Goal: Information Seeking & Learning: Compare options

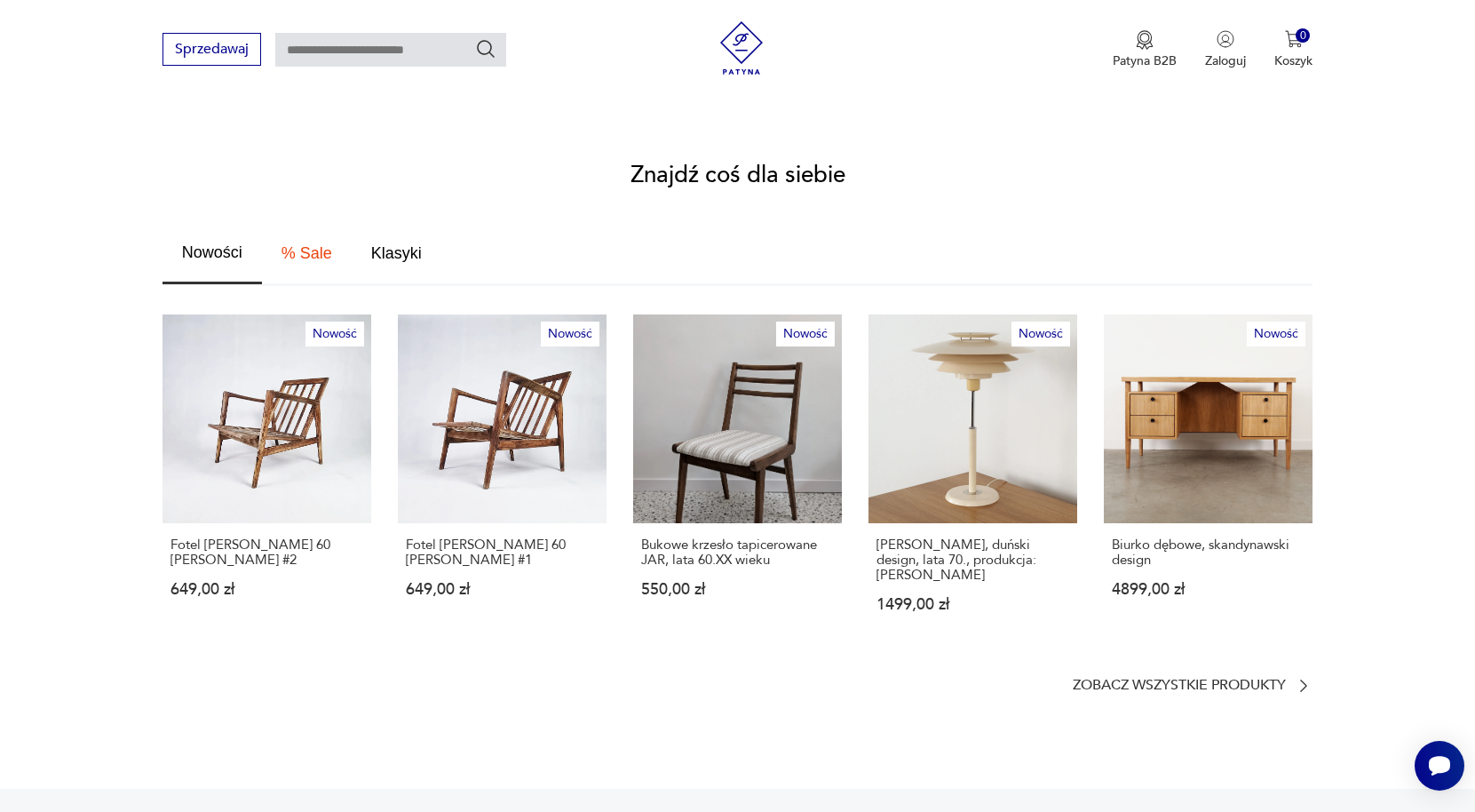
scroll to position [888, 0]
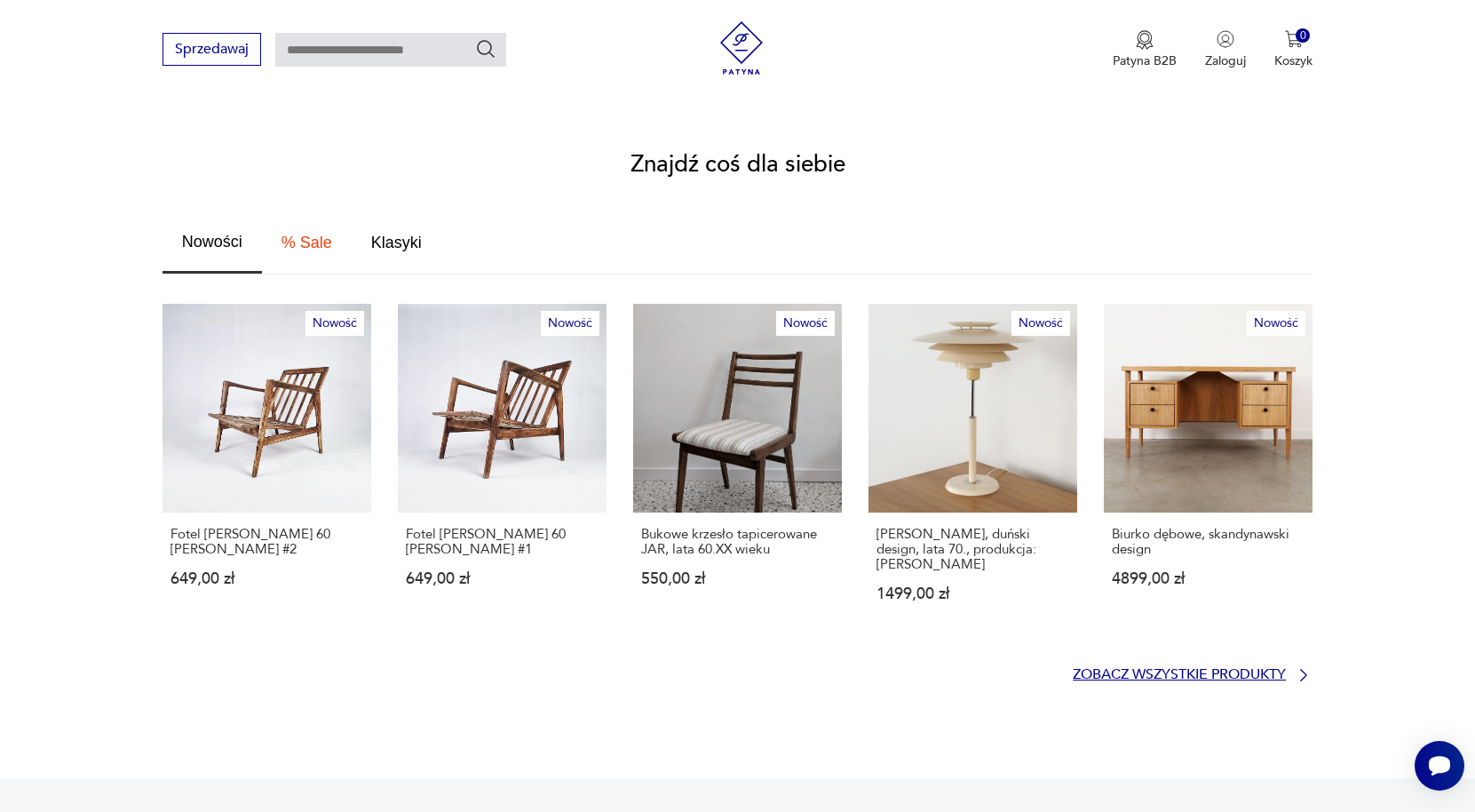
click at [1283, 668] on p "Zobacz wszystkie produkty" at bounding box center [1180, 674] width 213 height 12
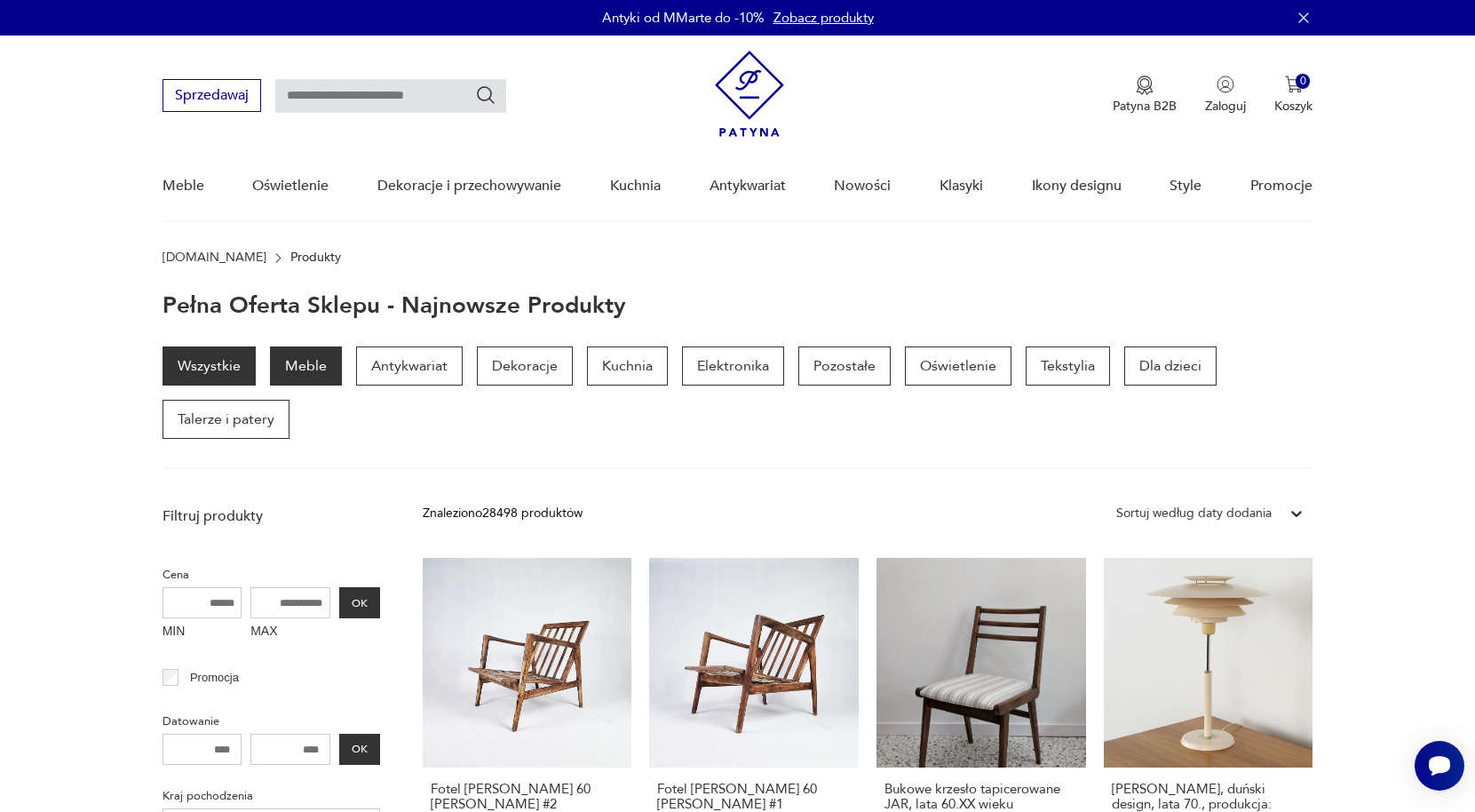
click at [313, 367] on p "Meble" at bounding box center [306, 365] width 72 height 39
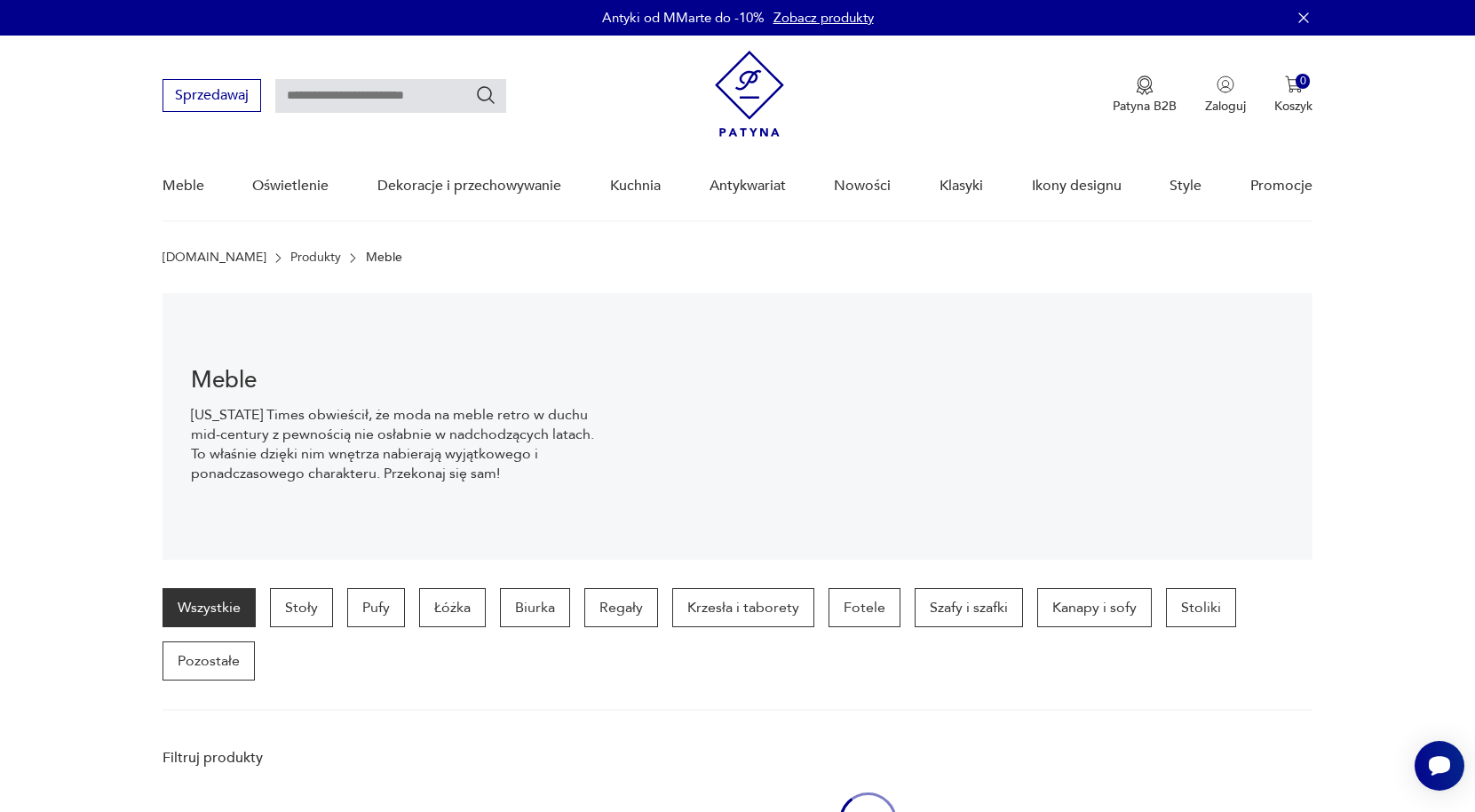
scroll to position [177, 0]
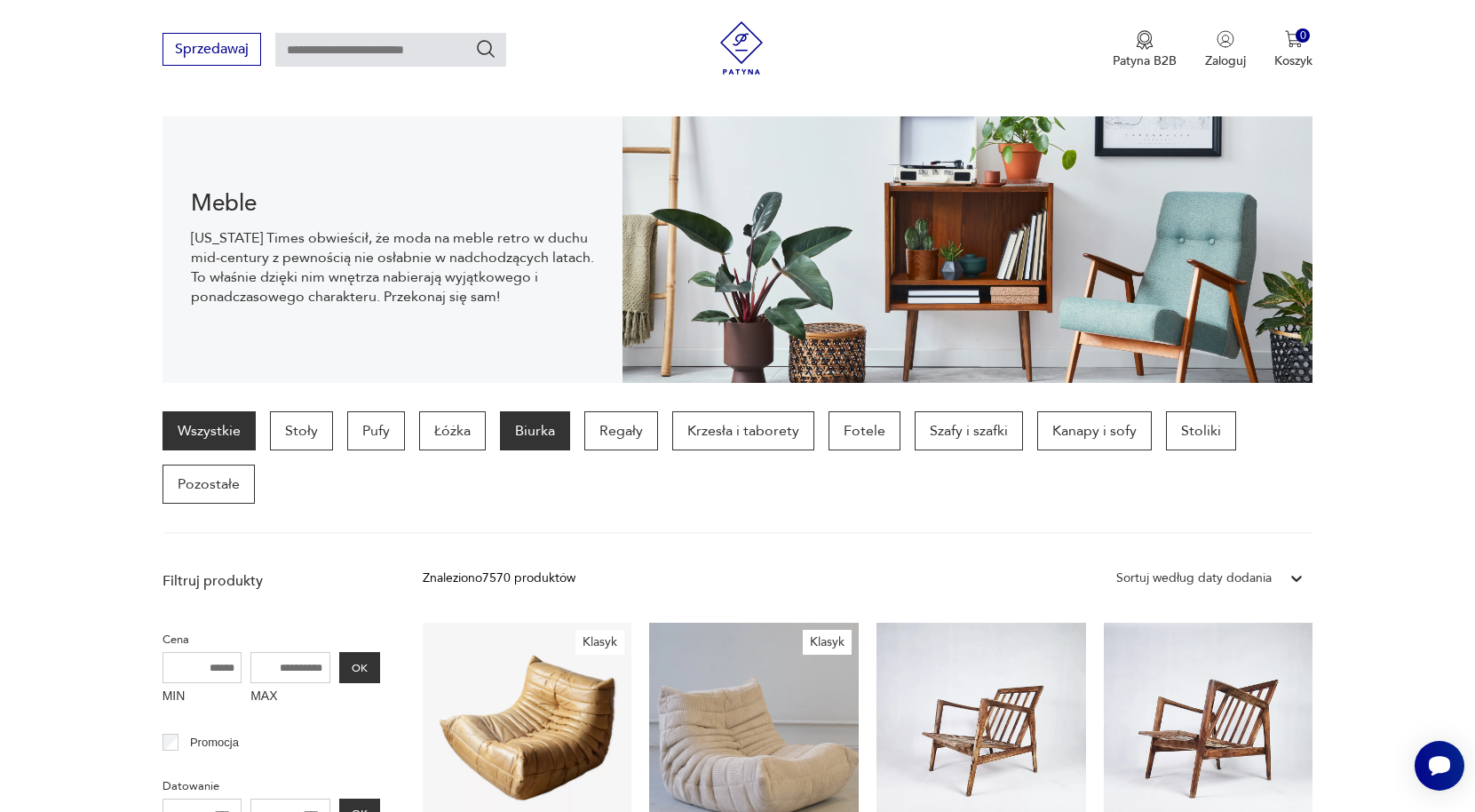
click at [505, 435] on p "Biurka" at bounding box center [536, 430] width 70 height 39
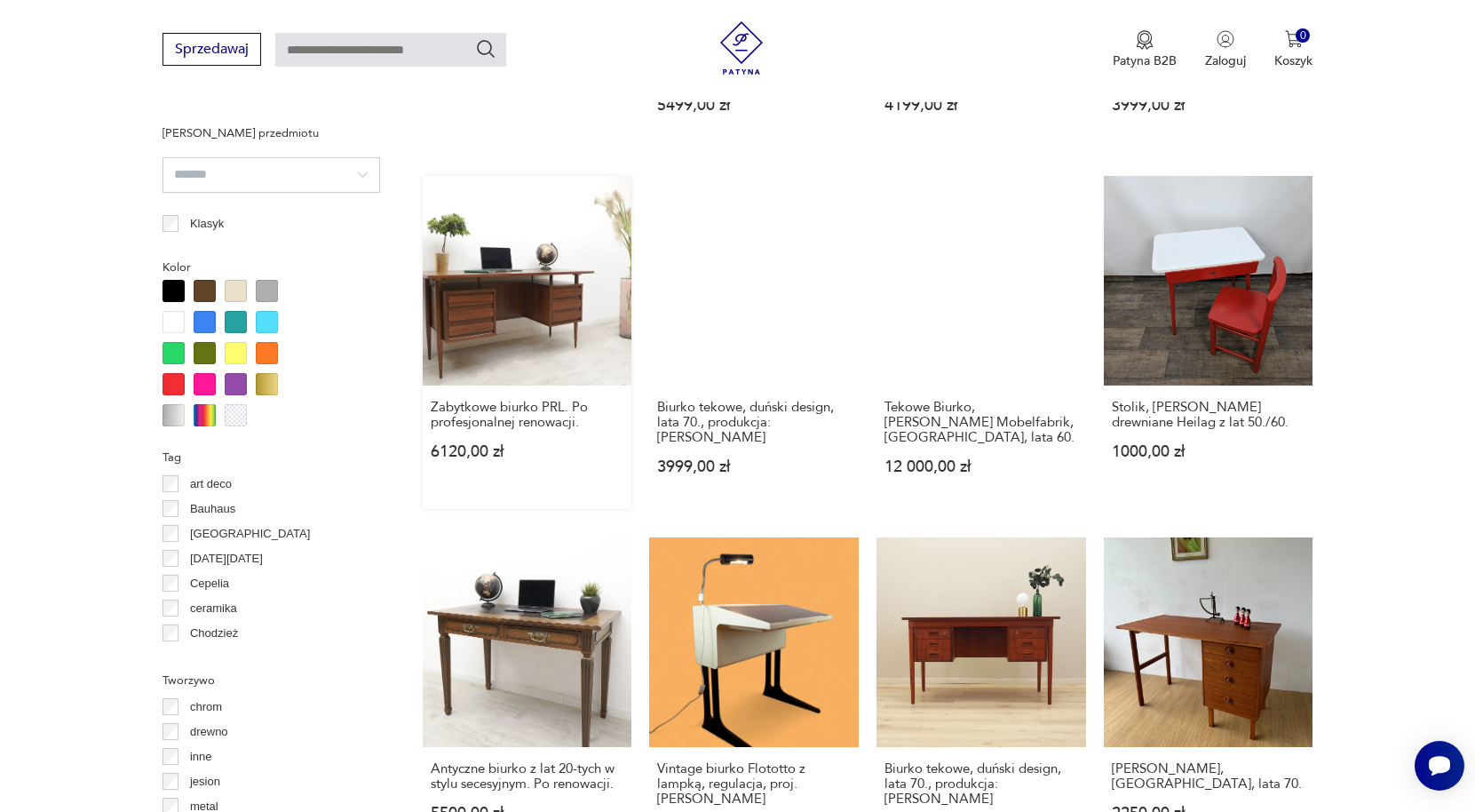
scroll to position [1537, 0]
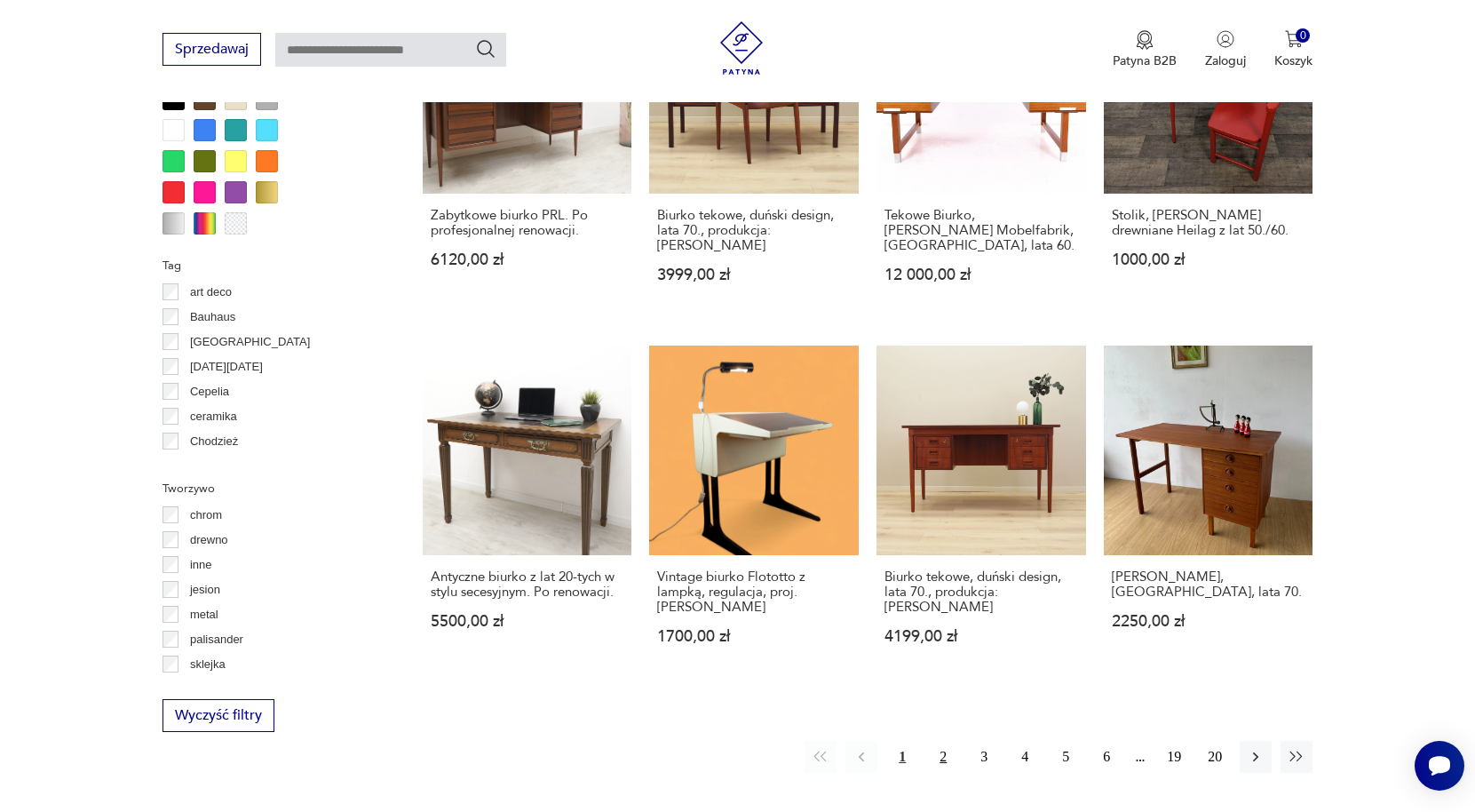
click at [938, 764] on button "2" at bounding box center [942, 756] width 32 height 32
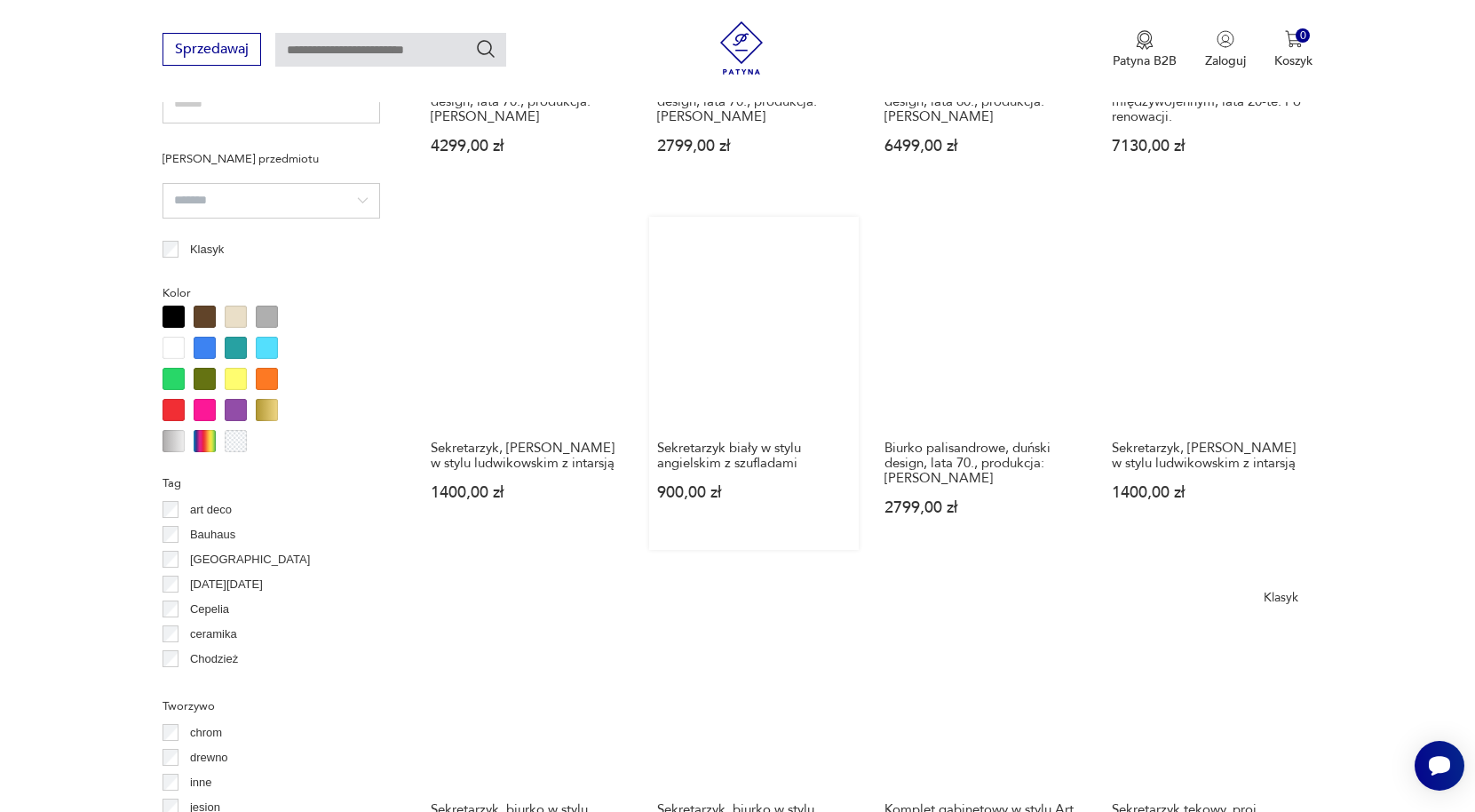
scroll to position [1537, 0]
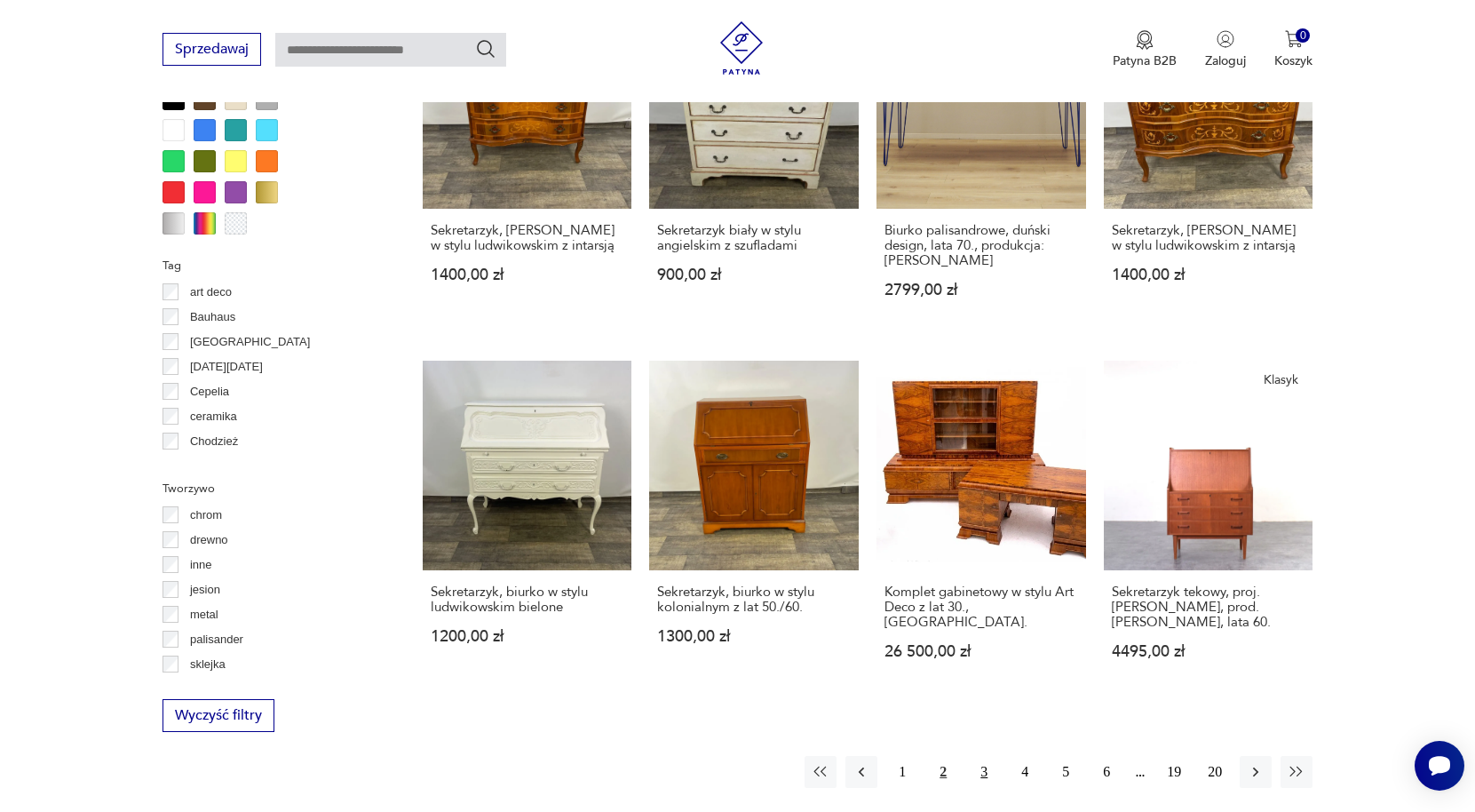
click at [974, 756] on button "3" at bounding box center [984, 771] width 32 height 32
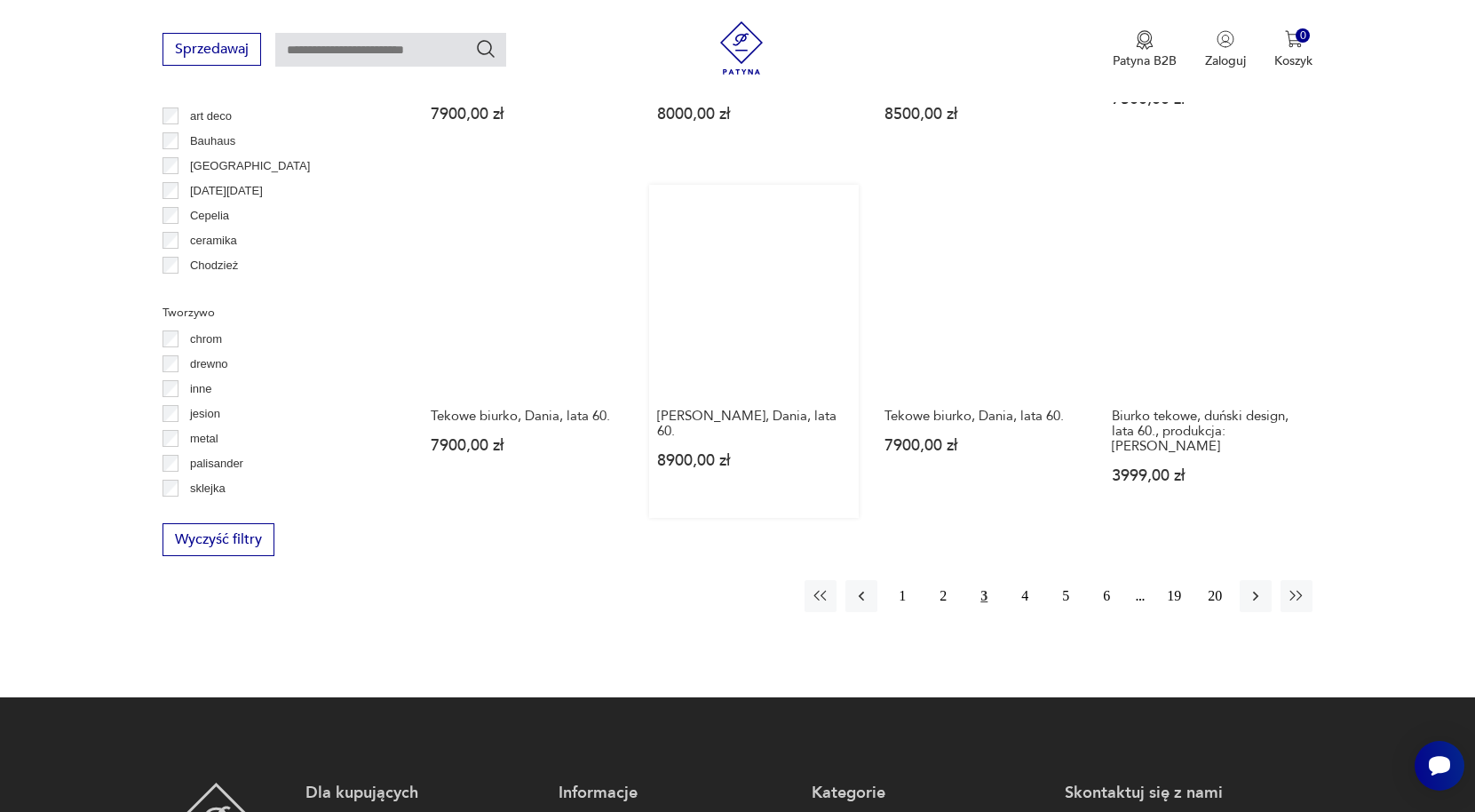
scroll to position [1715, 0]
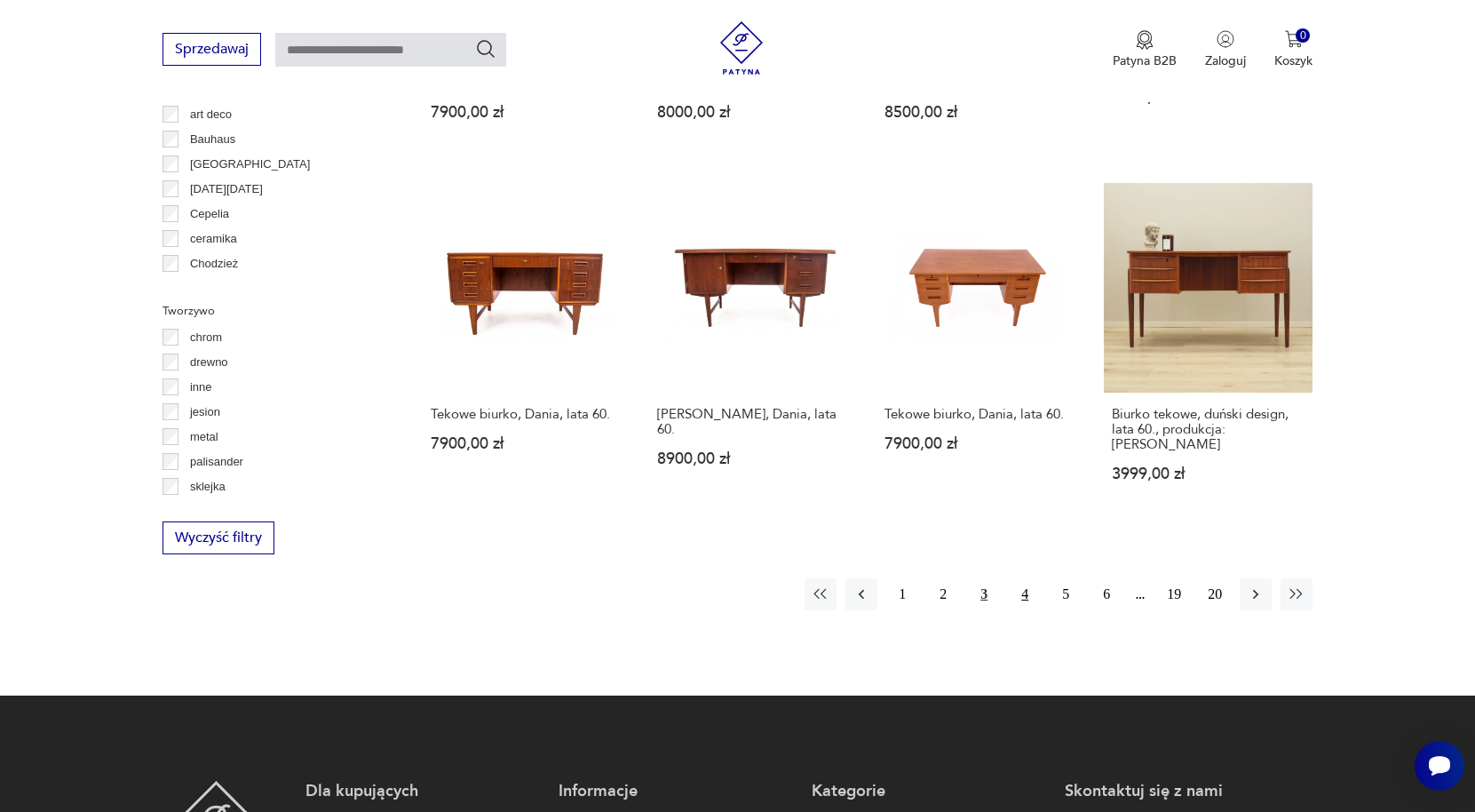
click at [1032, 578] on button "4" at bounding box center [1024, 593] width 32 height 32
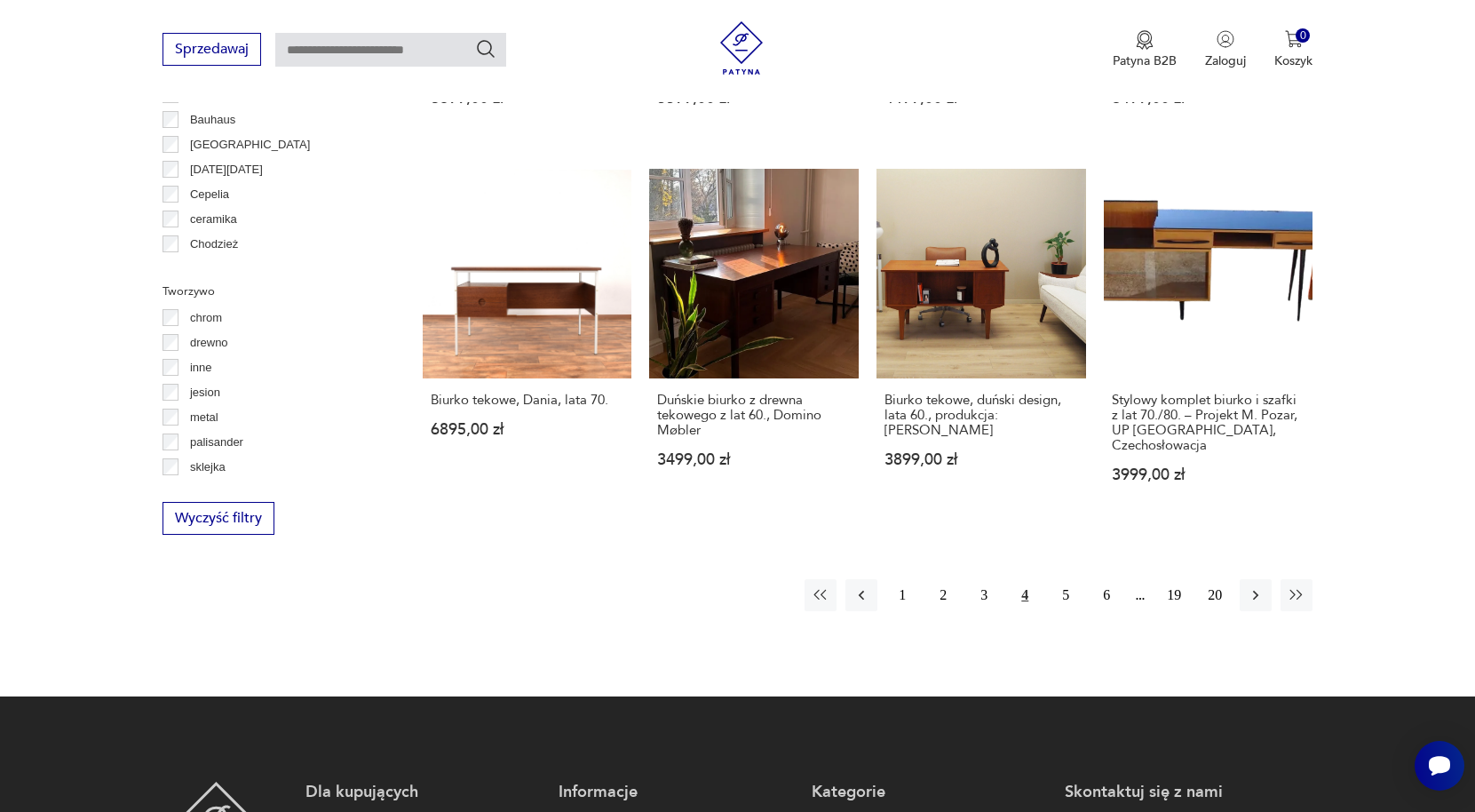
scroll to position [1804, 0]
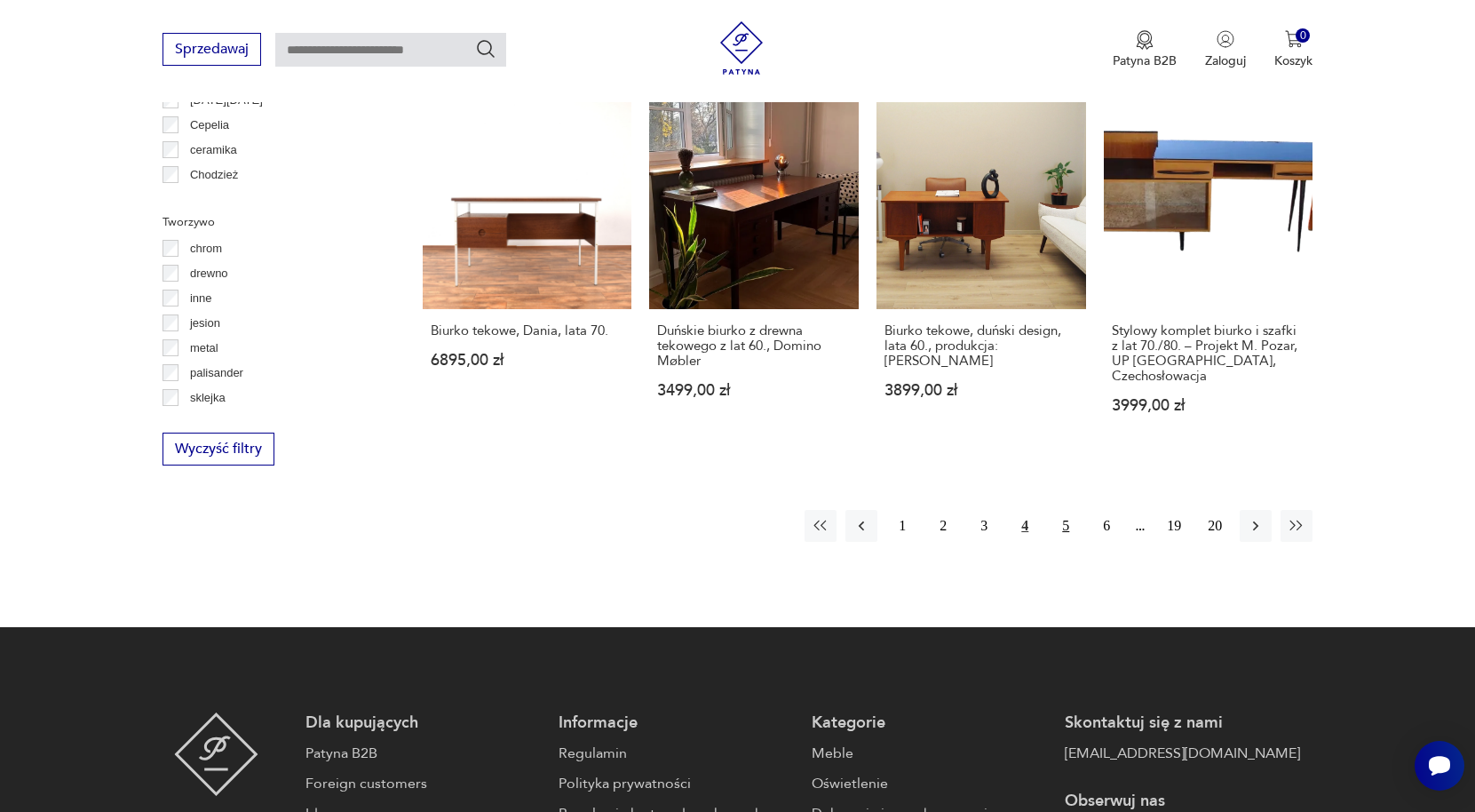
click at [1060, 509] on button "5" at bounding box center [1065, 525] width 32 height 32
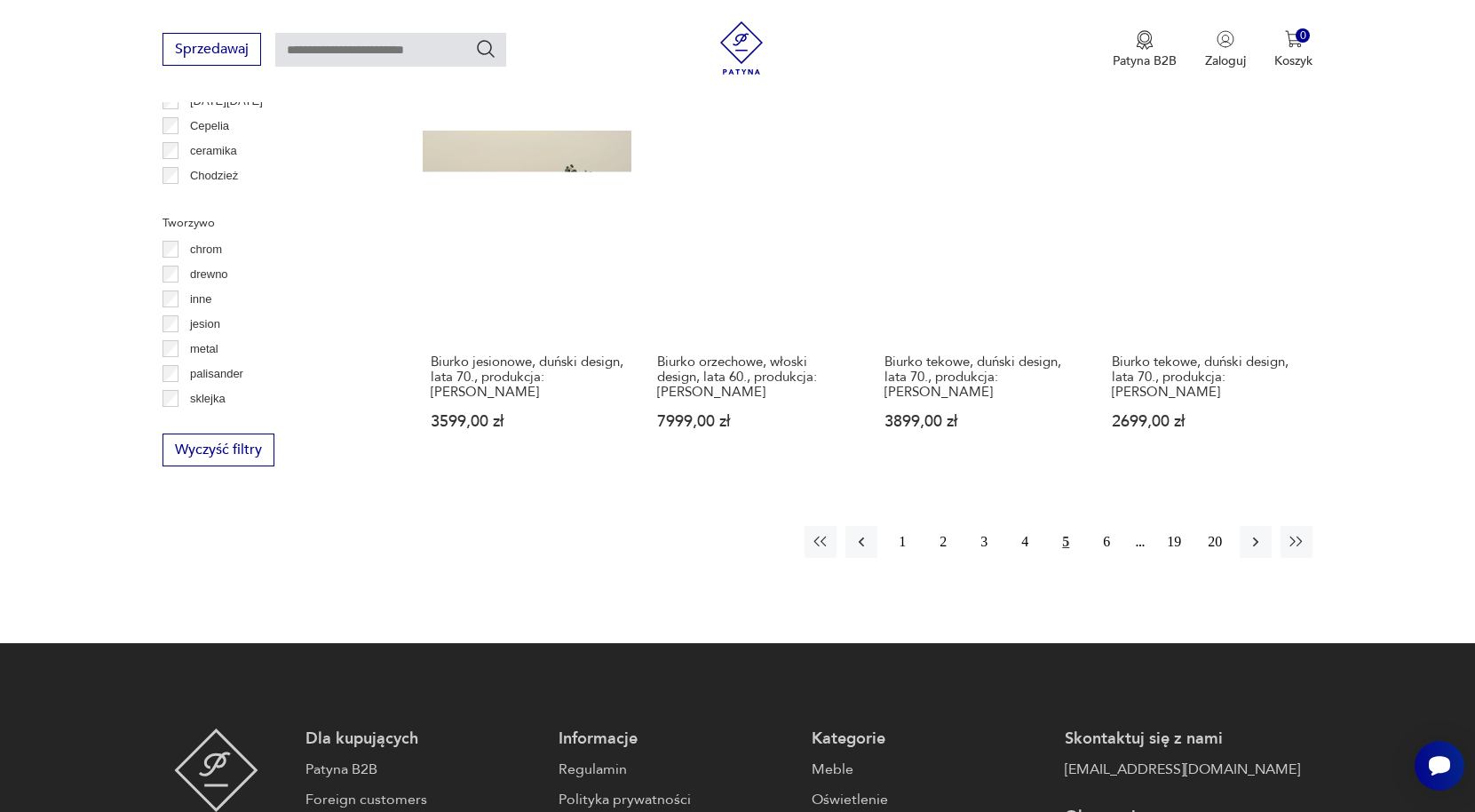
scroll to position [1804, 0]
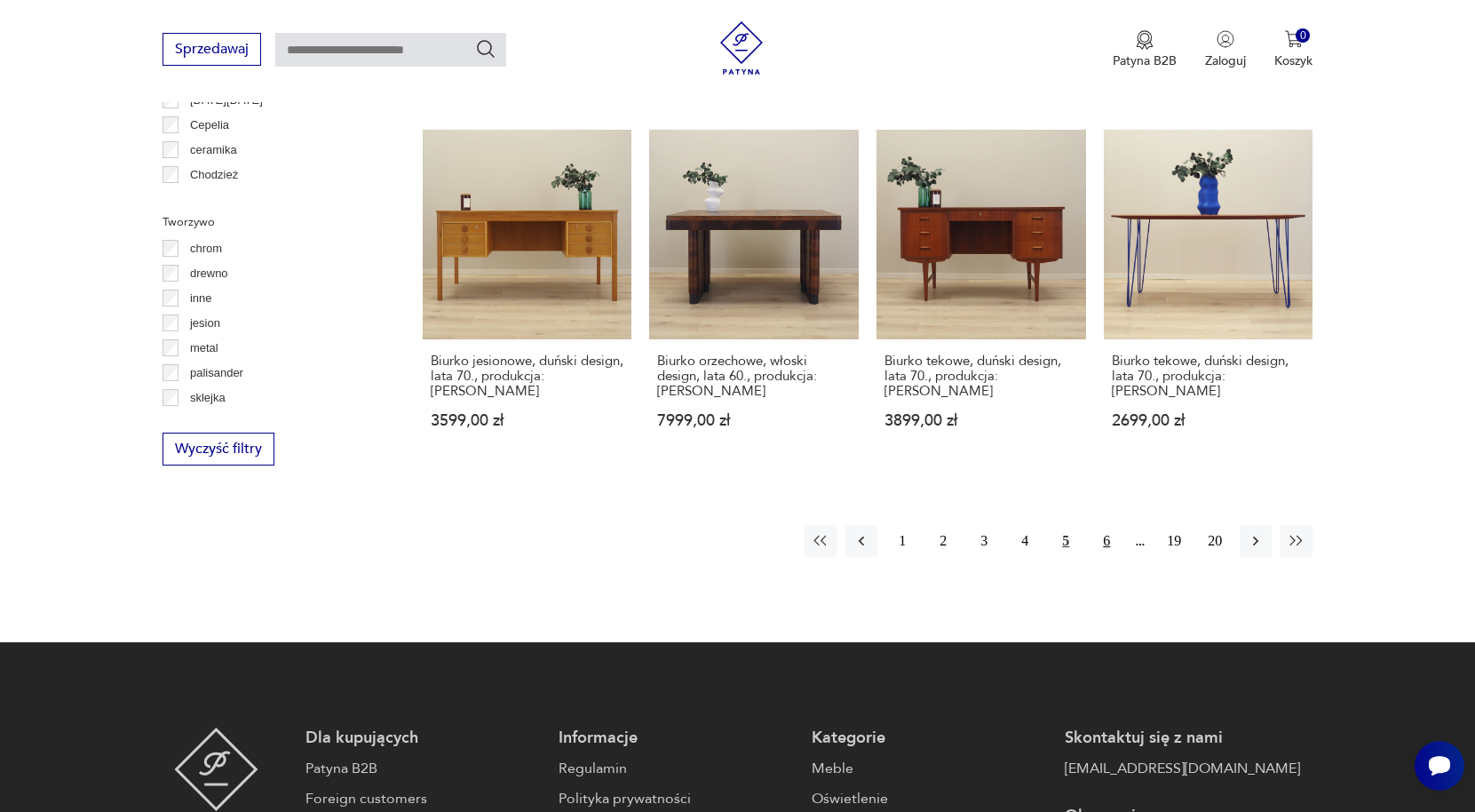
click at [1101, 539] on button "6" at bounding box center [1106, 540] width 32 height 32
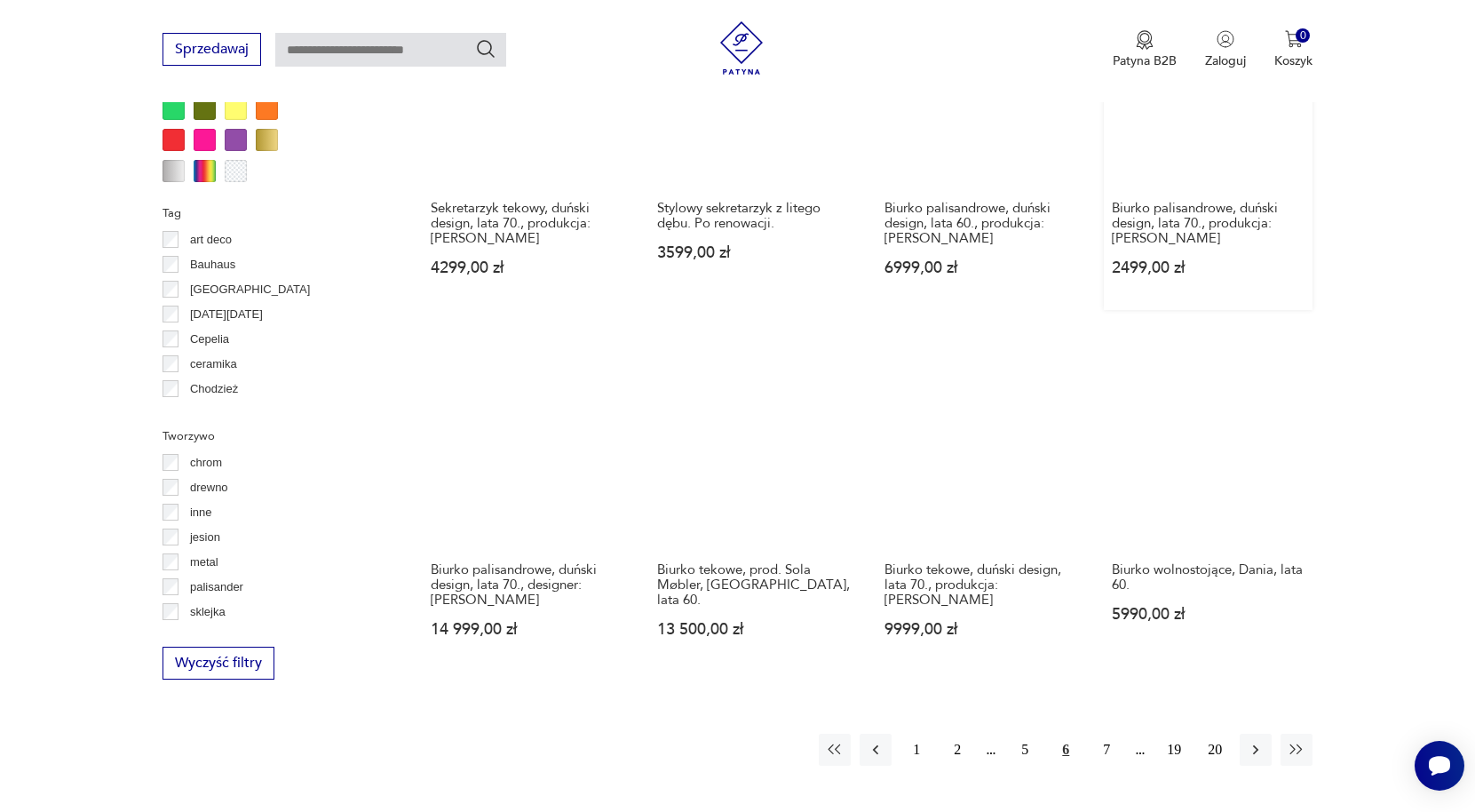
scroll to position [1626, 0]
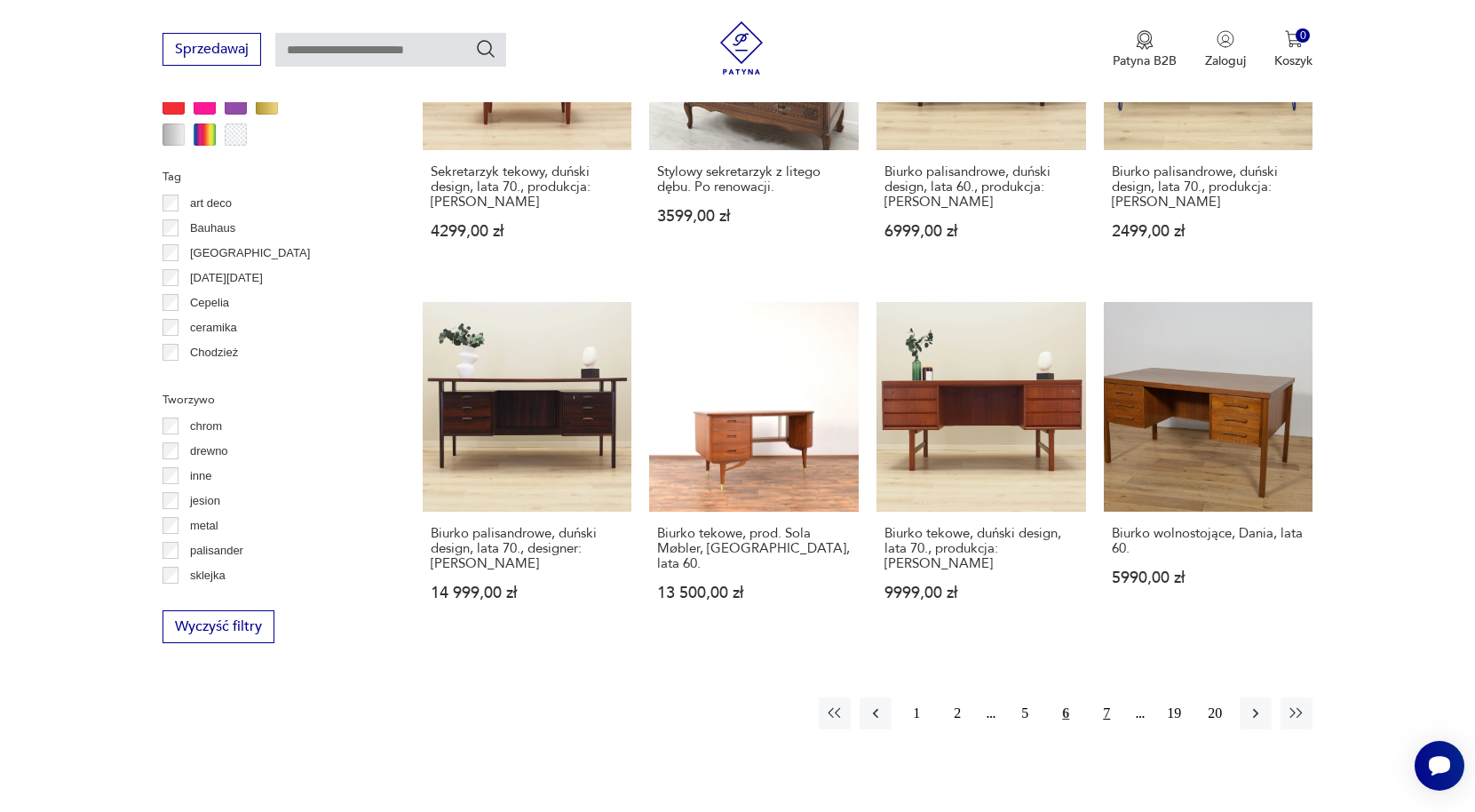
click at [1099, 702] on button "7" at bounding box center [1106, 713] width 32 height 32
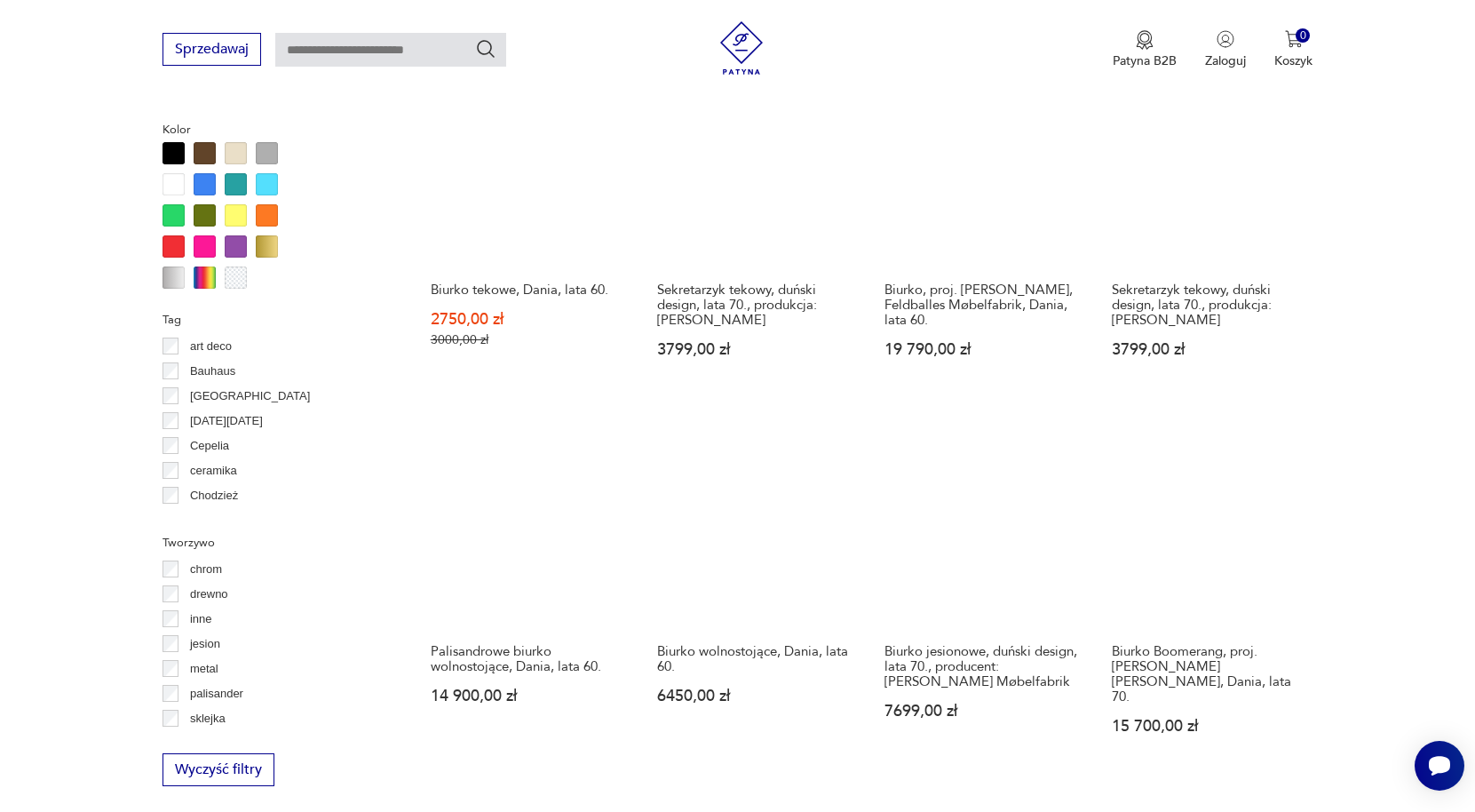
scroll to position [1537, 0]
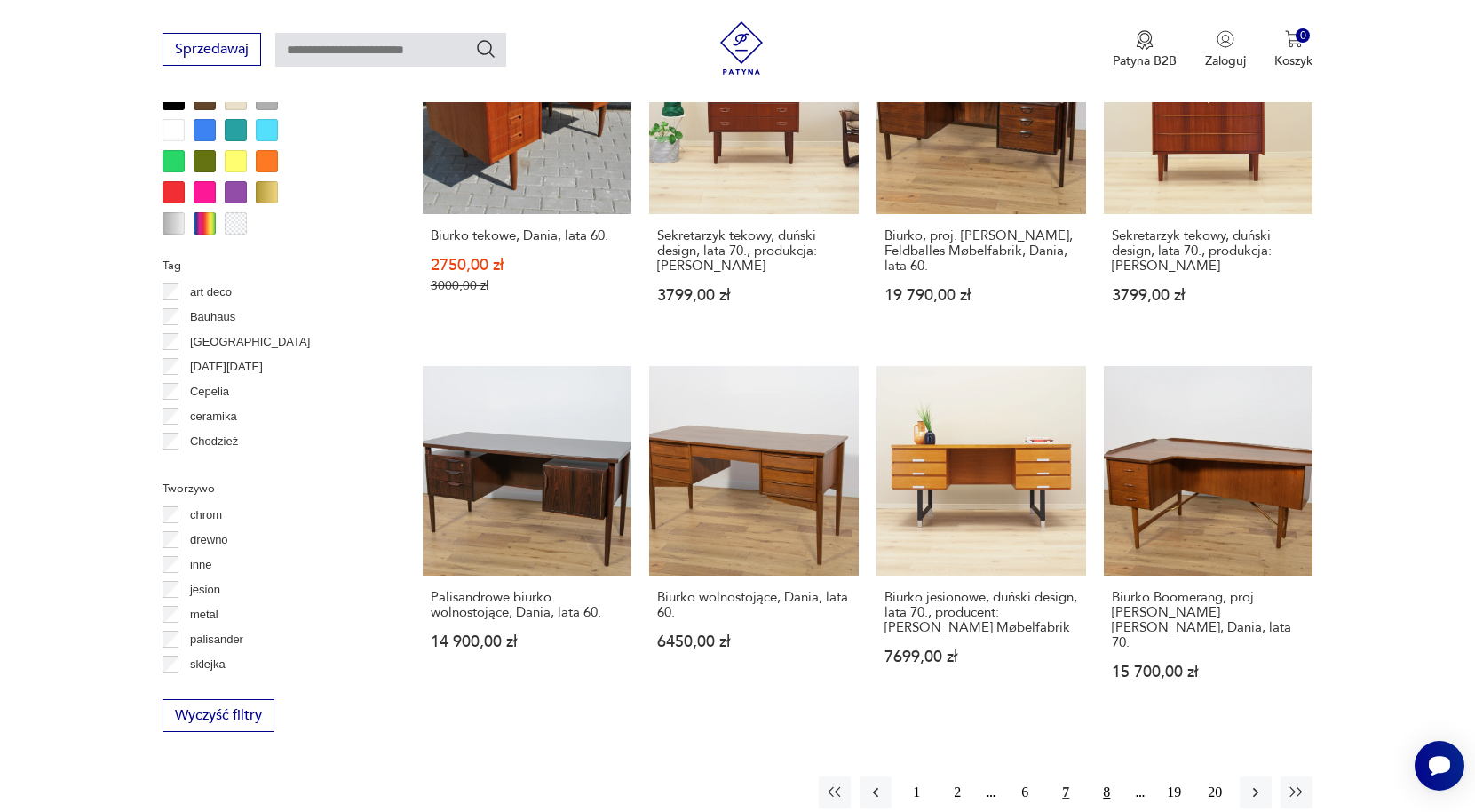
click at [1110, 778] on button "8" at bounding box center [1106, 791] width 32 height 32
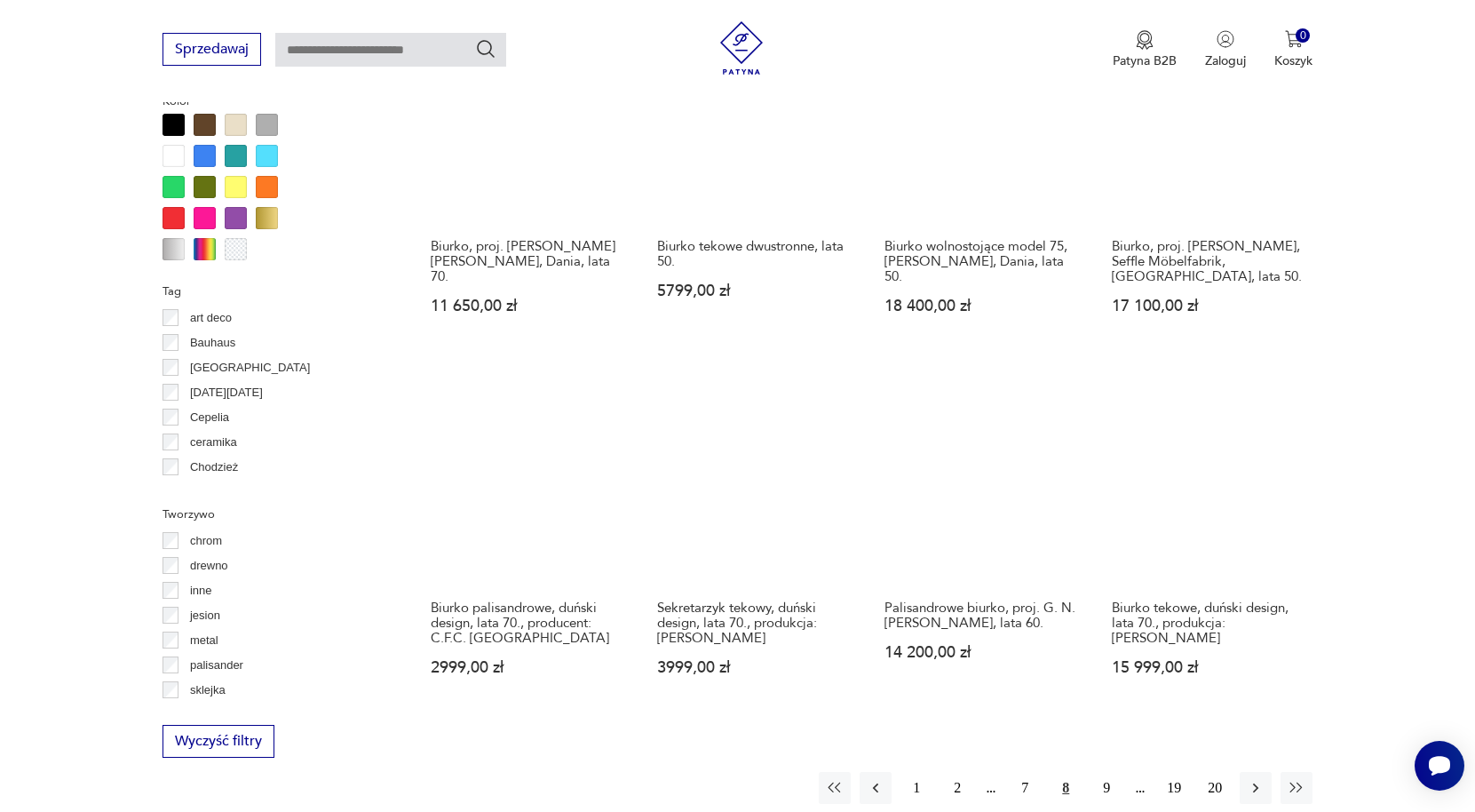
scroll to position [1537, 0]
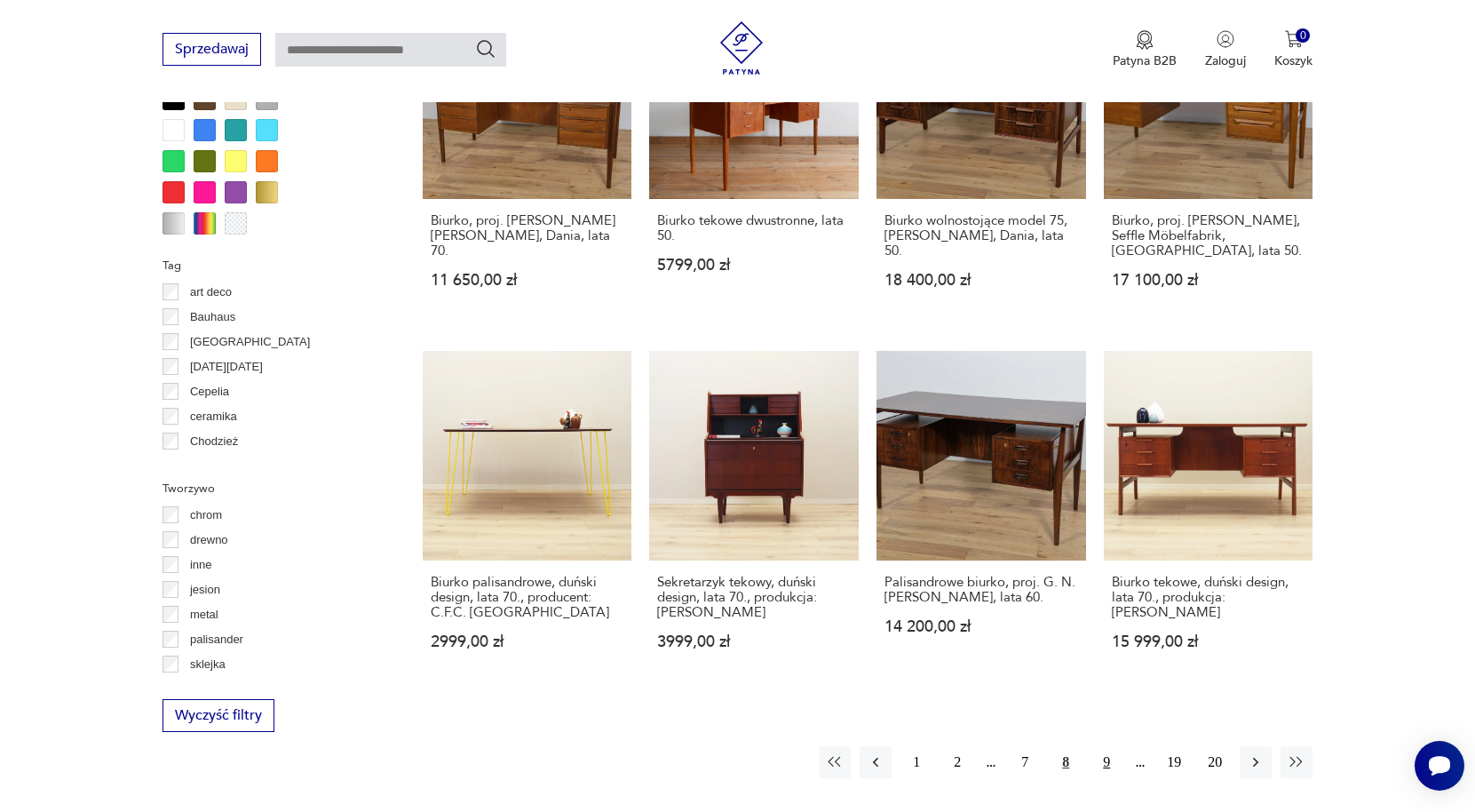
click at [1101, 765] on button "9" at bounding box center [1106, 761] width 32 height 32
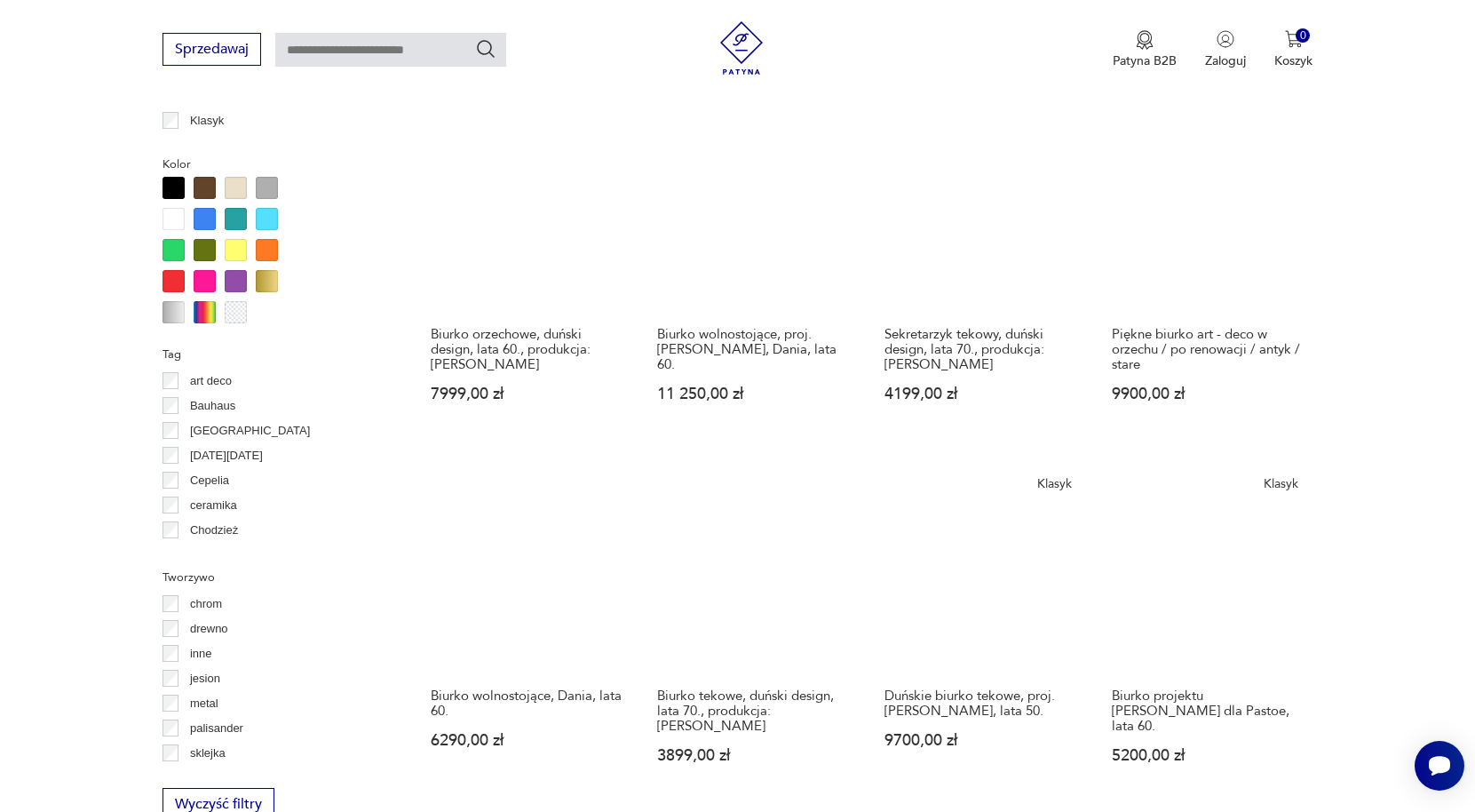
scroll to position [1537, 0]
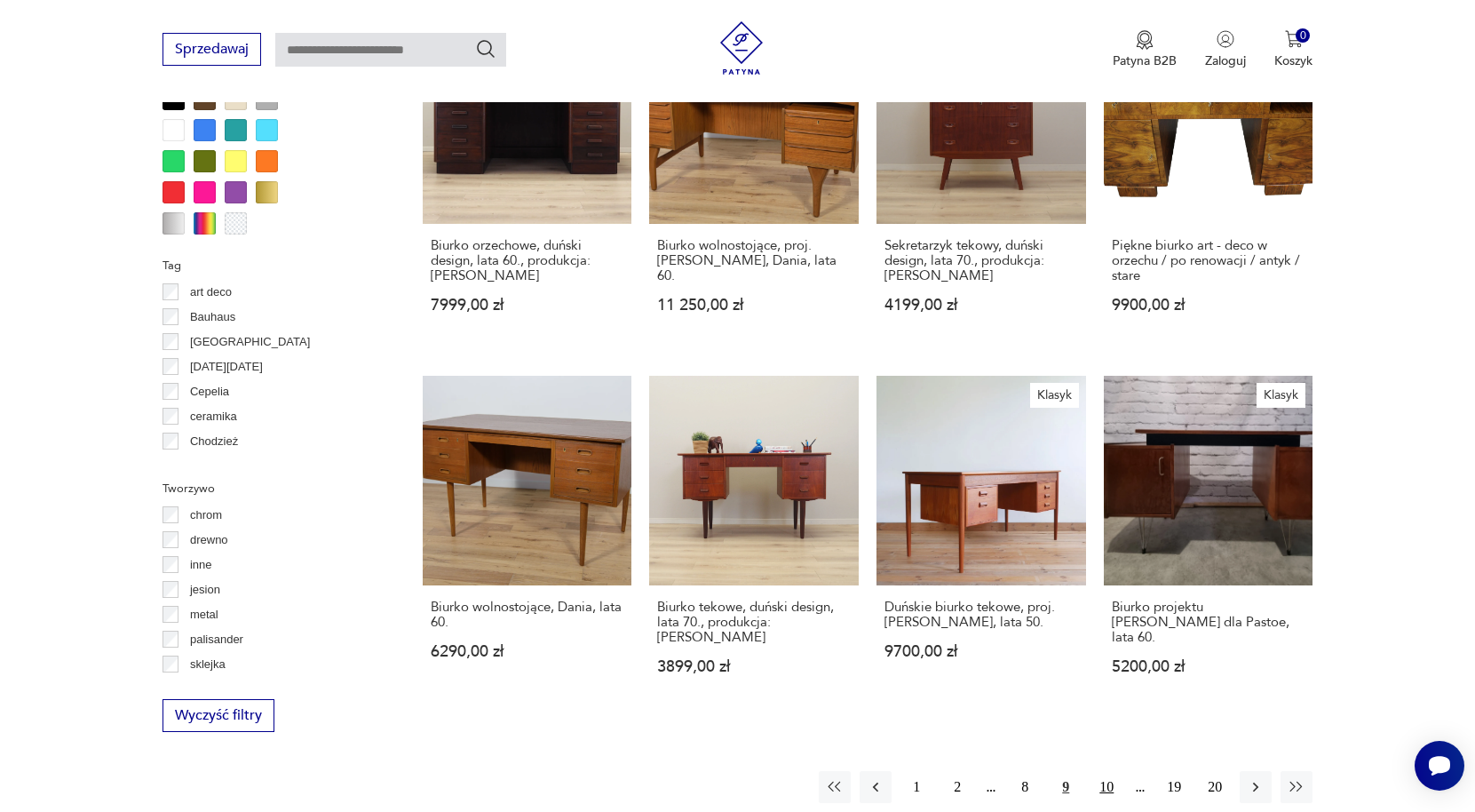
click at [1106, 770] on button "10" at bounding box center [1106, 786] width 32 height 32
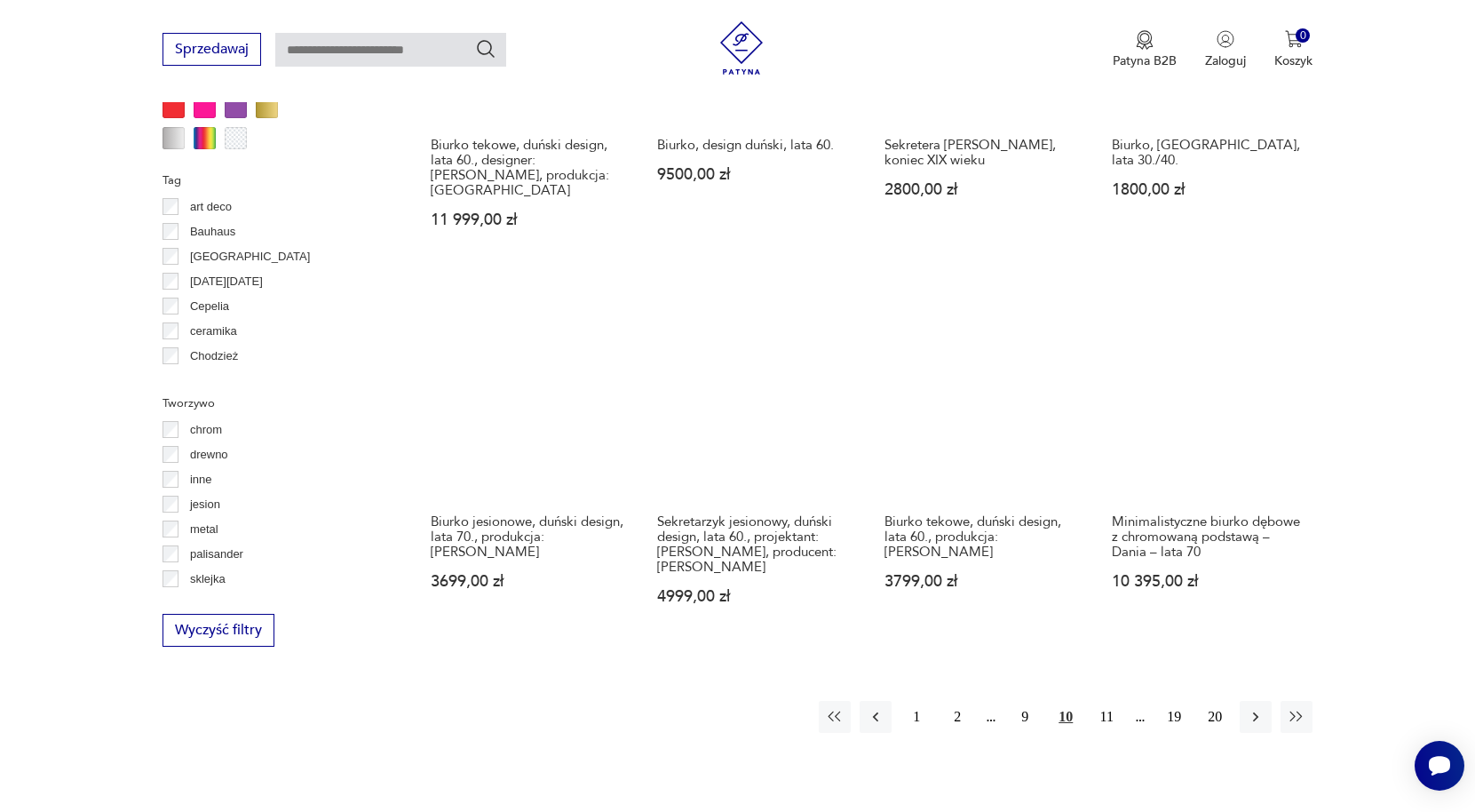
scroll to position [1626, 0]
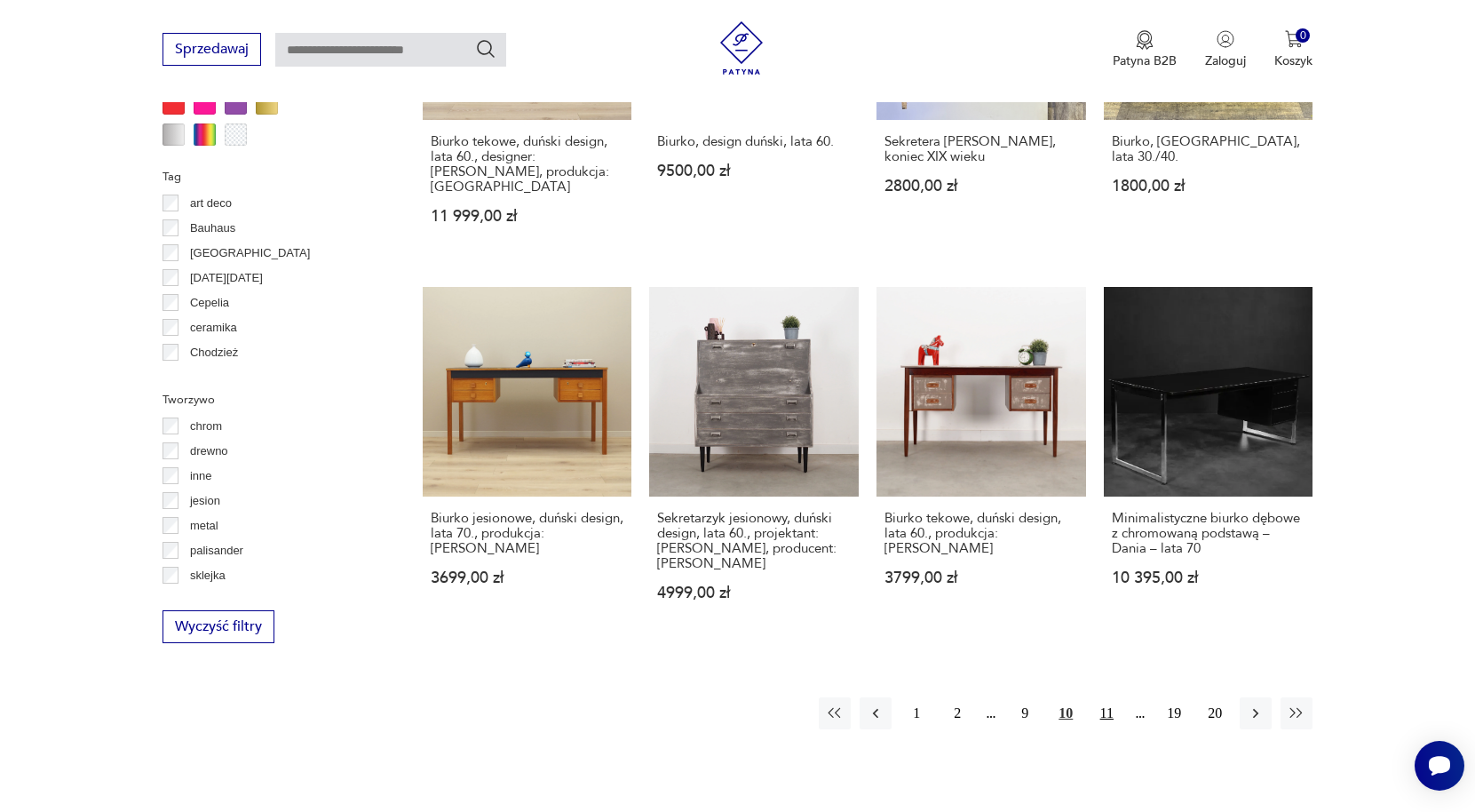
click at [1102, 697] on button "11" at bounding box center [1106, 713] width 32 height 32
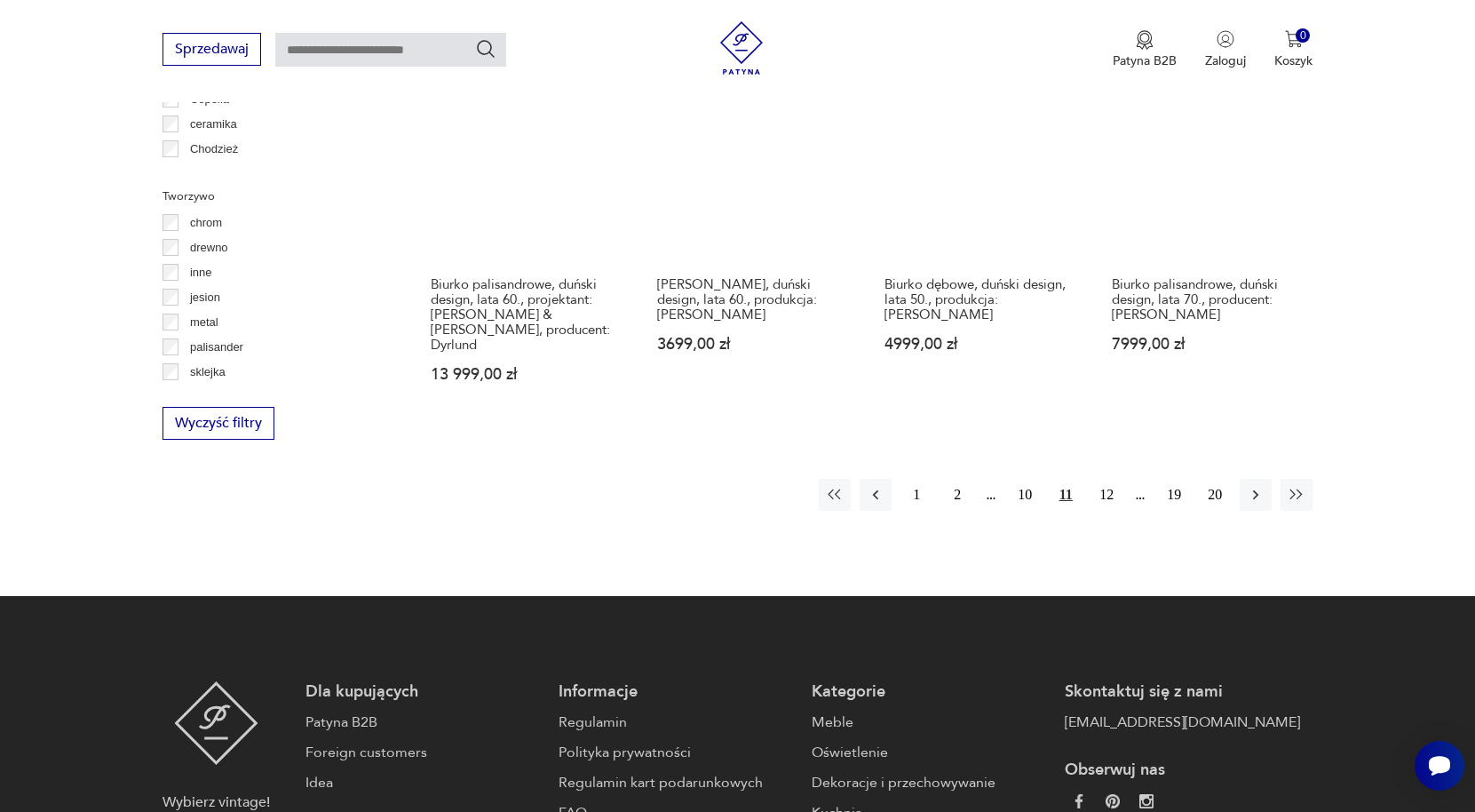
scroll to position [1892, 0]
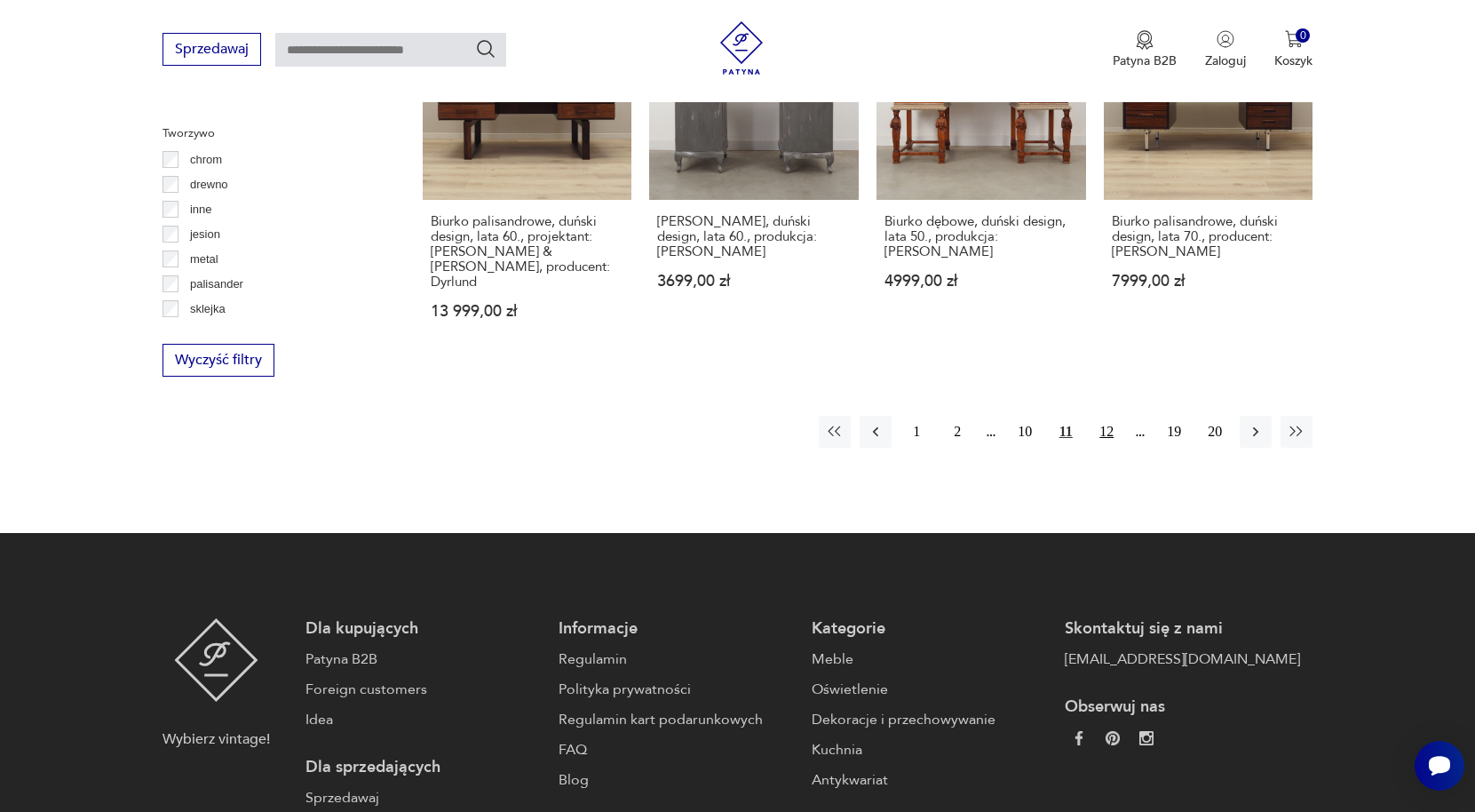
click at [1106, 415] on button "12" at bounding box center [1106, 431] width 32 height 32
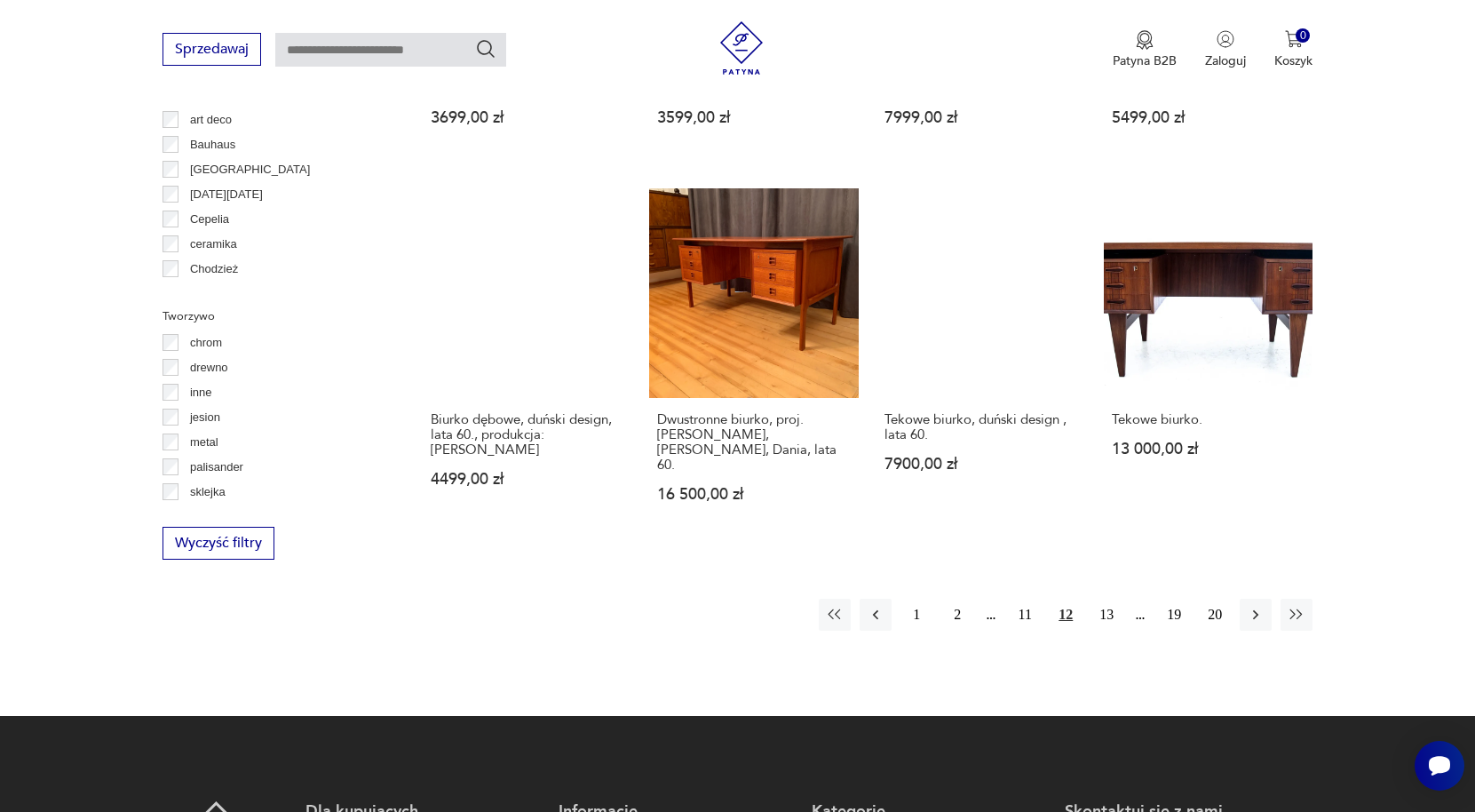
scroll to position [1715, 0]
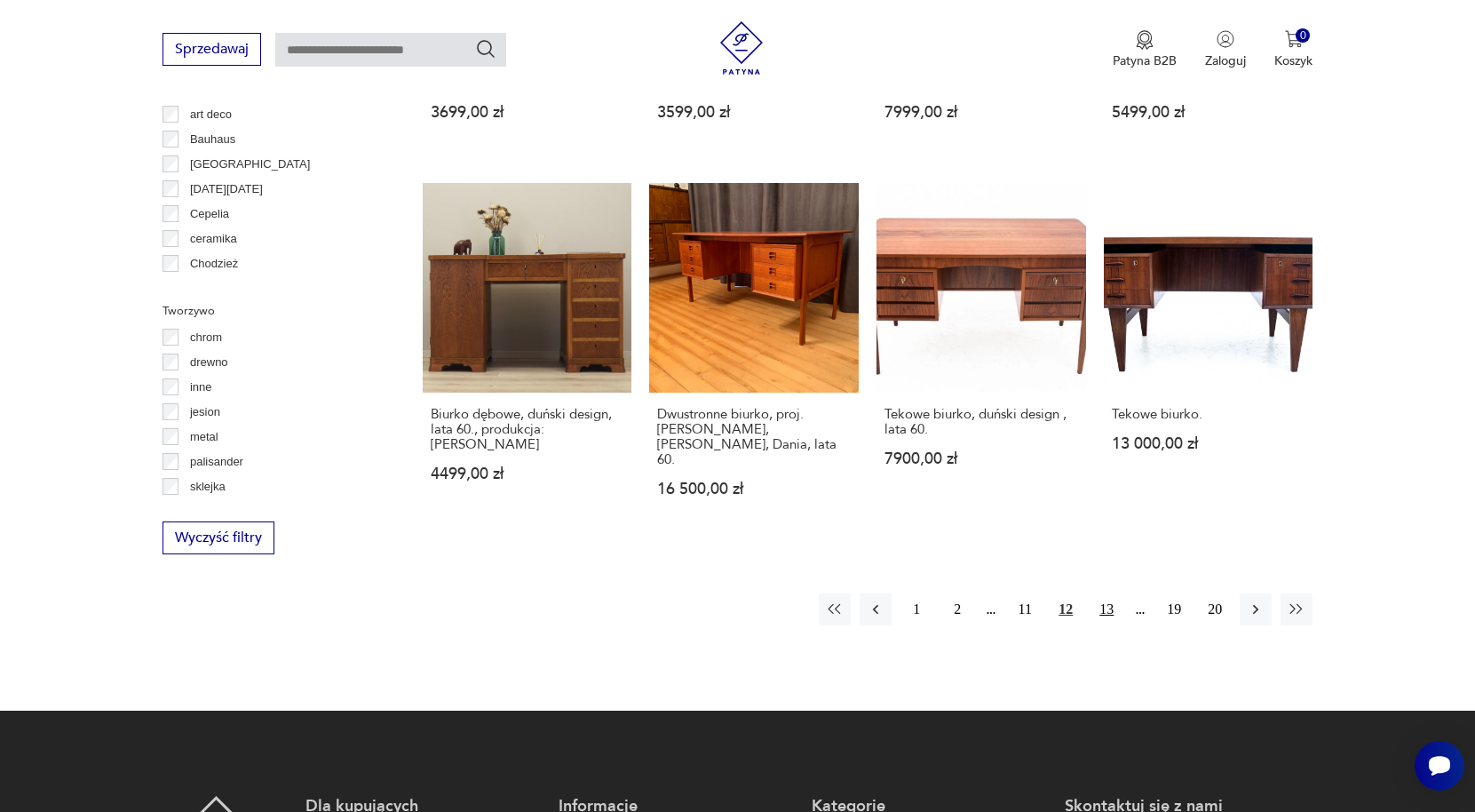
click at [1114, 593] on button "13" at bounding box center [1106, 609] width 32 height 32
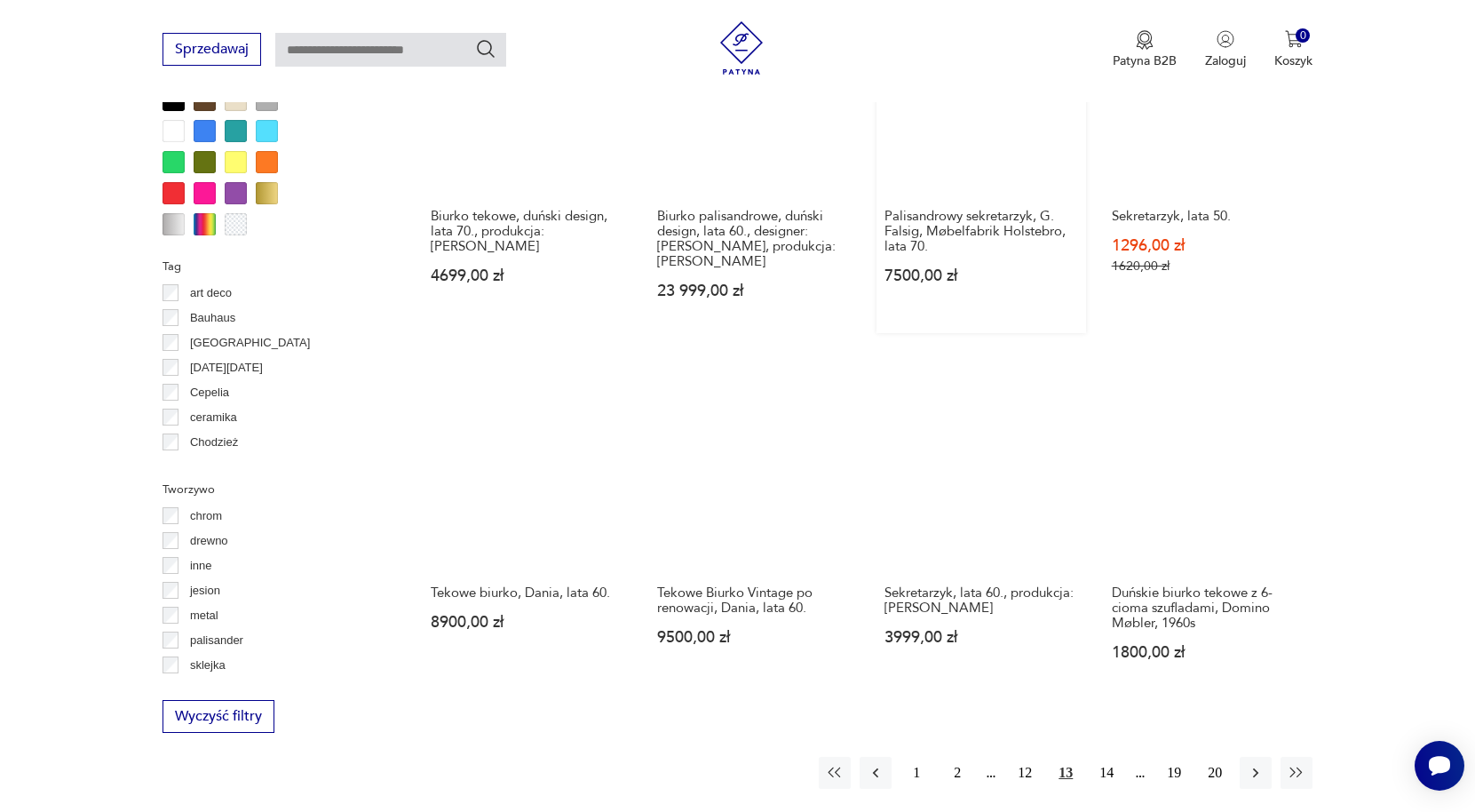
scroll to position [1537, 0]
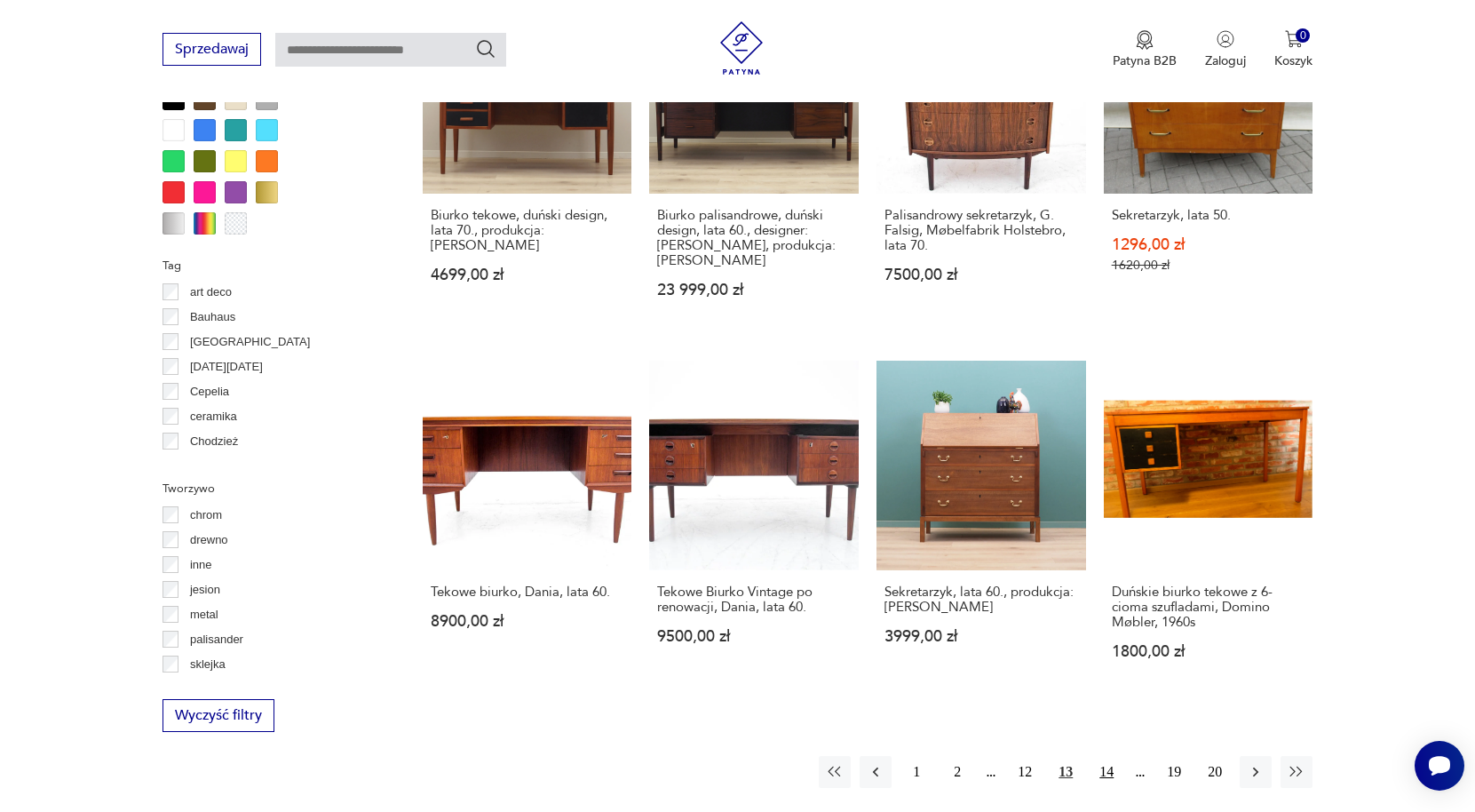
click at [1111, 756] on button "14" at bounding box center [1106, 771] width 32 height 32
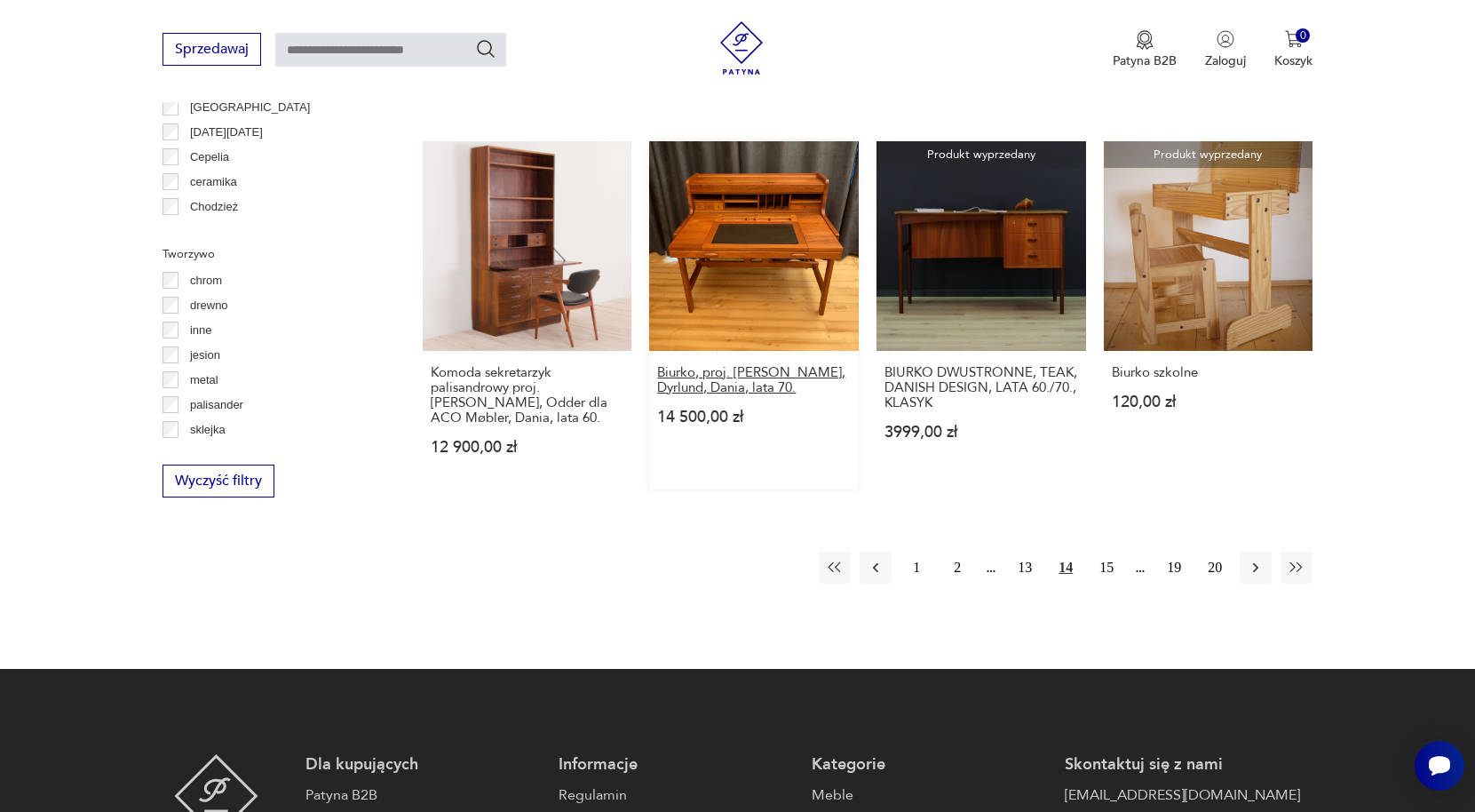
scroll to position [1804, 0]
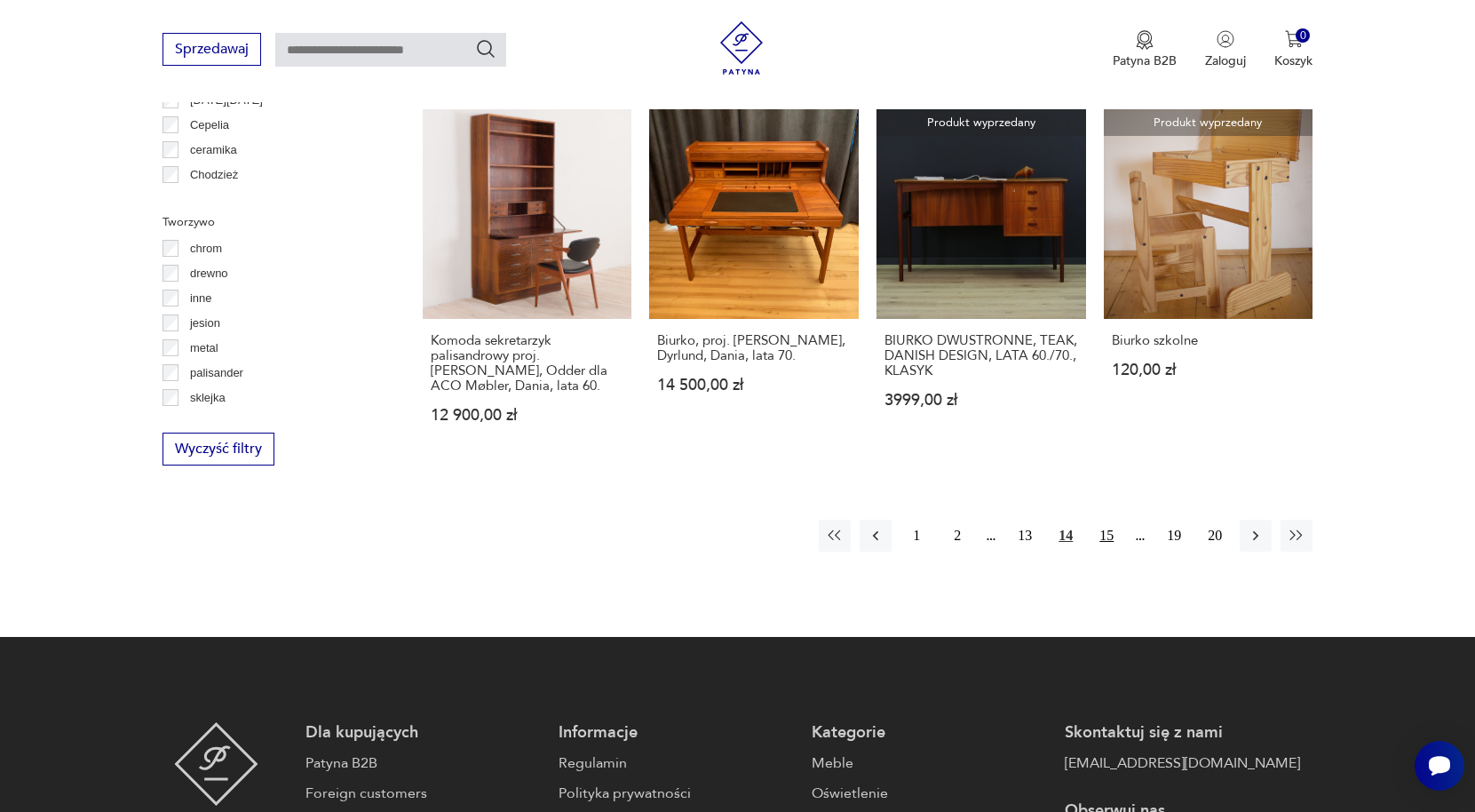
click at [1111, 519] on button "15" at bounding box center [1106, 535] width 32 height 32
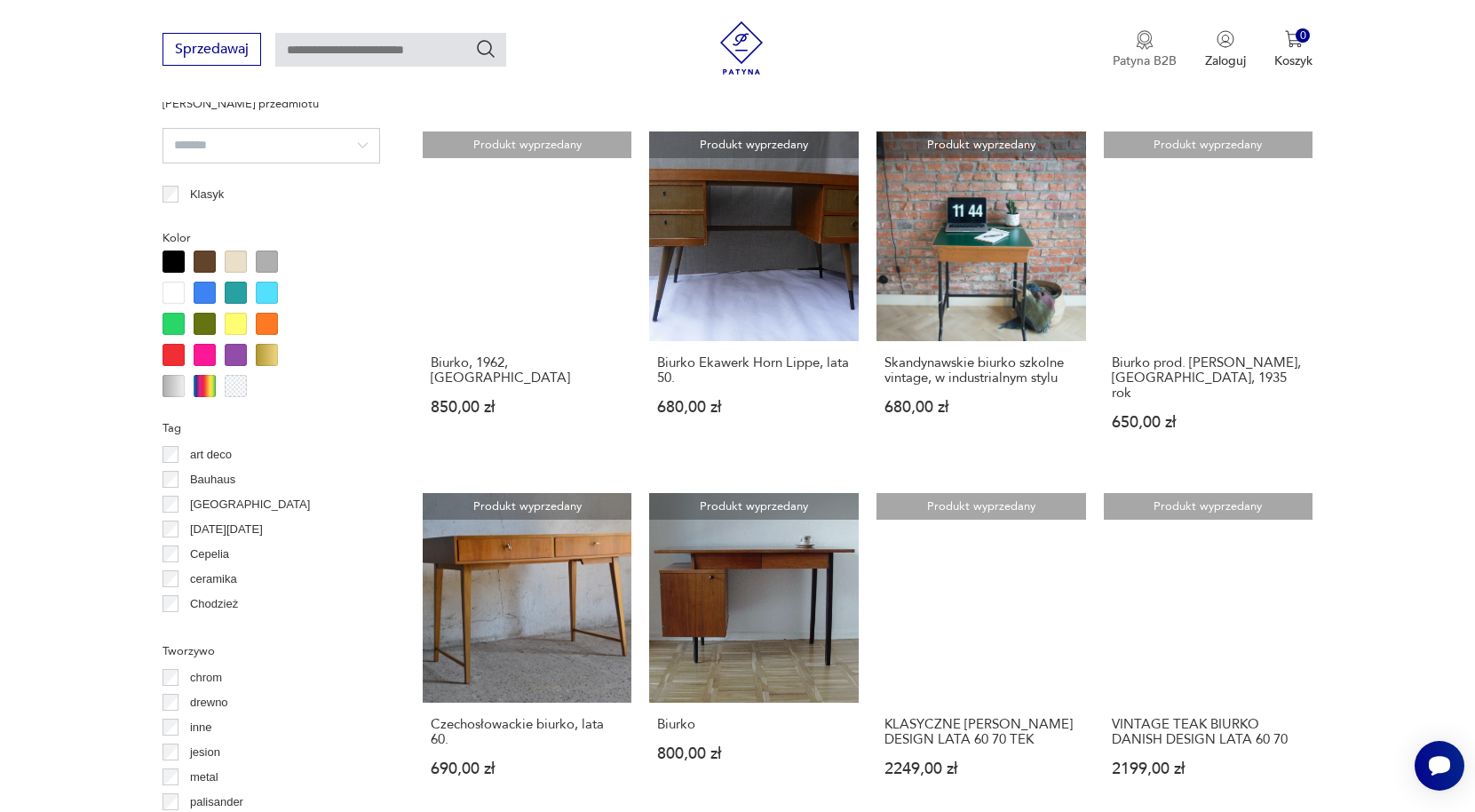
scroll to position [1537, 0]
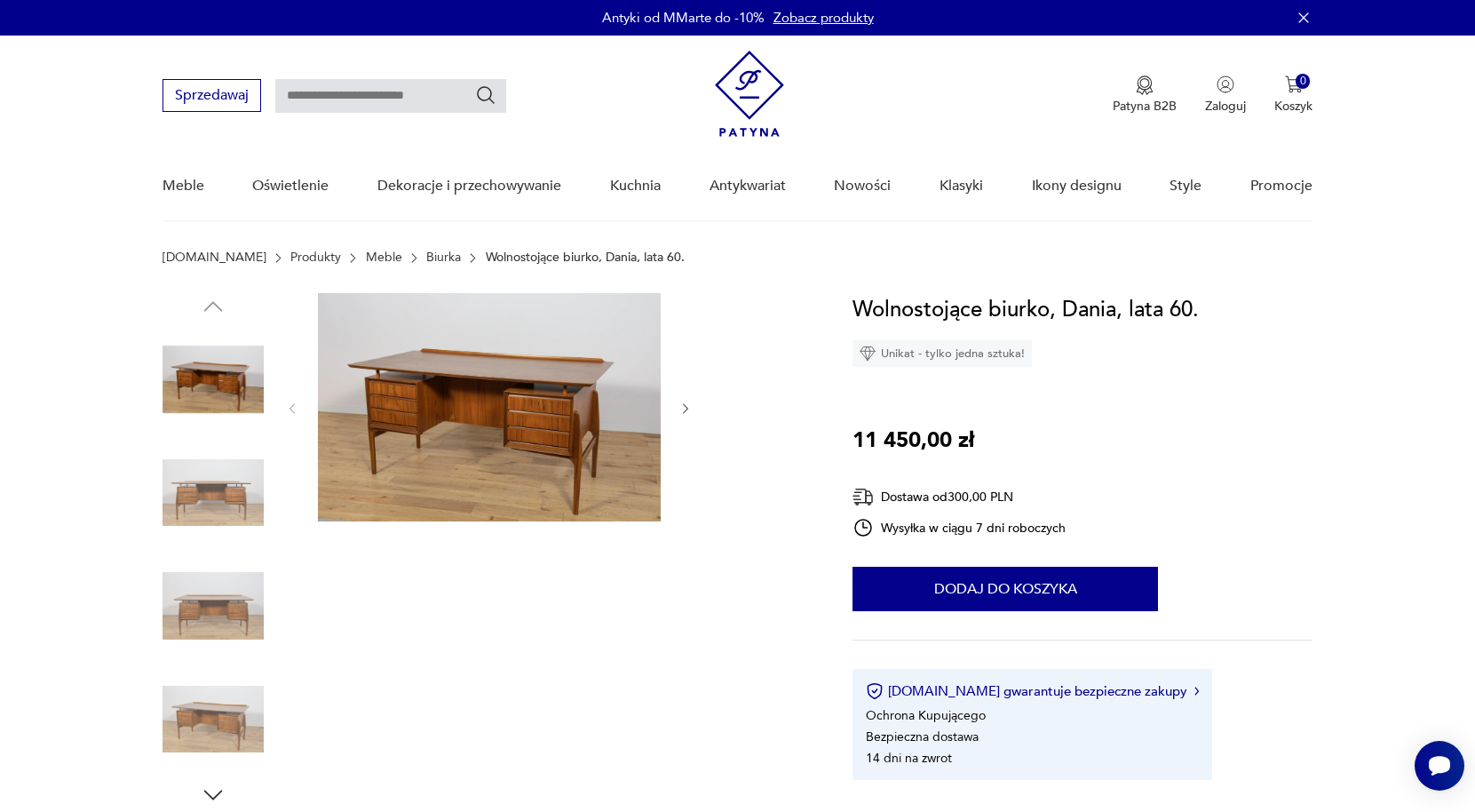
click at [688, 410] on icon "button" at bounding box center [686, 408] width 15 height 15
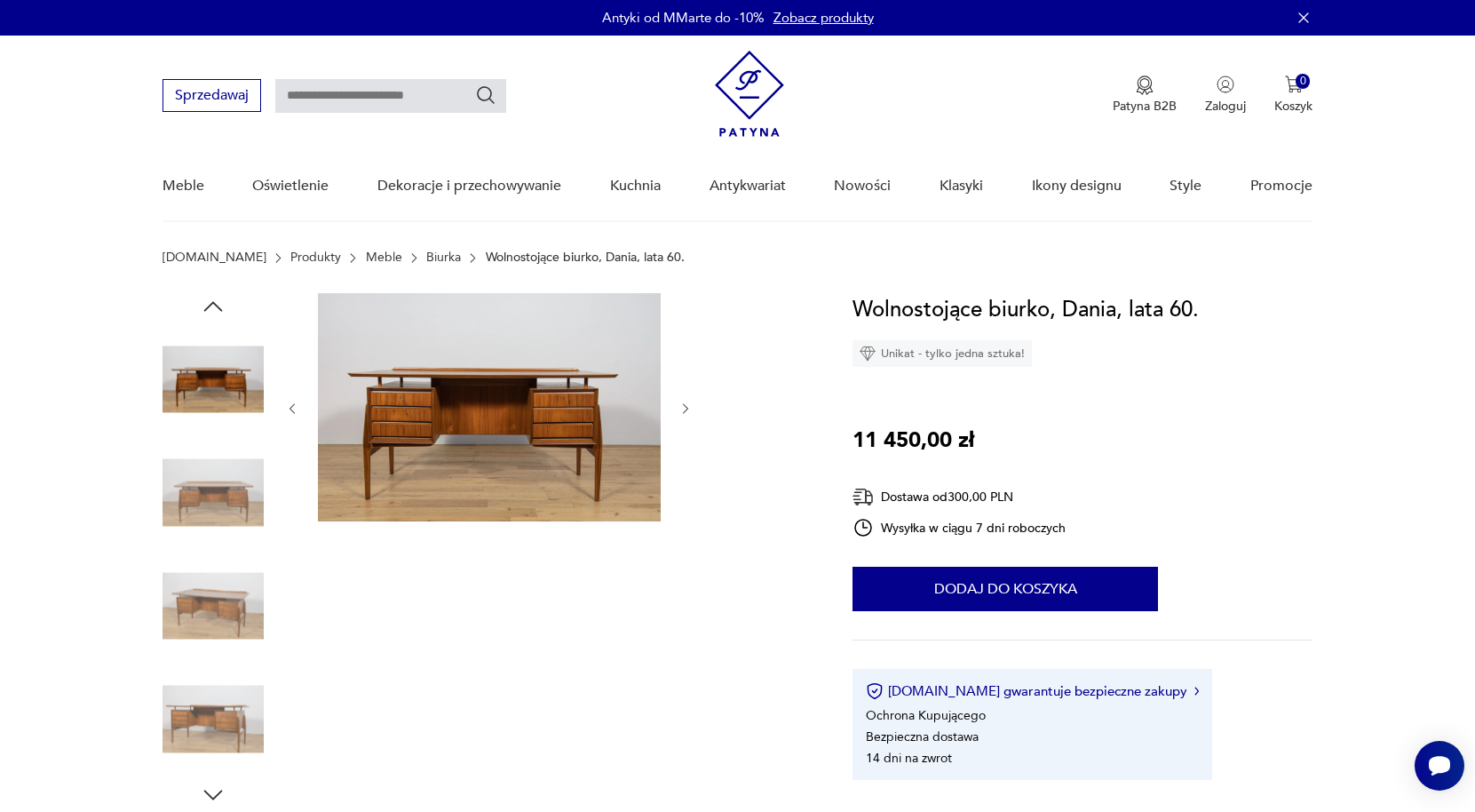
click at [688, 410] on icon "button" at bounding box center [686, 408] width 15 height 15
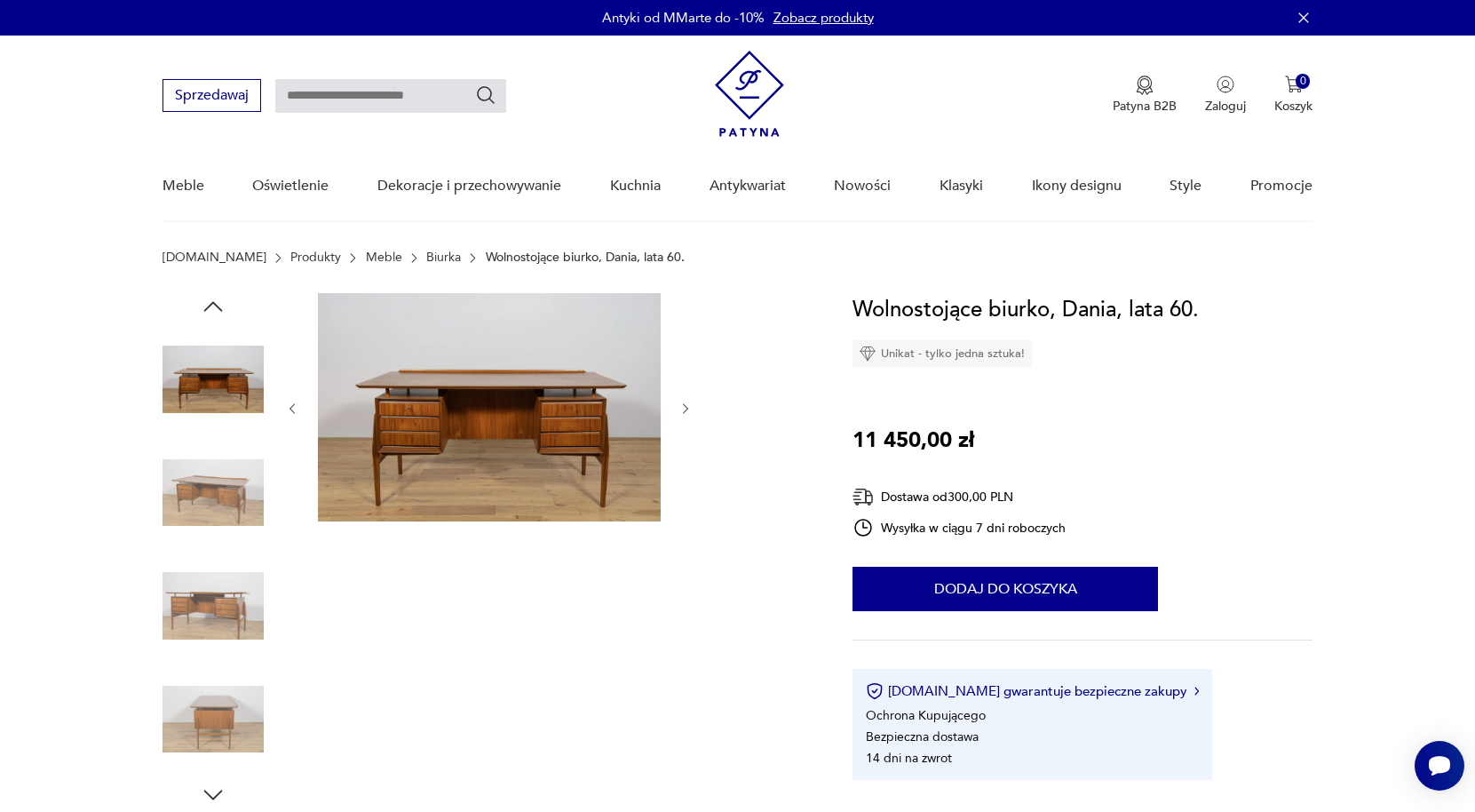
click at [688, 410] on icon "button" at bounding box center [686, 408] width 15 height 15
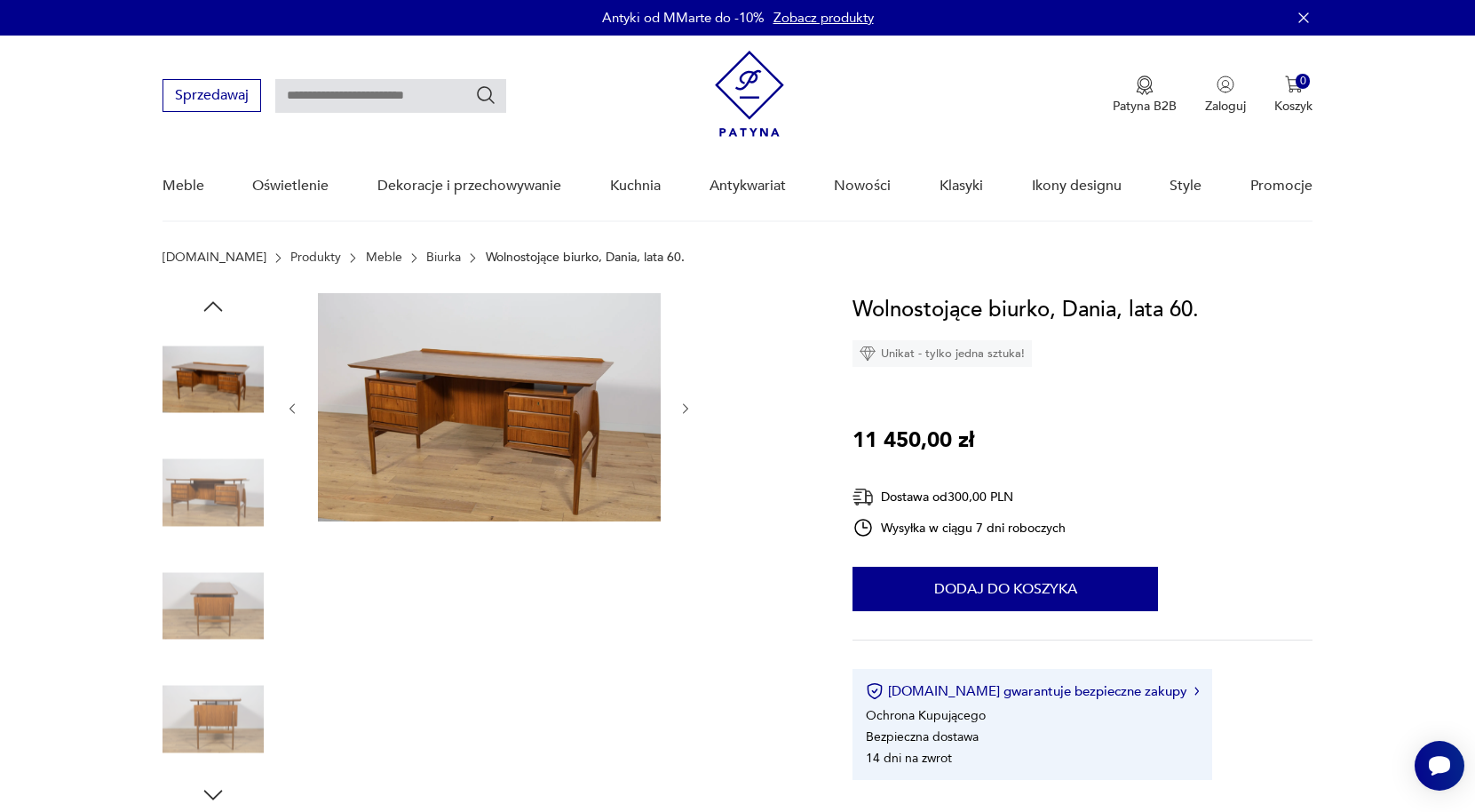
click at [688, 410] on icon "button" at bounding box center [686, 408] width 15 height 15
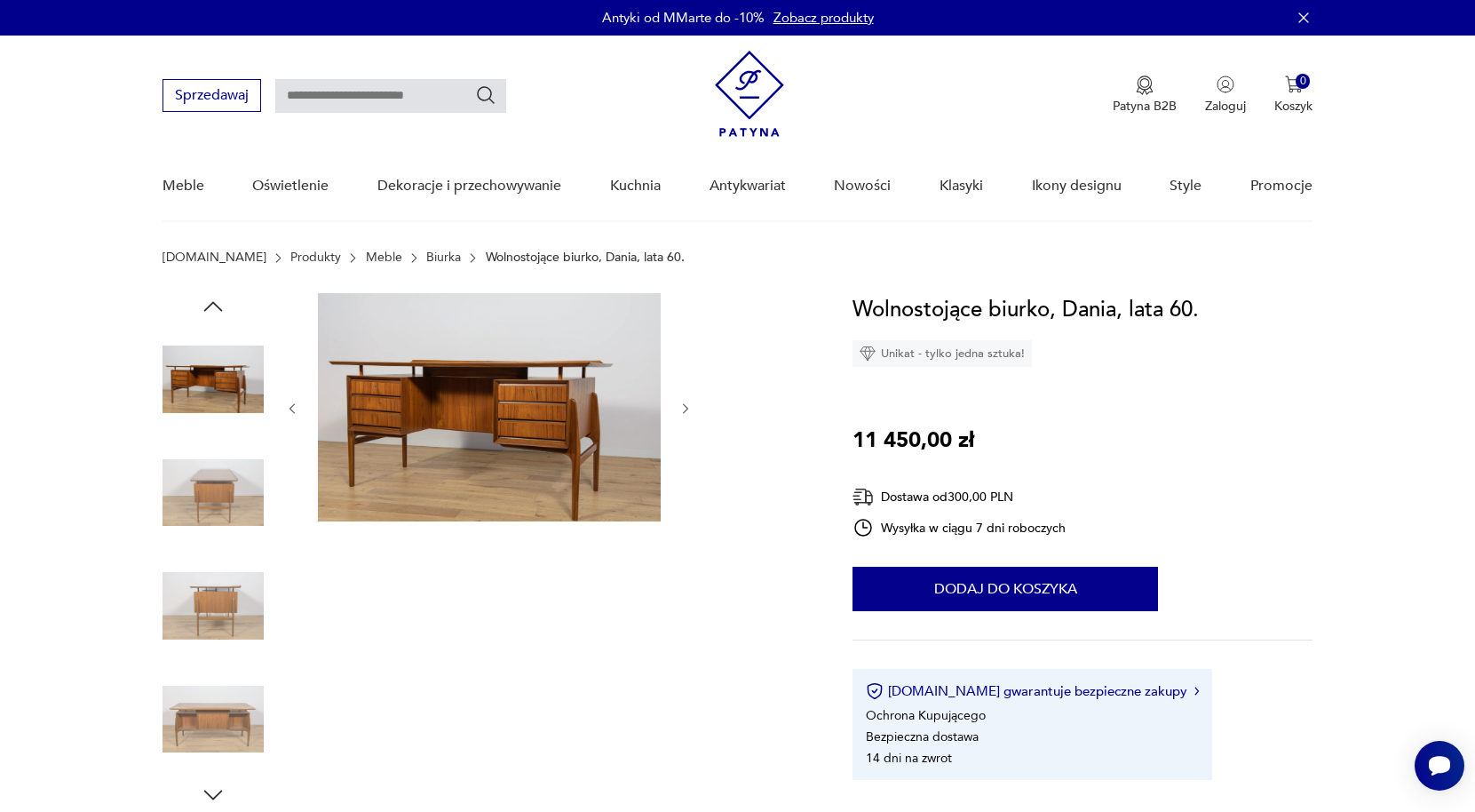
click at [688, 410] on icon "button" at bounding box center [686, 408] width 15 height 15
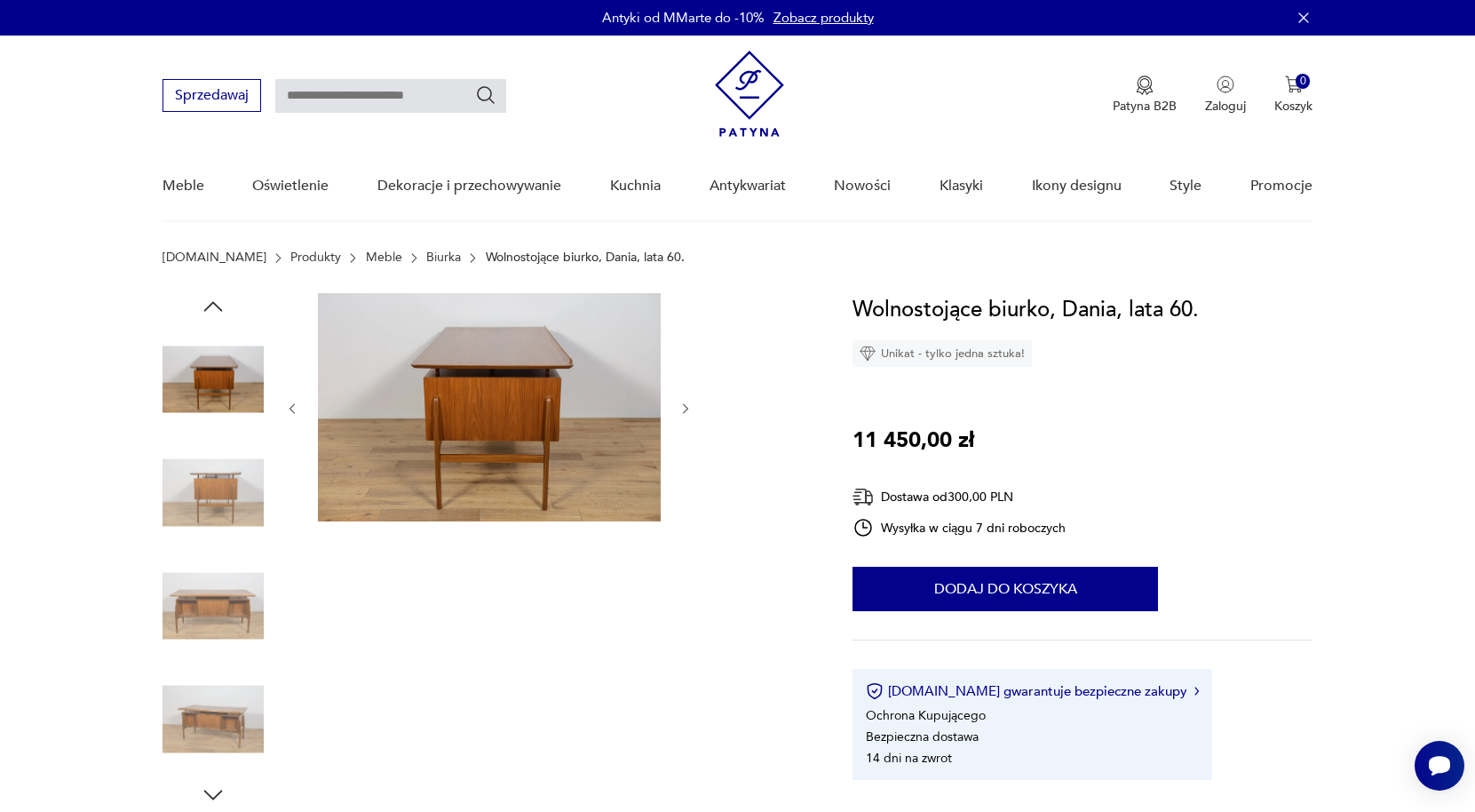
click at [688, 410] on icon "button" at bounding box center [686, 408] width 15 height 15
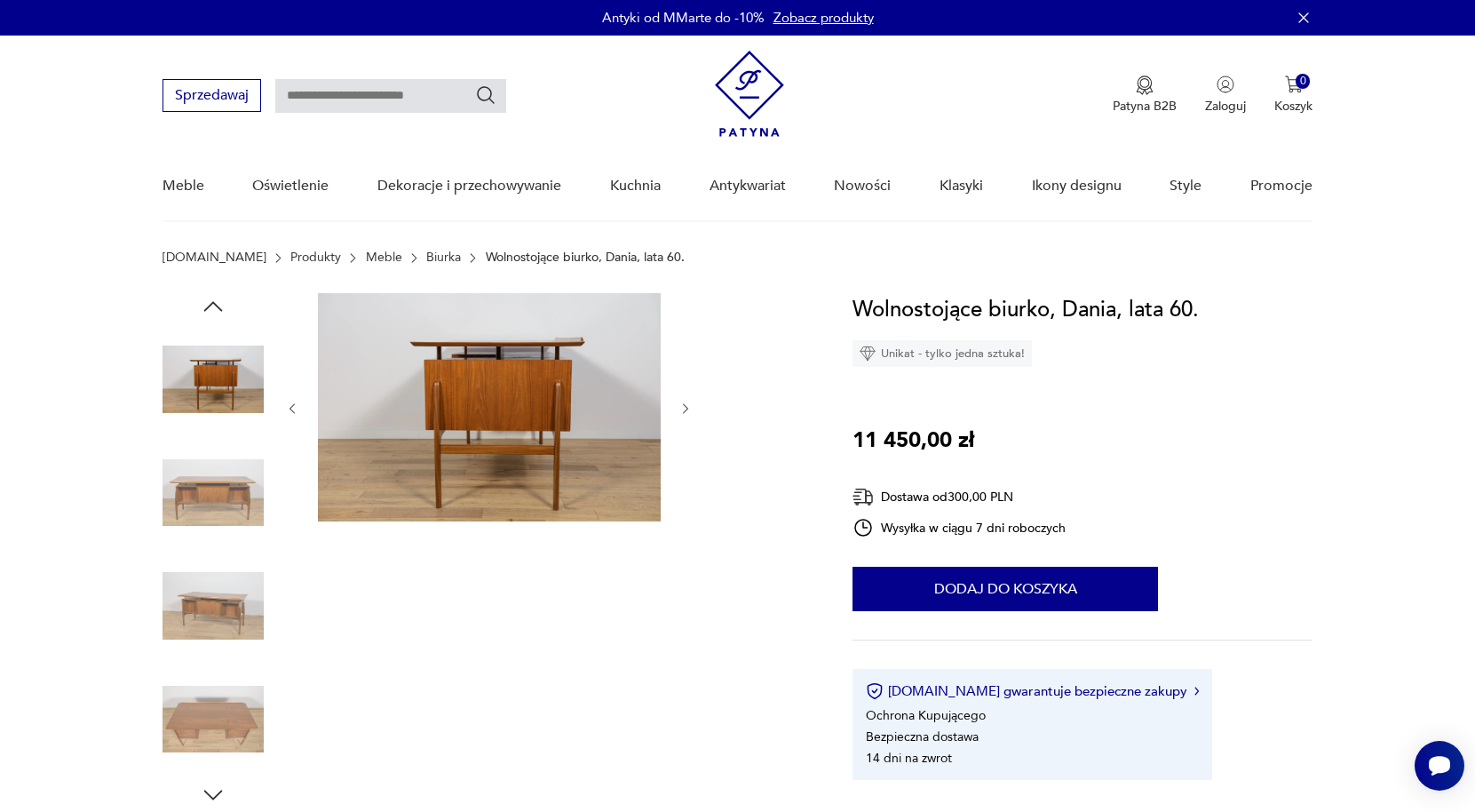
click at [688, 410] on icon "button" at bounding box center [686, 408] width 15 height 15
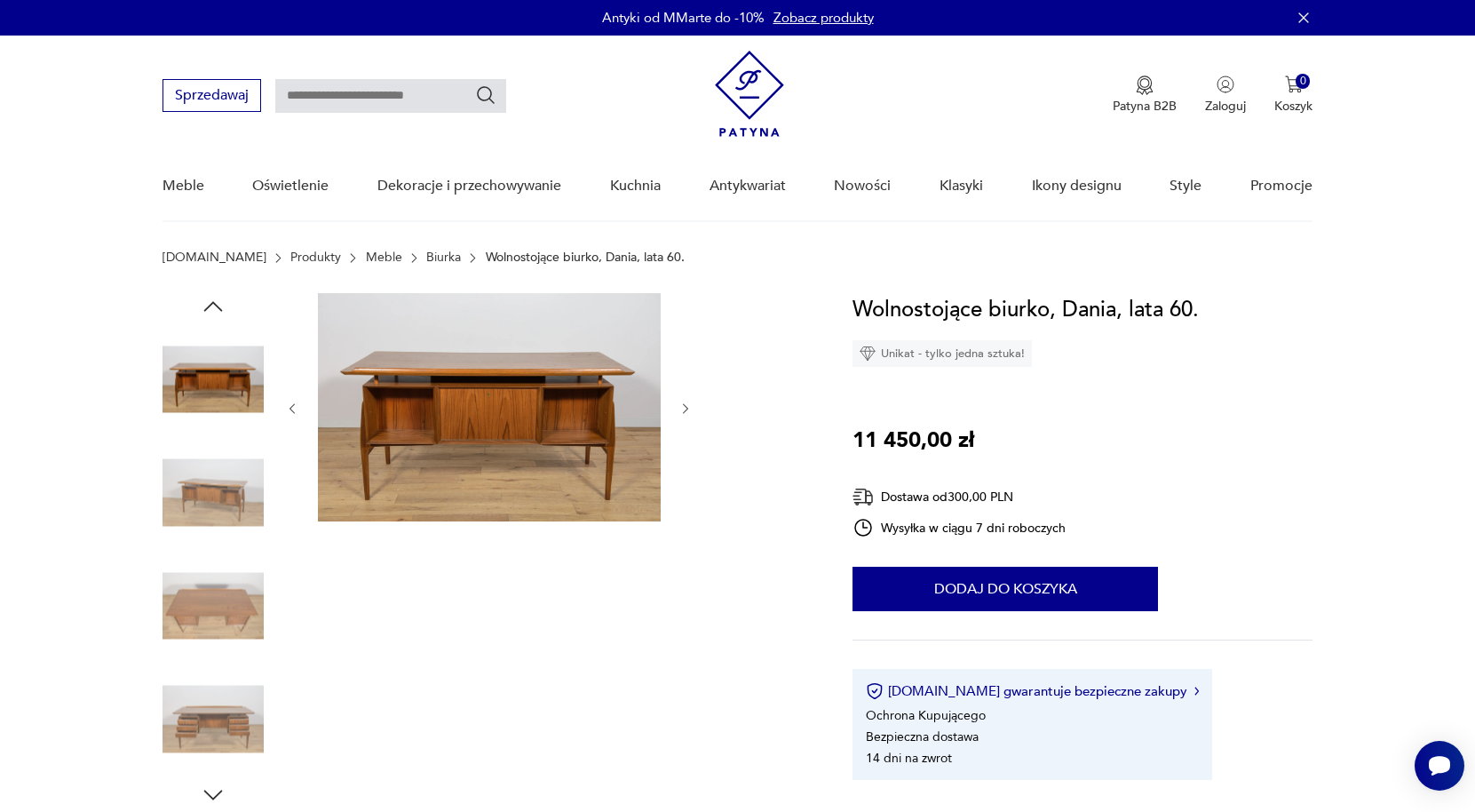
click at [680, 410] on icon "button" at bounding box center [686, 408] width 15 height 15
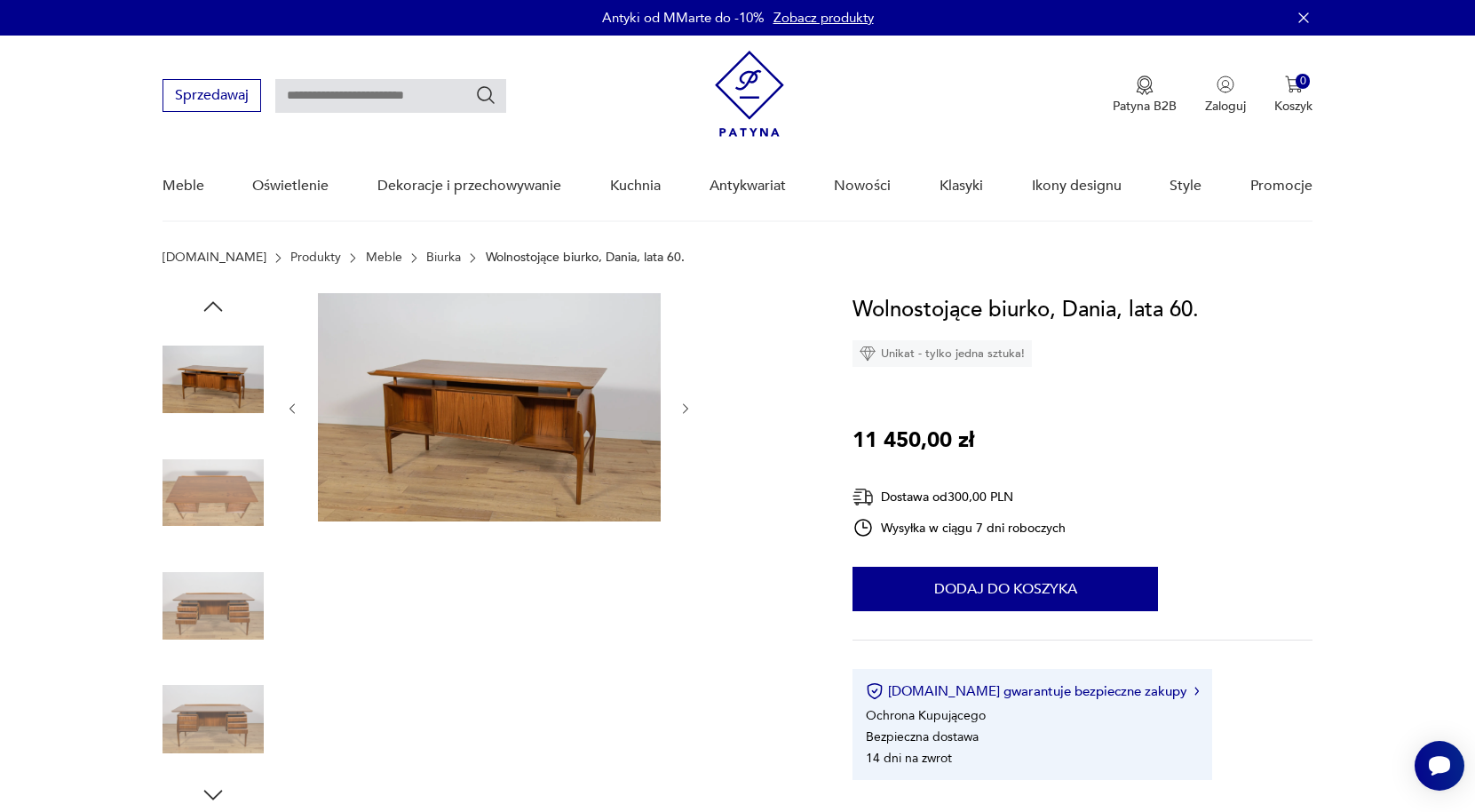
click at [680, 410] on icon "button" at bounding box center [686, 408] width 15 height 15
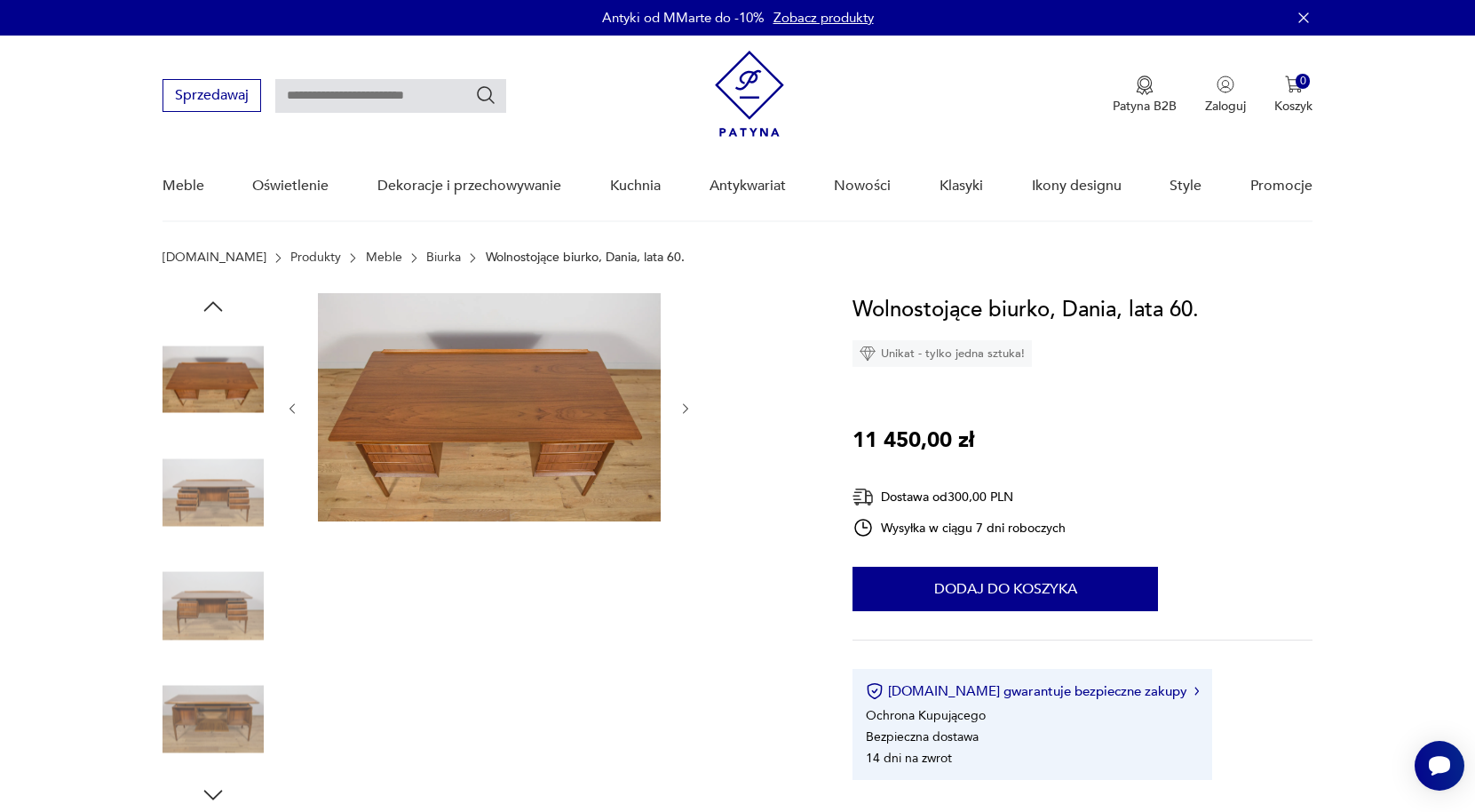
click at [680, 410] on icon "button" at bounding box center [686, 408] width 15 height 15
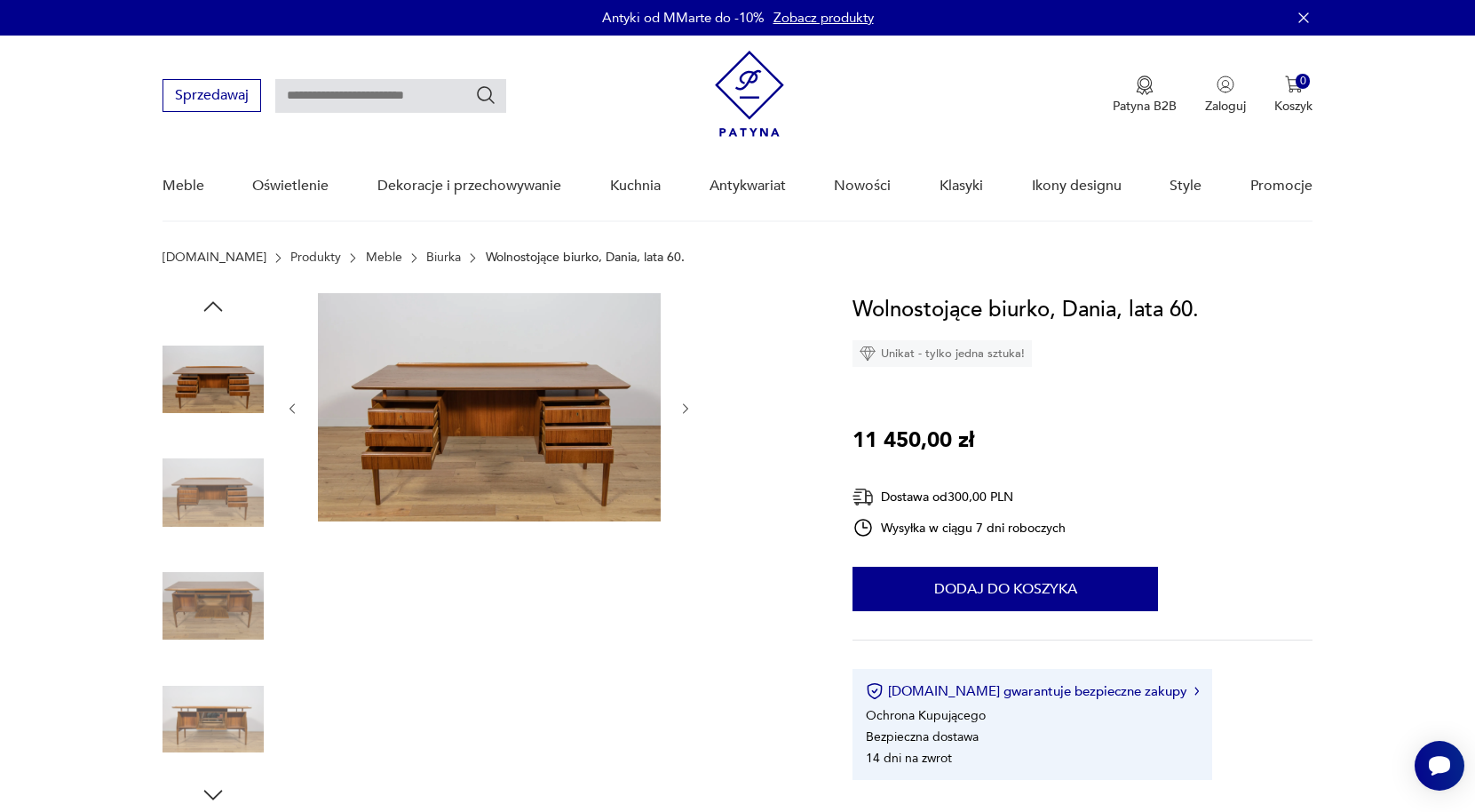
click at [680, 410] on icon "button" at bounding box center [686, 408] width 15 height 15
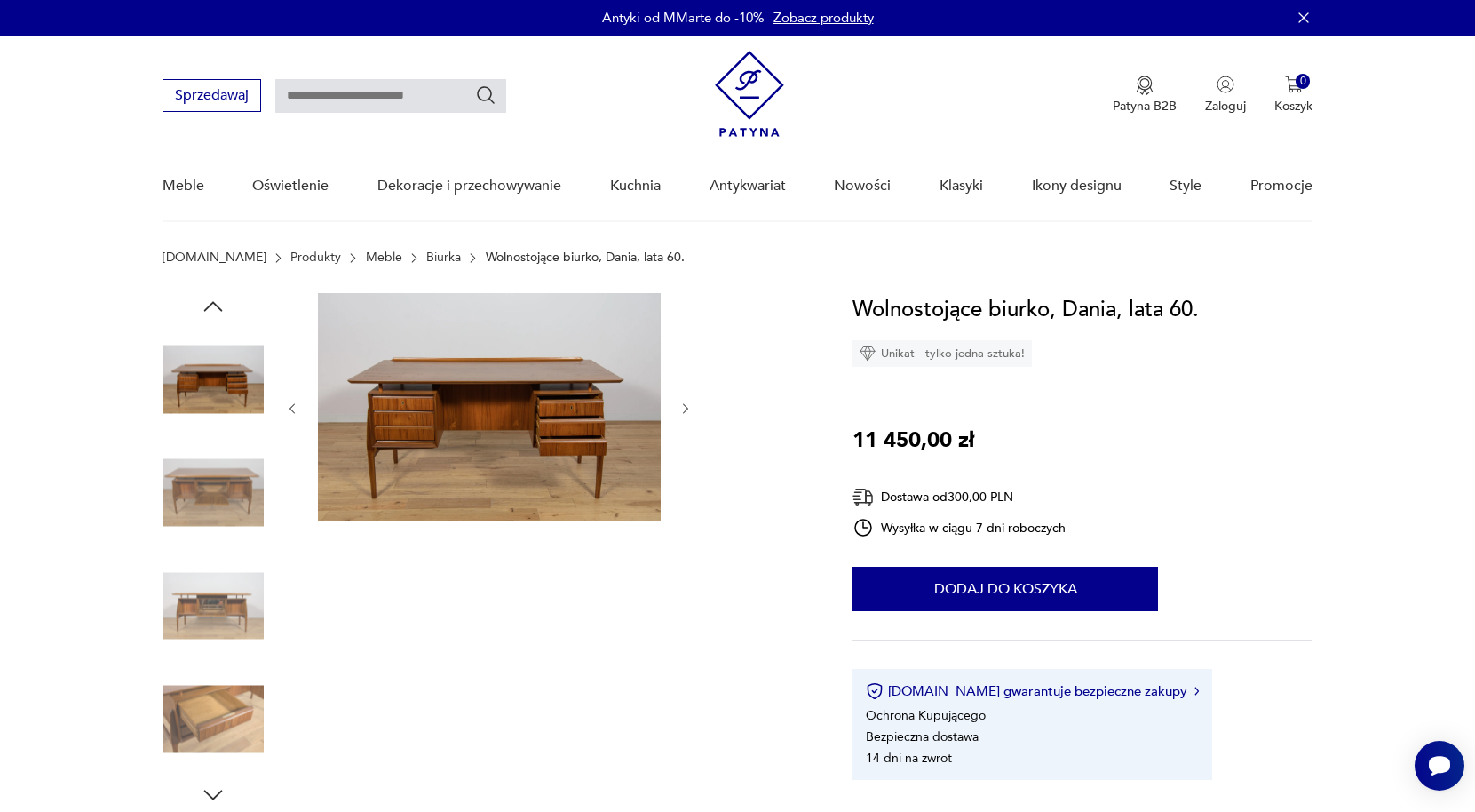
click at [234, 598] on img at bounding box center [213, 606] width 101 height 101
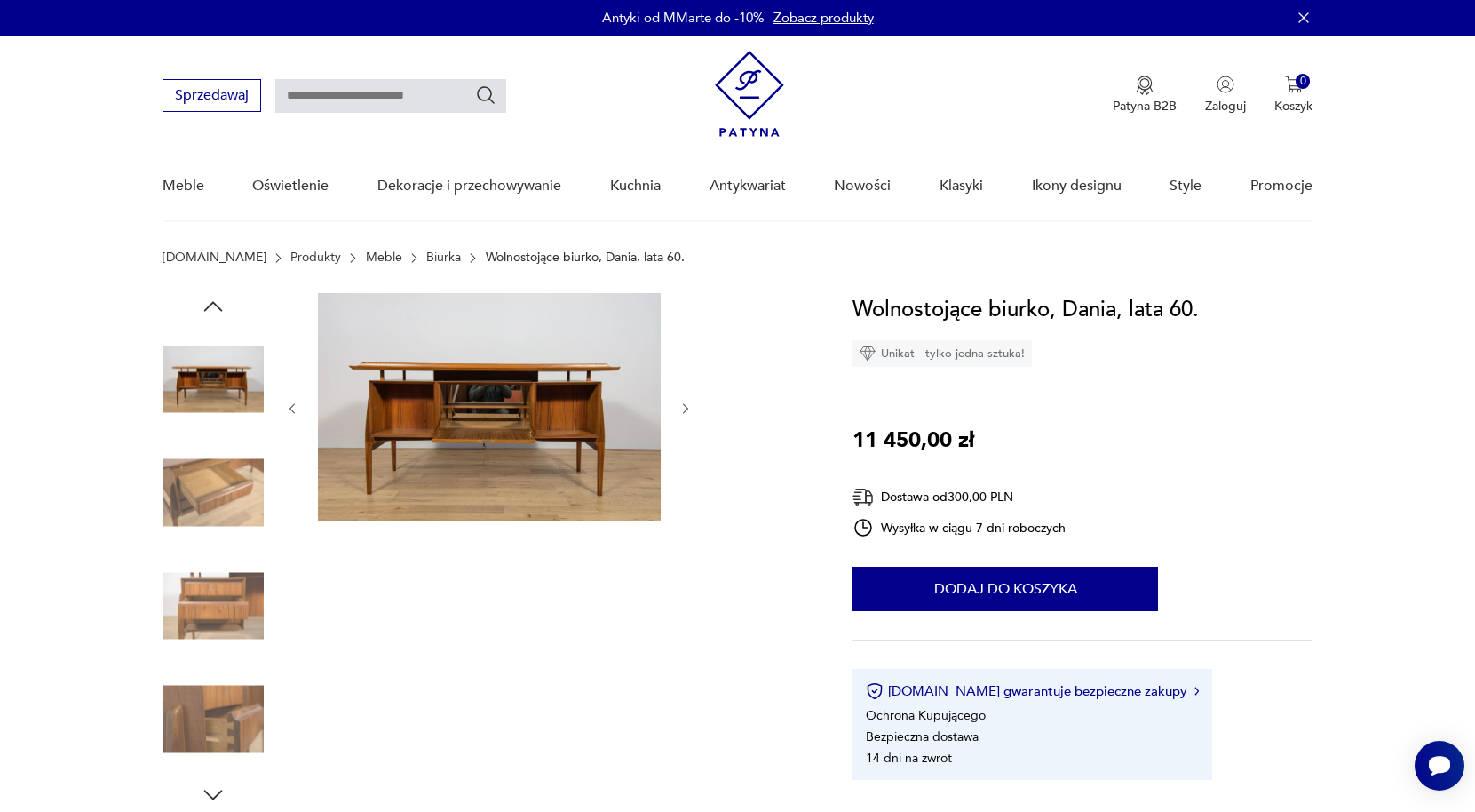
click at [687, 411] on icon "button" at bounding box center [686, 408] width 15 height 15
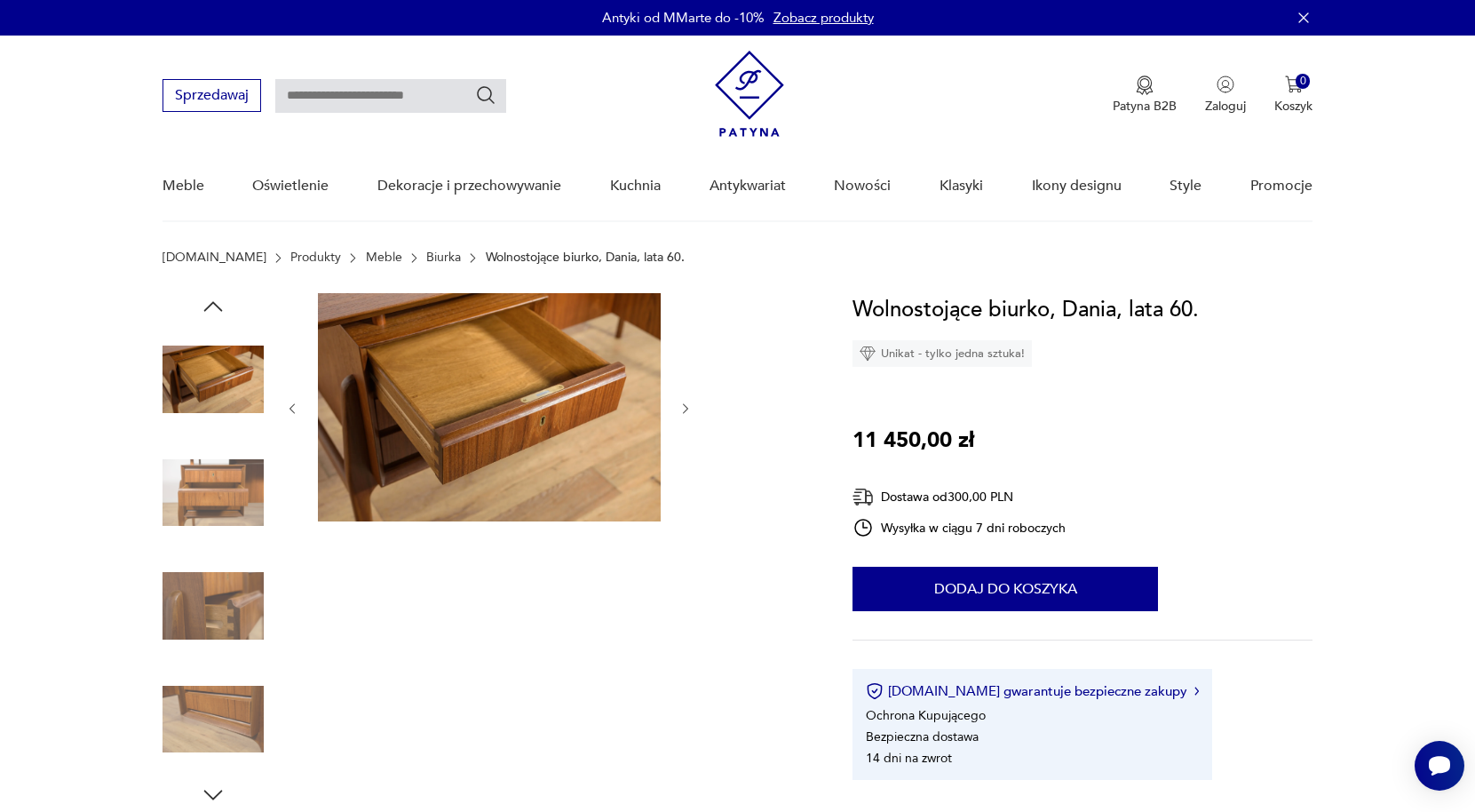
click at [687, 411] on icon "button" at bounding box center [686, 408] width 15 height 15
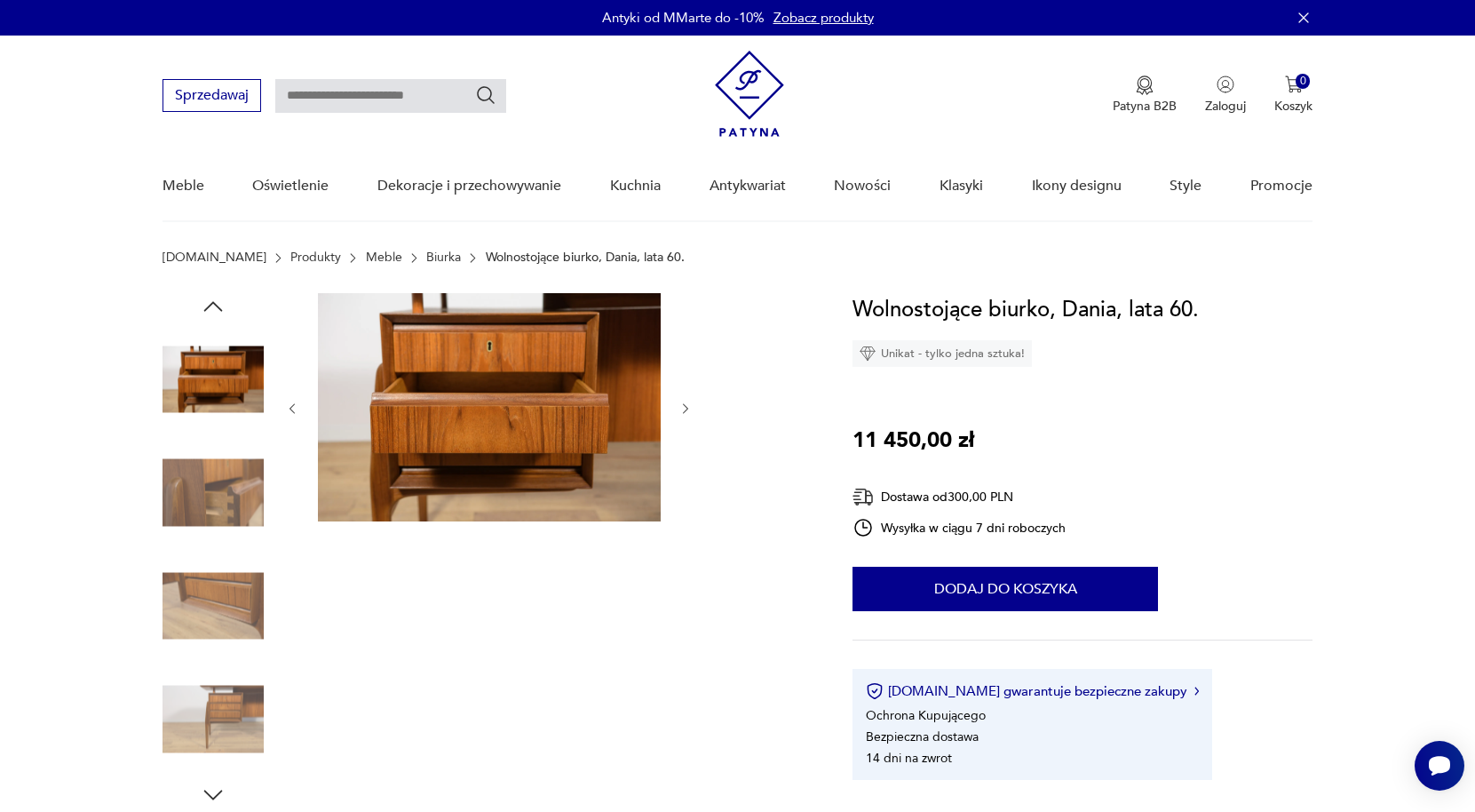
click at [687, 411] on icon "button" at bounding box center [686, 408] width 15 height 15
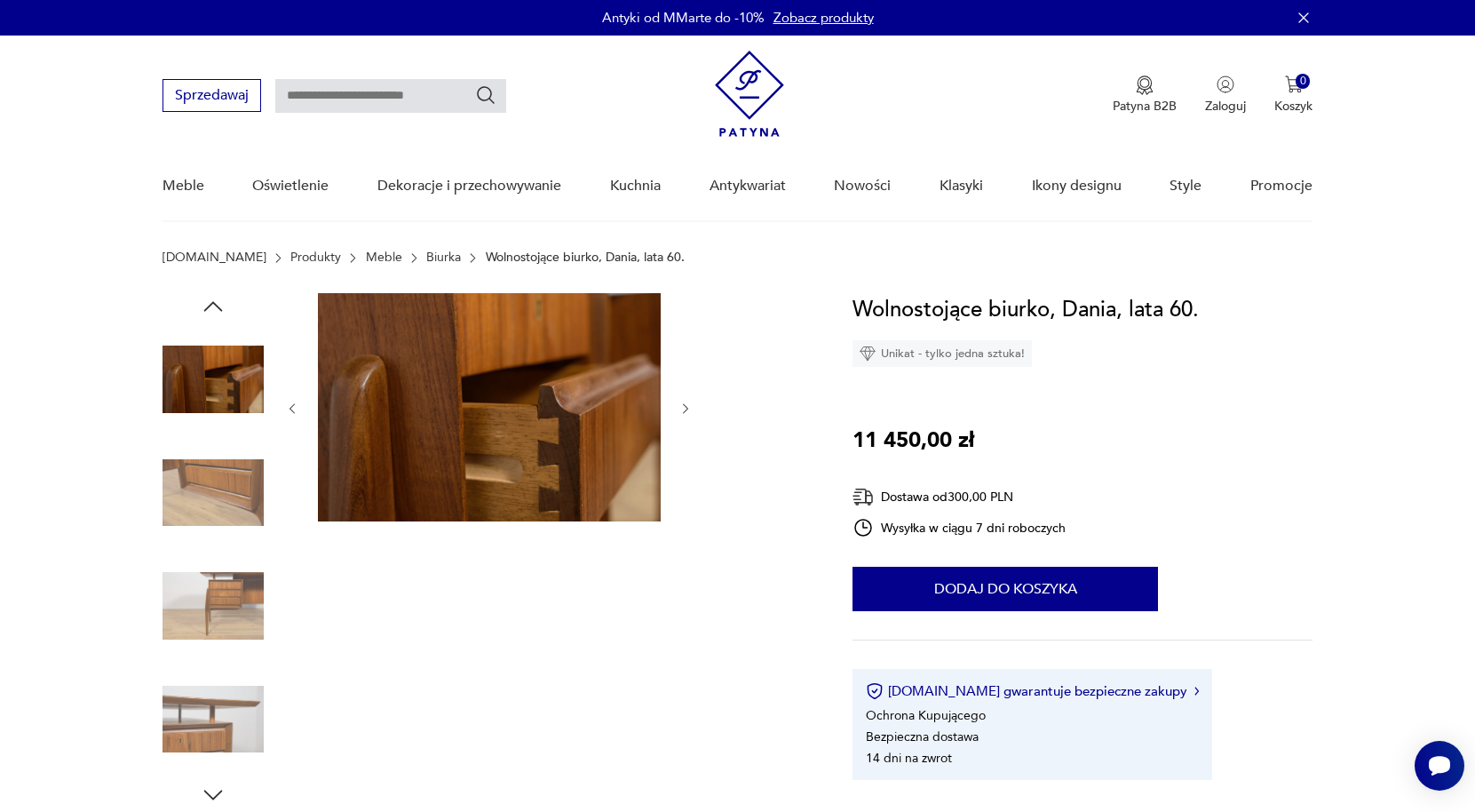
click at [687, 411] on icon "button" at bounding box center [686, 408] width 15 height 15
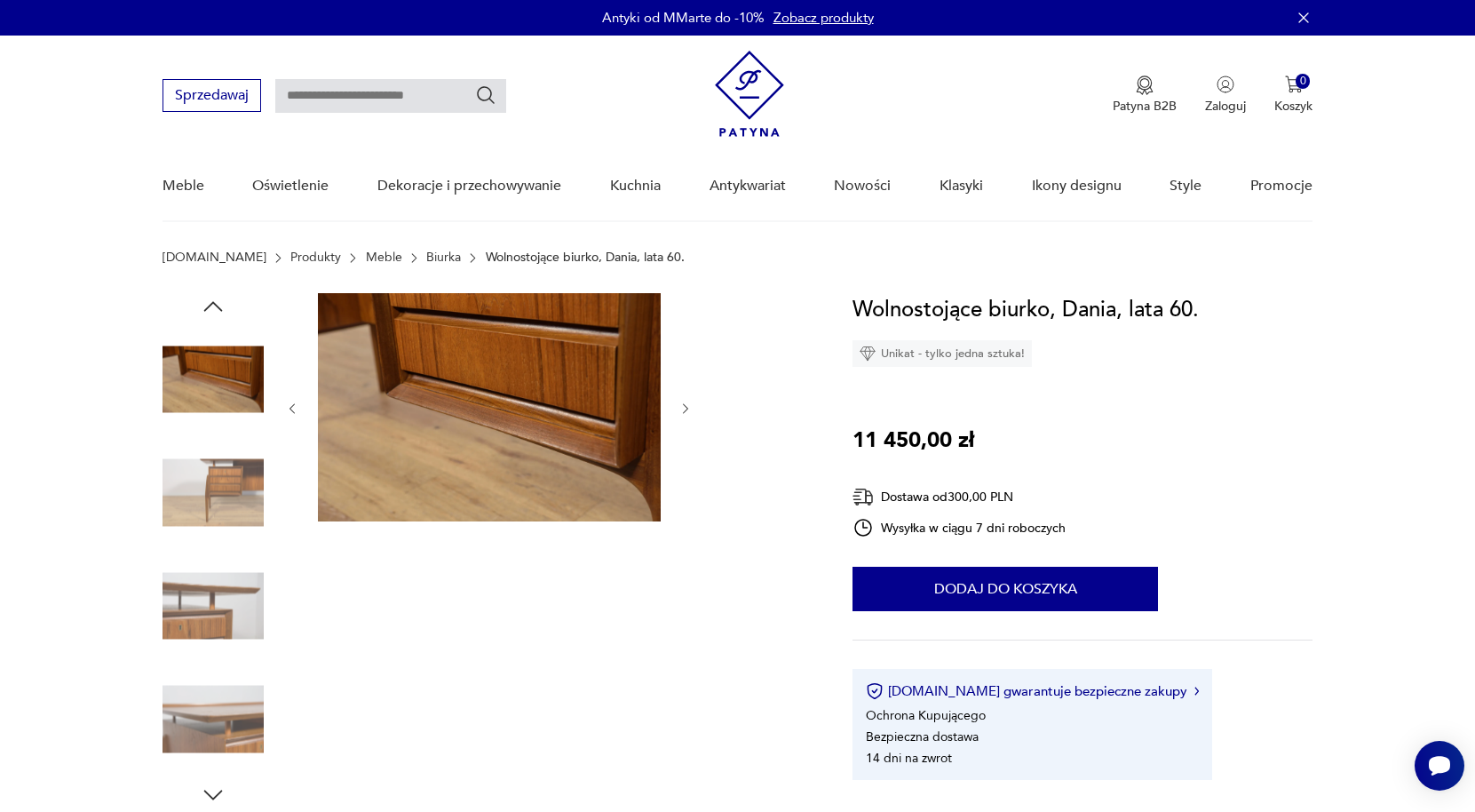
click at [687, 411] on icon "button" at bounding box center [686, 408] width 15 height 15
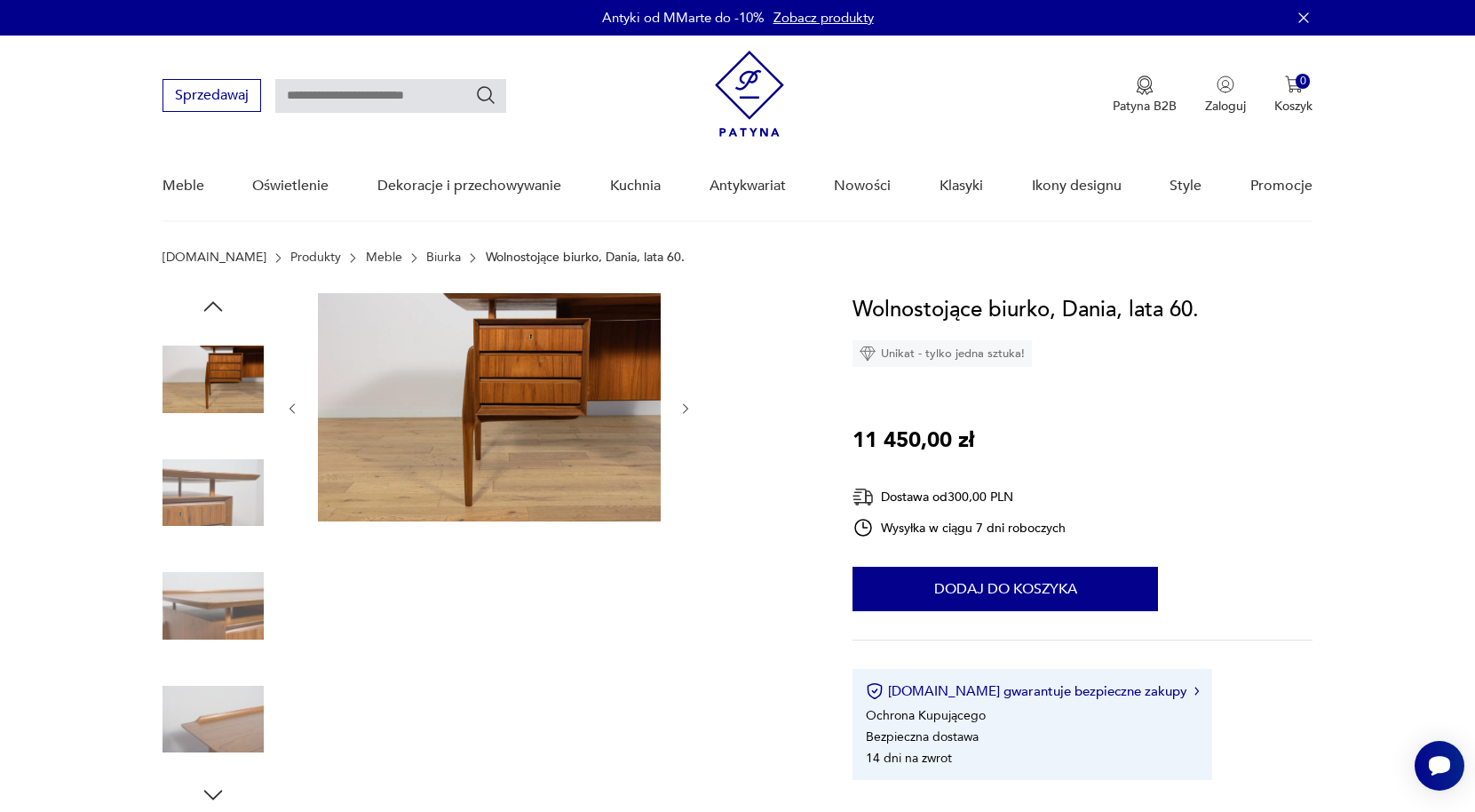
click at [687, 411] on icon "button" at bounding box center [686, 408] width 15 height 15
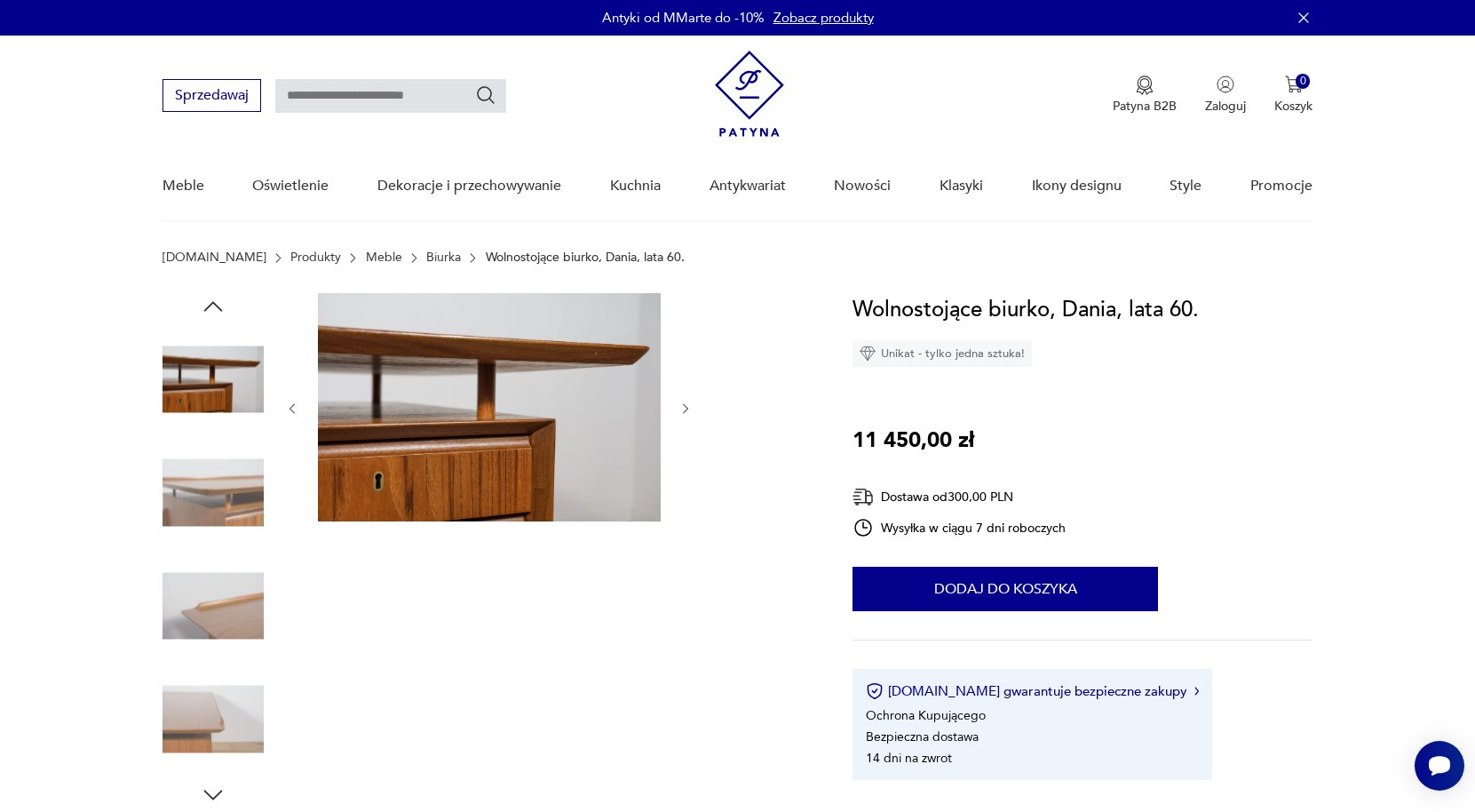
click at [687, 411] on icon "button" at bounding box center [686, 408] width 15 height 15
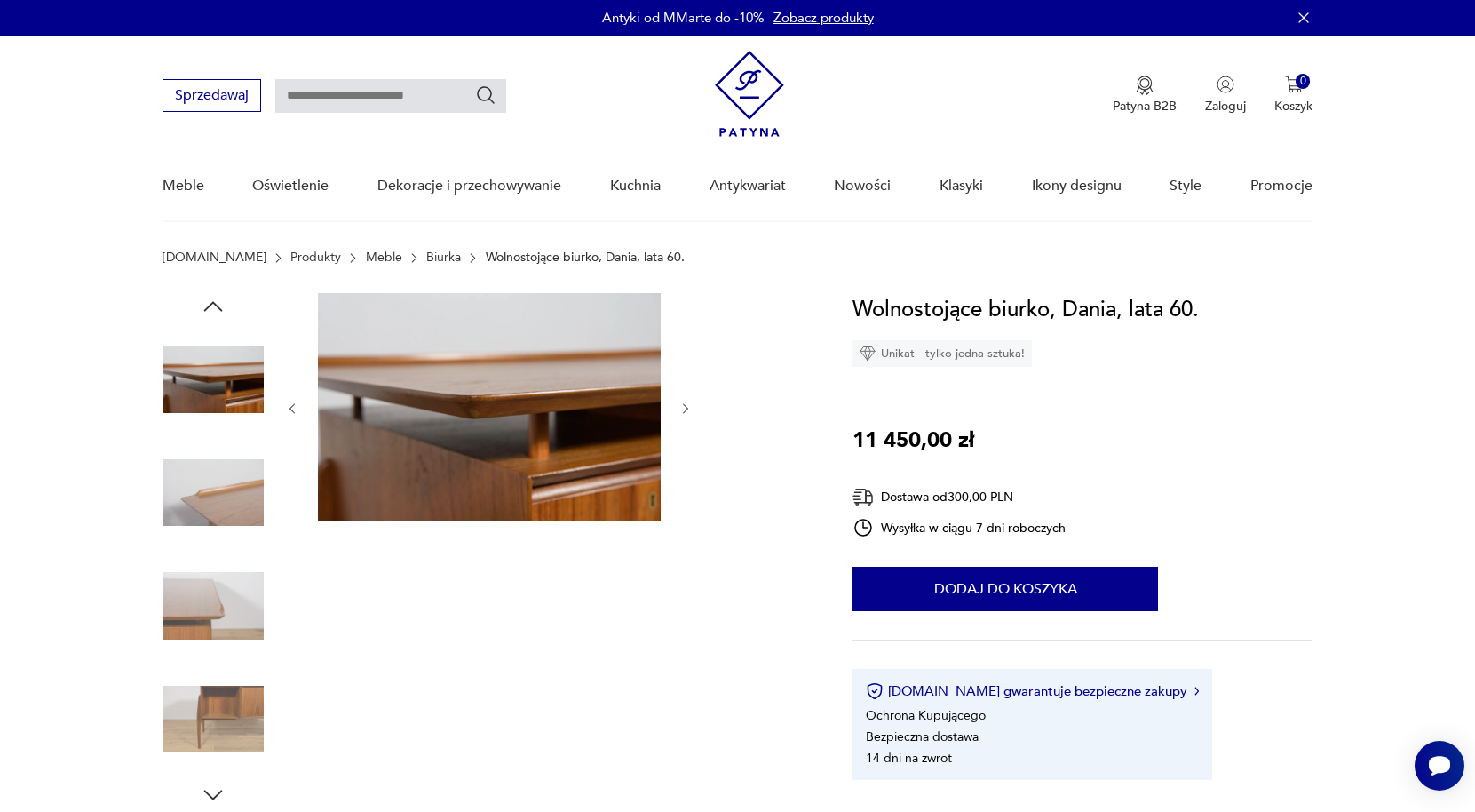
click at [687, 411] on icon "button" at bounding box center [686, 408] width 15 height 15
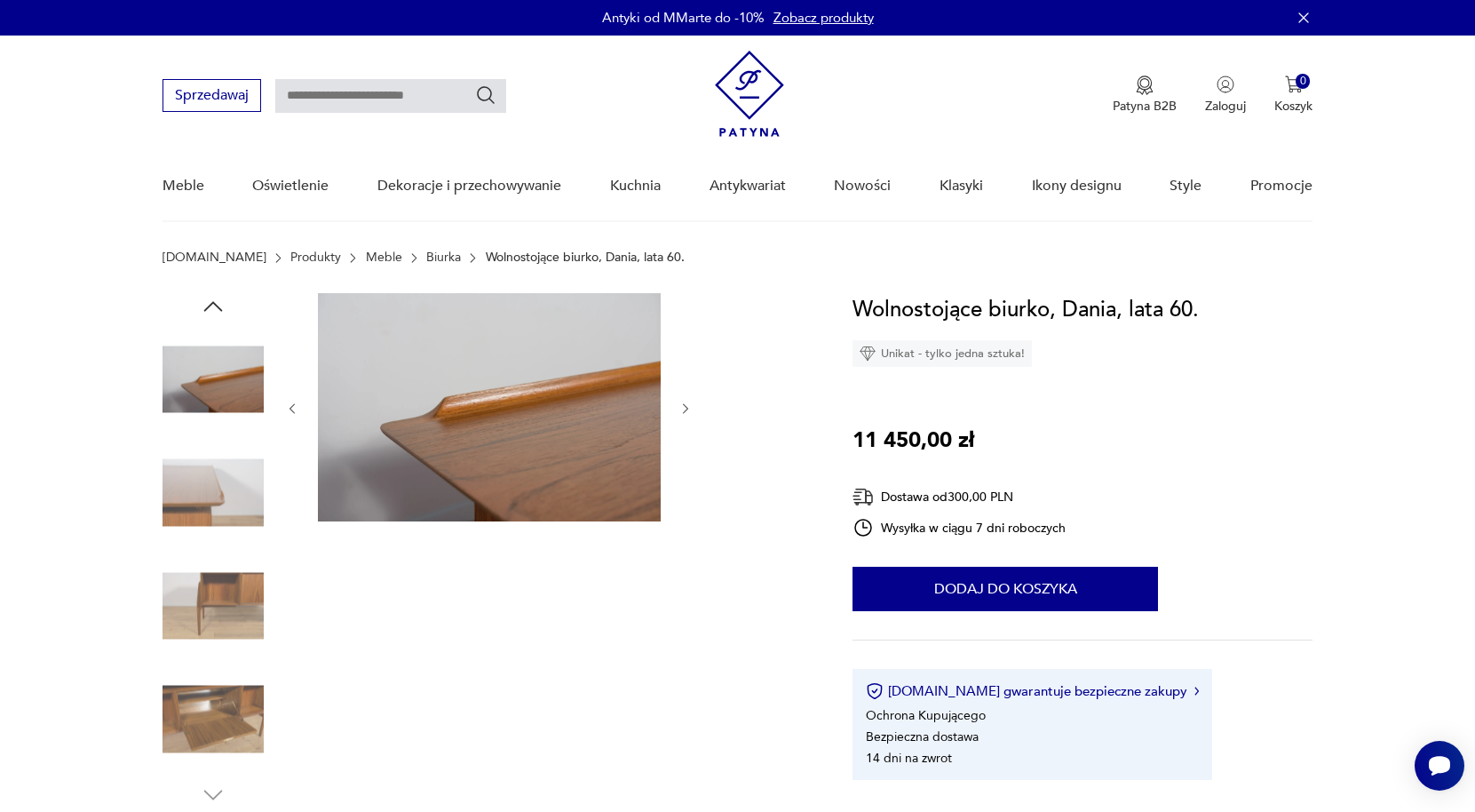
click at [687, 411] on icon "button" at bounding box center [686, 408] width 15 height 15
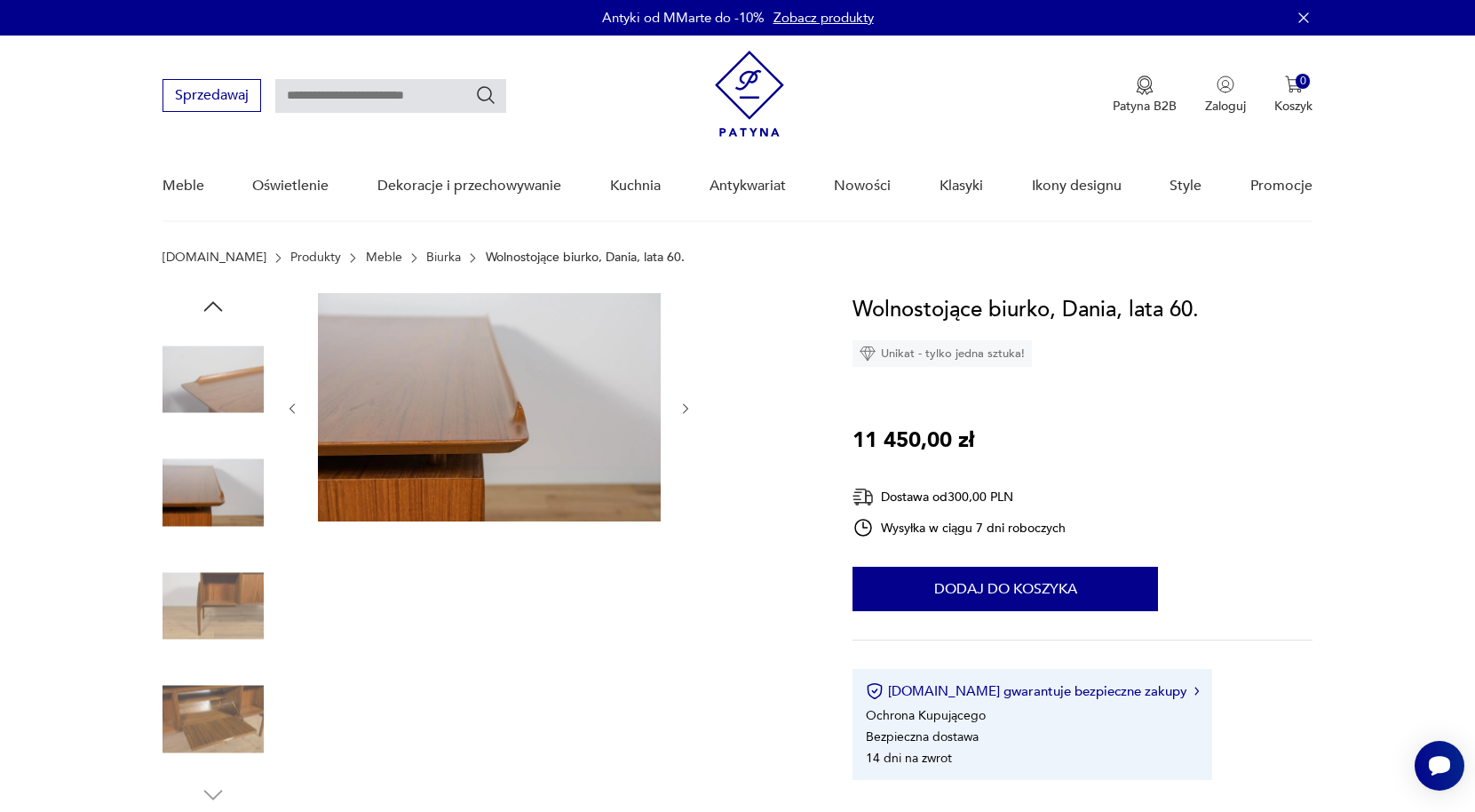
click at [687, 411] on icon "button" at bounding box center [686, 408] width 15 height 15
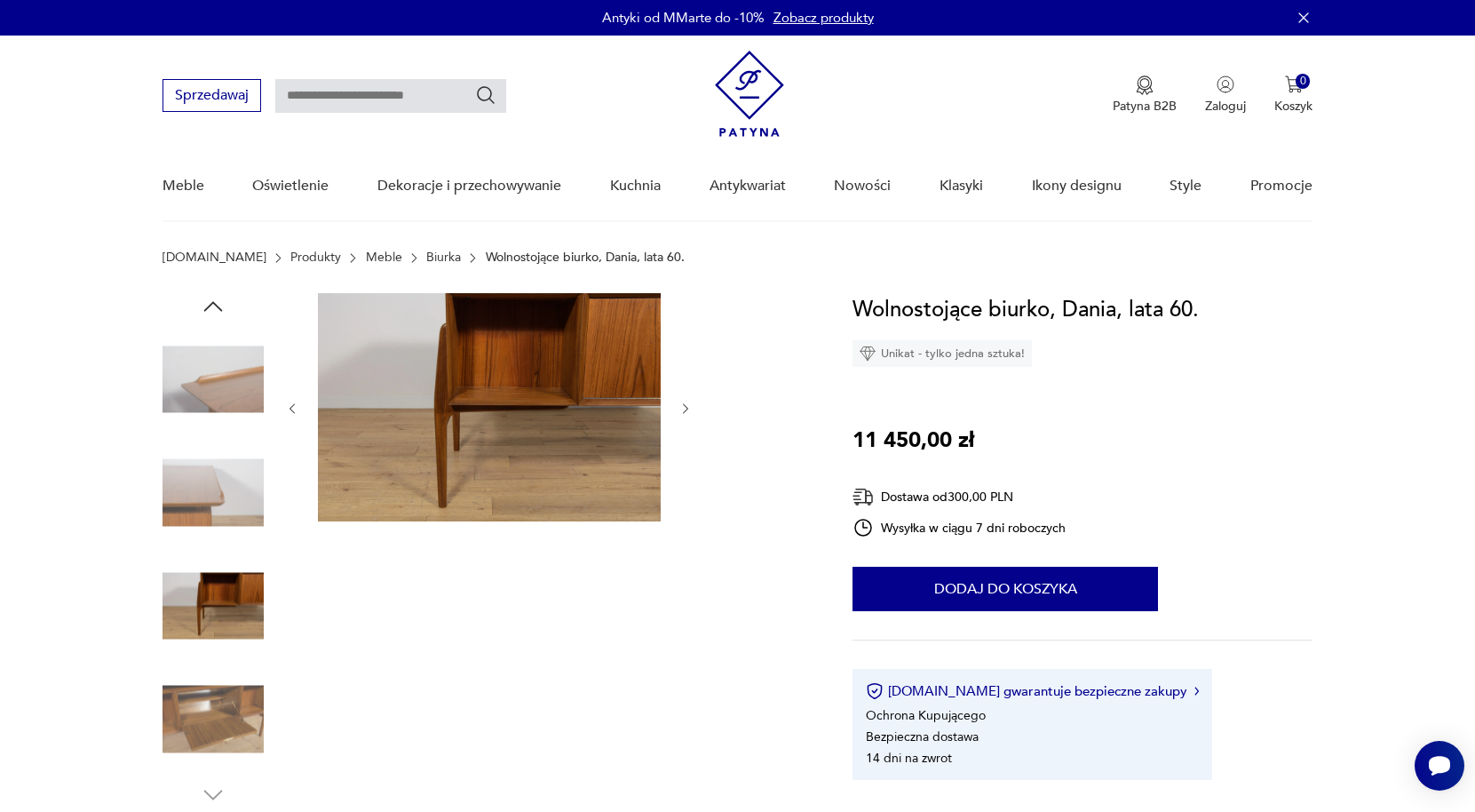
click at [687, 411] on icon "button" at bounding box center [686, 408] width 15 height 15
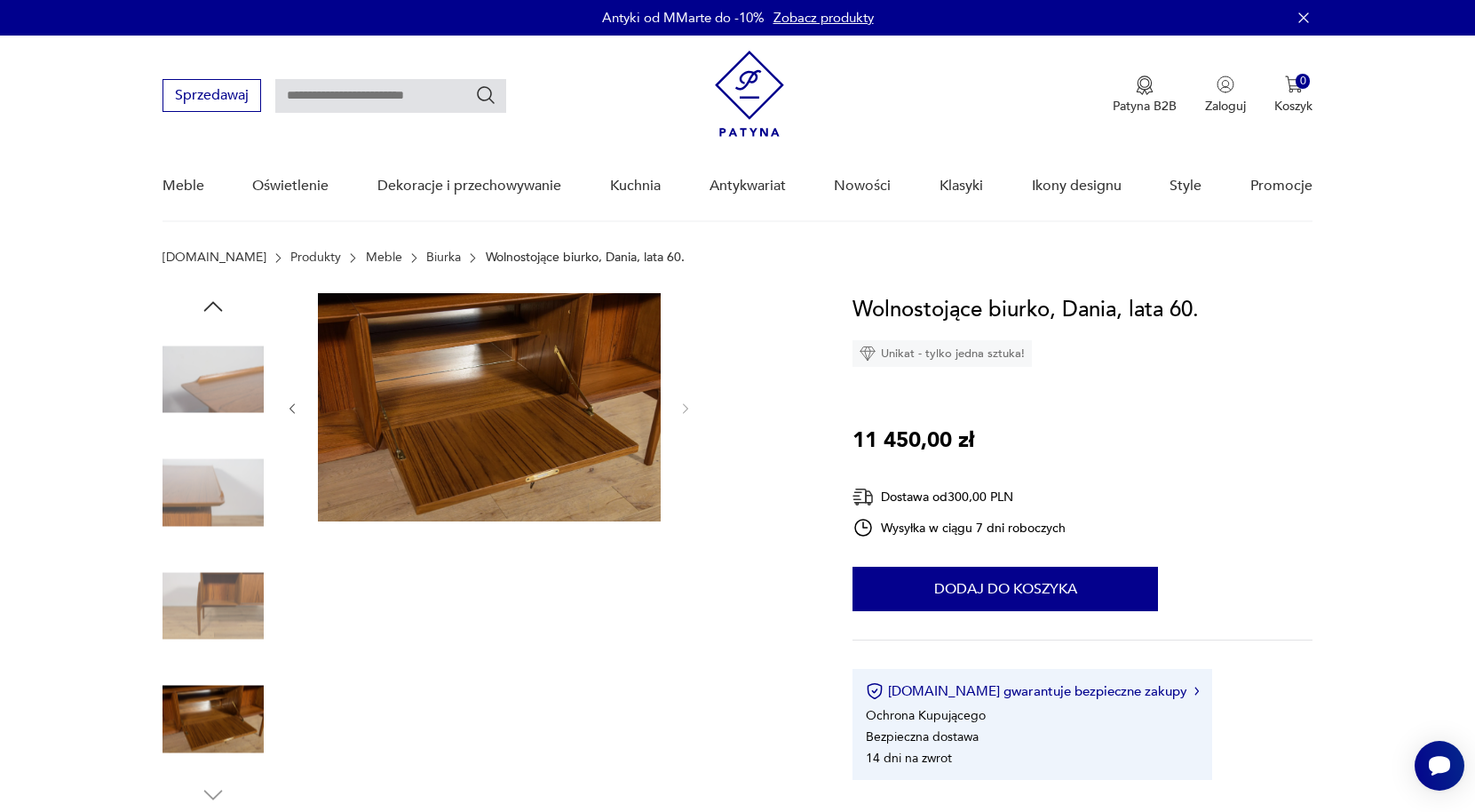
click at [291, 409] on icon "button" at bounding box center [293, 408] width 15 height 15
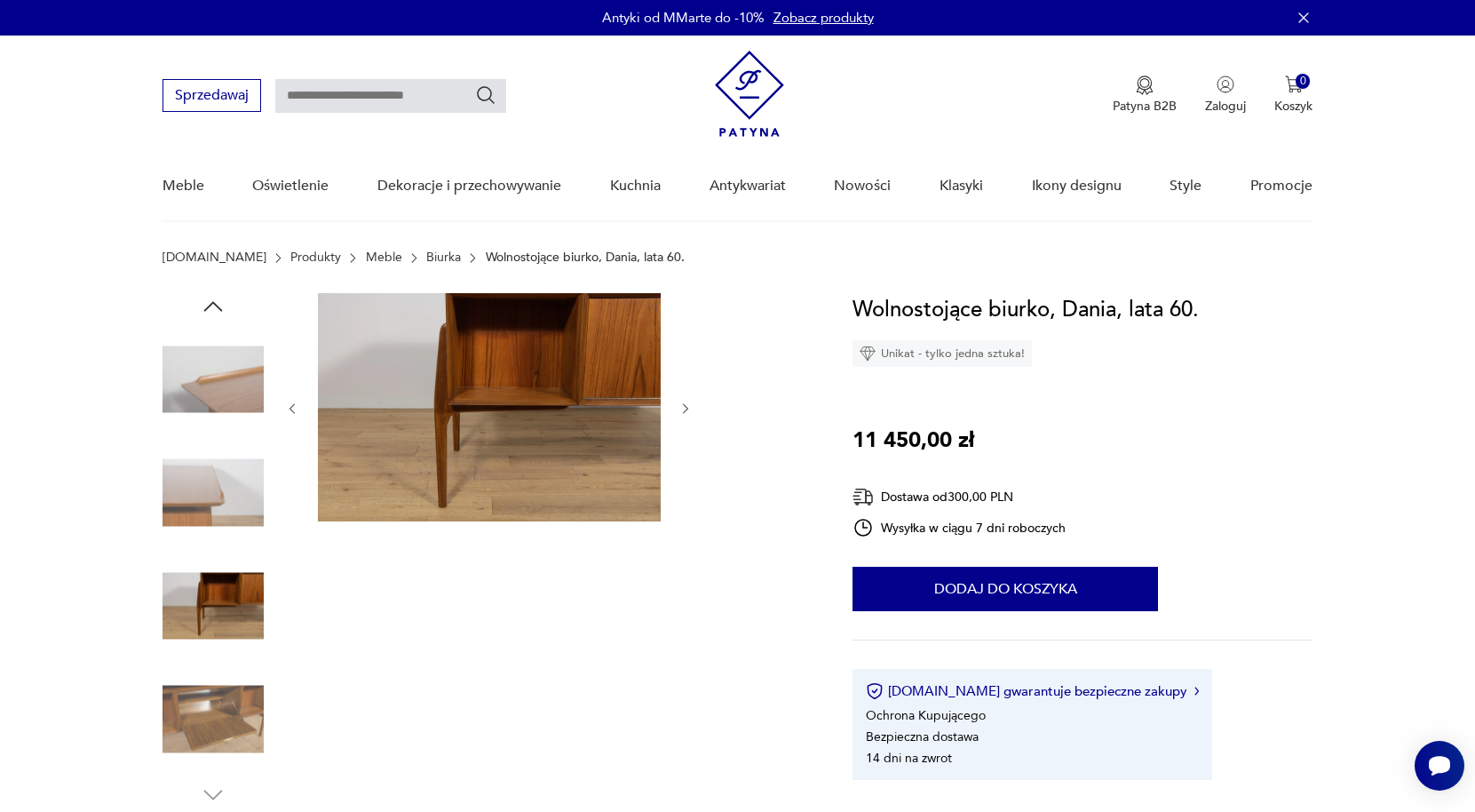
click at [291, 409] on icon "button" at bounding box center [293, 408] width 15 height 15
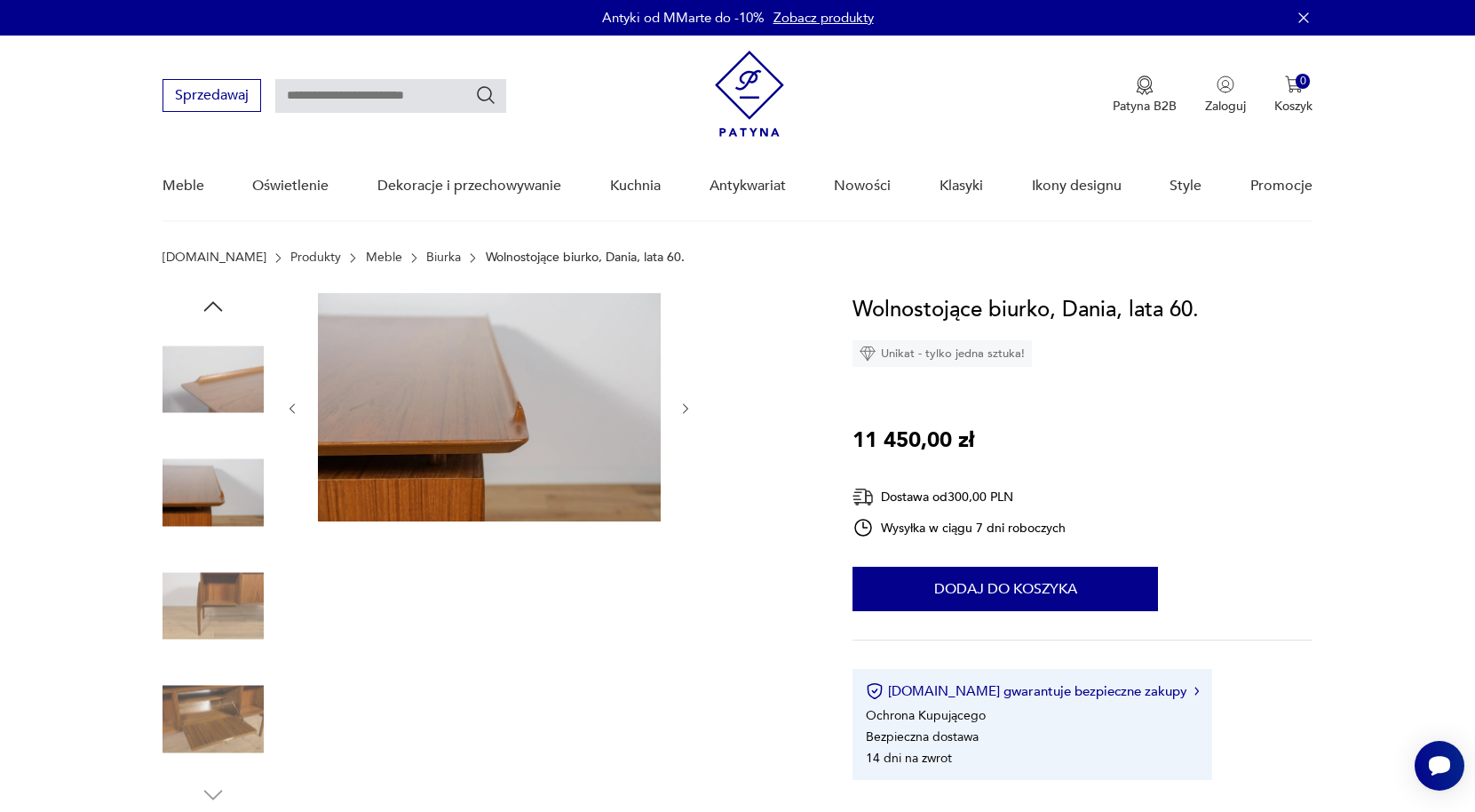
click at [291, 409] on icon "button" at bounding box center [293, 408] width 15 height 15
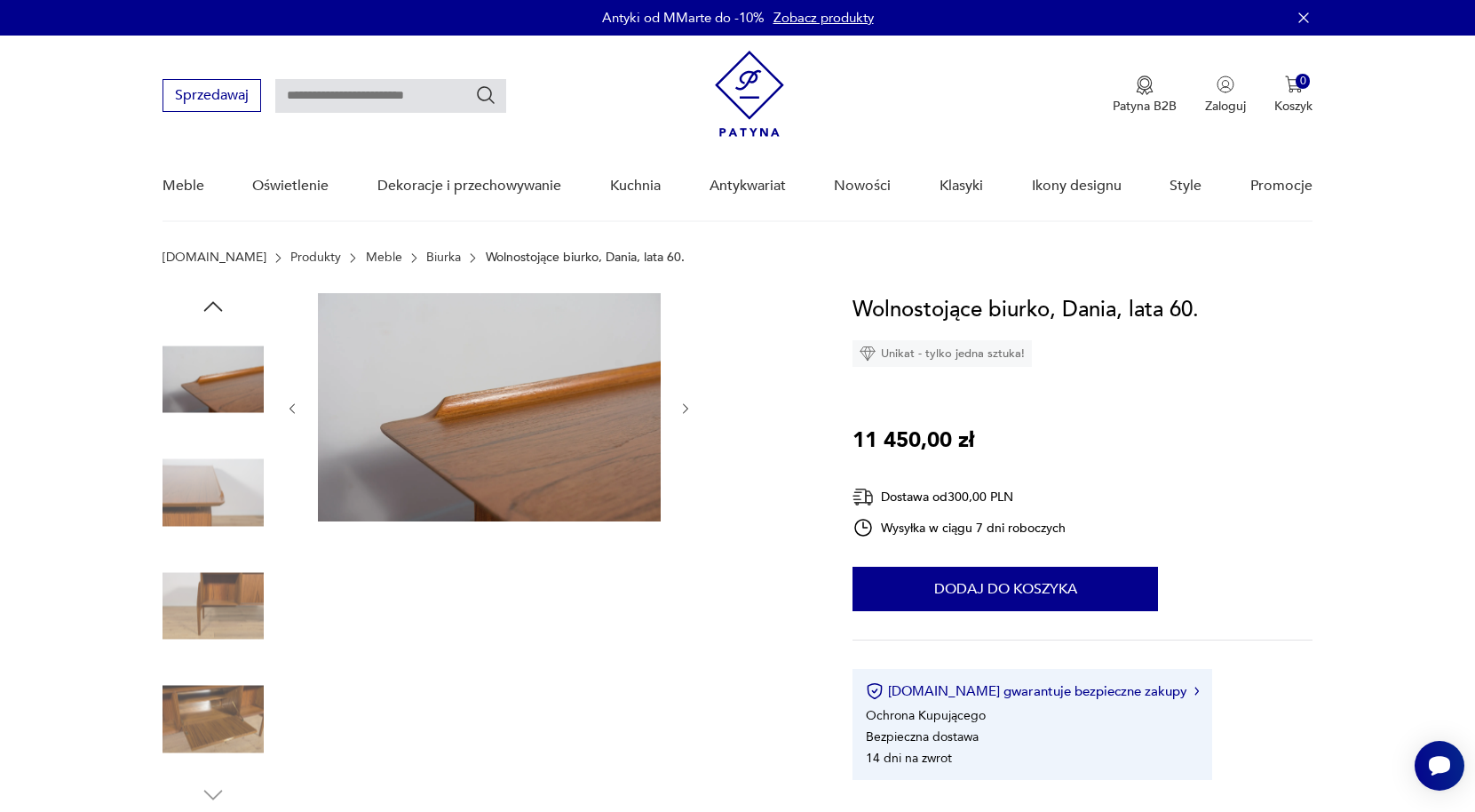
click at [291, 409] on icon "button" at bounding box center [293, 408] width 15 height 15
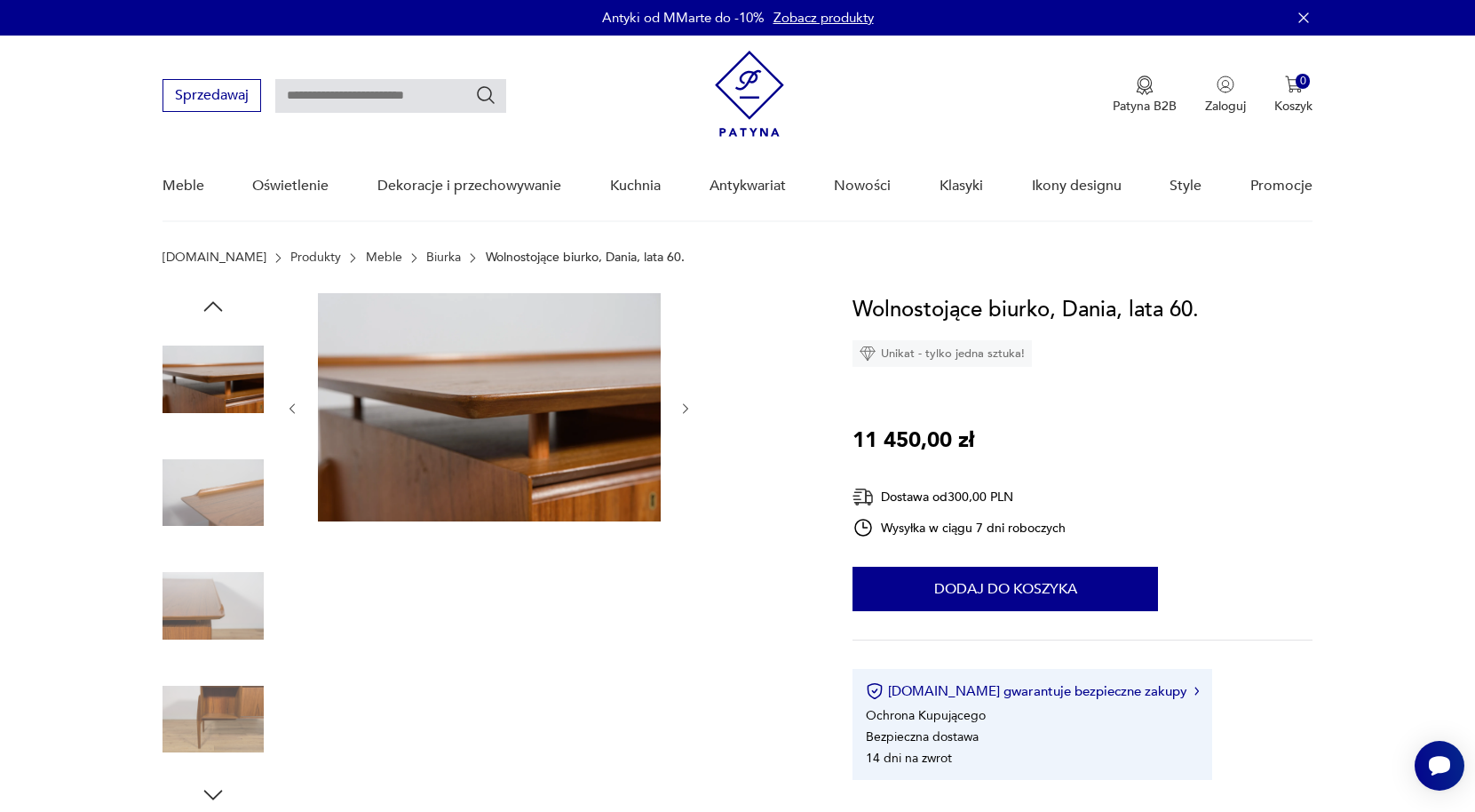
click at [291, 409] on icon "button" at bounding box center [293, 408] width 15 height 15
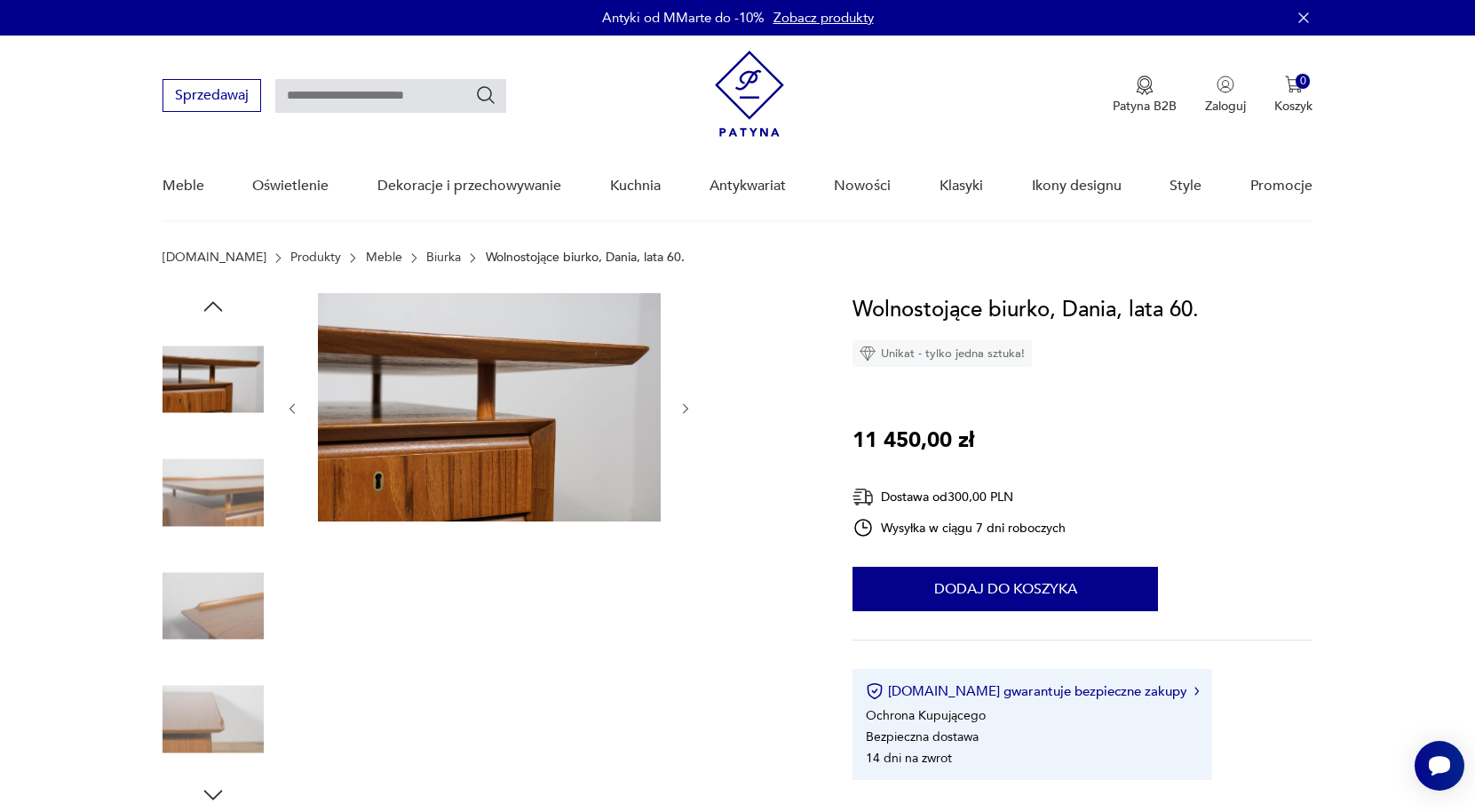
click at [291, 409] on icon "button" at bounding box center [293, 408] width 15 height 15
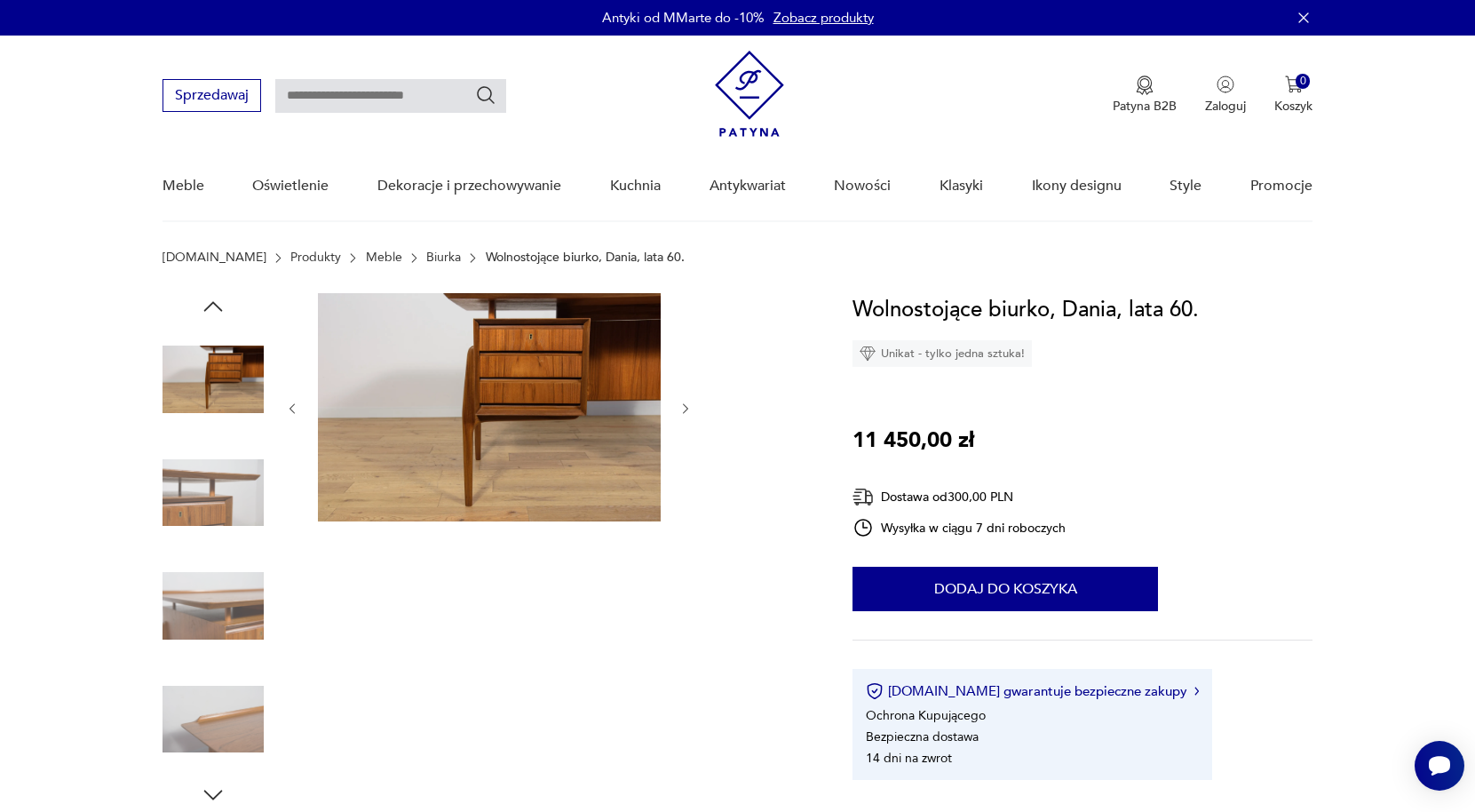
click at [291, 409] on icon "button" at bounding box center [293, 408] width 15 height 15
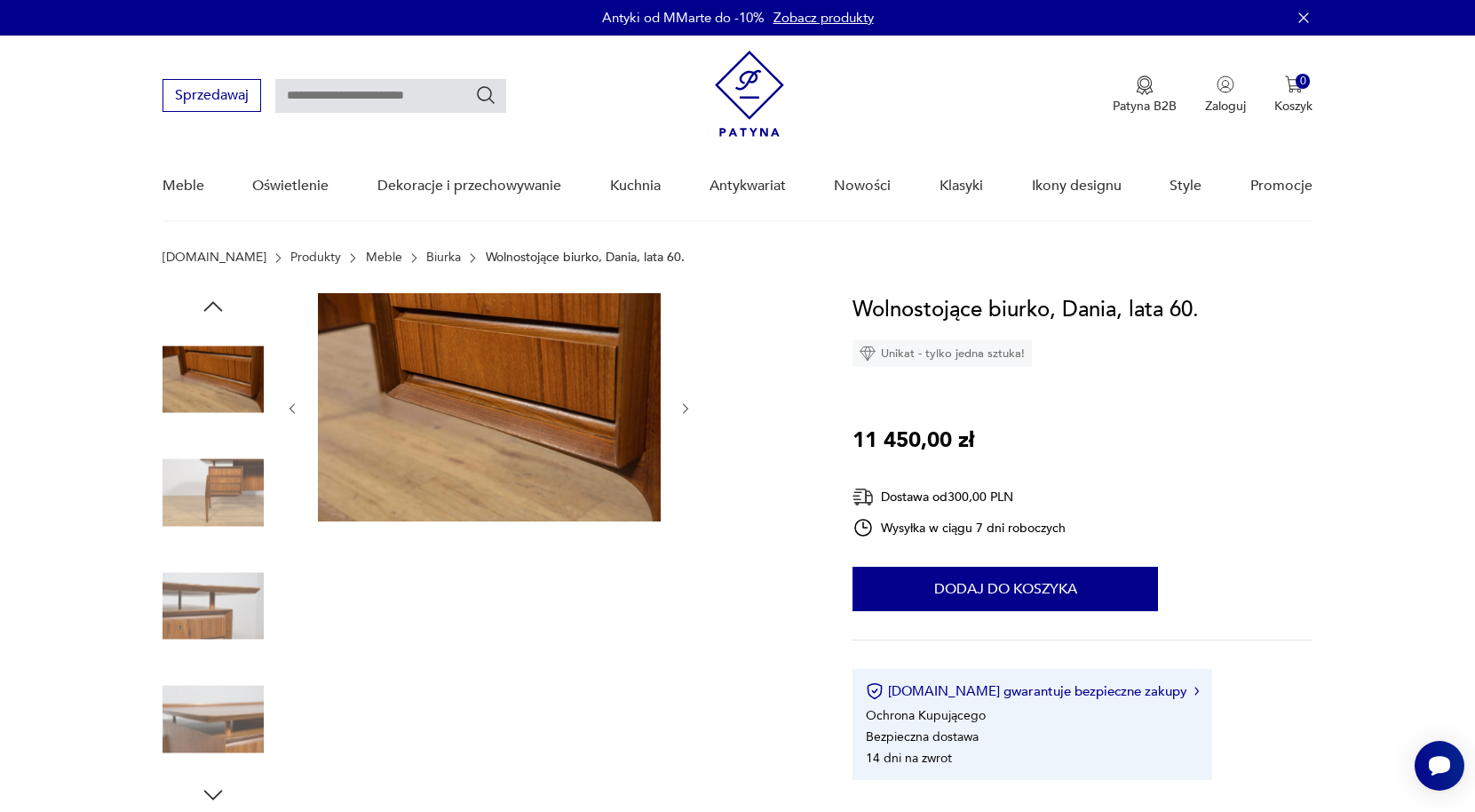
click at [291, 409] on icon "button" at bounding box center [293, 408] width 15 height 15
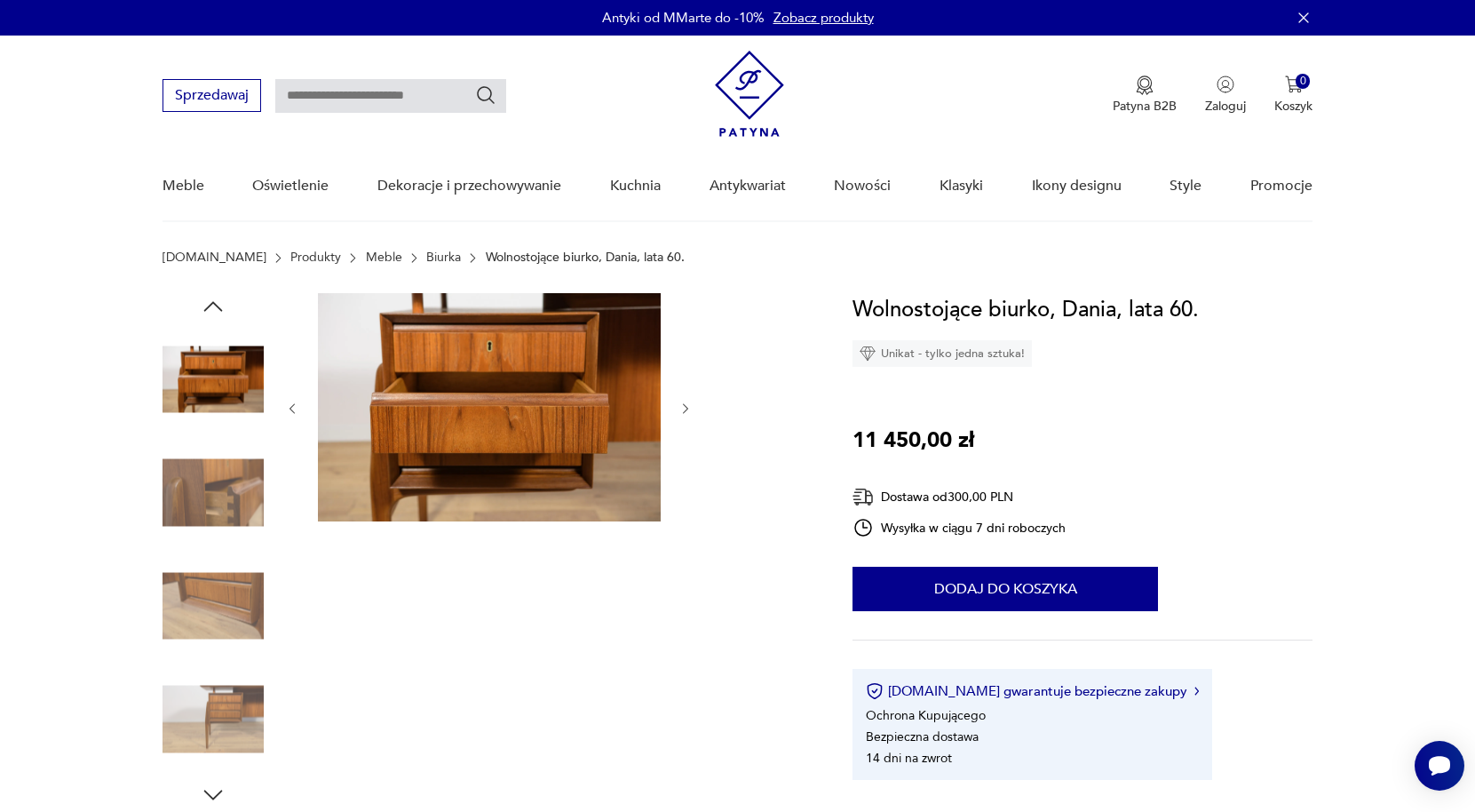
click at [291, 409] on icon "button" at bounding box center [293, 408] width 15 height 15
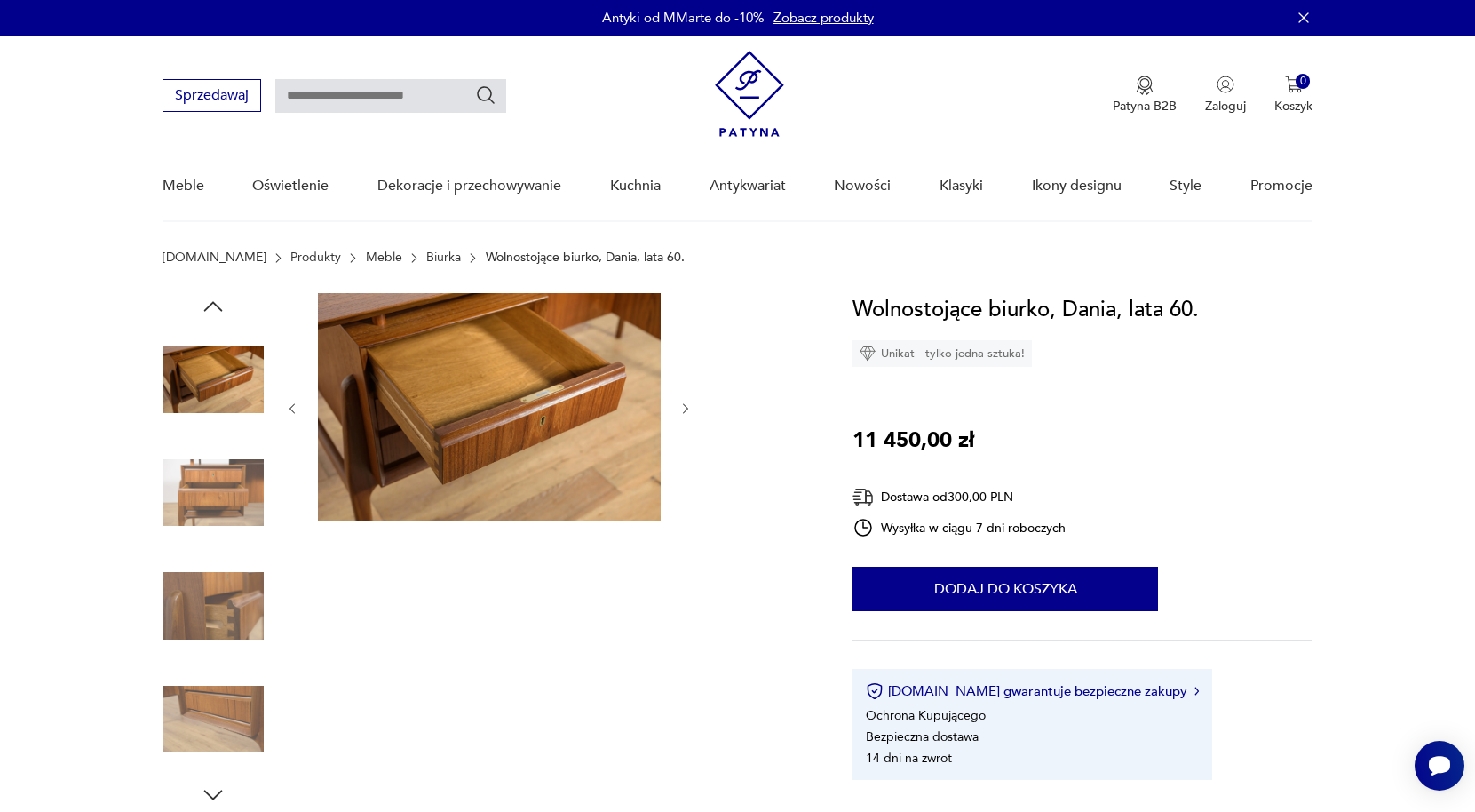
click at [291, 409] on icon "button" at bounding box center [293, 408] width 15 height 15
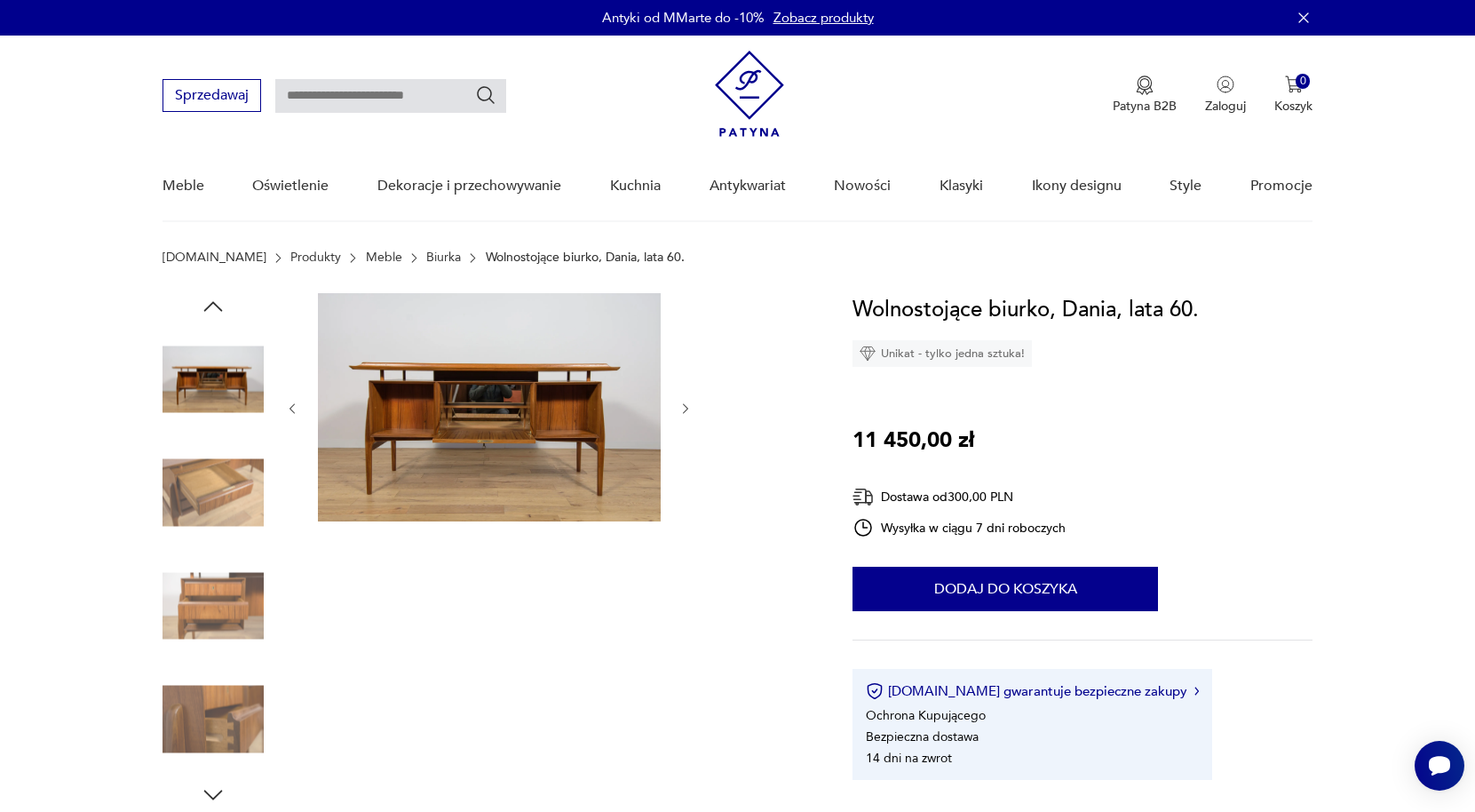
click at [291, 409] on icon "button" at bounding box center [293, 408] width 15 height 15
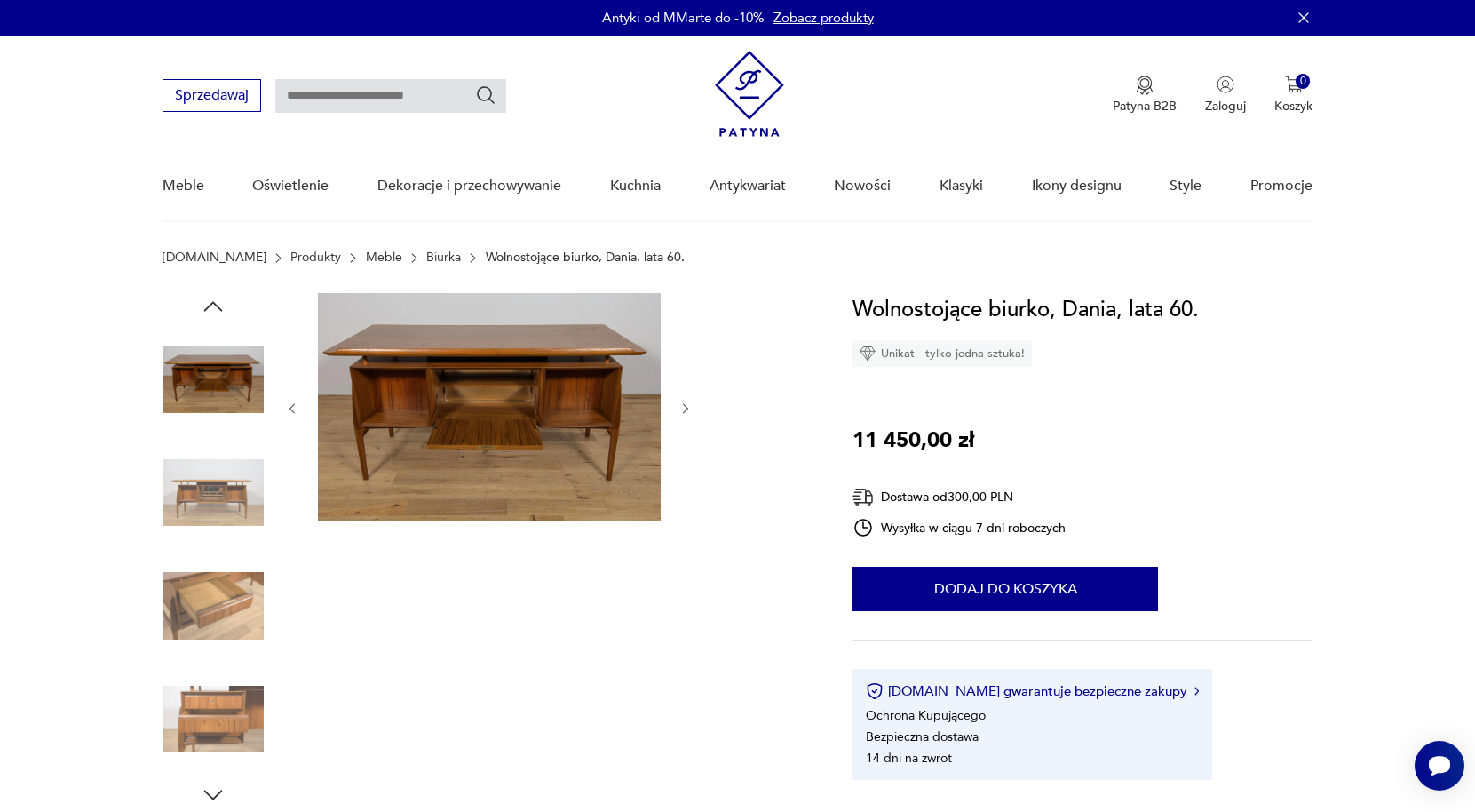
click at [291, 409] on icon "button" at bounding box center [293, 408] width 15 height 15
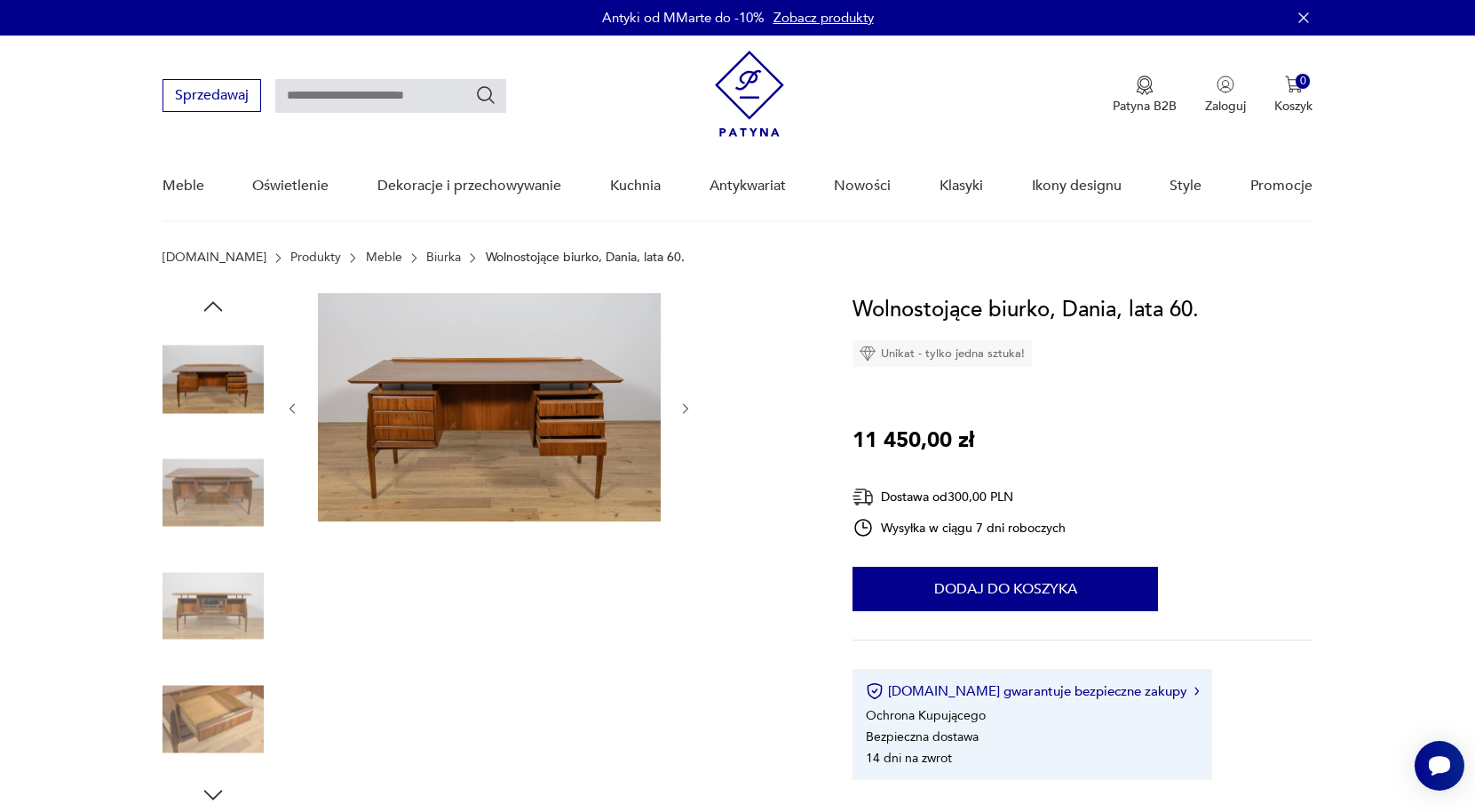
click at [291, 409] on icon "button" at bounding box center [293, 408] width 15 height 15
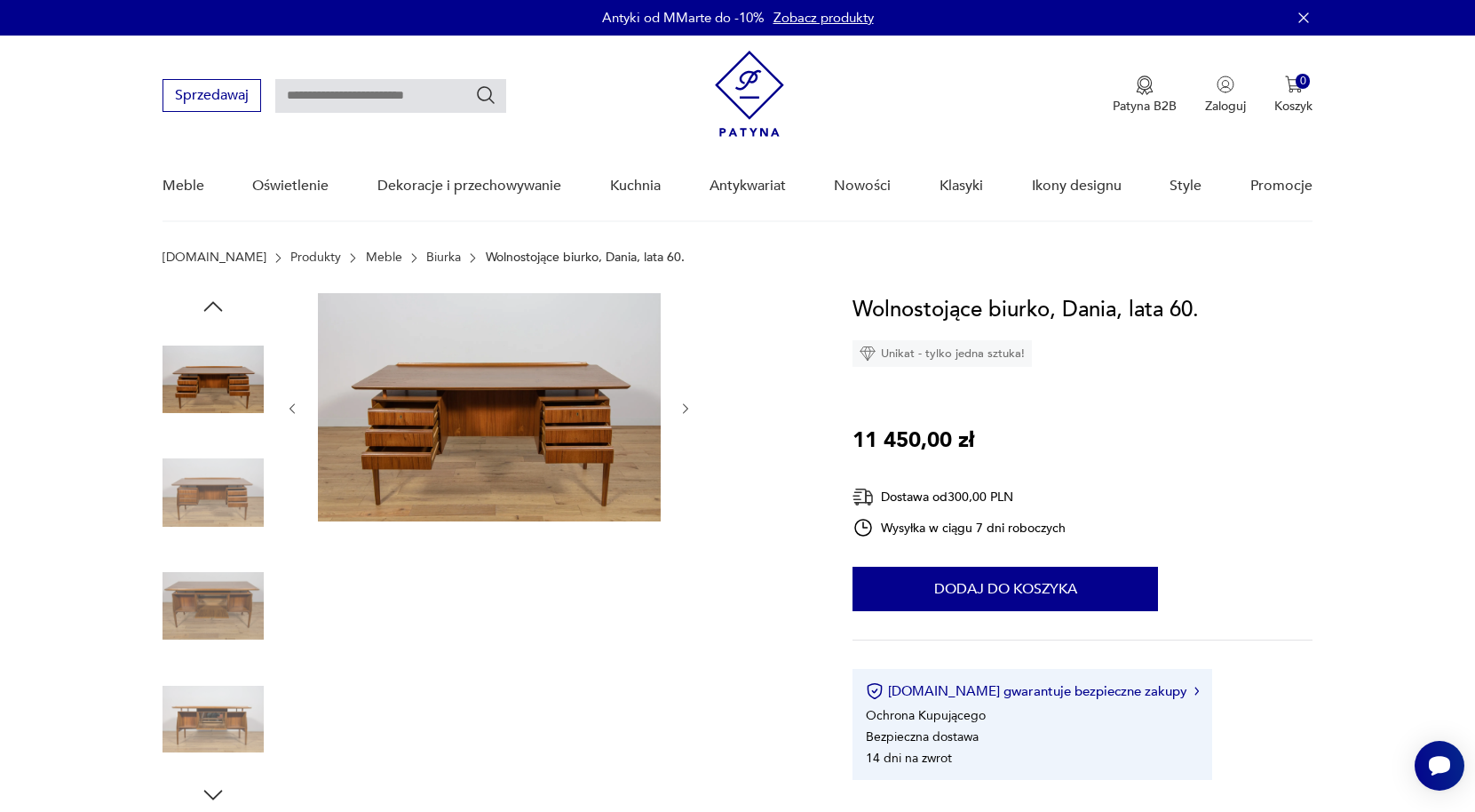
click at [291, 409] on icon "button" at bounding box center [293, 408] width 15 height 15
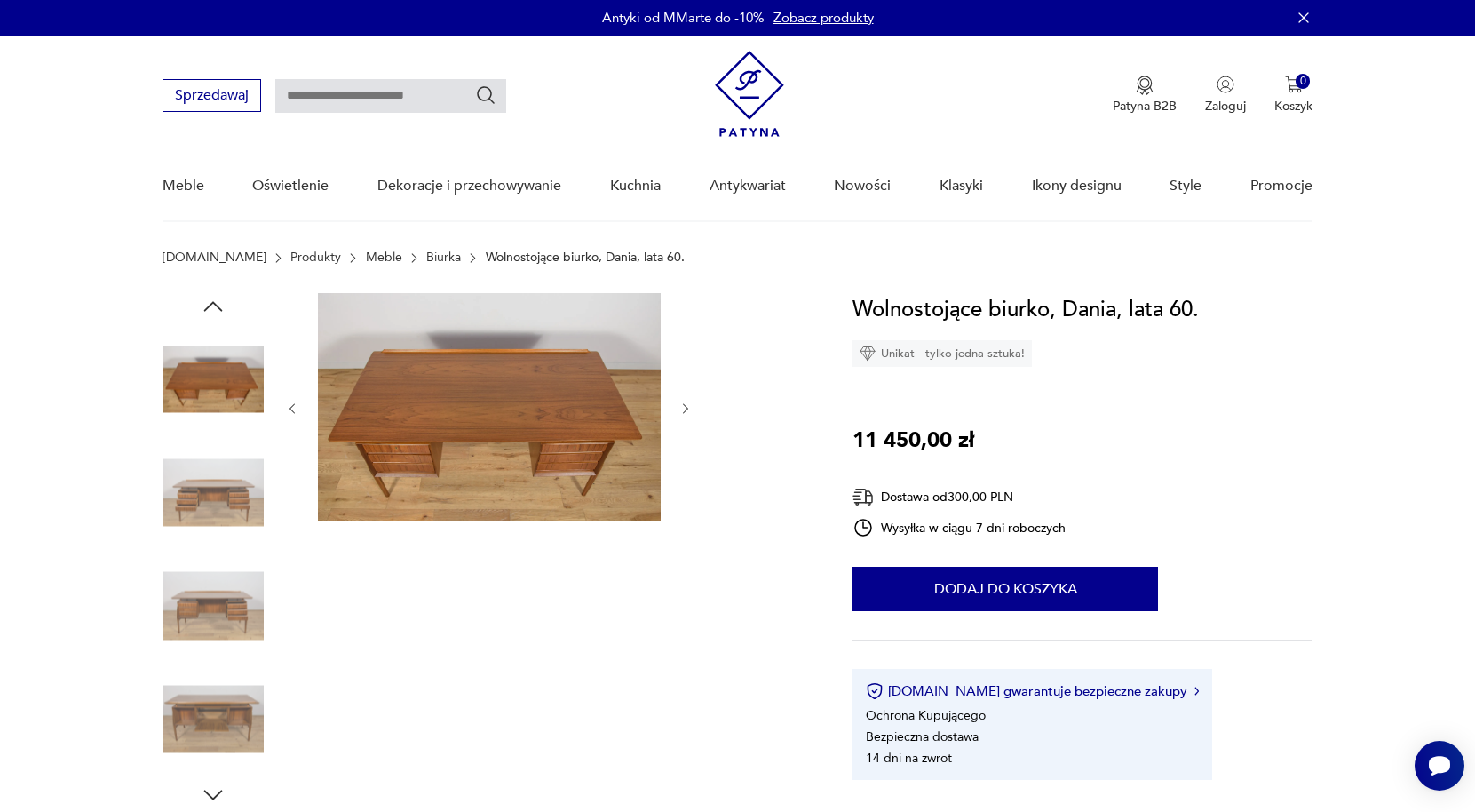
click at [291, 409] on icon "button" at bounding box center [293, 408] width 15 height 15
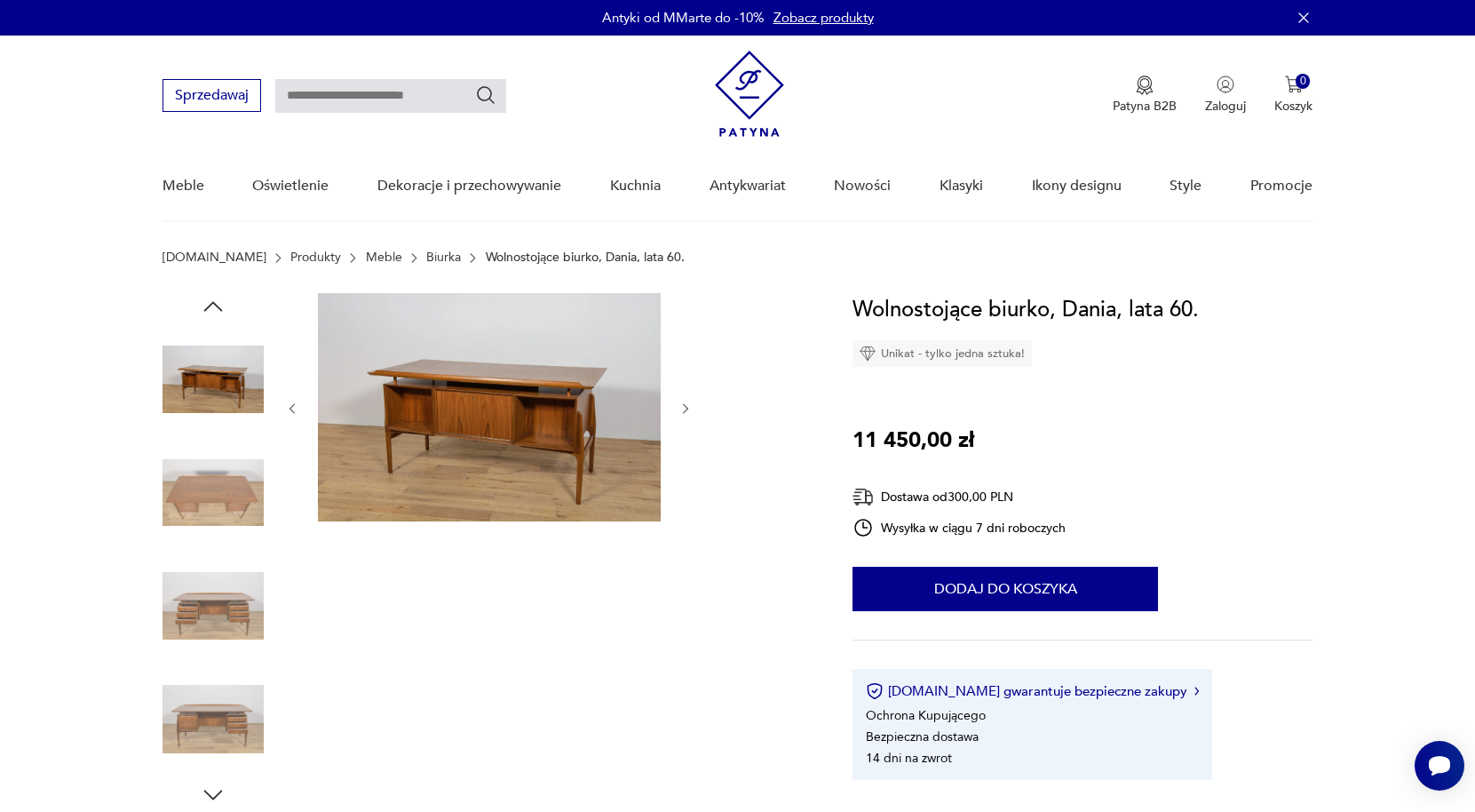
click at [506, 401] on img at bounding box center [490, 406] width 343 height 229
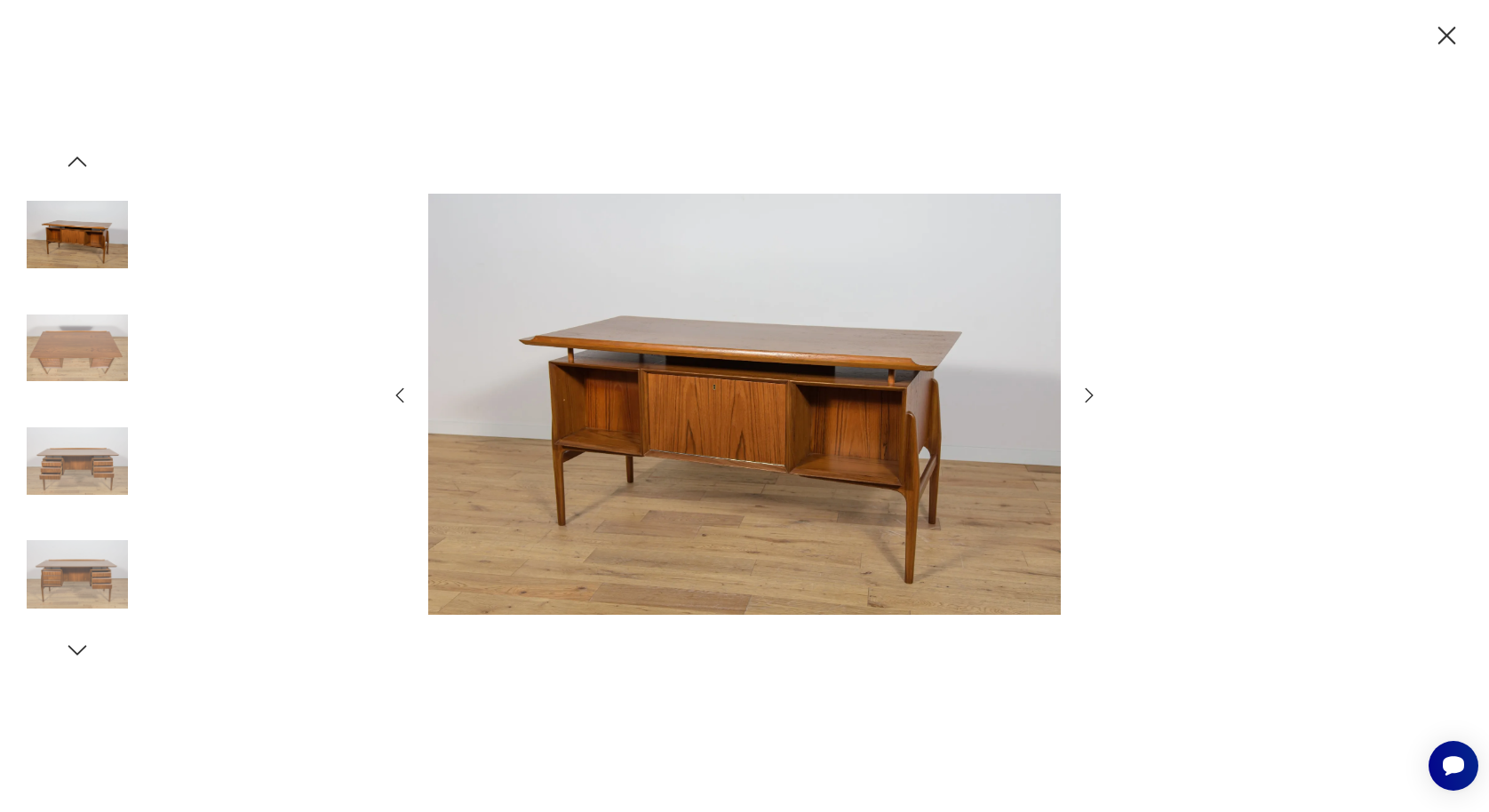
click at [1441, 27] on icon "button" at bounding box center [1447, 36] width 31 height 31
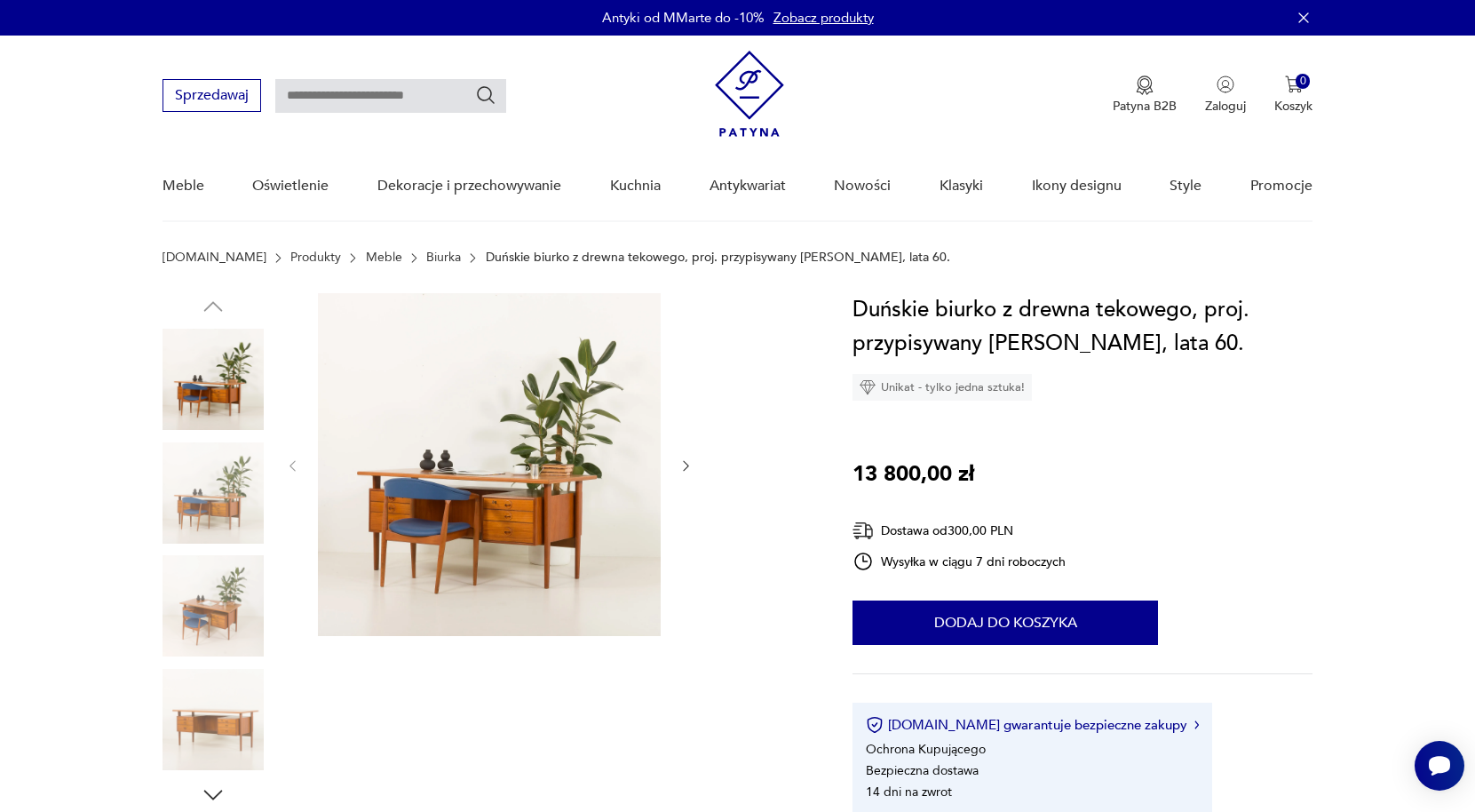
click at [696, 467] on div at bounding box center [486, 550] width 648 height 515
click at [687, 466] on icon "button" at bounding box center [686, 466] width 5 height 11
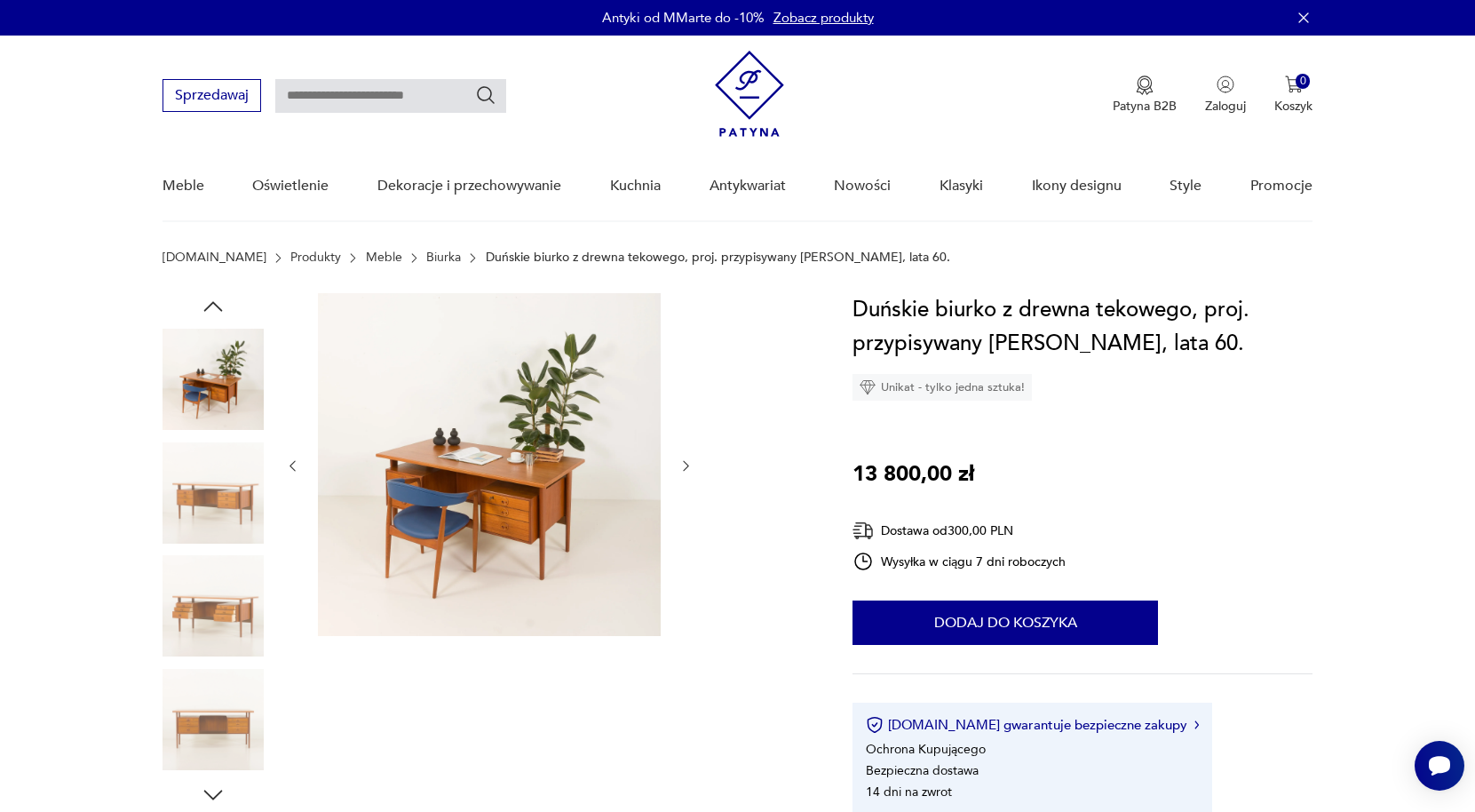
click at [687, 466] on icon "button" at bounding box center [686, 466] width 5 height 11
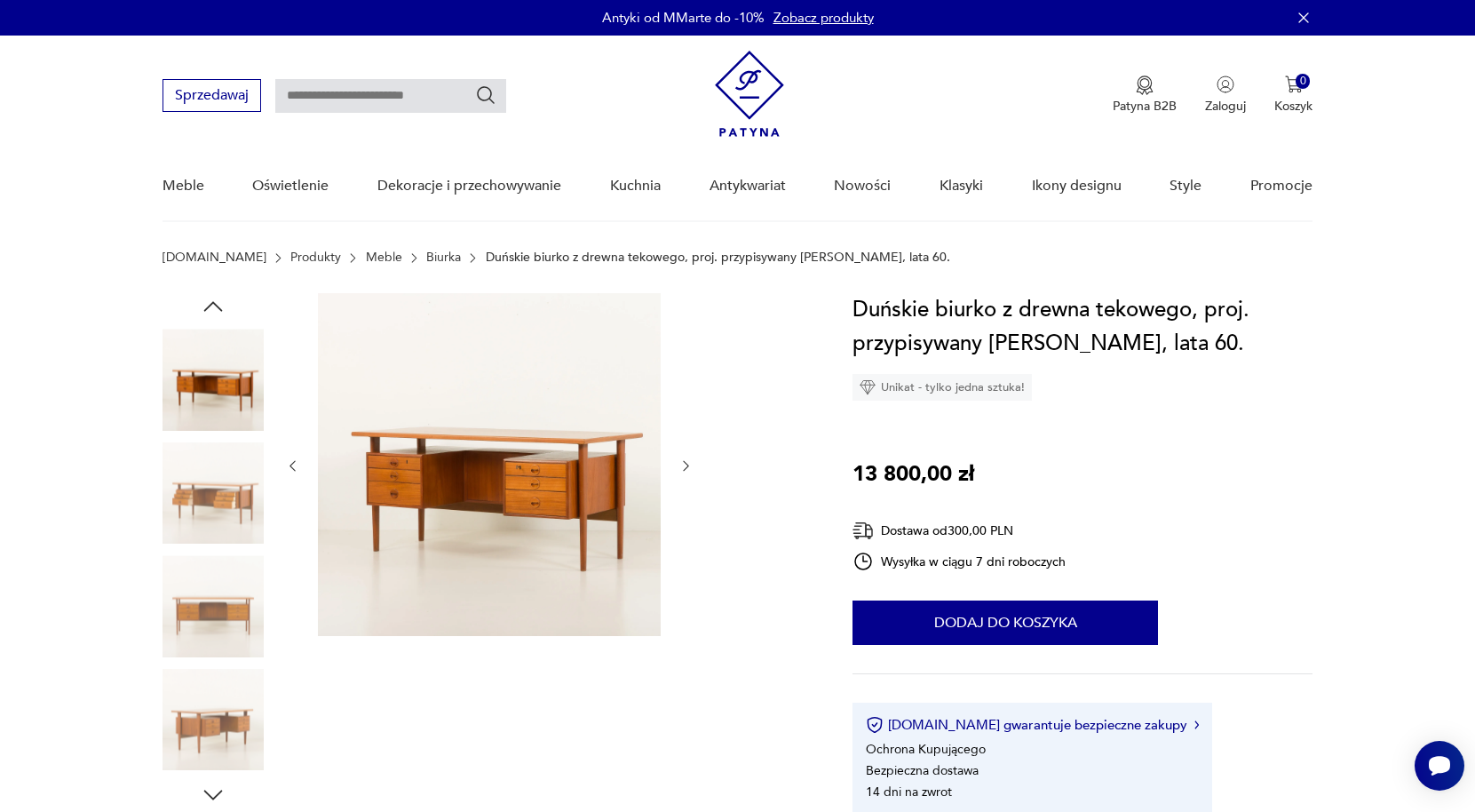
click at [687, 466] on icon "button" at bounding box center [686, 466] width 5 height 11
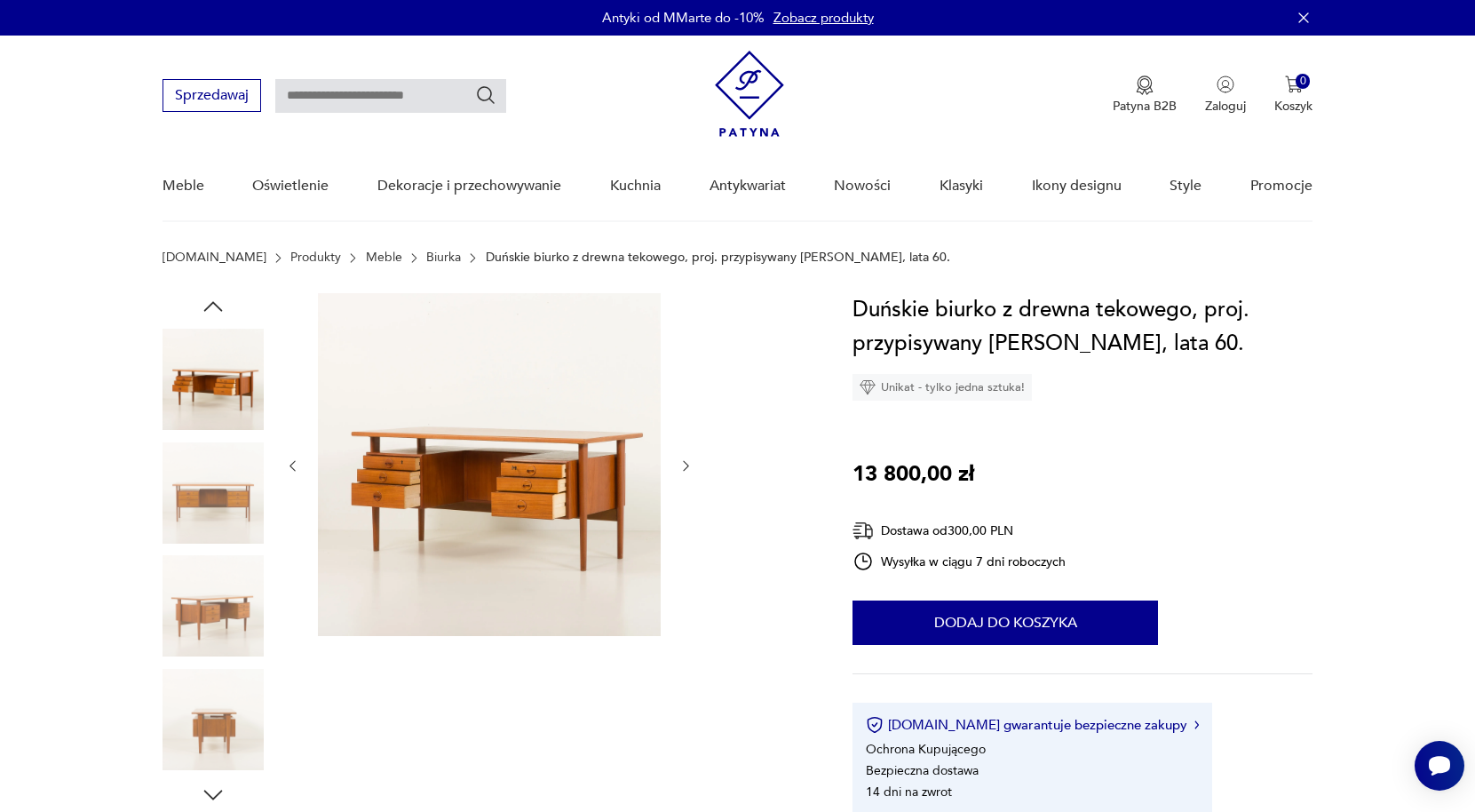
click at [687, 466] on icon "button" at bounding box center [686, 466] width 5 height 11
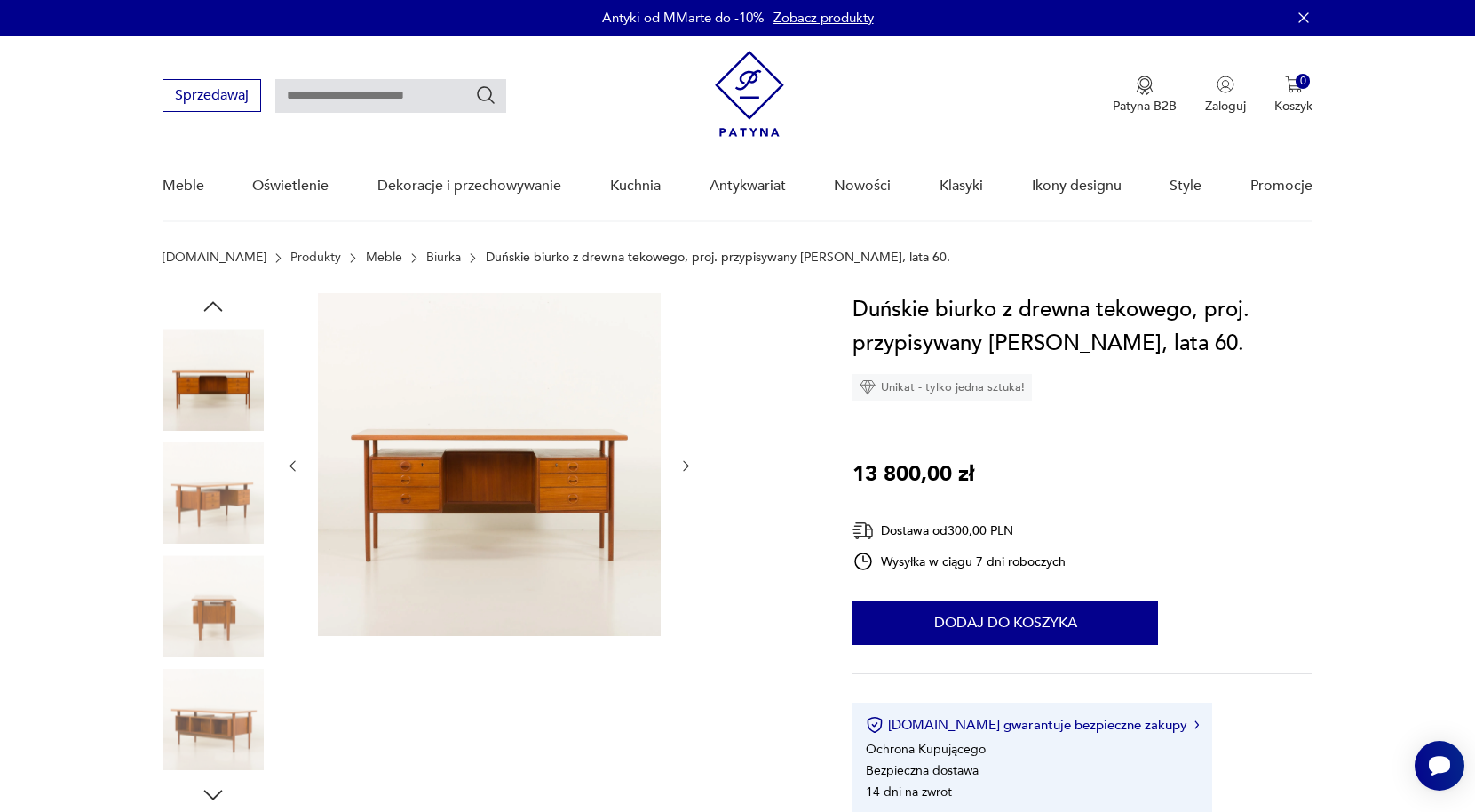
click at [687, 466] on icon "button" at bounding box center [686, 466] width 5 height 11
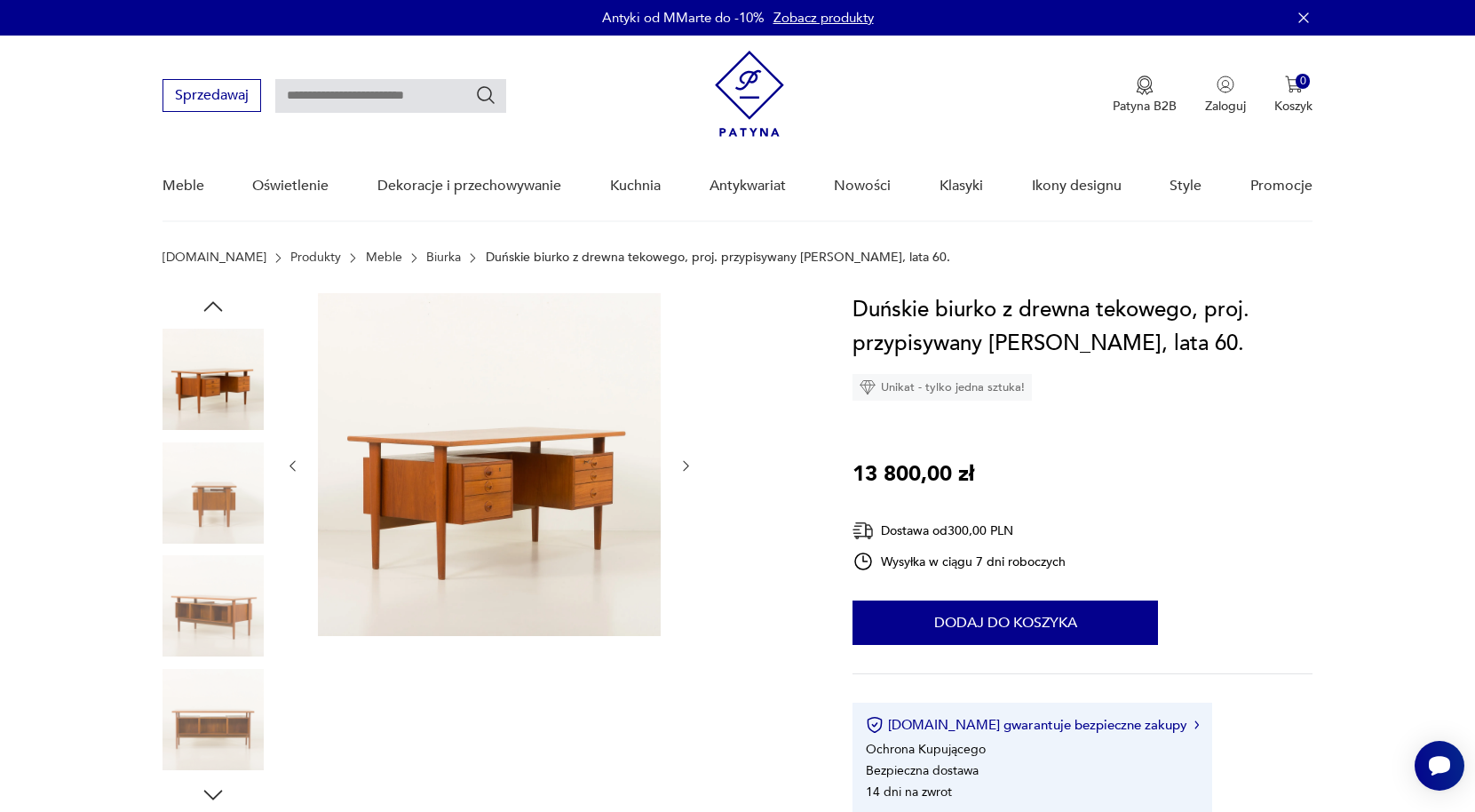
click at [687, 466] on icon "button" at bounding box center [686, 466] width 5 height 11
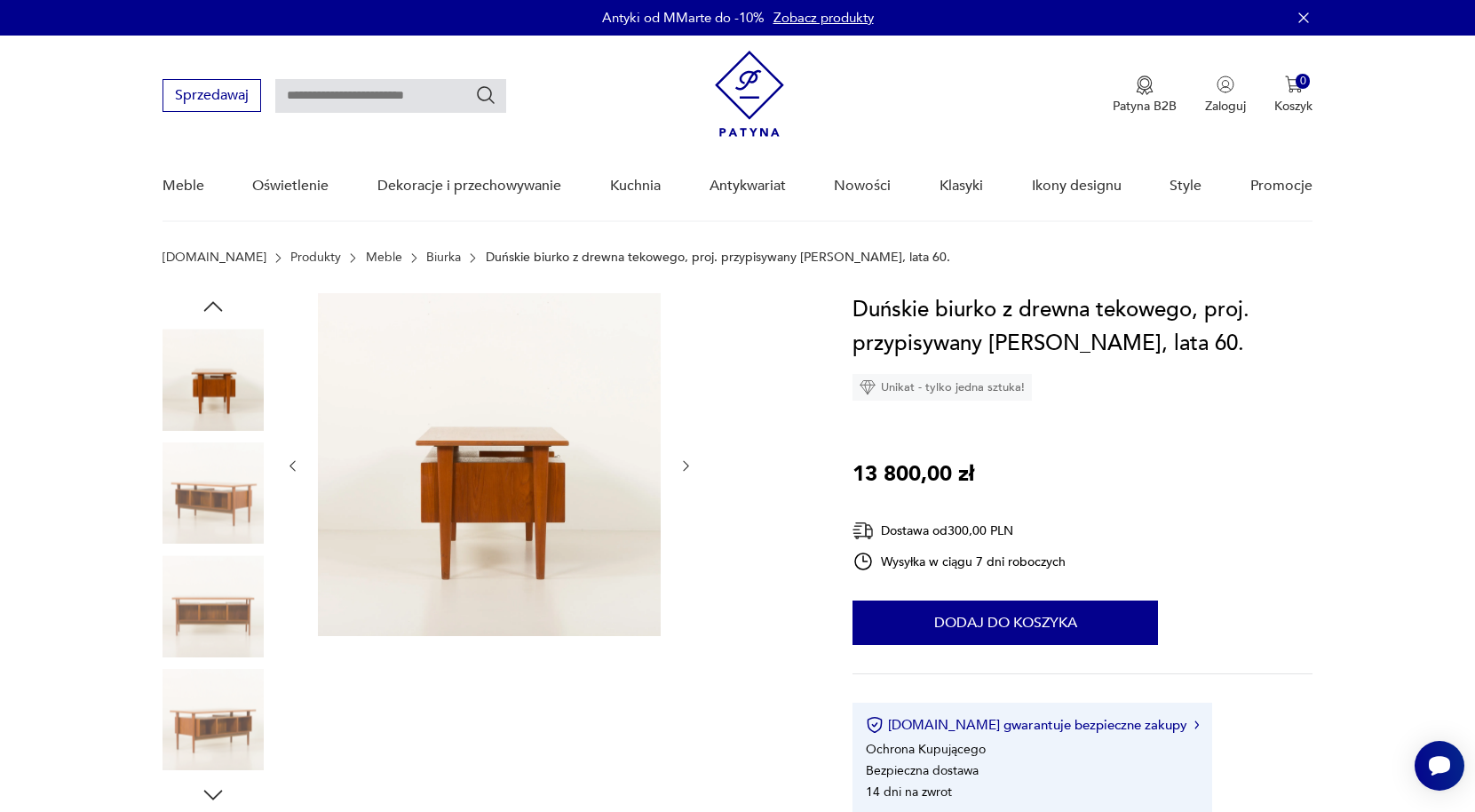
click at [687, 466] on icon "button" at bounding box center [686, 466] width 5 height 11
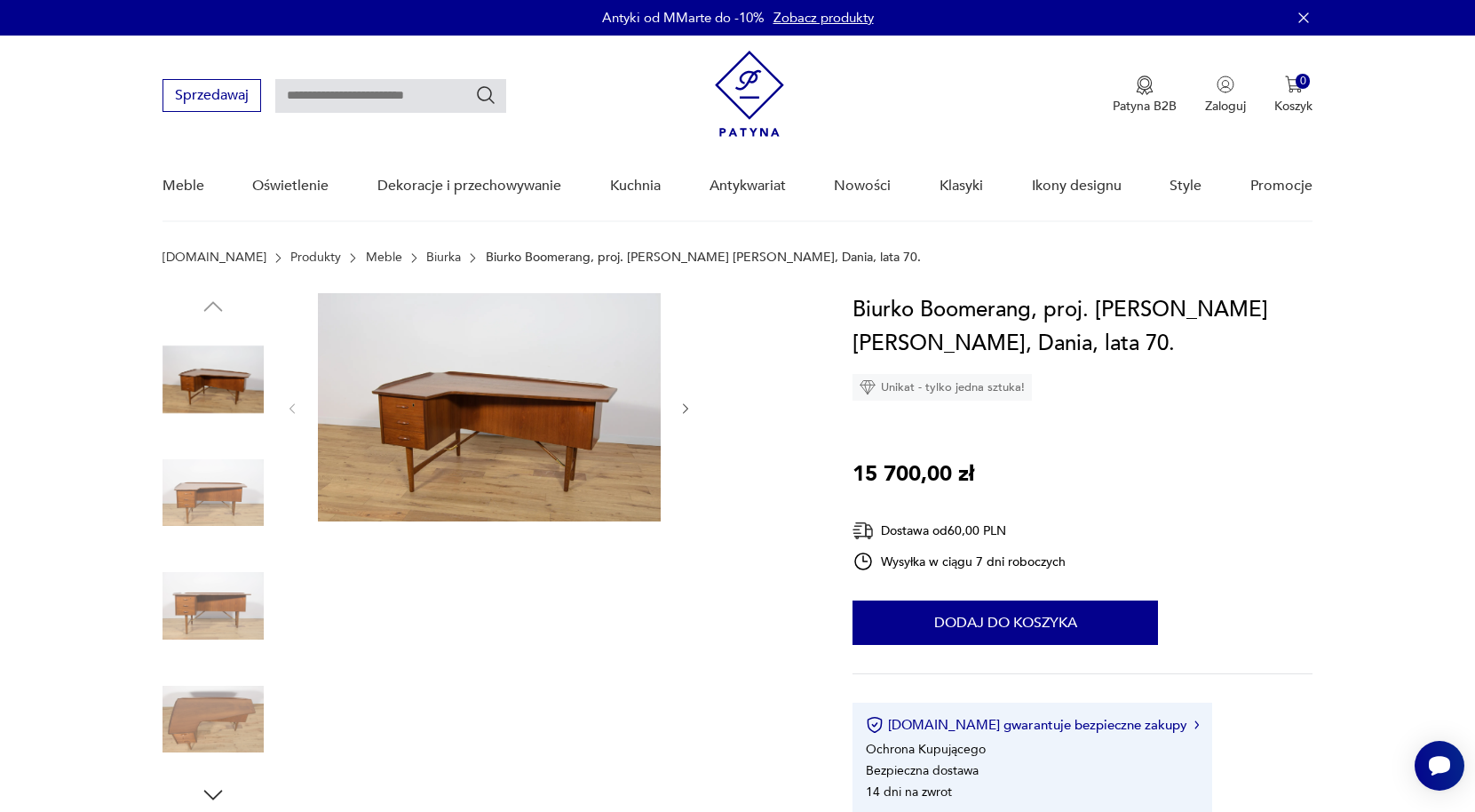
click at [686, 409] on icon "button" at bounding box center [686, 408] width 5 height 11
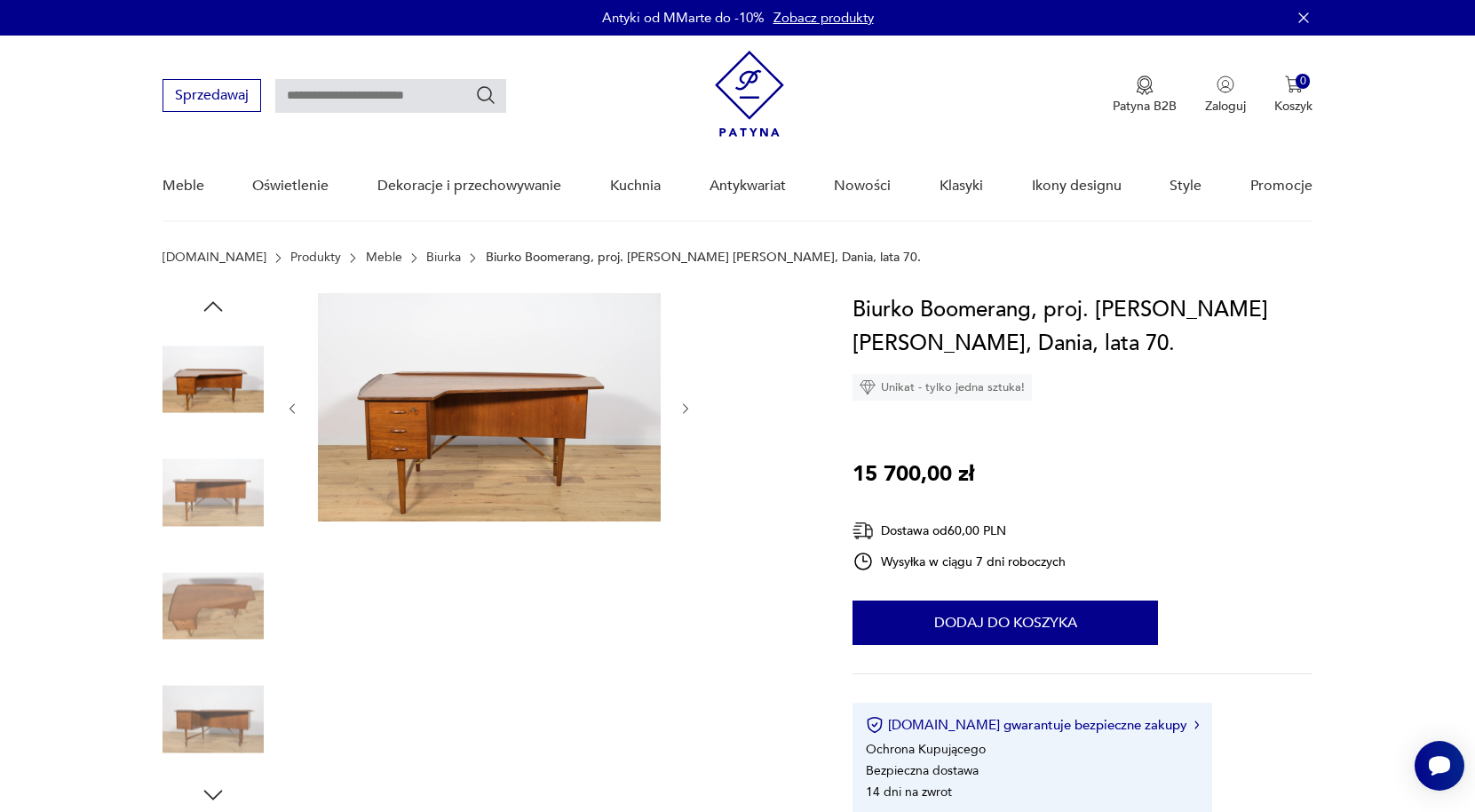
click at [686, 409] on icon "button" at bounding box center [686, 408] width 5 height 11
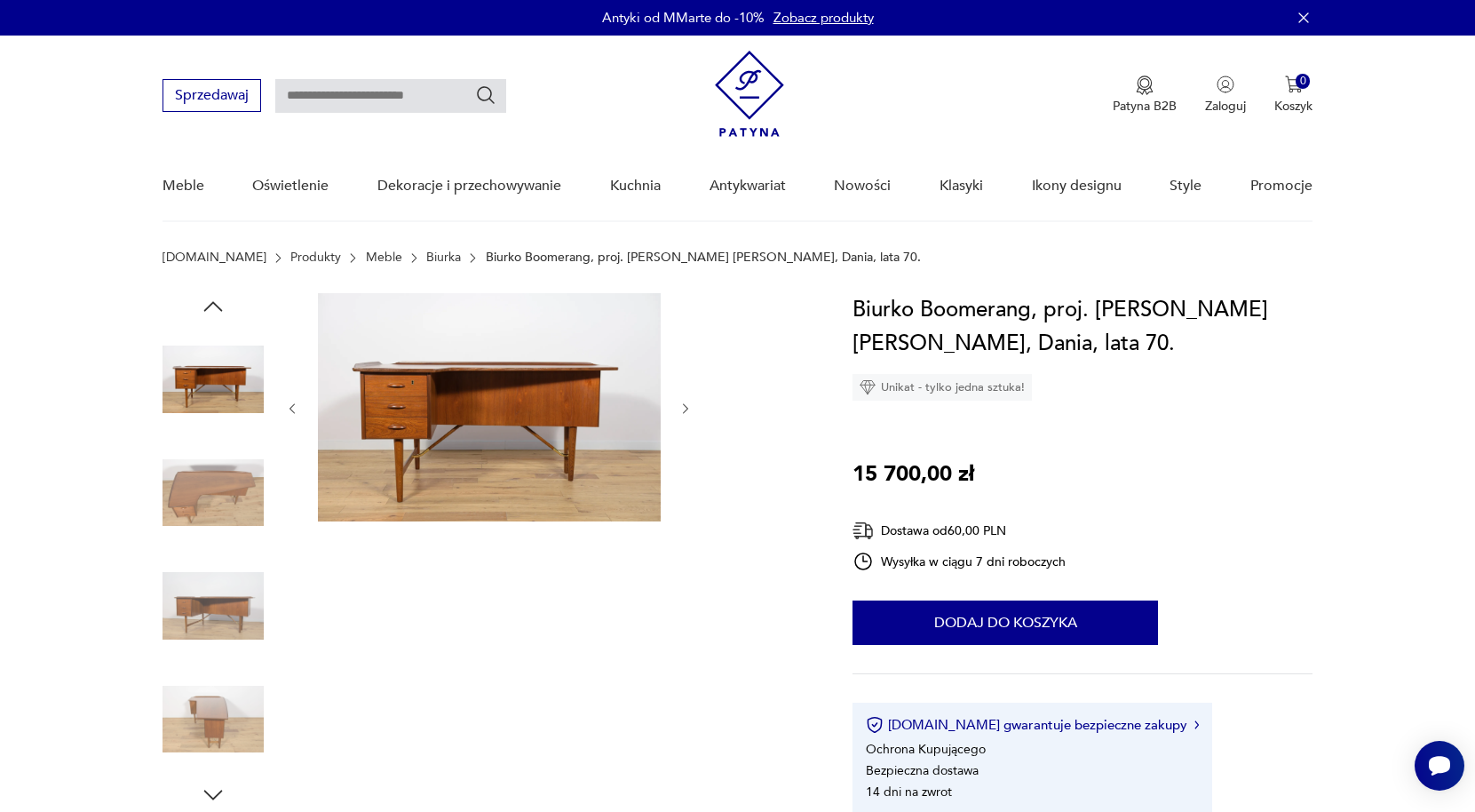
click at [686, 409] on icon "button" at bounding box center [686, 408] width 5 height 11
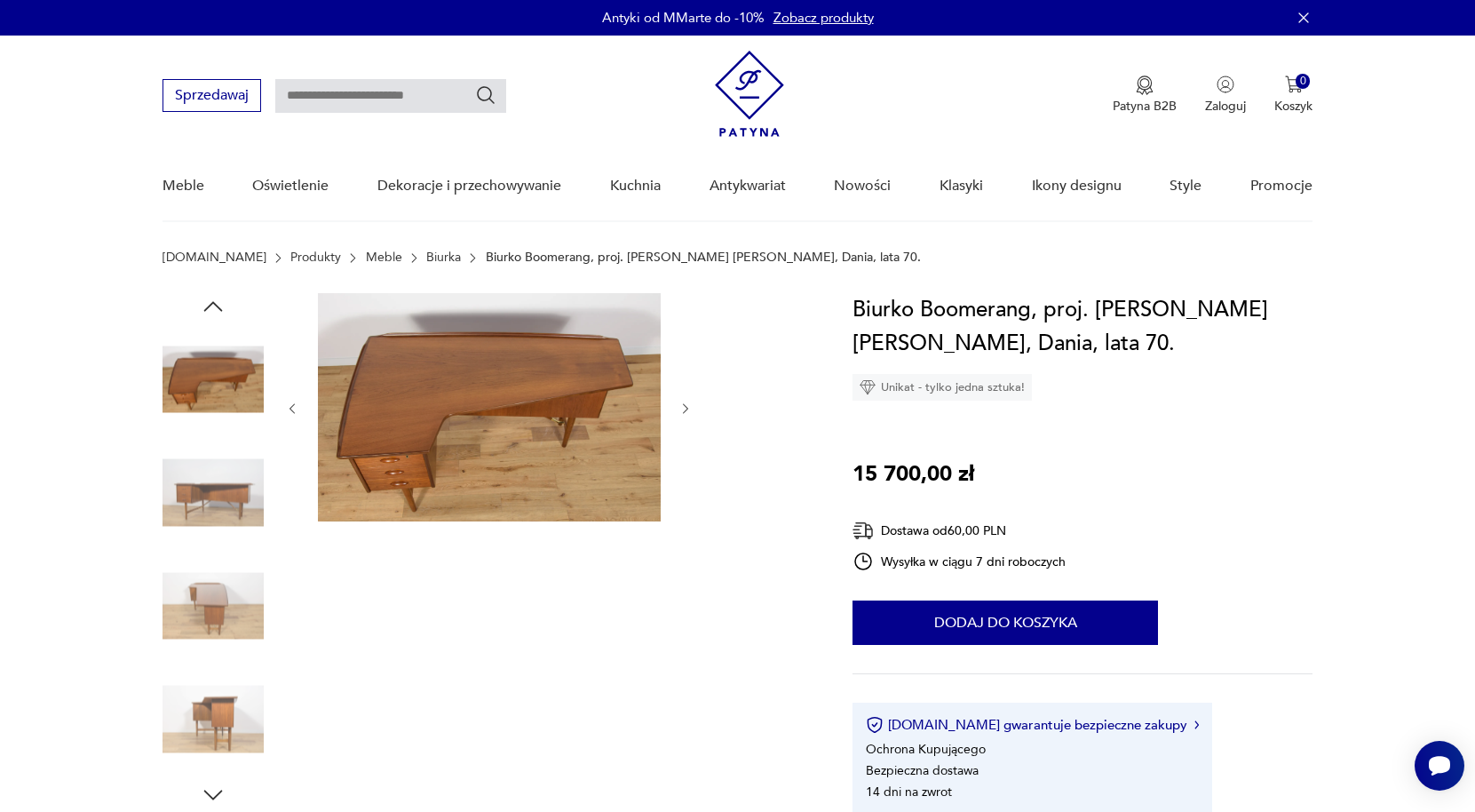
click at [686, 409] on icon "button" at bounding box center [686, 408] width 5 height 11
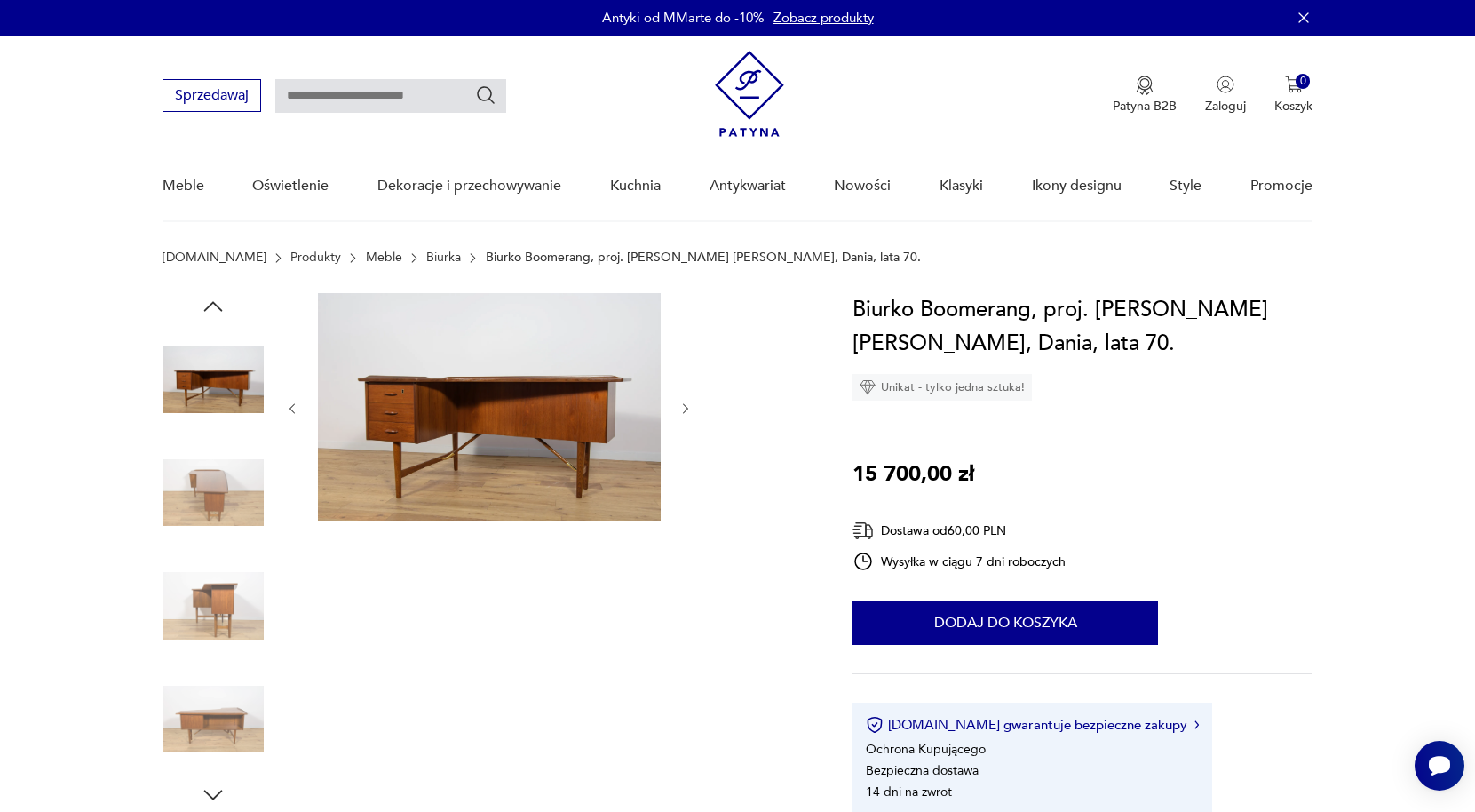
click at [686, 409] on icon "button" at bounding box center [686, 408] width 5 height 11
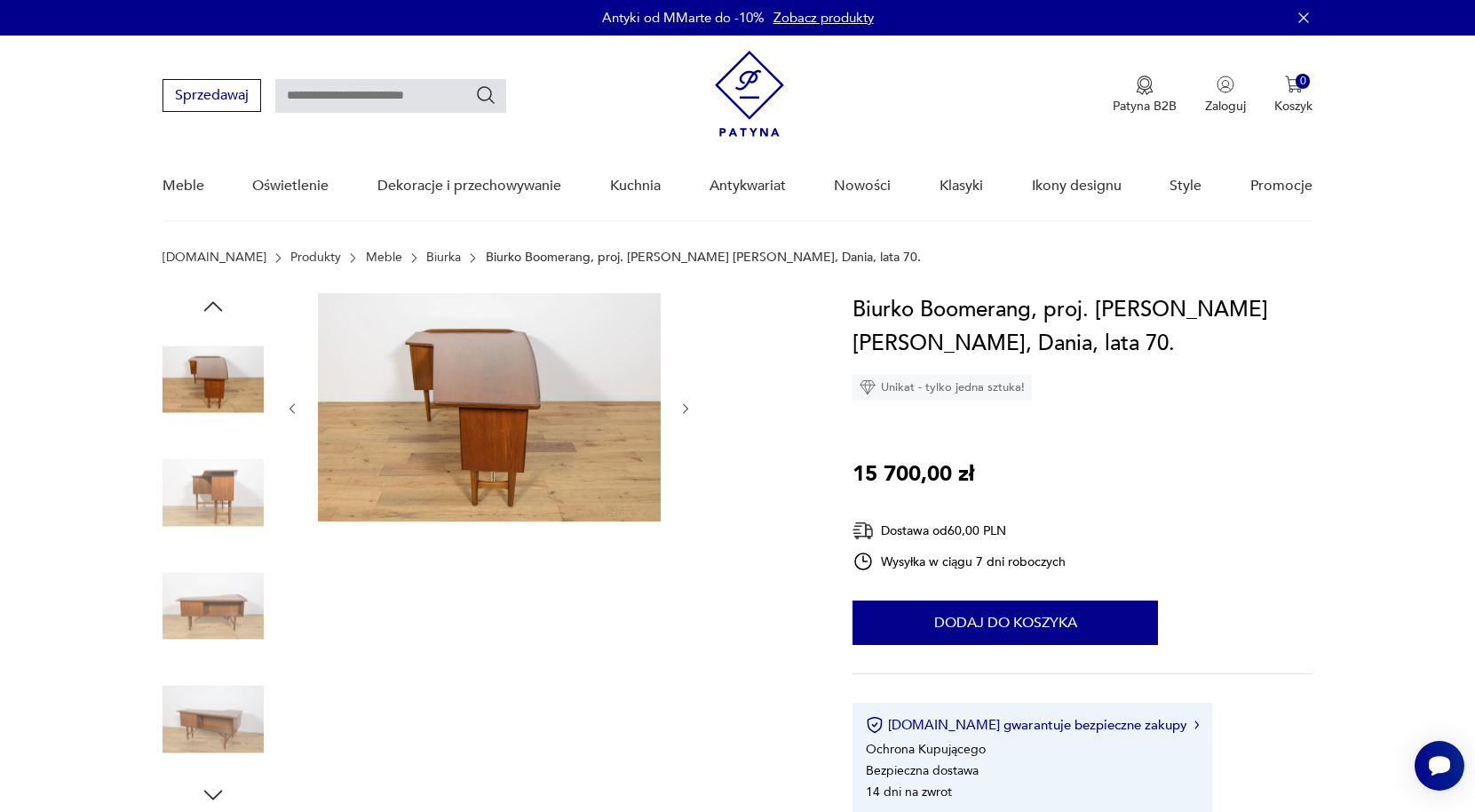
click at [686, 409] on icon "button" at bounding box center [686, 408] width 5 height 11
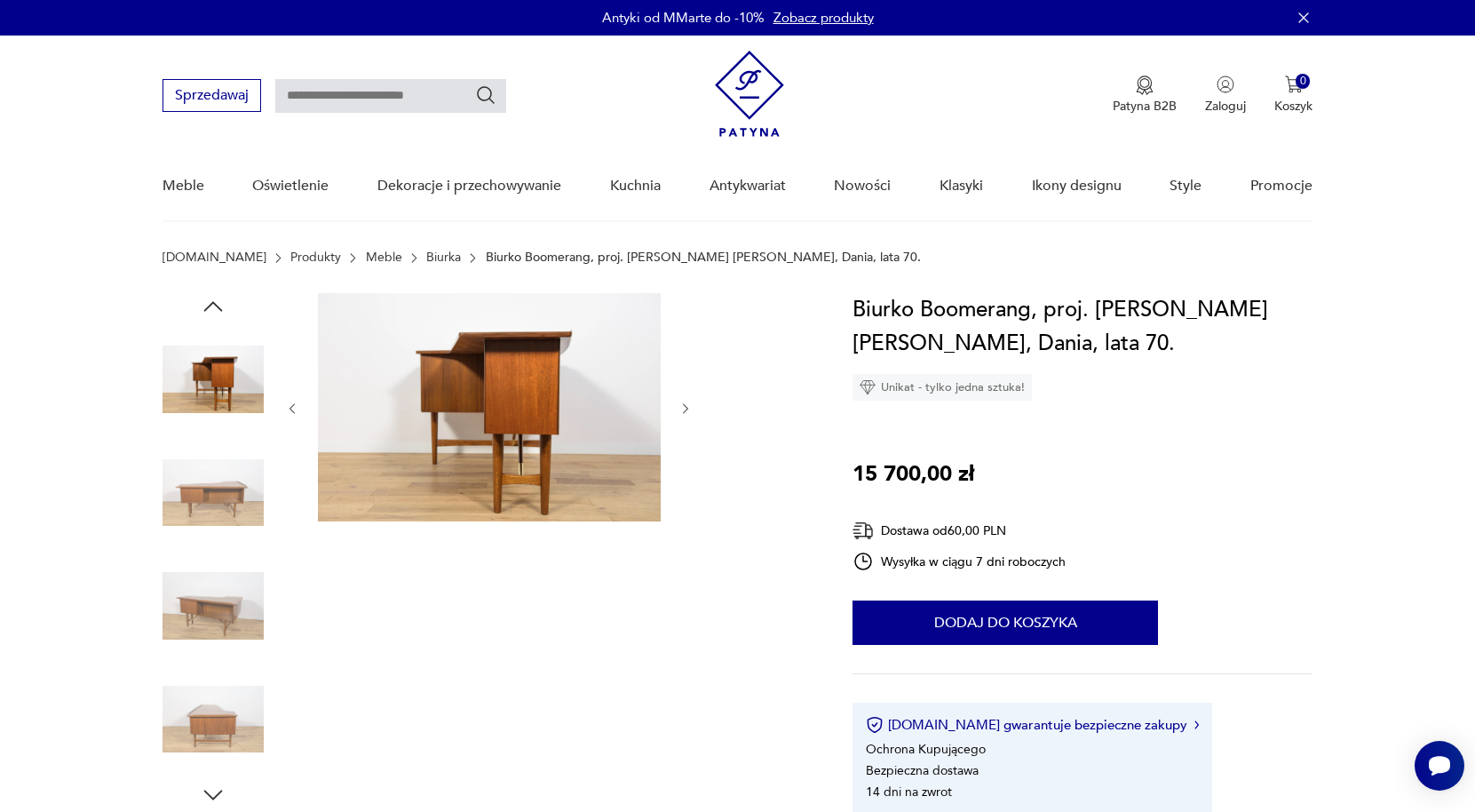
click at [686, 409] on icon "button" at bounding box center [686, 408] width 5 height 11
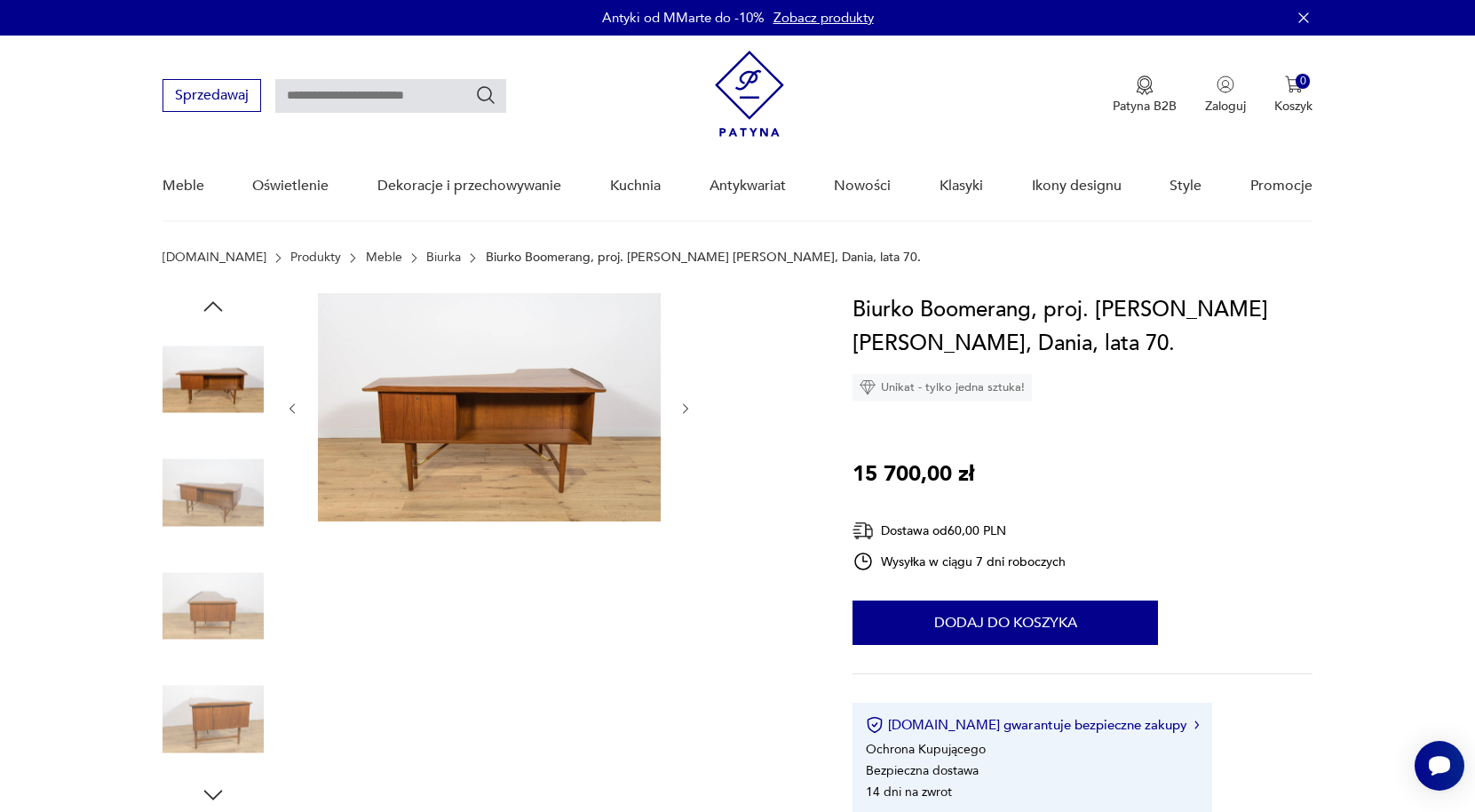
click at [686, 409] on icon "button" at bounding box center [686, 408] width 5 height 11
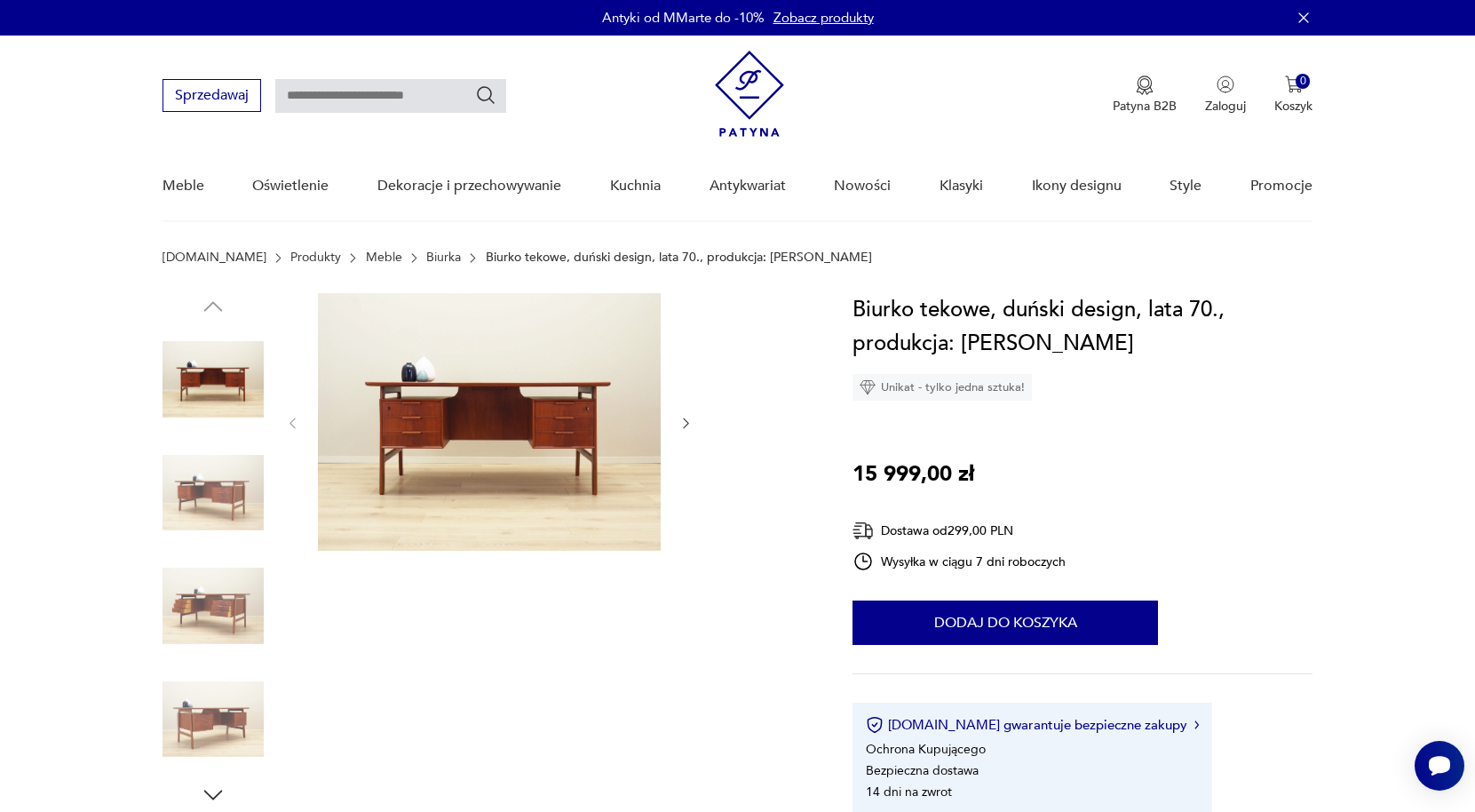
click at [676, 420] on div at bounding box center [490, 423] width 408 height 260
click at [680, 420] on icon "button" at bounding box center [686, 423] width 15 height 15
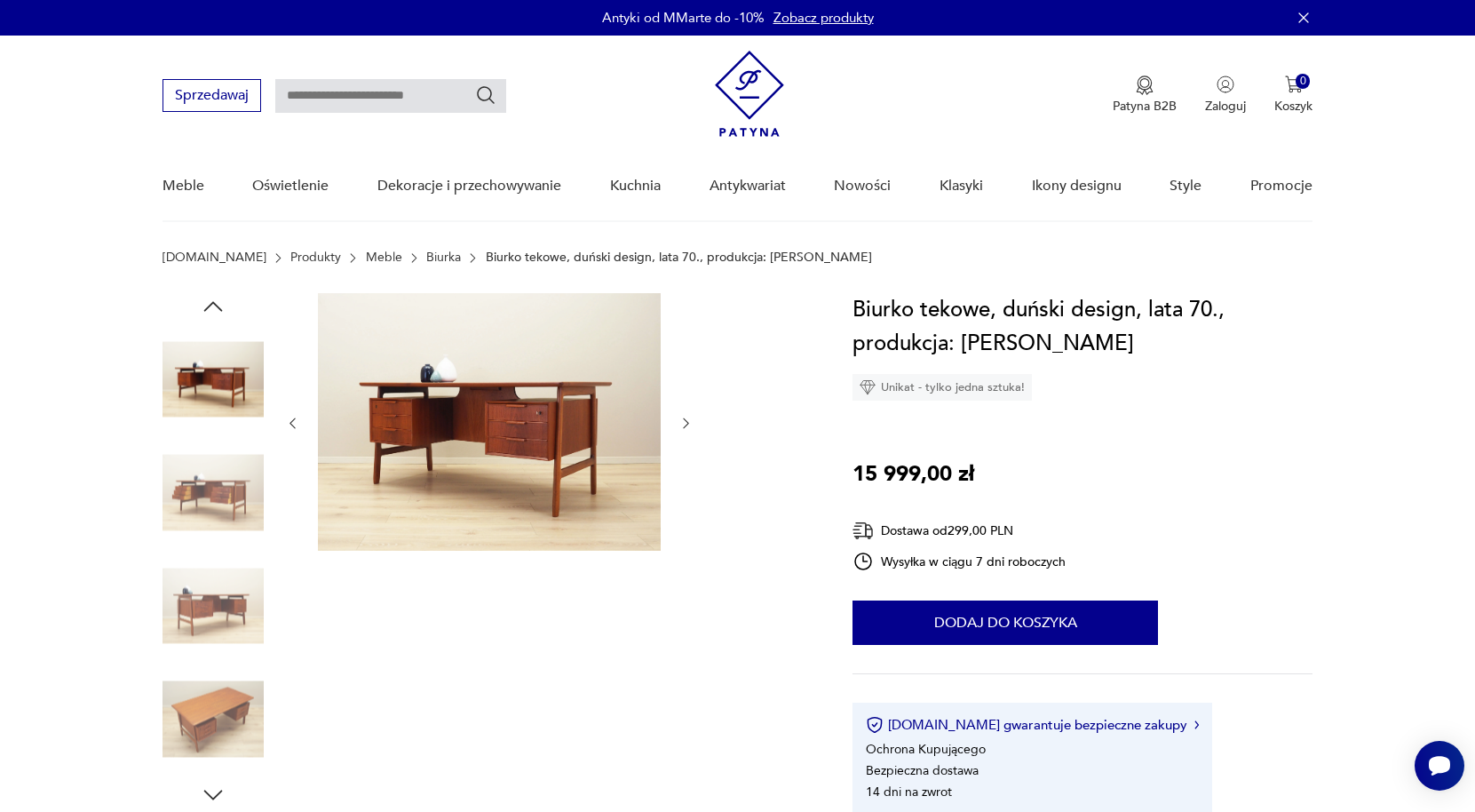
click at [680, 420] on icon "button" at bounding box center [686, 423] width 15 height 15
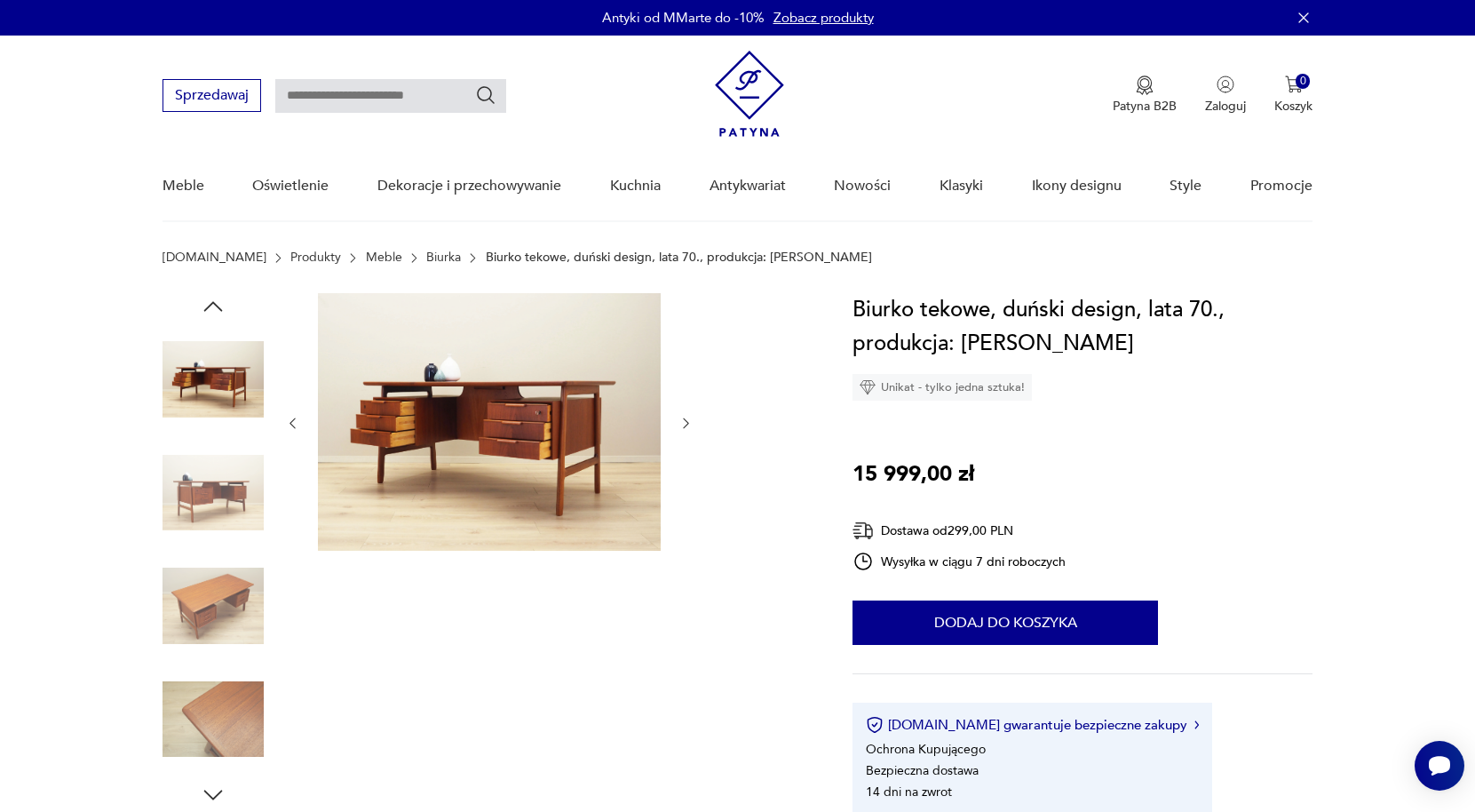
click at [680, 420] on icon "button" at bounding box center [686, 423] width 15 height 15
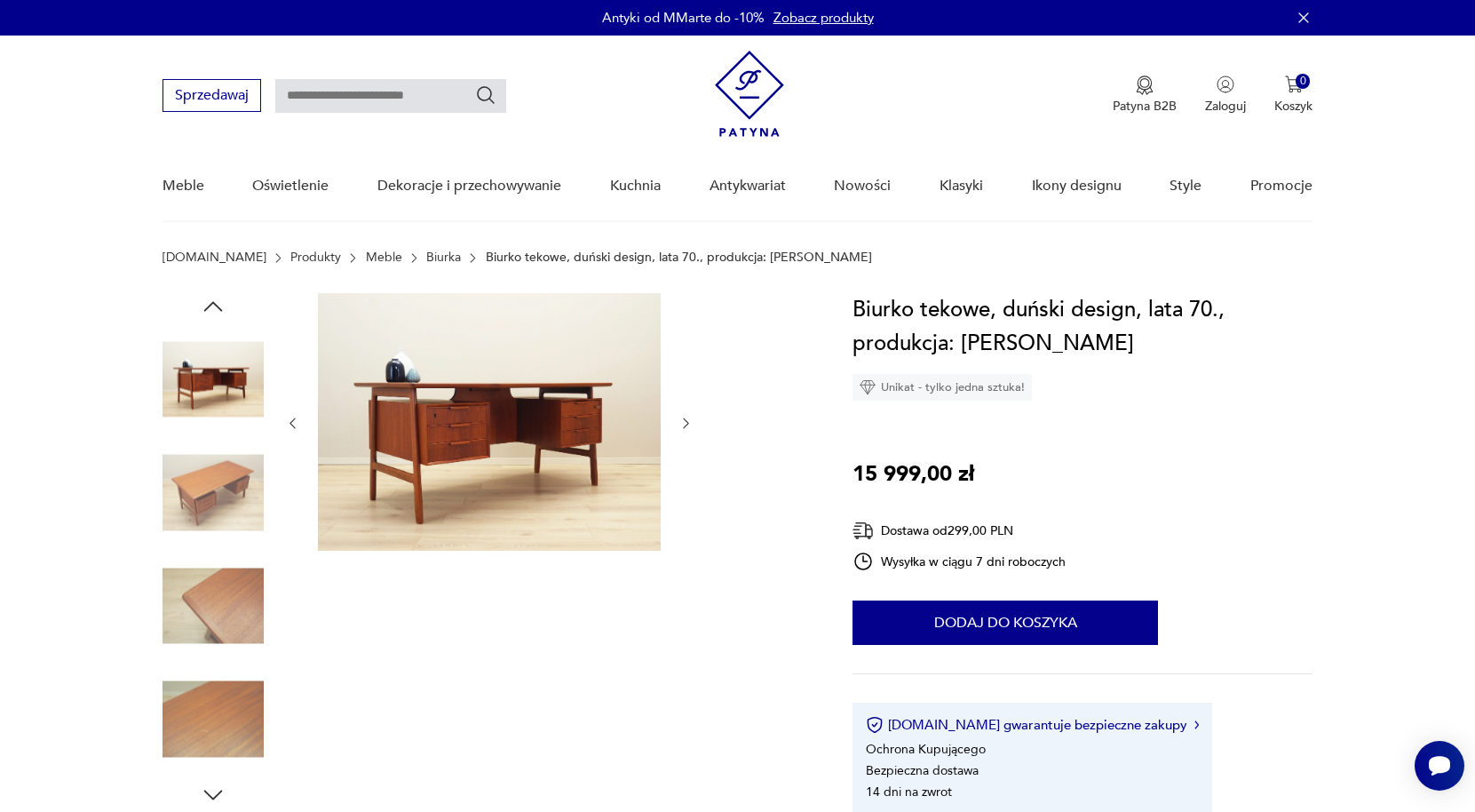
click at [680, 420] on icon "button" at bounding box center [686, 423] width 15 height 15
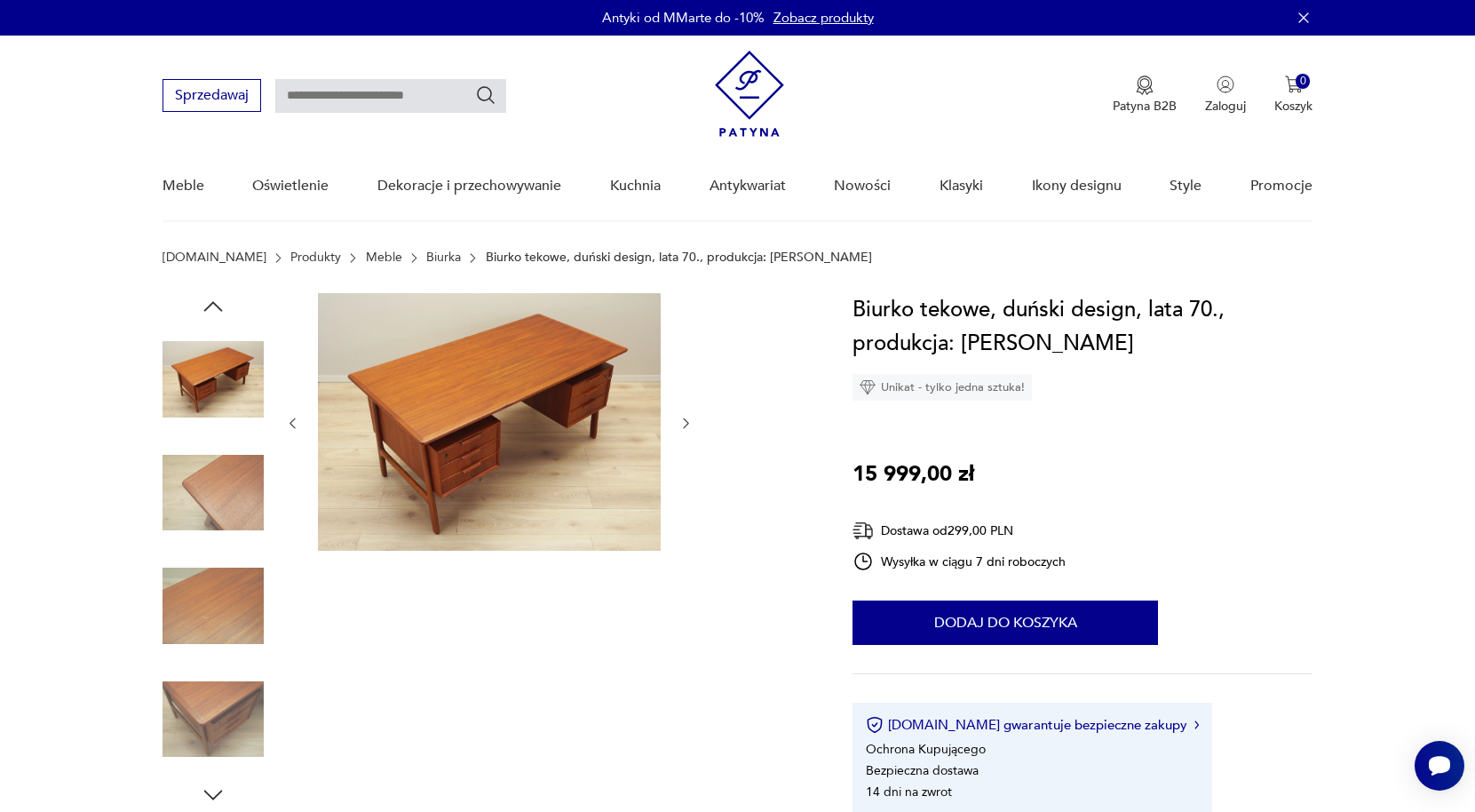
click at [680, 420] on icon "button" at bounding box center [686, 423] width 15 height 15
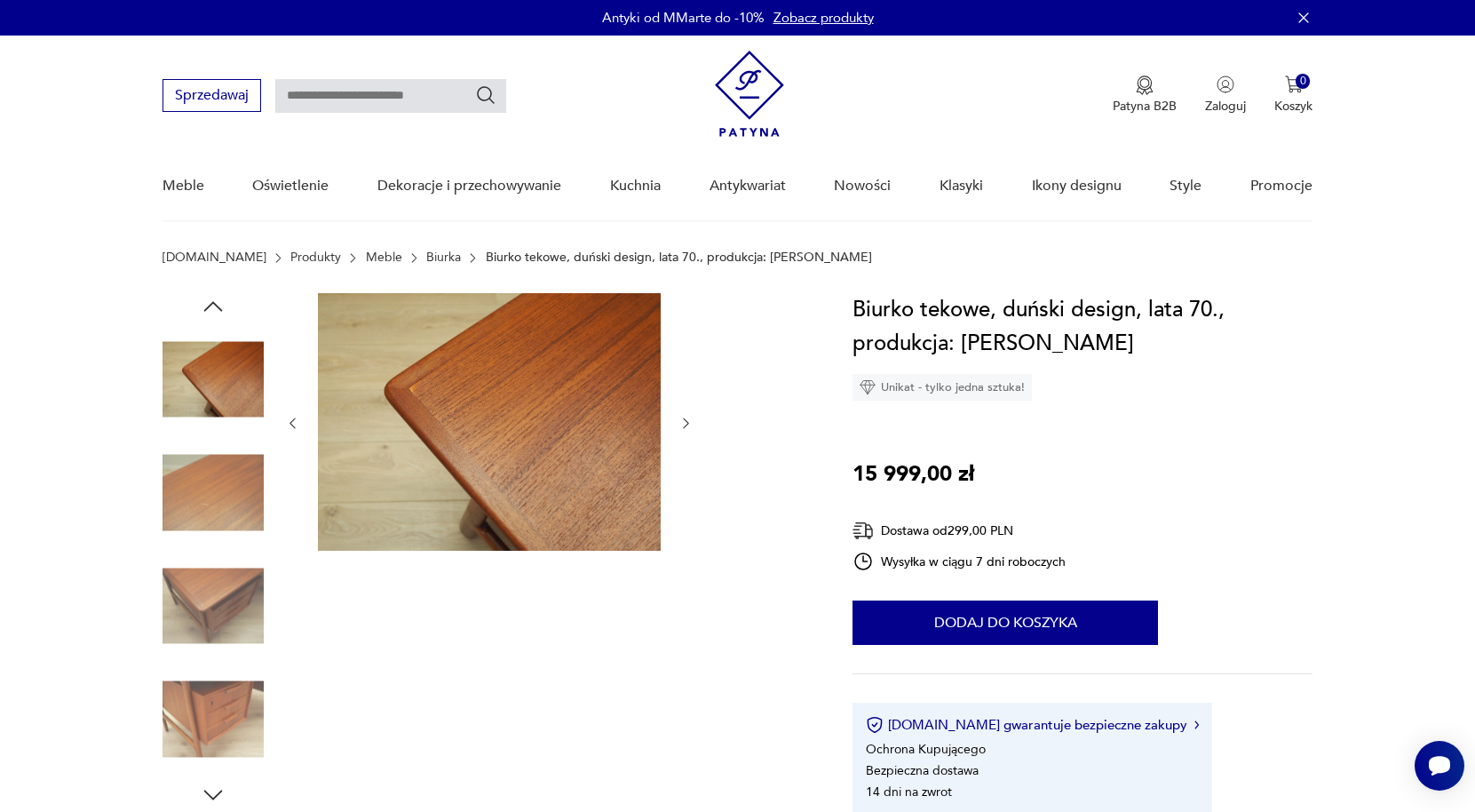
click at [680, 420] on icon "button" at bounding box center [686, 423] width 15 height 15
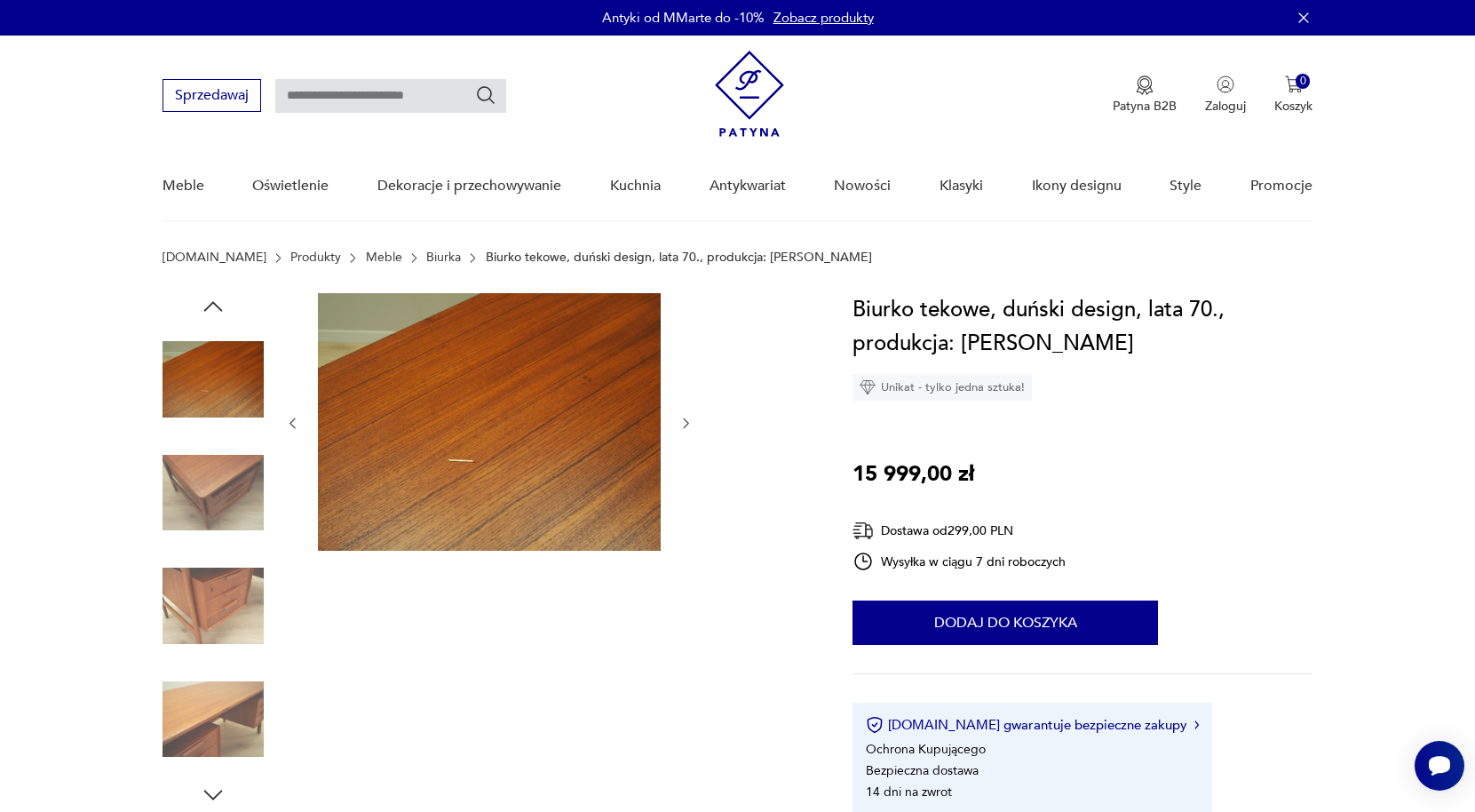
click at [683, 425] on icon "button" at bounding box center [686, 423] width 15 height 15
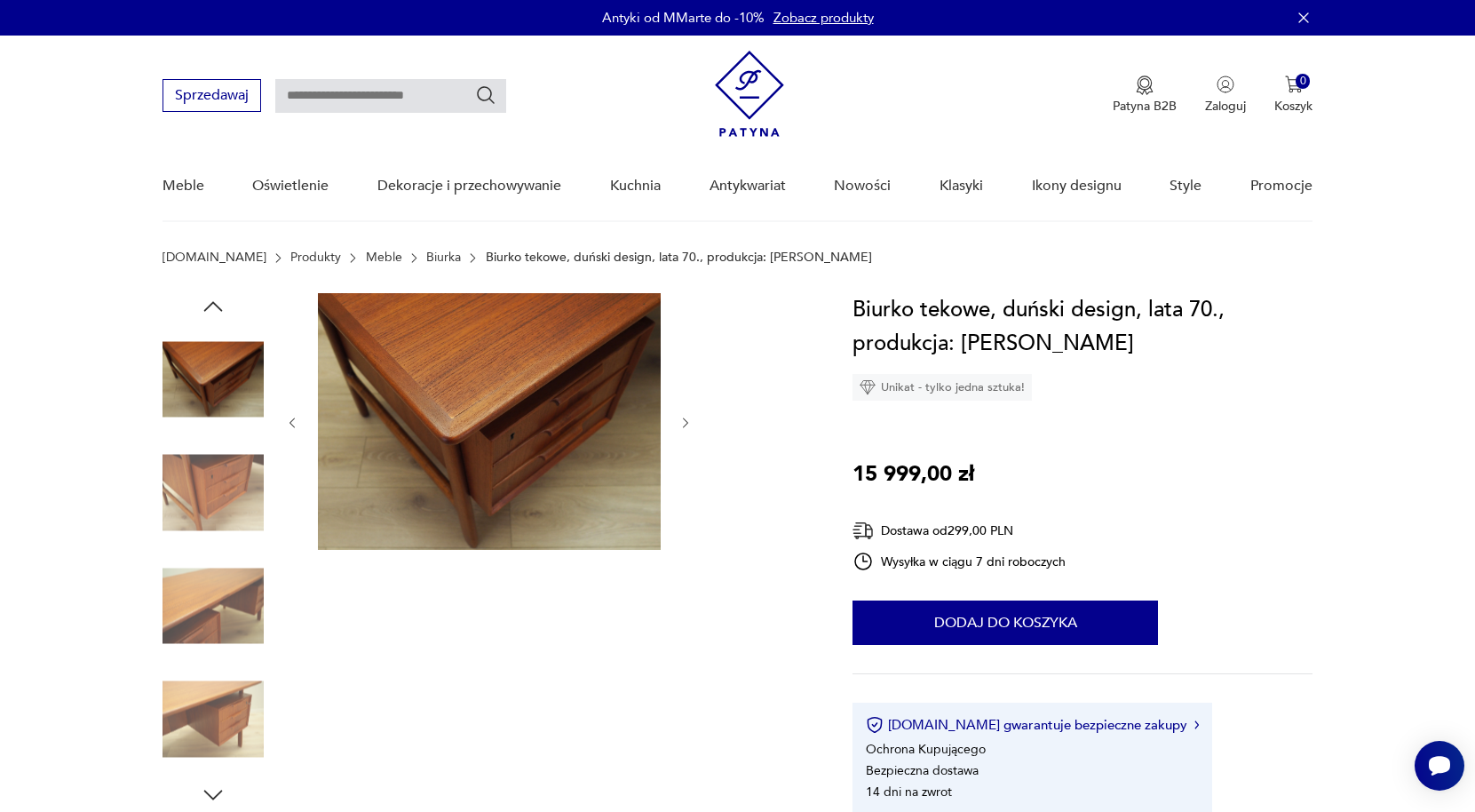
click at [683, 425] on icon "button" at bounding box center [686, 423] width 15 height 15
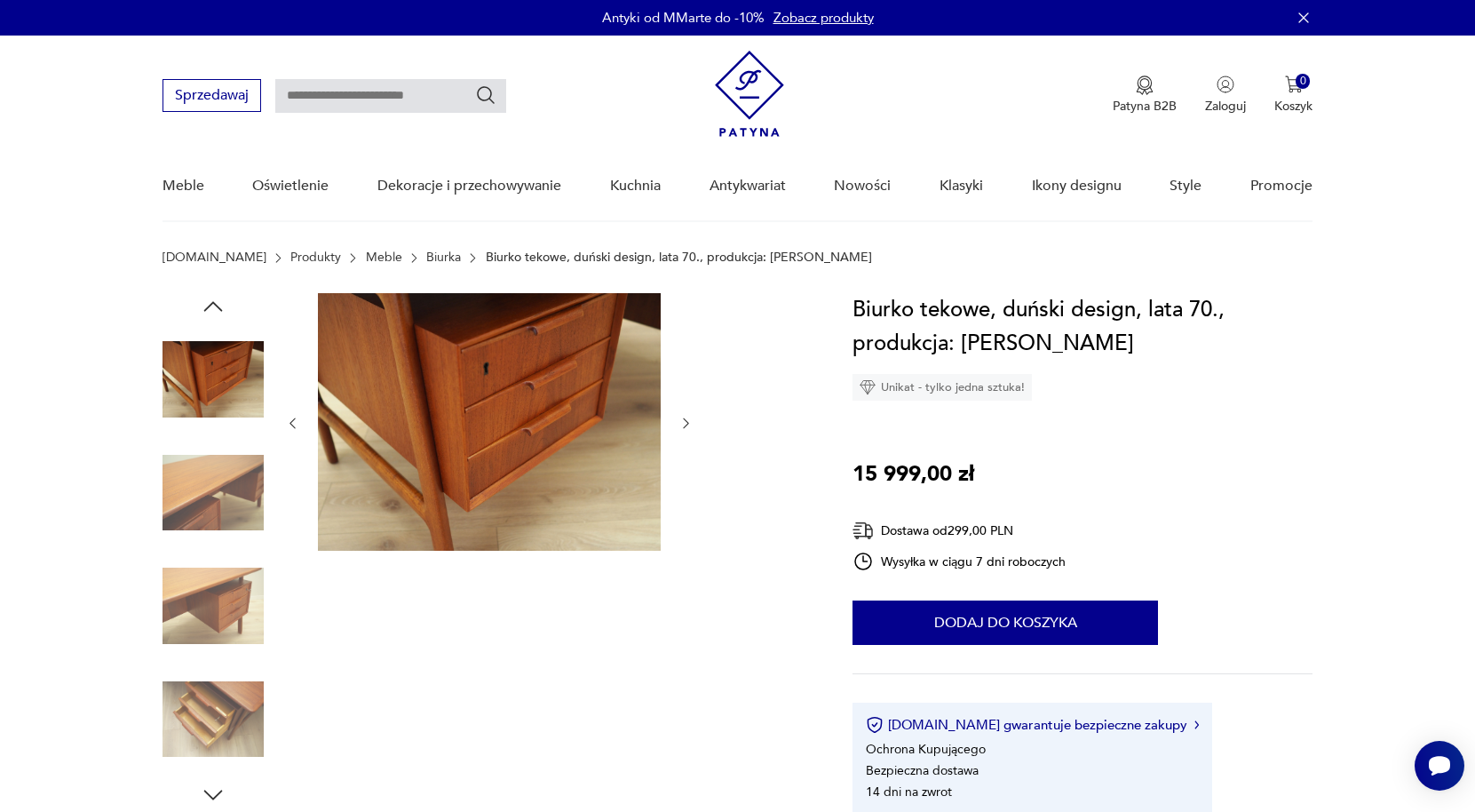
click at [683, 425] on icon "button" at bounding box center [686, 423] width 15 height 15
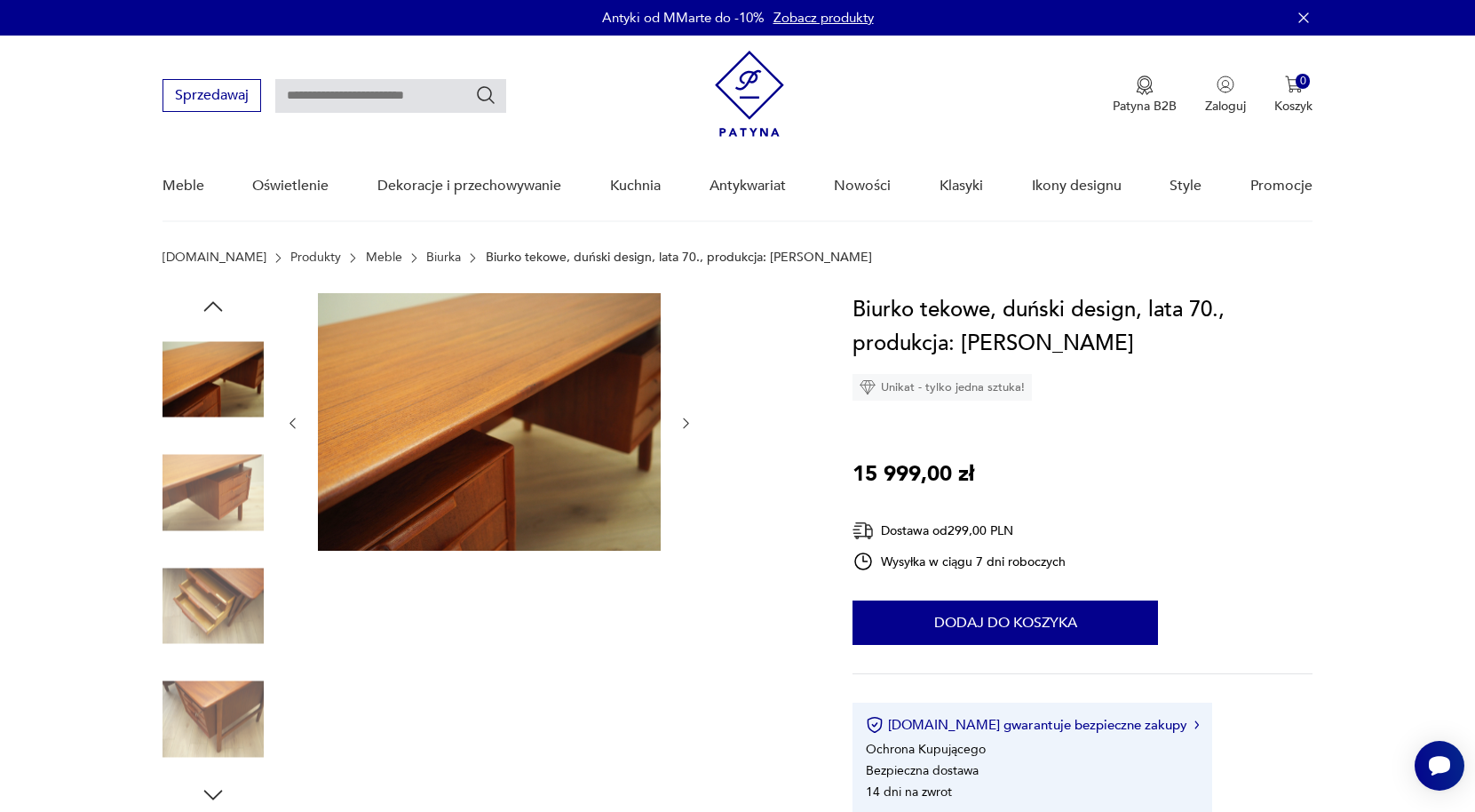
click at [683, 425] on icon "button" at bounding box center [686, 423] width 15 height 15
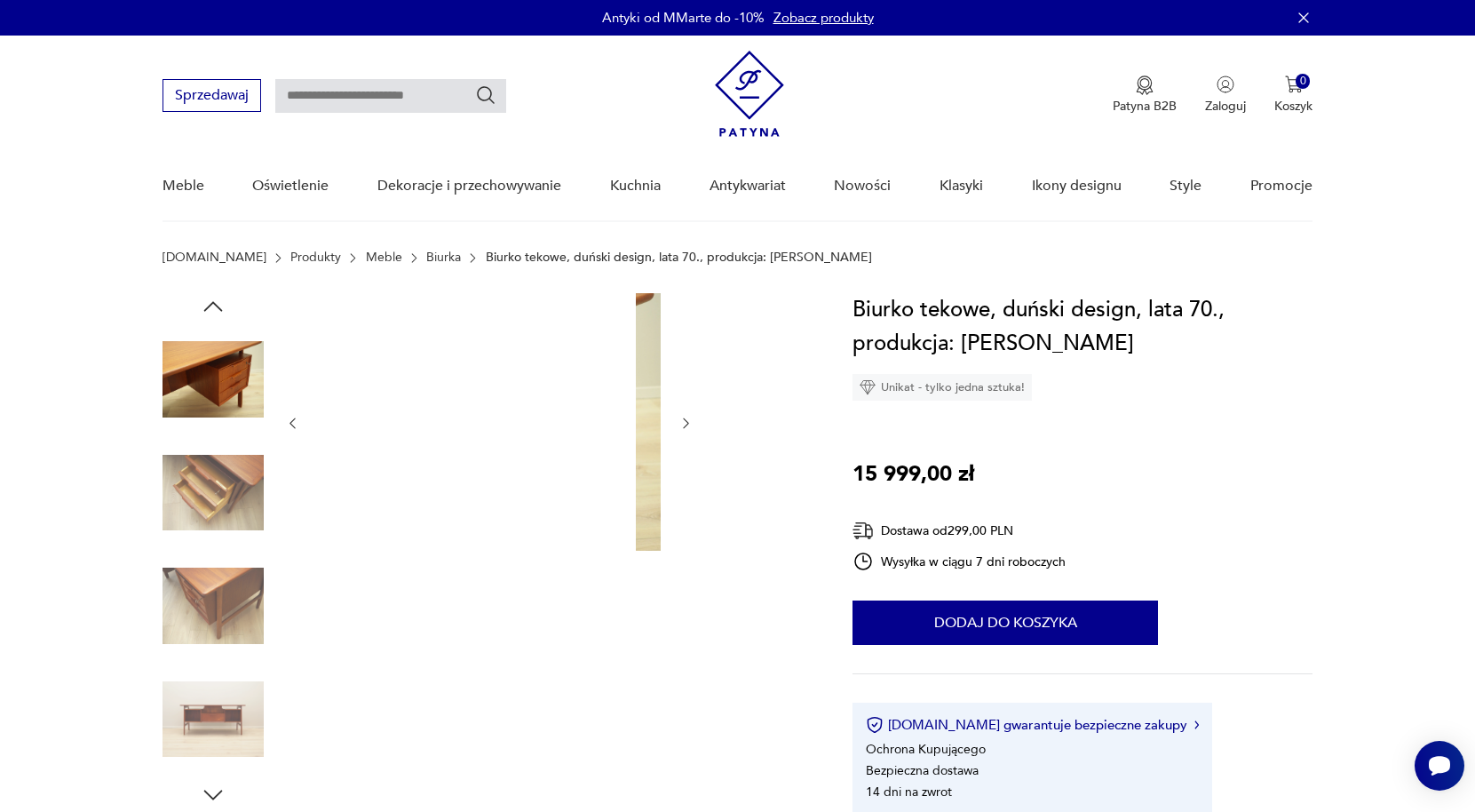
click at [683, 425] on icon "button" at bounding box center [686, 423] width 15 height 15
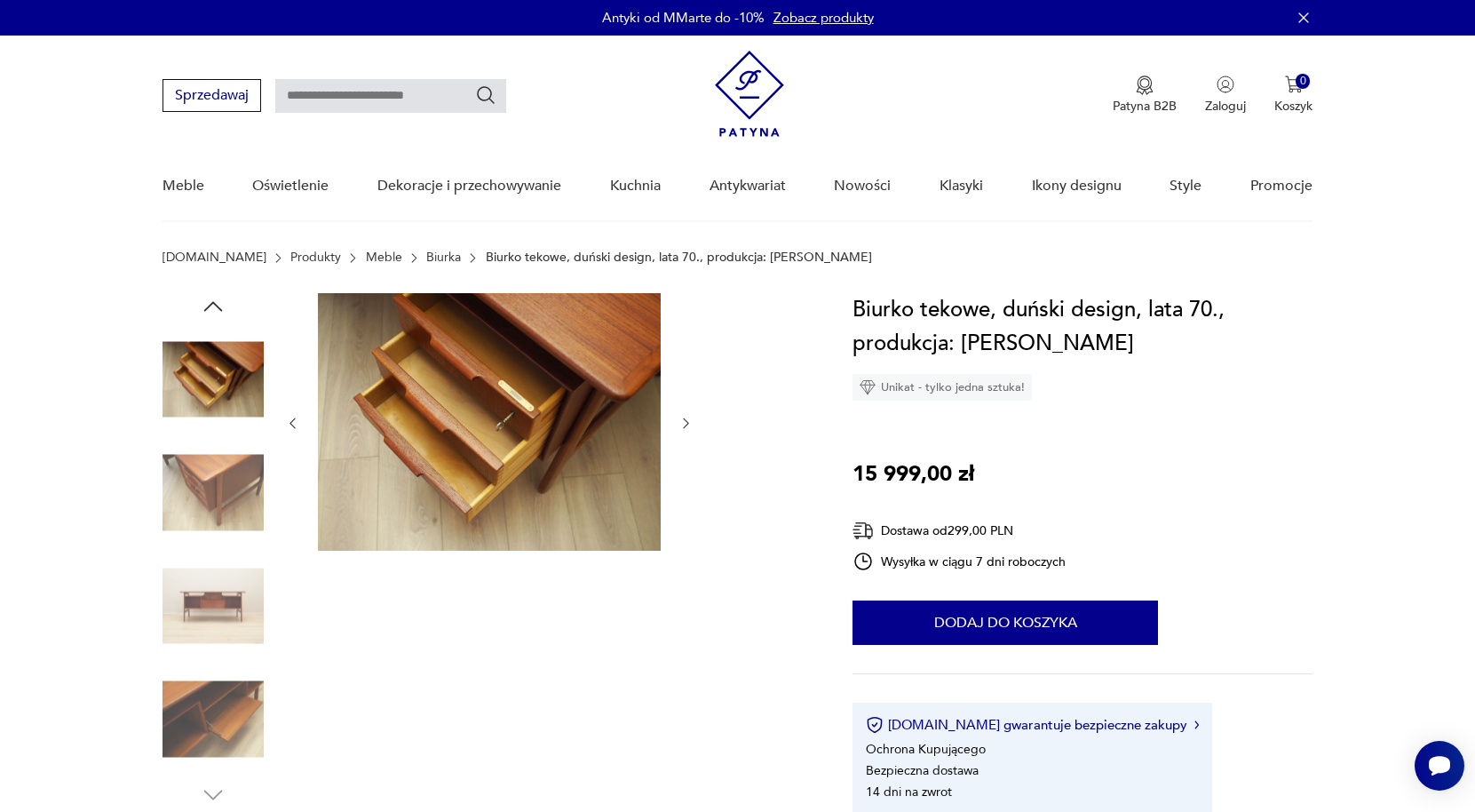
click at [683, 425] on icon "button" at bounding box center [686, 423] width 15 height 15
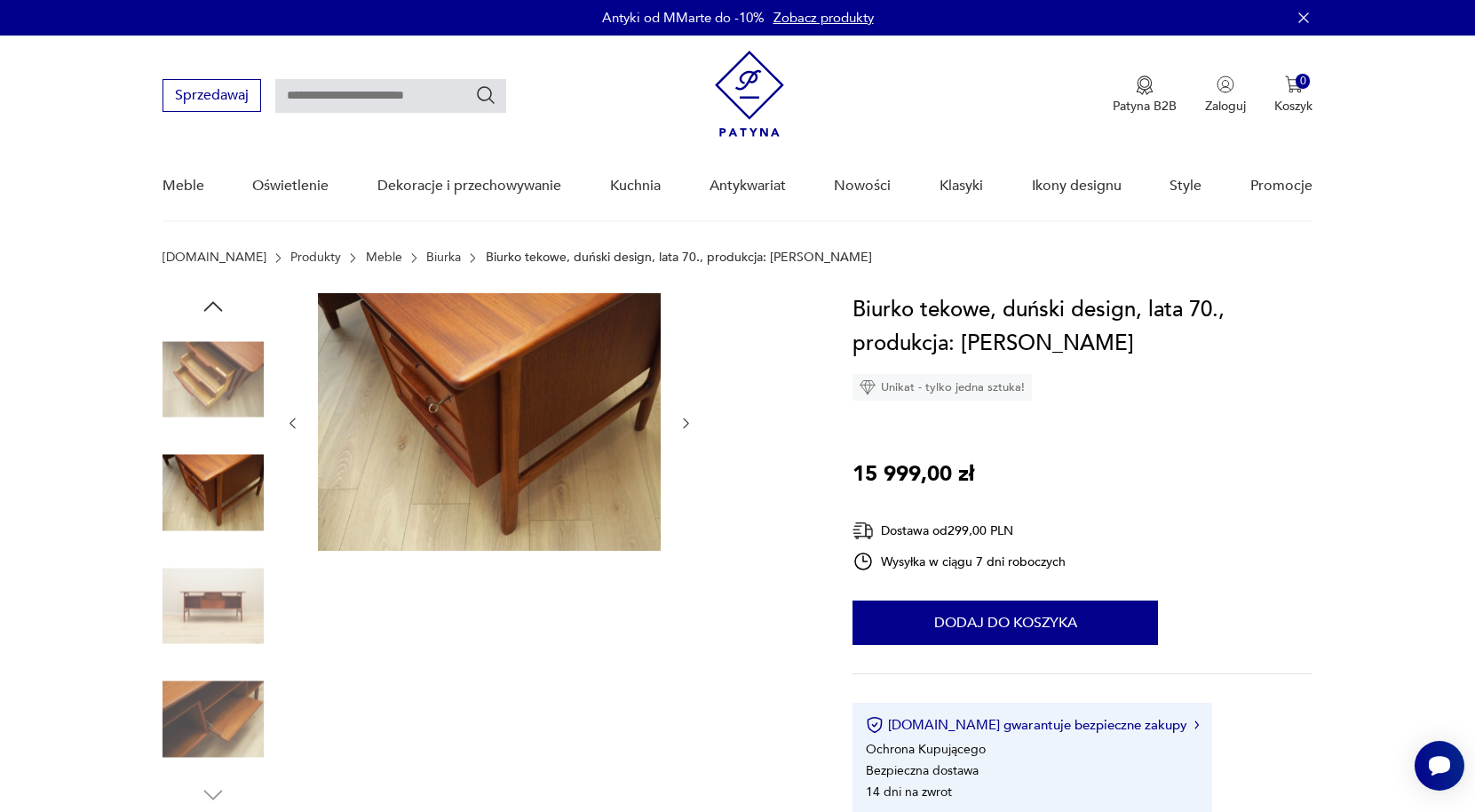
click at [683, 425] on icon "button" at bounding box center [686, 423] width 15 height 15
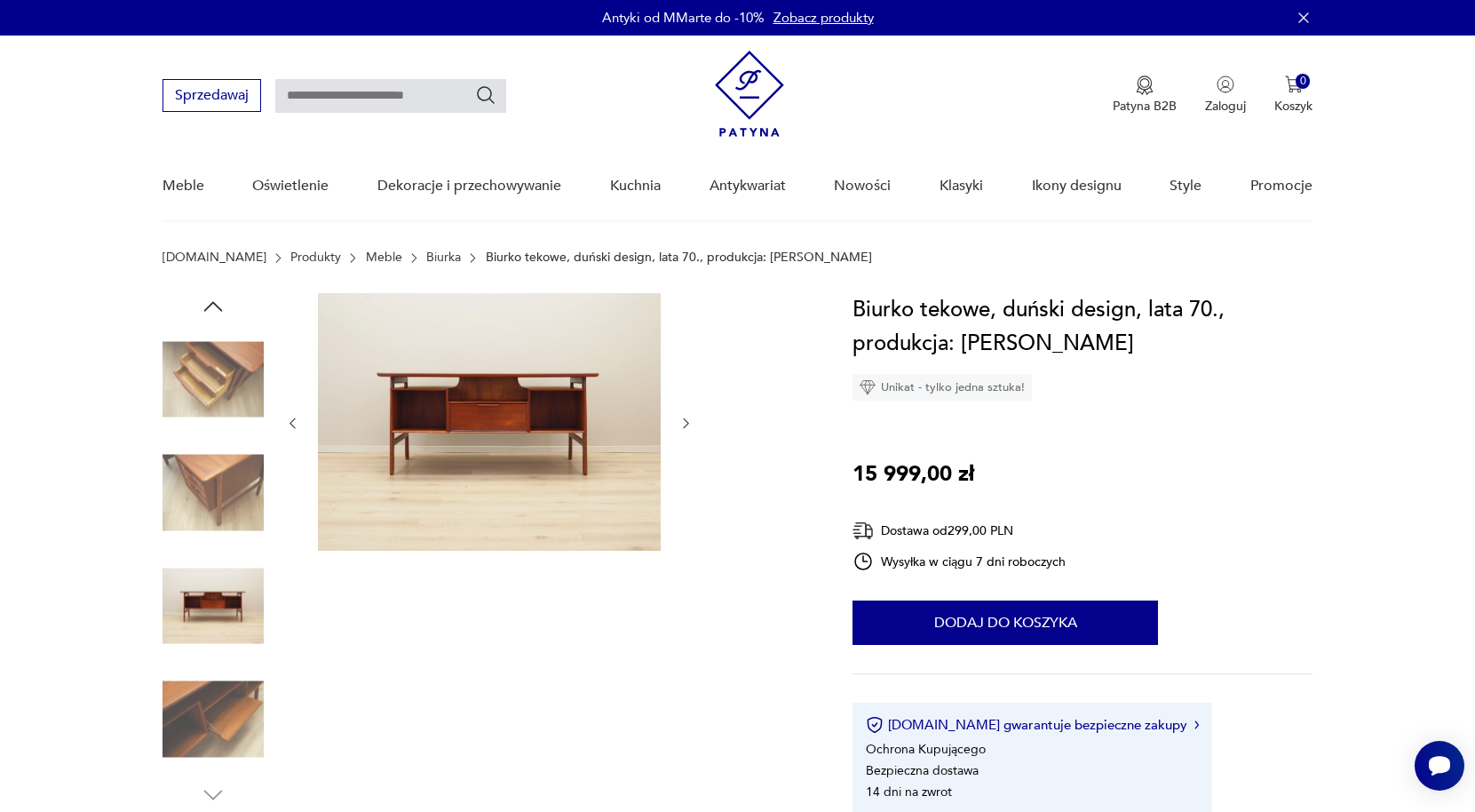
click at [683, 425] on icon "button" at bounding box center [686, 423] width 15 height 15
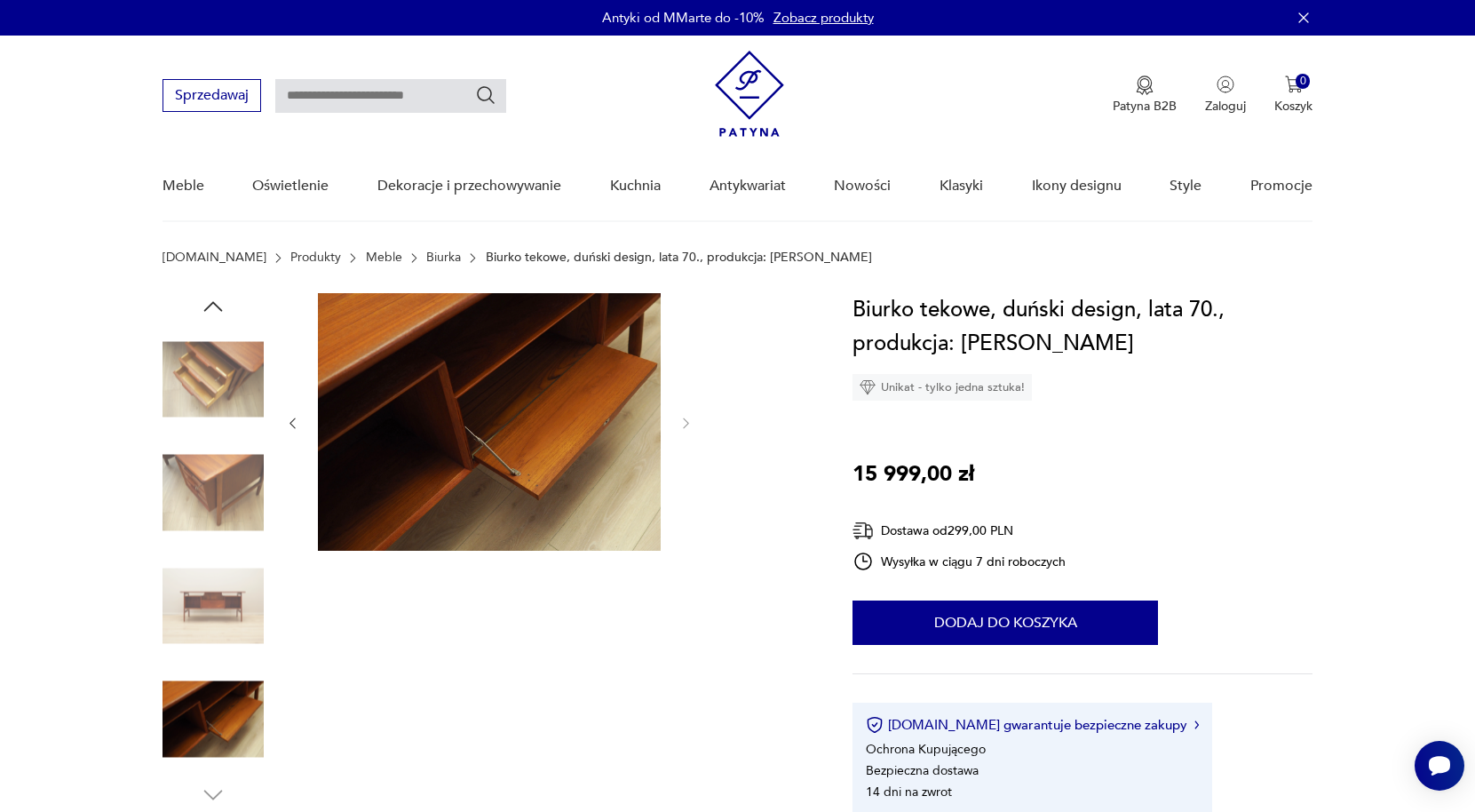
click at [291, 429] on icon "button" at bounding box center [293, 423] width 15 height 15
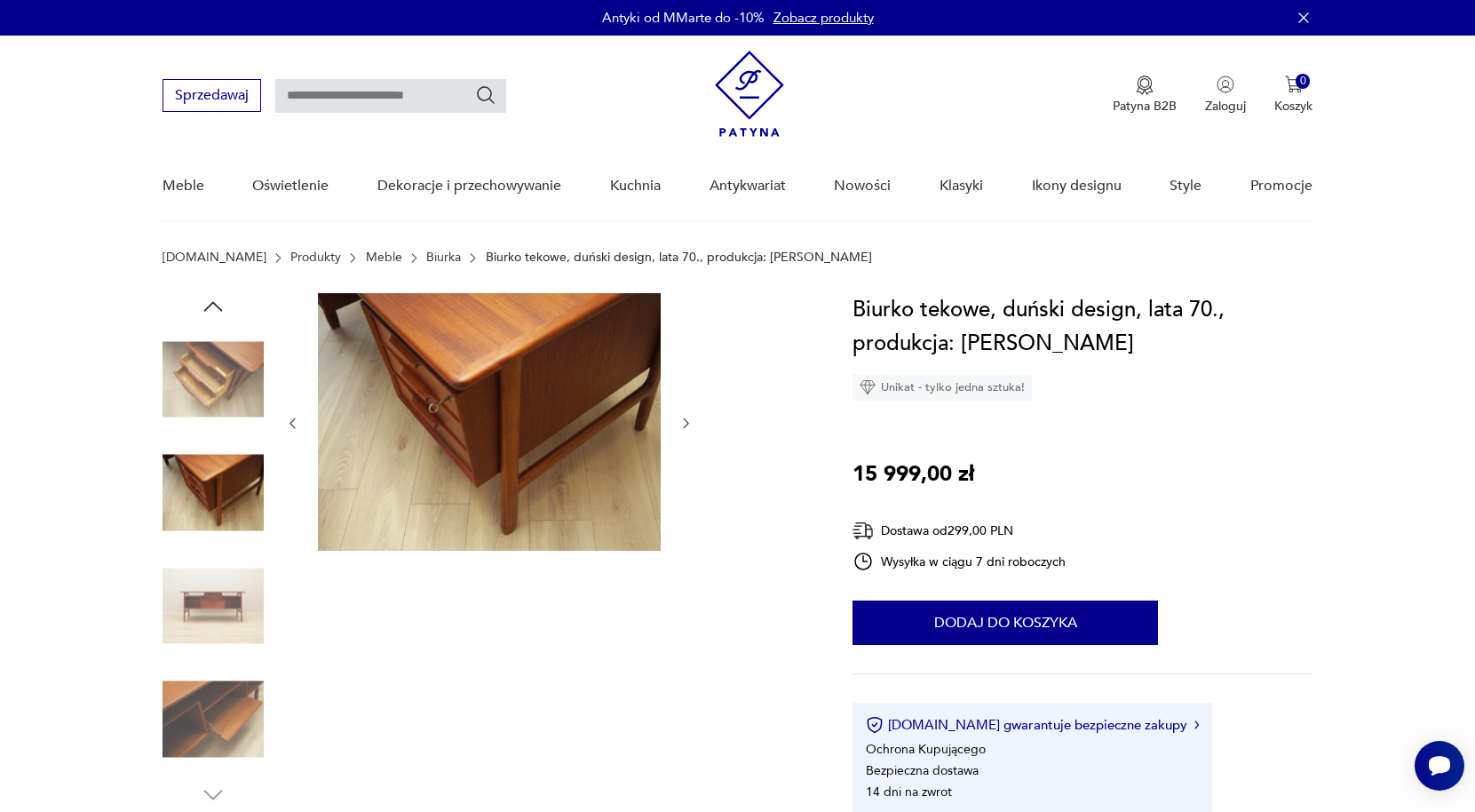
click at [291, 429] on icon "button" at bounding box center [293, 423] width 15 height 15
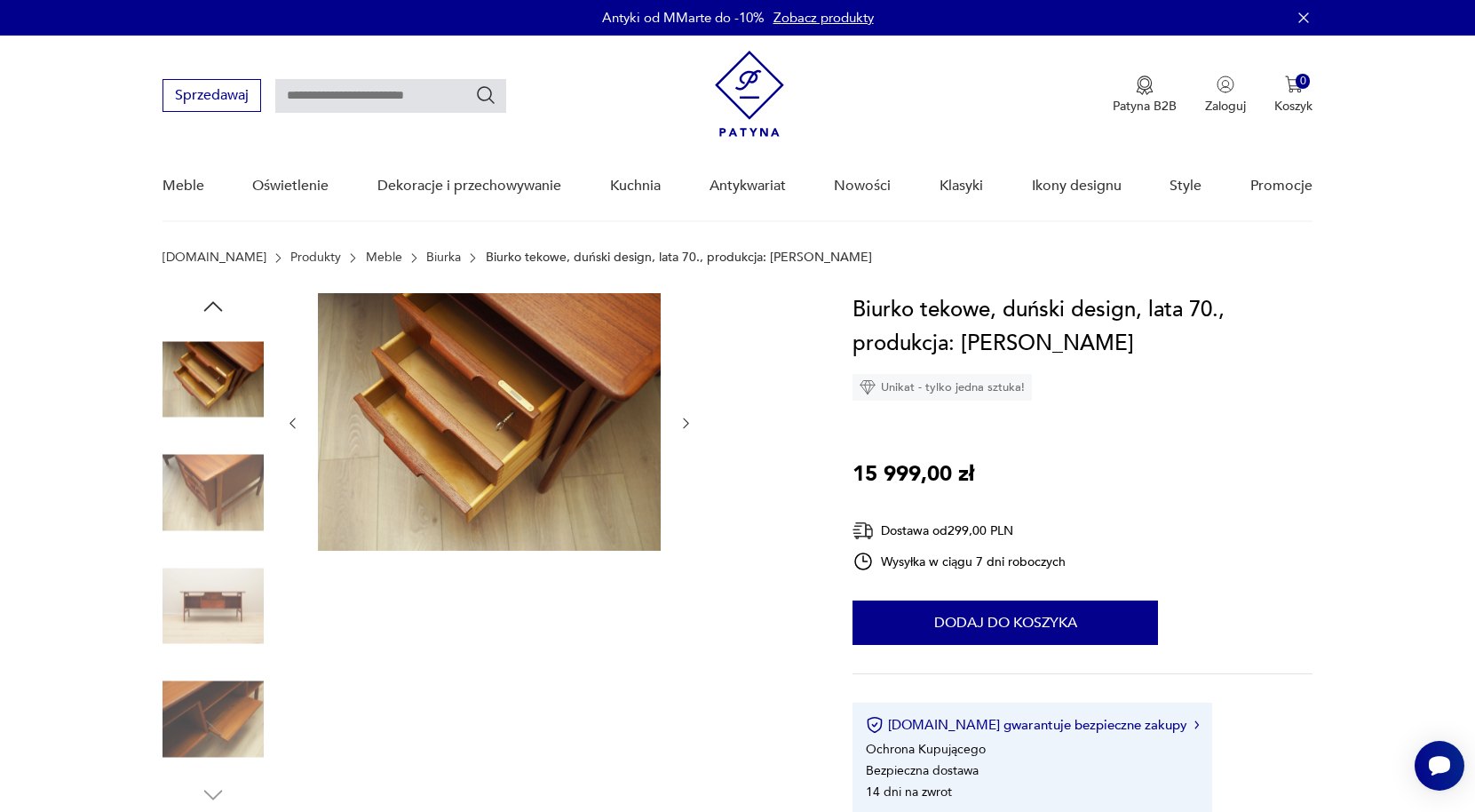
click at [291, 429] on icon "button" at bounding box center [293, 423] width 15 height 15
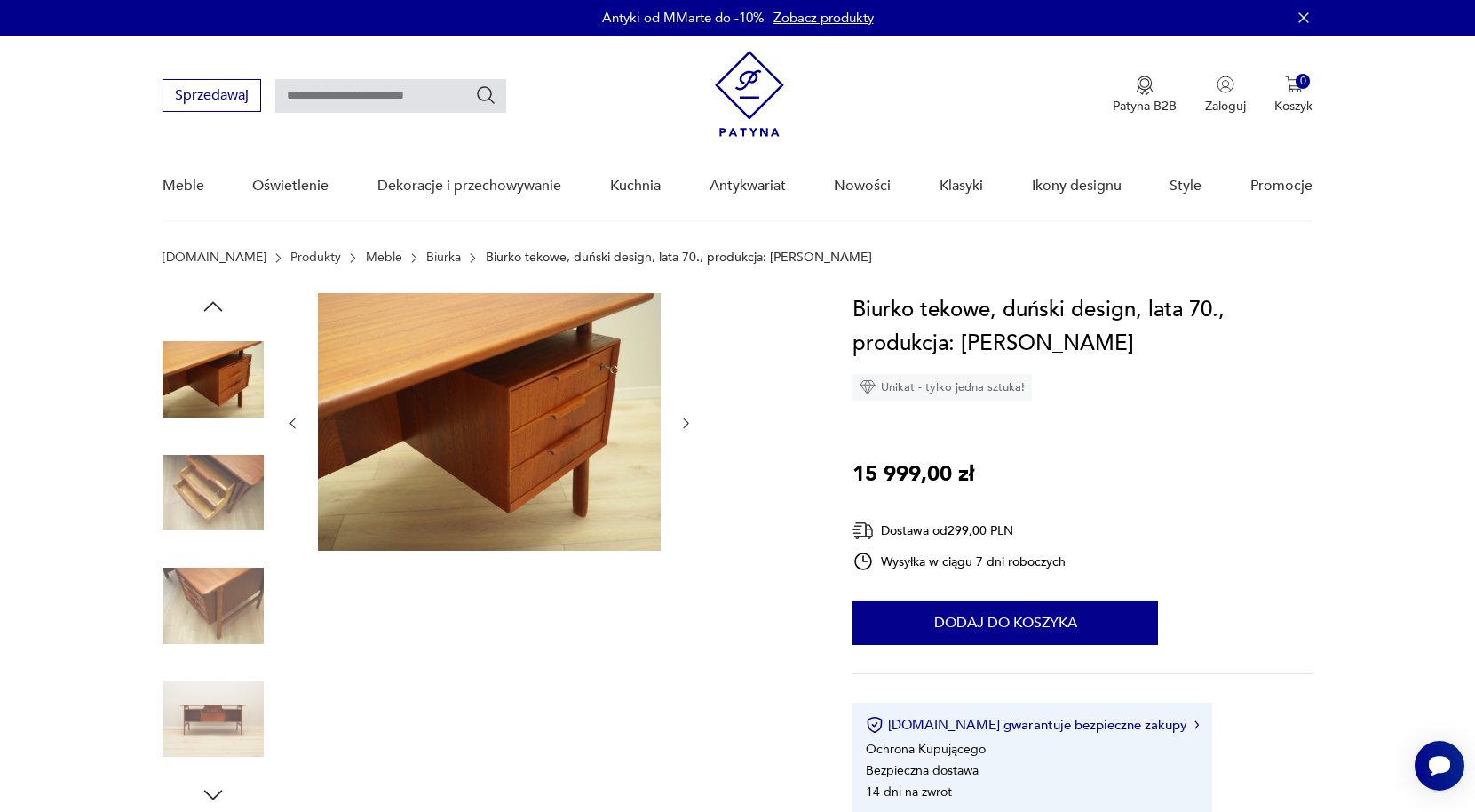
click at [229, 735] on img at bounding box center [213, 719] width 101 height 101
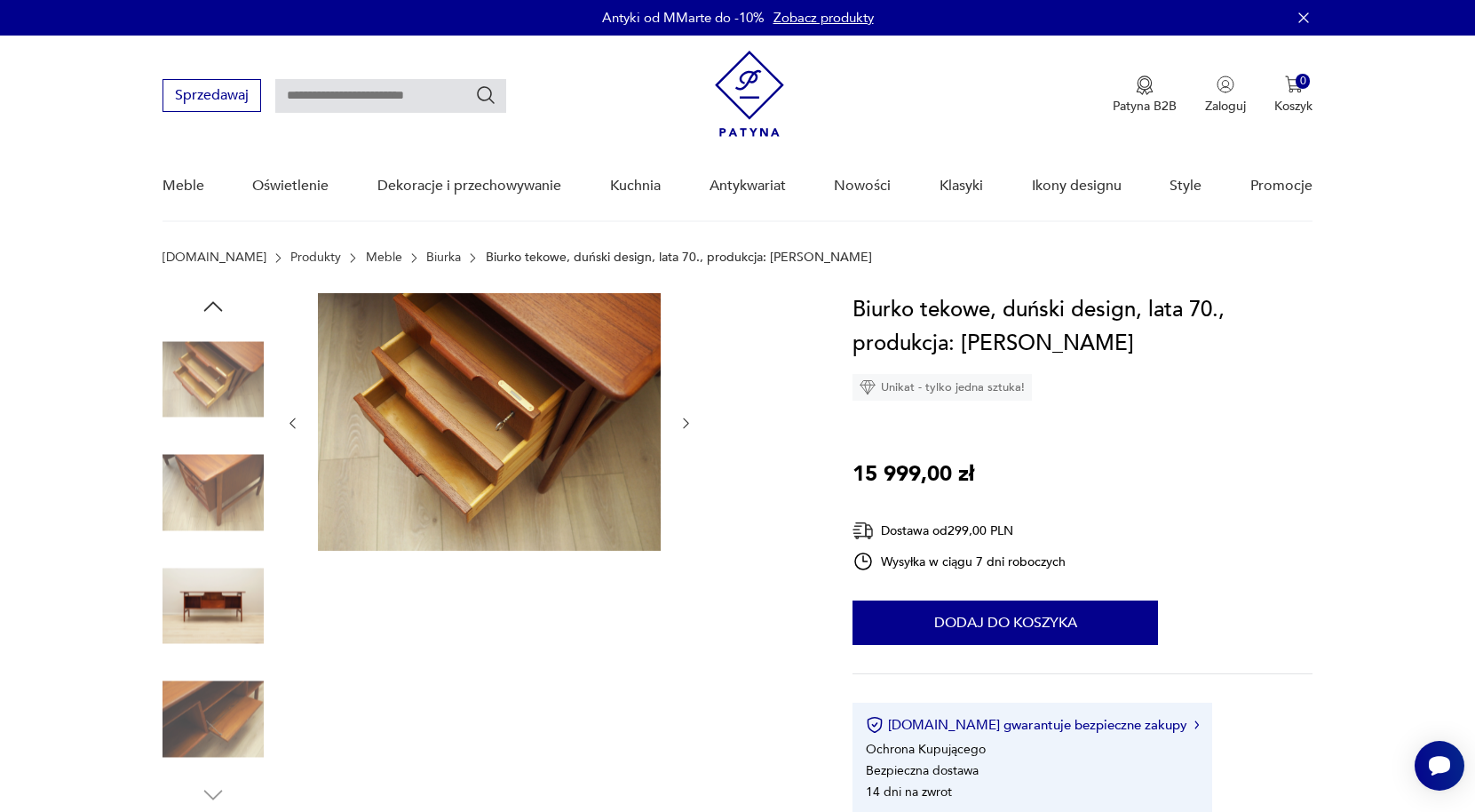
click at [229, 734] on img at bounding box center [213, 719] width 101 height 101
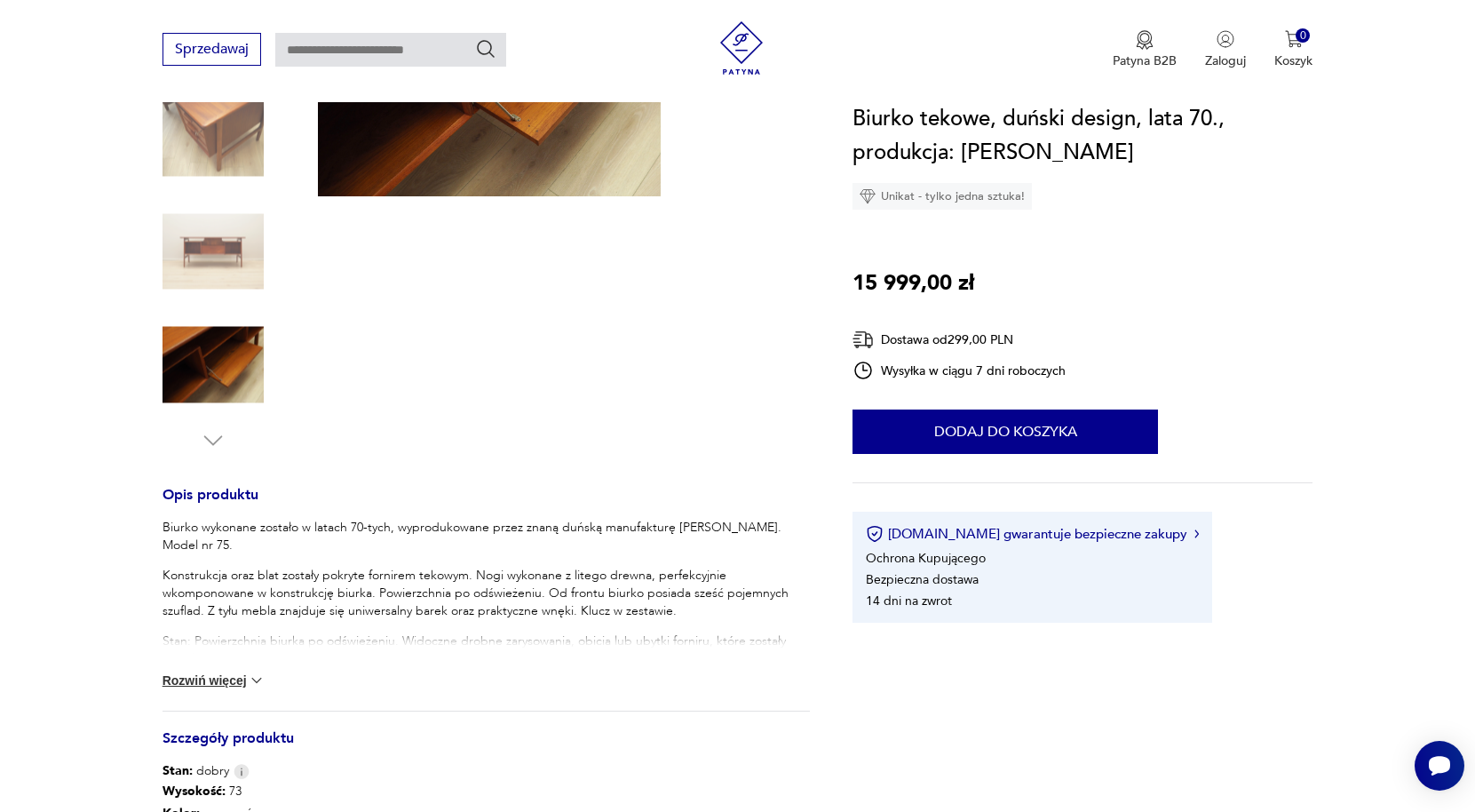
scroll to position [355, 0]
click at [200, 251] on img at bounding box center [213, 250] width 101 height 101
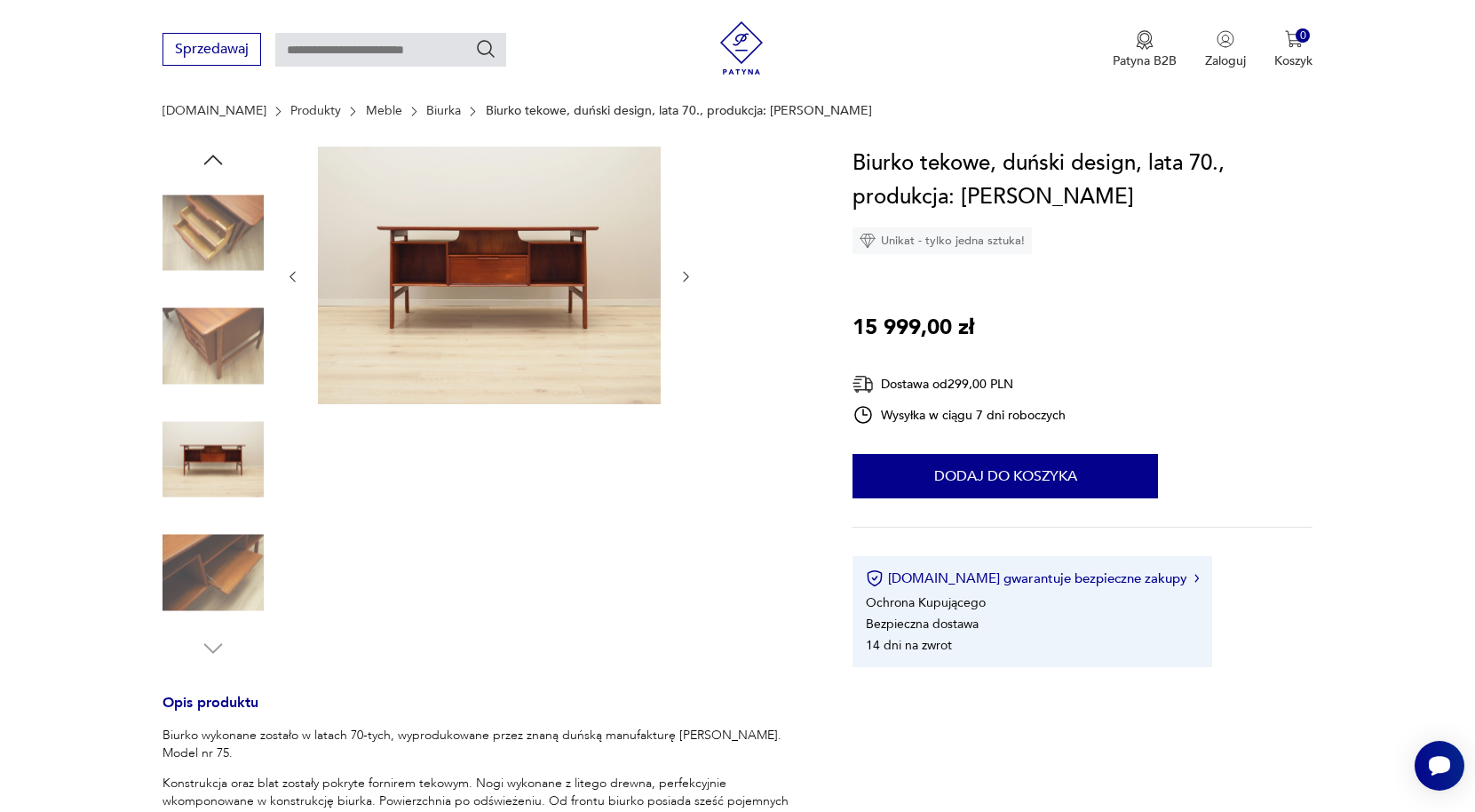
scroll to position [178, 0]
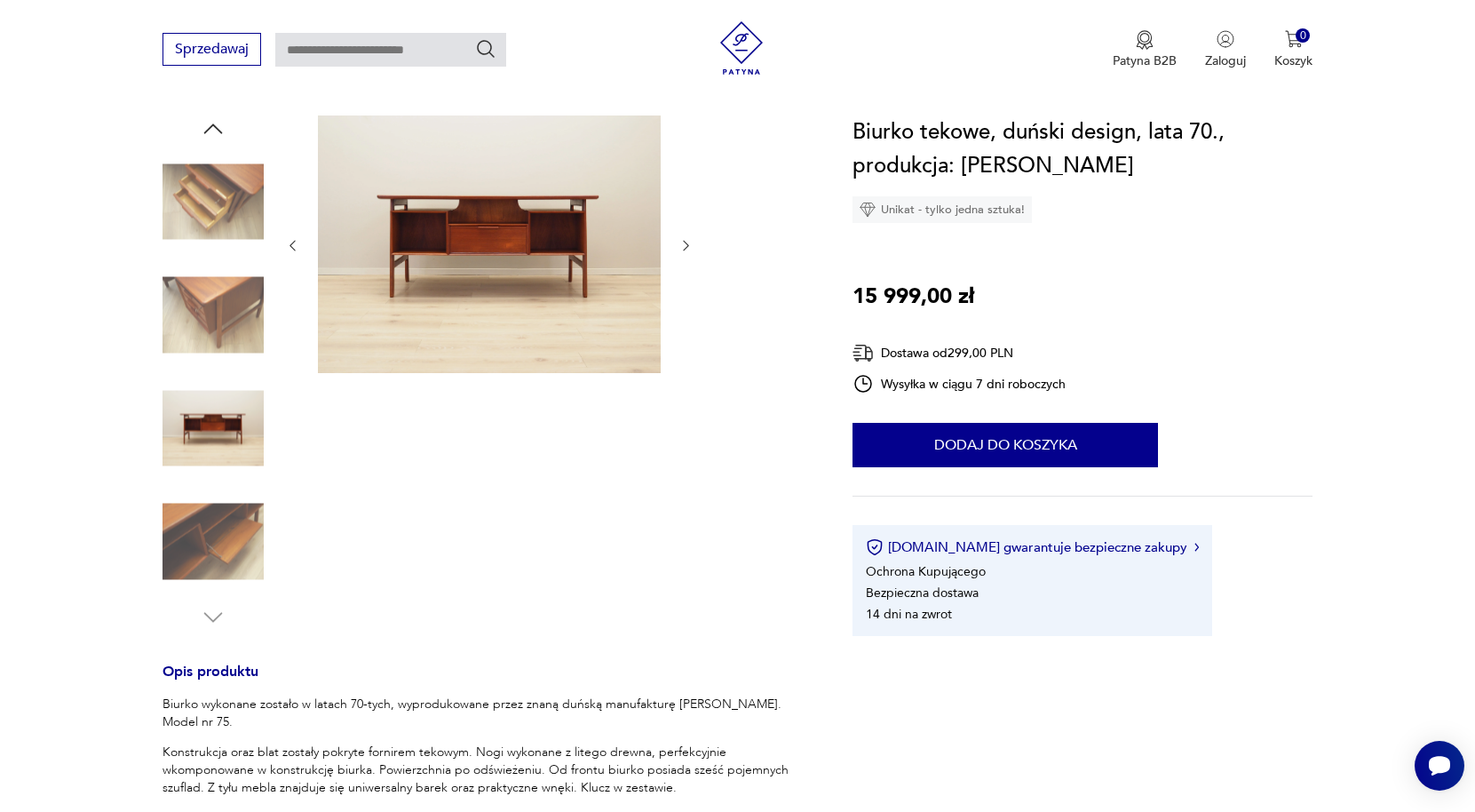
click at [214, 127] on icon "button" at bounding box center [212, 128] width 26 height 26
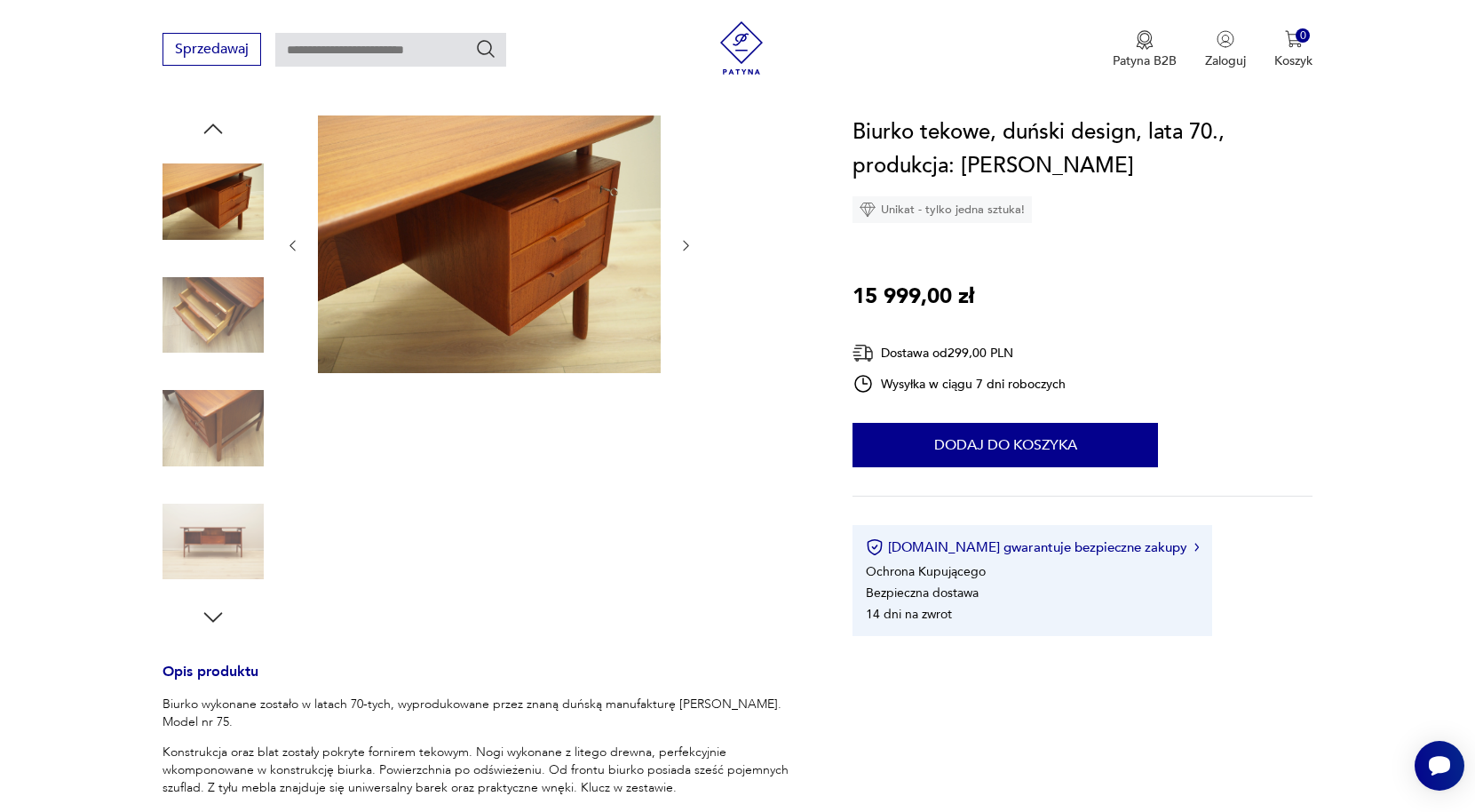
click at [214, 127] on icon "button" at bounding box center [212, 128] width 26 height 26
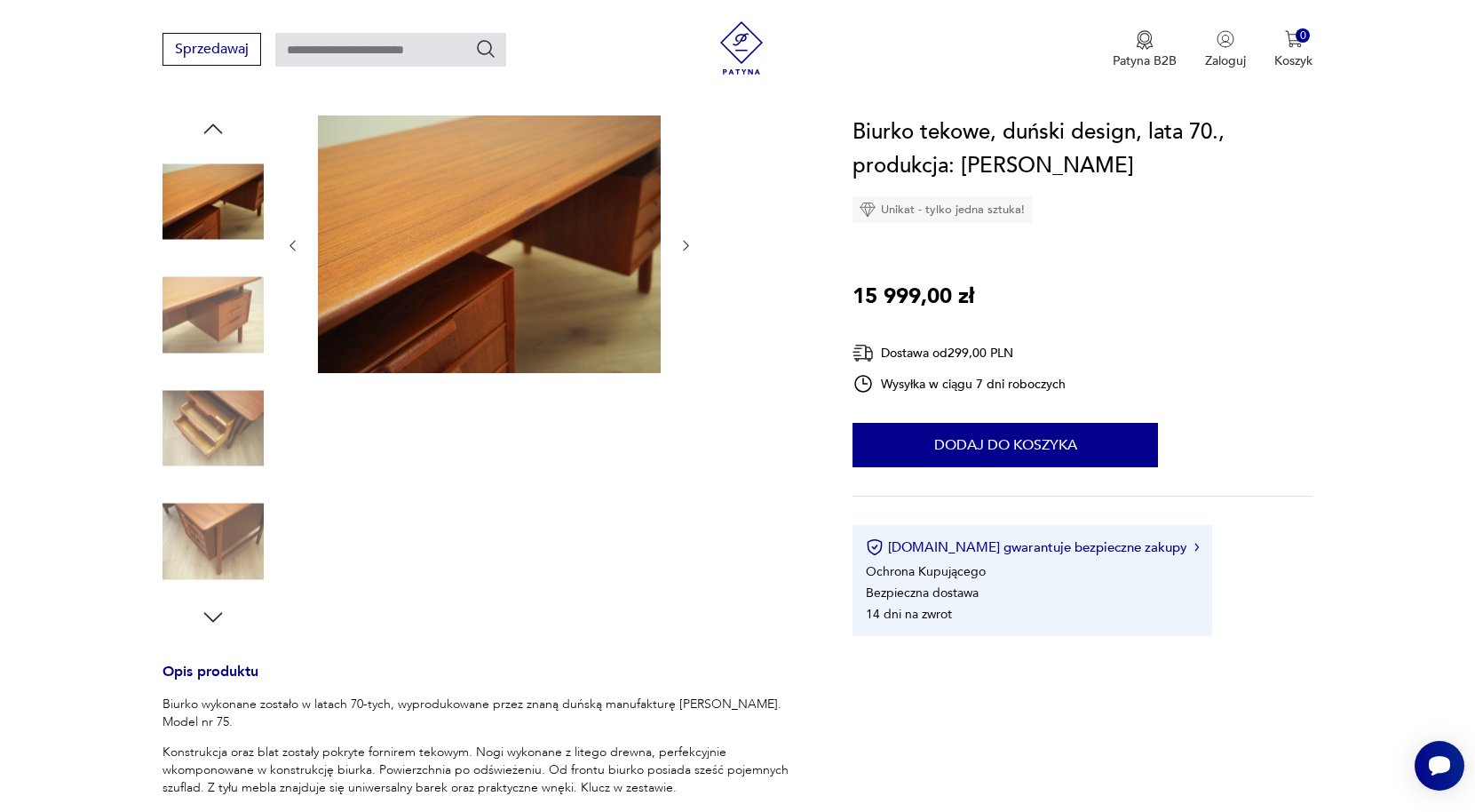
click at [214, 127] on icon "button" at bounding box center [212, 128] width 26 height 26
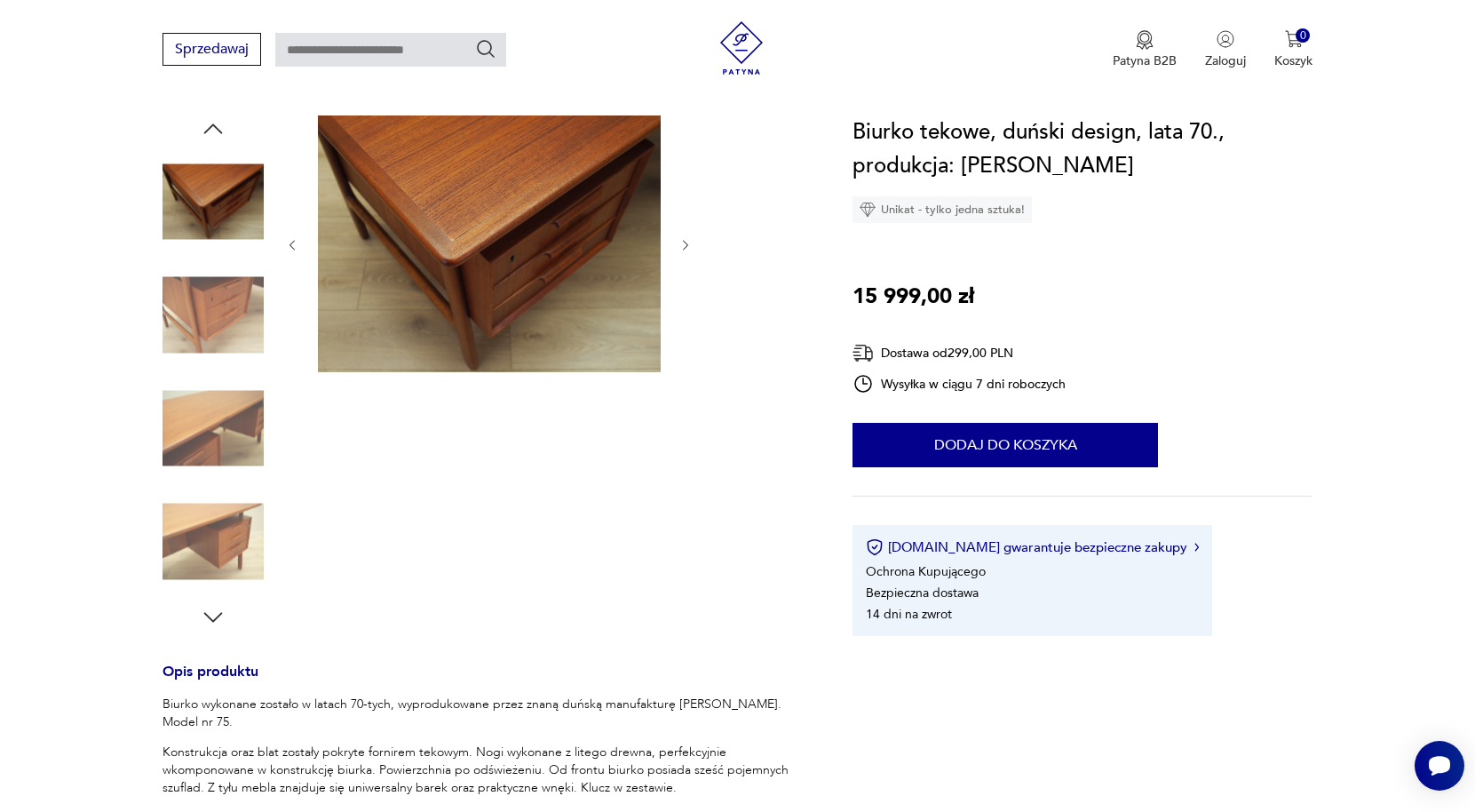
click at [214, 127] on icon "button" at bounding box center [212, 128] width 26 height 26
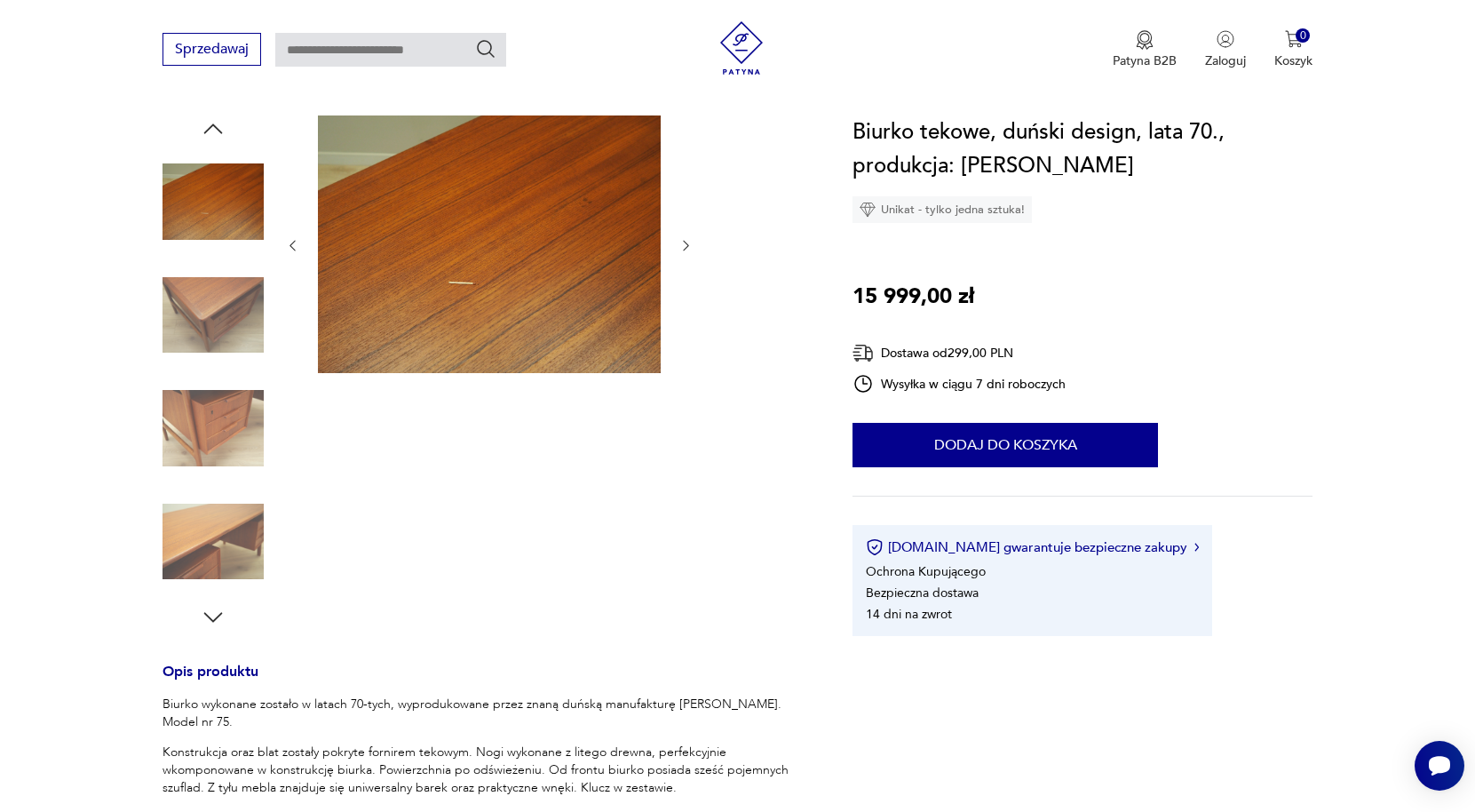
click at [214, 127] on icon "button" at bounding box center [212, 128] width 26 height 26
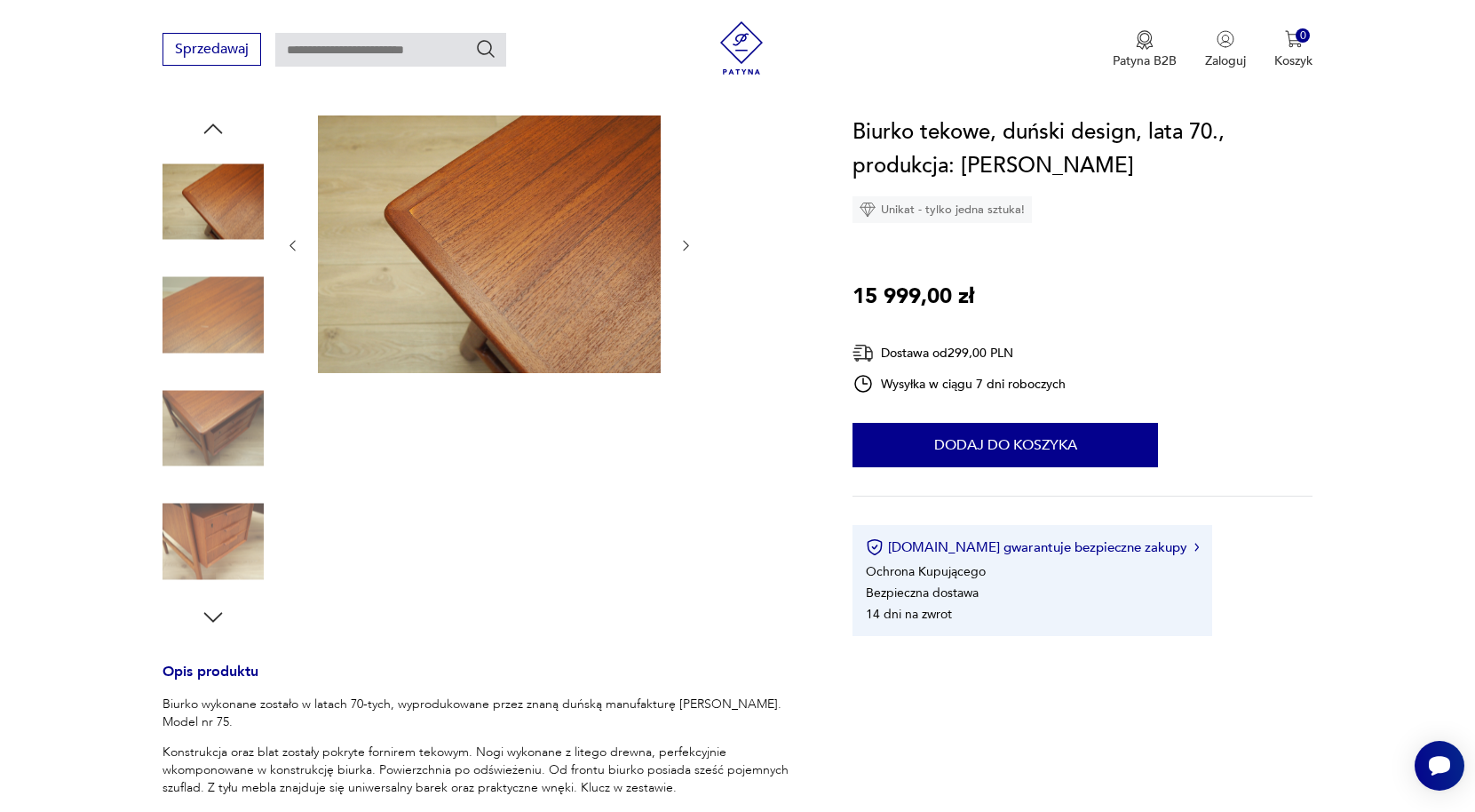
click at [214, 127] on icon "button" at bounding box center [212, 128] width 26 height 26
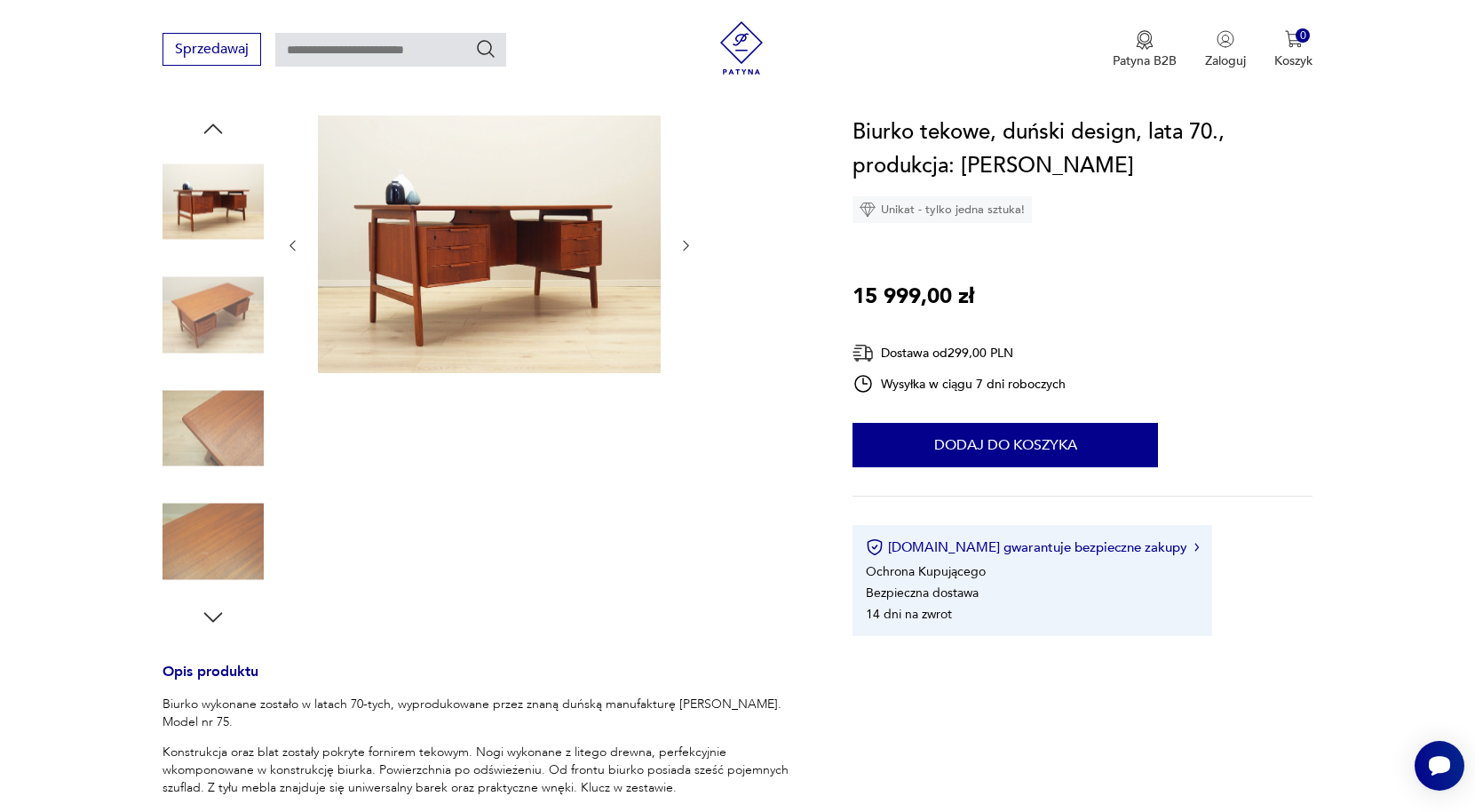
click at [214, 127] on icon "button" at bounding box center [212, 128] width 26 height 26
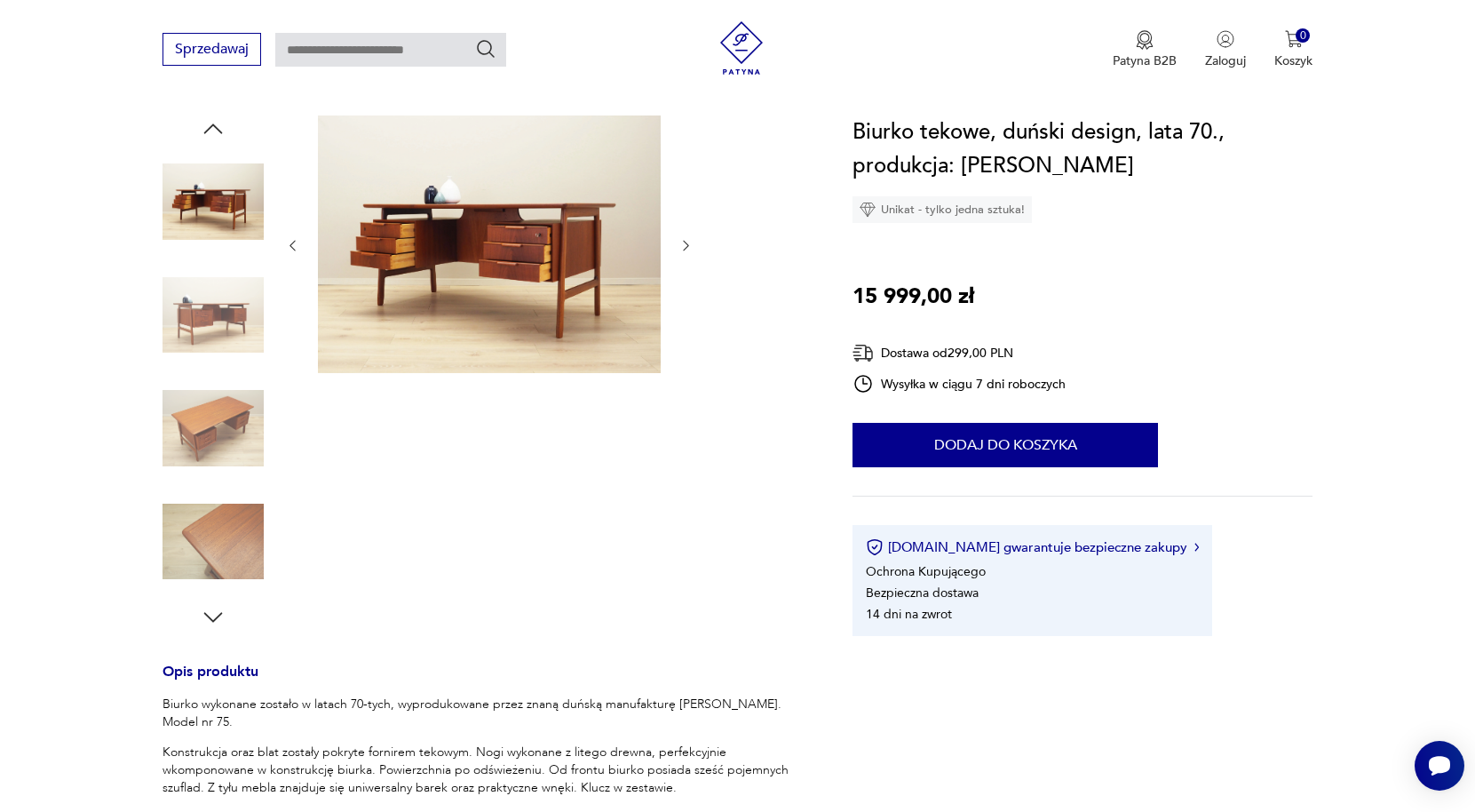
click at [205, 134] on icon "button" at bounding box center [212, 128] width 26 height 26
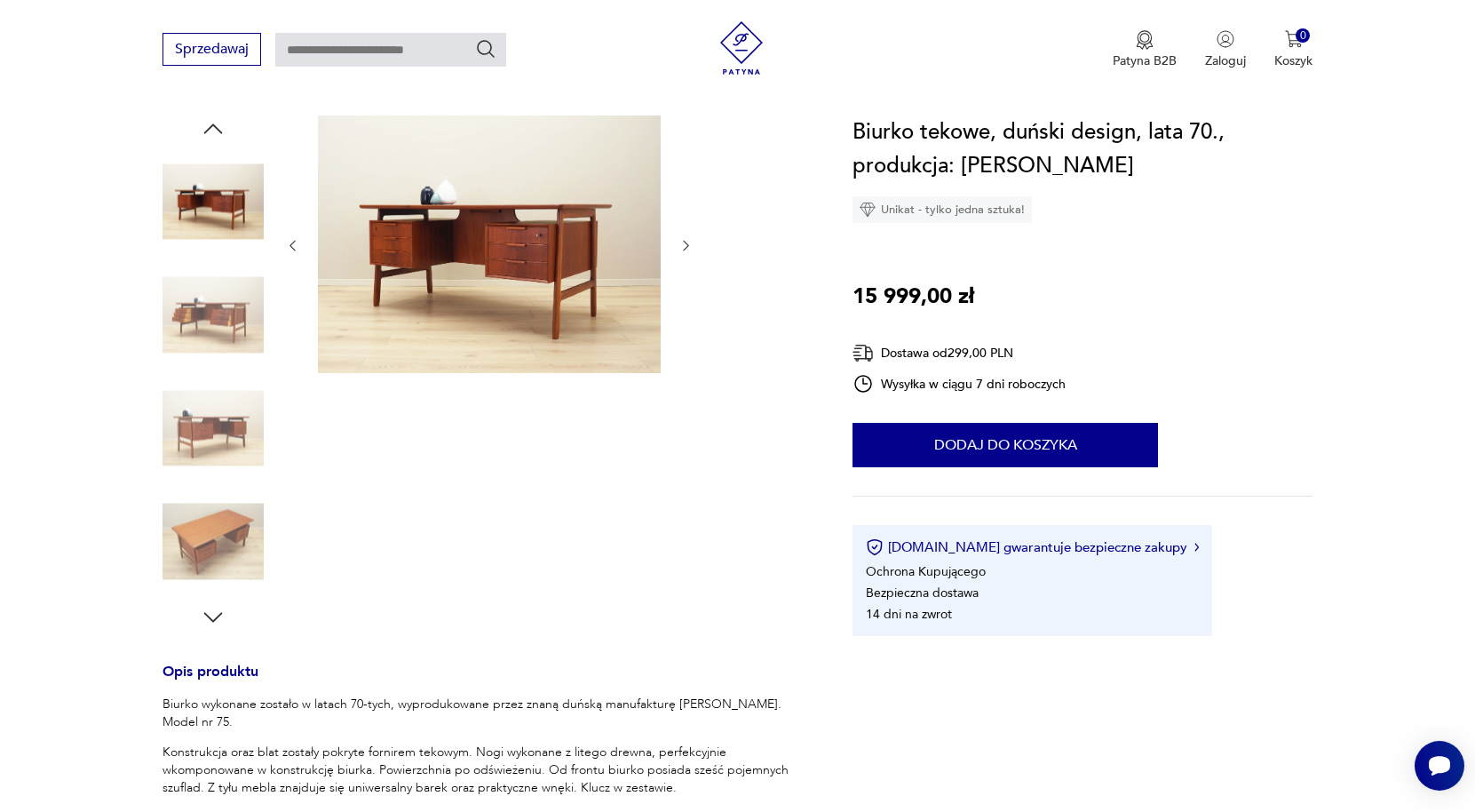
click at [212, 192] on img at bounding box center [213, 201] width 101 height 101
click at [206, 114] on section "[DOMAIN_NAME] Produkty Meble Biurka Biurko tekowe, duński design, lata 70., pro…" at bounding box center [737, 94] width 1475 height 42
click at [207, 114] on section "[DOMAIN_NAME] Produkty Meble Biurka Biurko tekowe, duński design, lata 70., pro…" at bounding box center [737, 94] width 1475 height 42
click at [212, 132] on icon "button" at bounding box center [212, 128] width 26 height 26
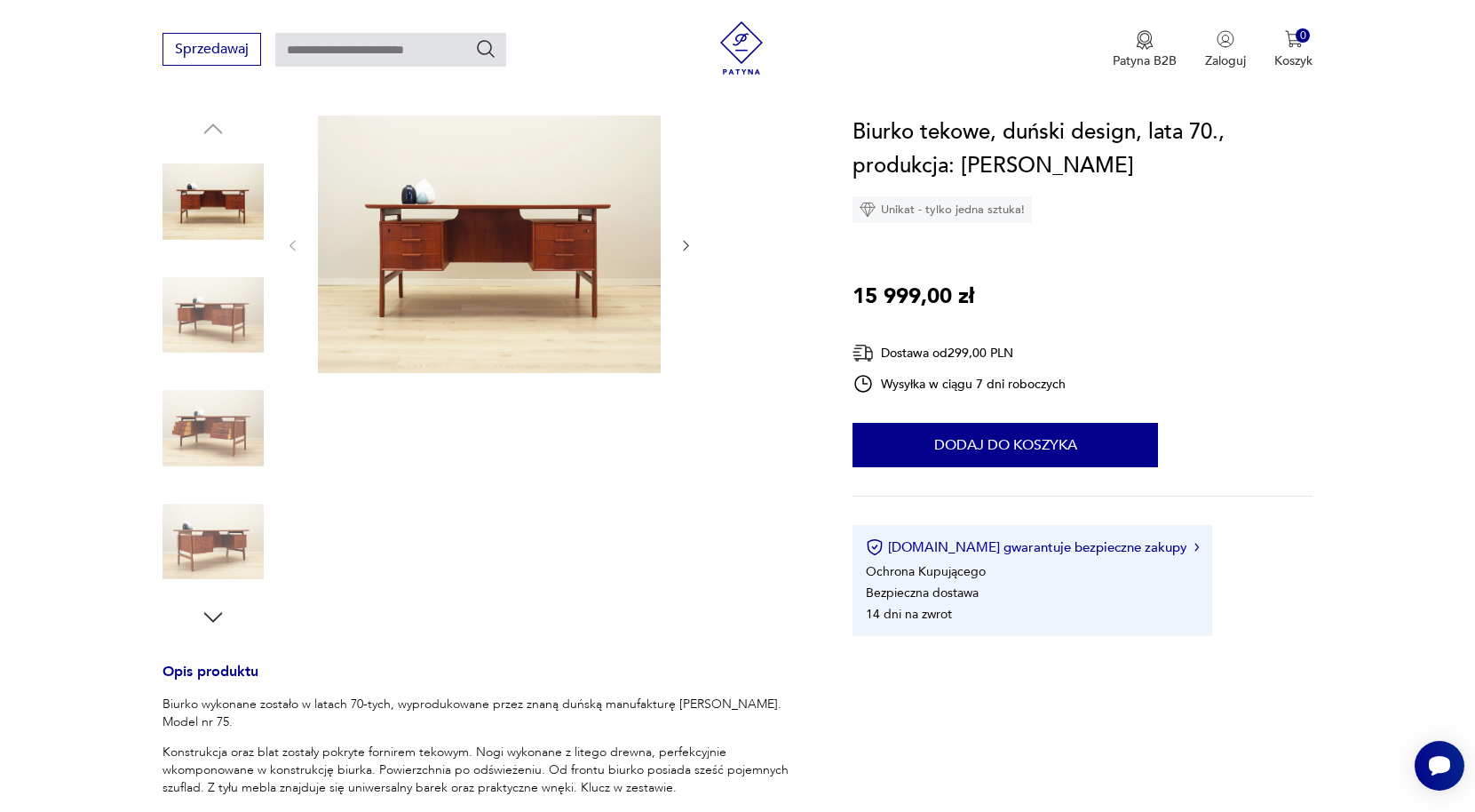
click at [236, 531] on img at bounding box center [213, 542] width 101 height 101
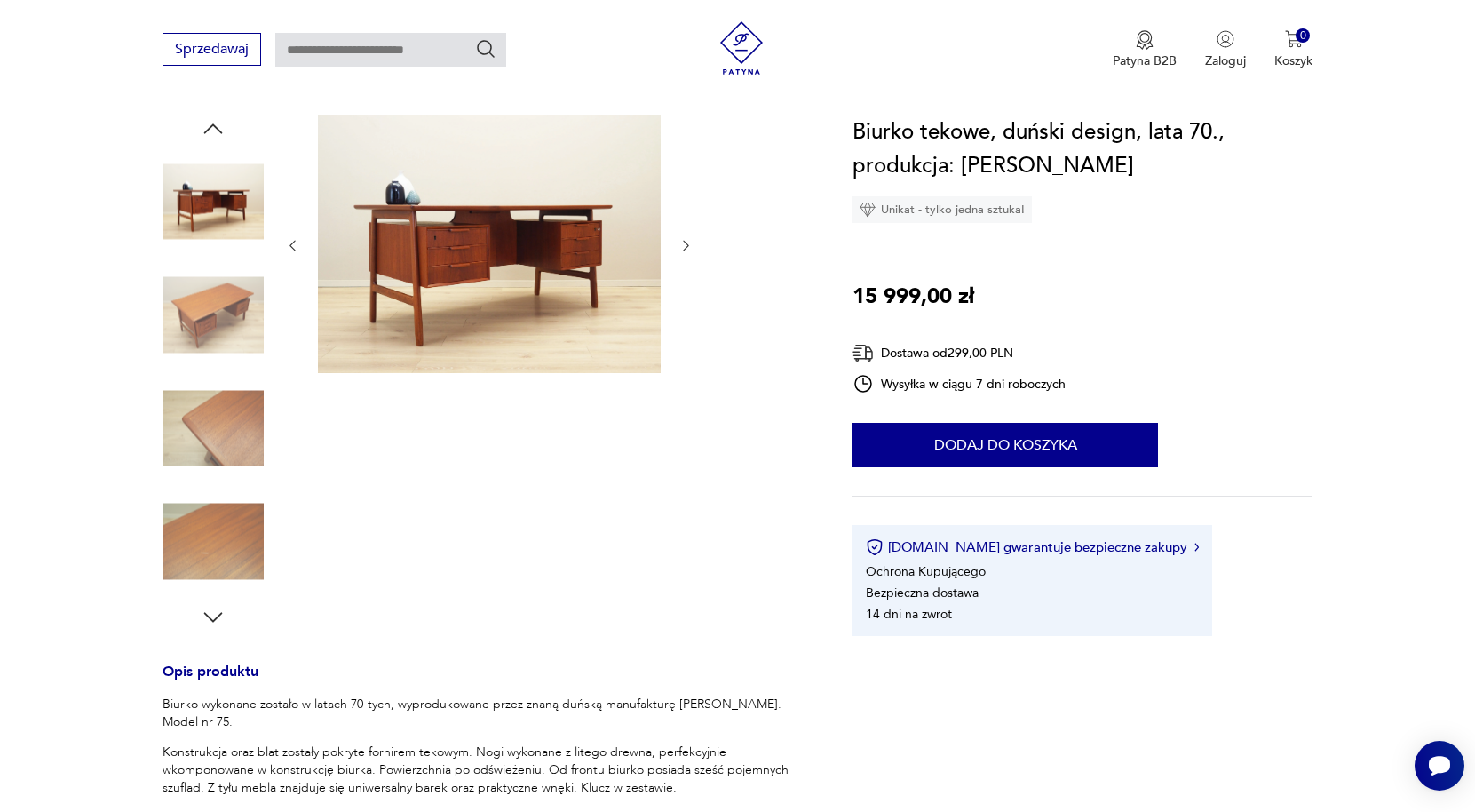
click at [227, 541] on img at bounding box center [213, 542] width 101 height 101
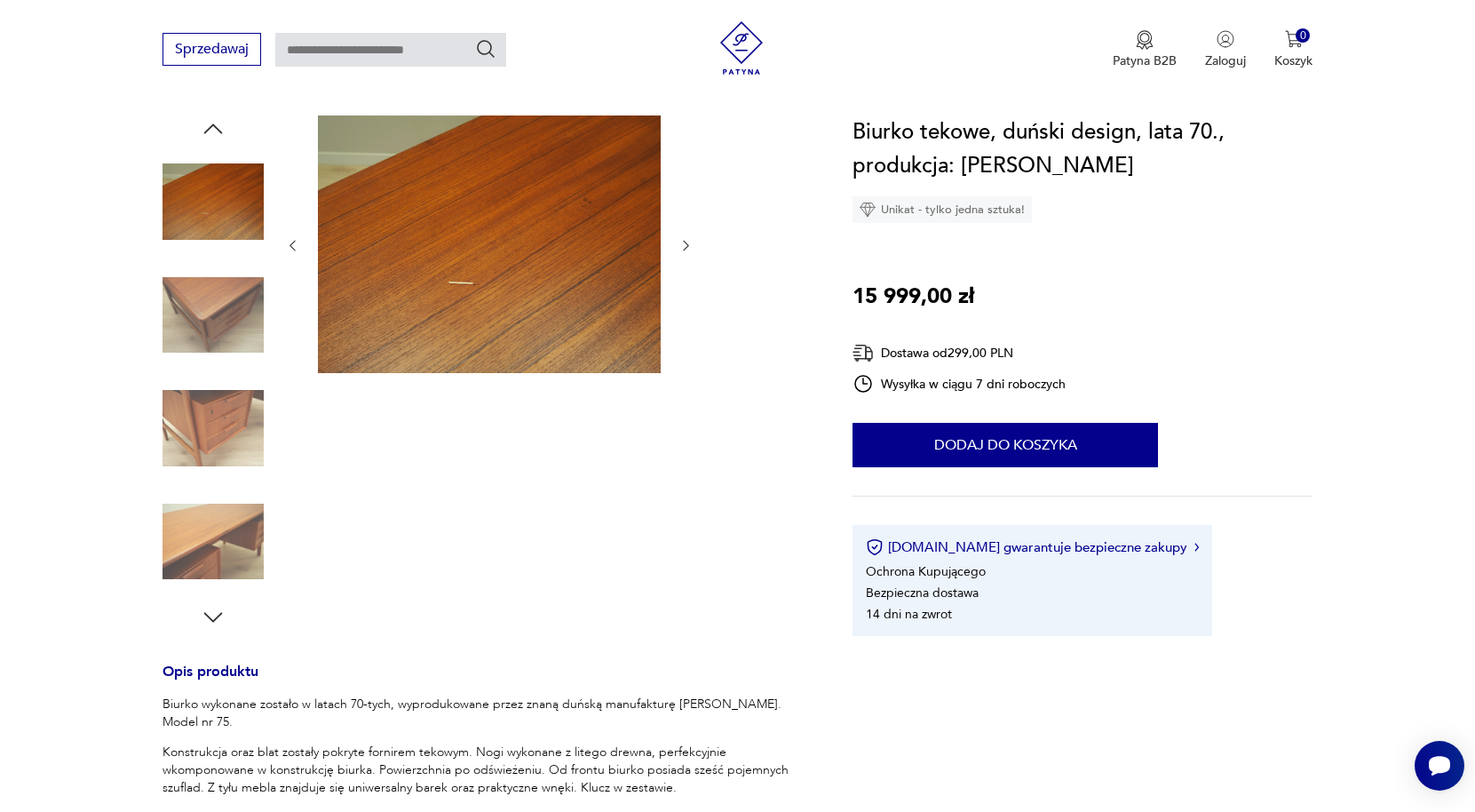
click at [222, 531] on img at bounding box center [213, 542] width 101 height 101
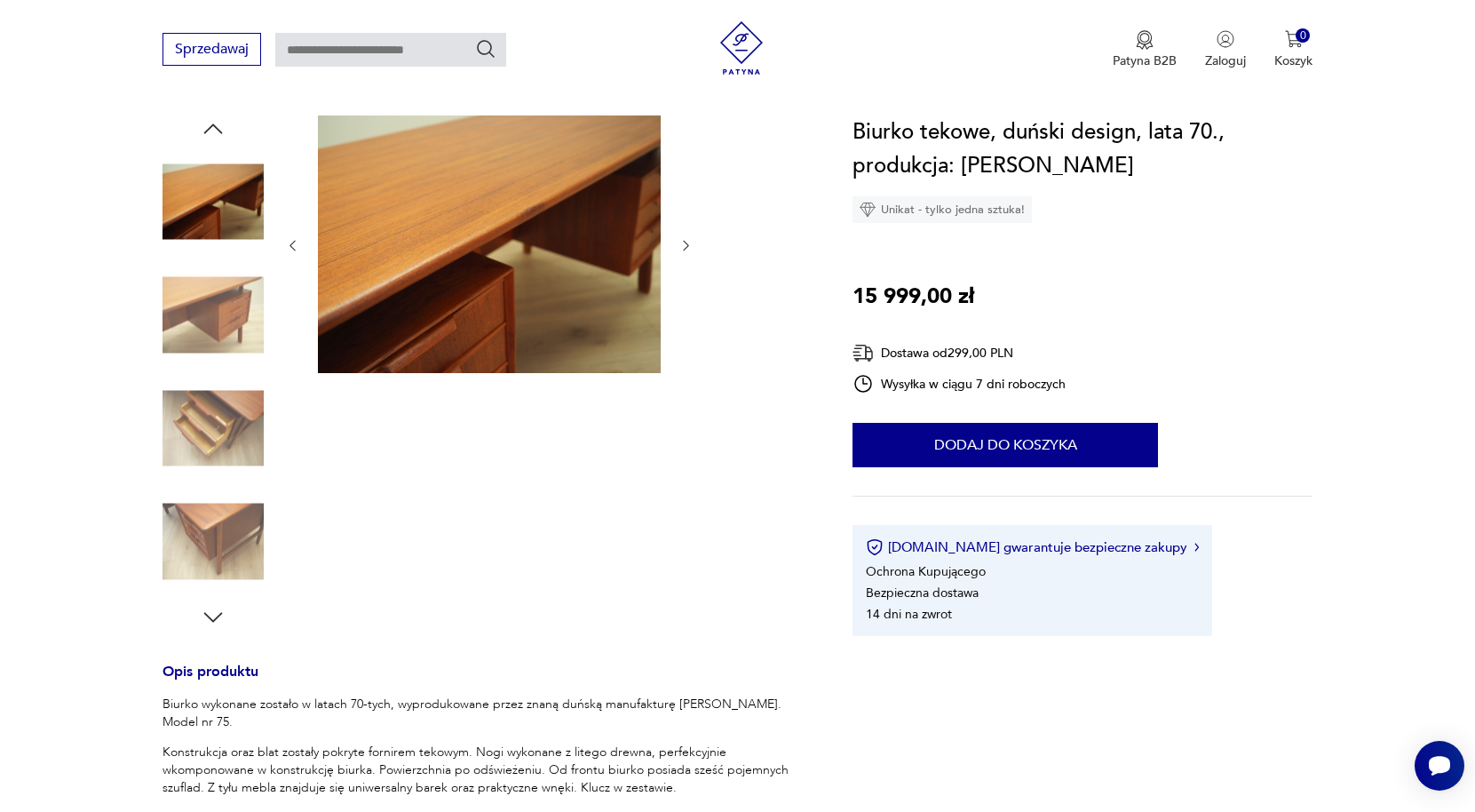
click at [237, 430] on img at bounding box center [213, 428] width 101 height 101
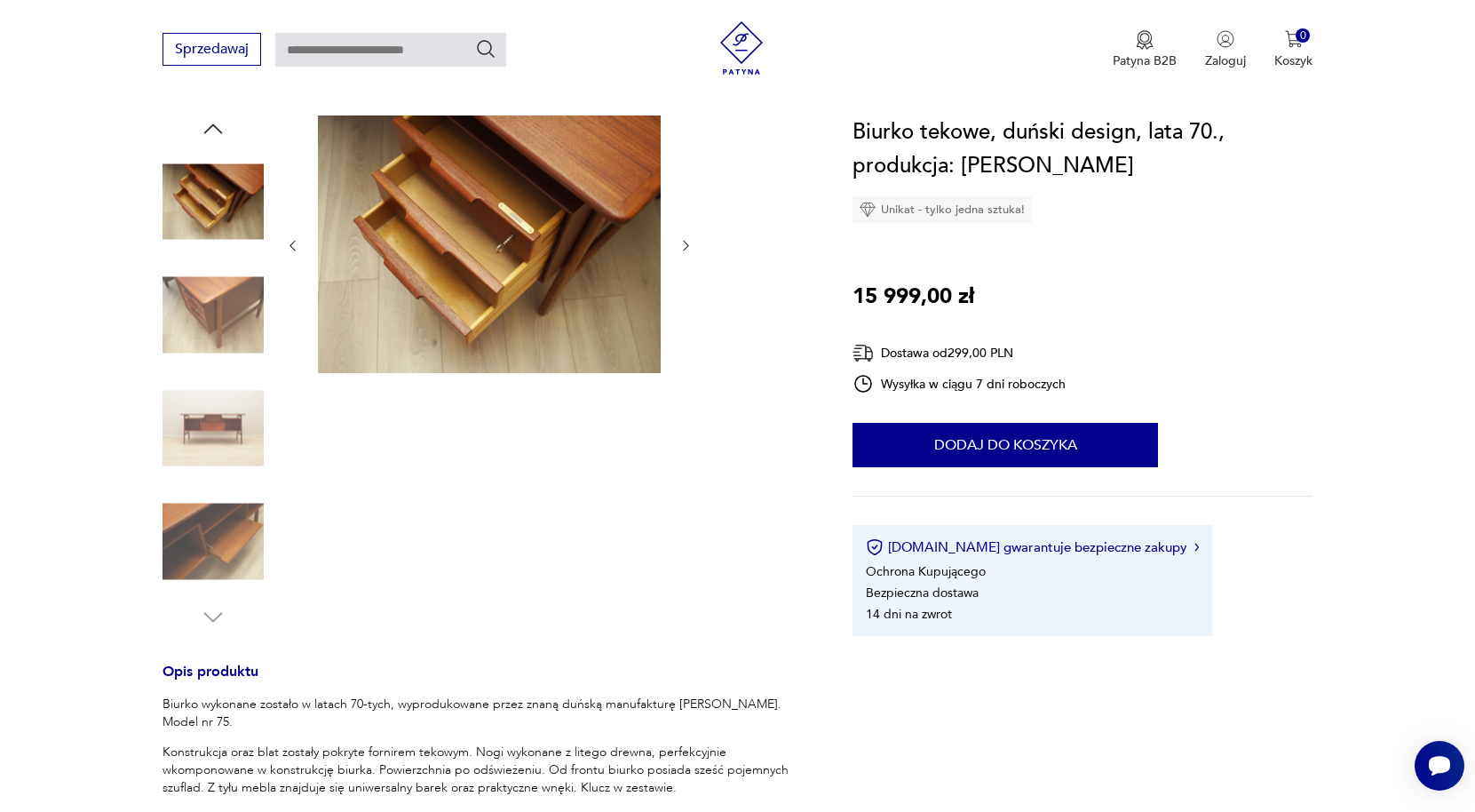
click at [213, 521] on img at bounding box center [213, 542] width 101 height 101
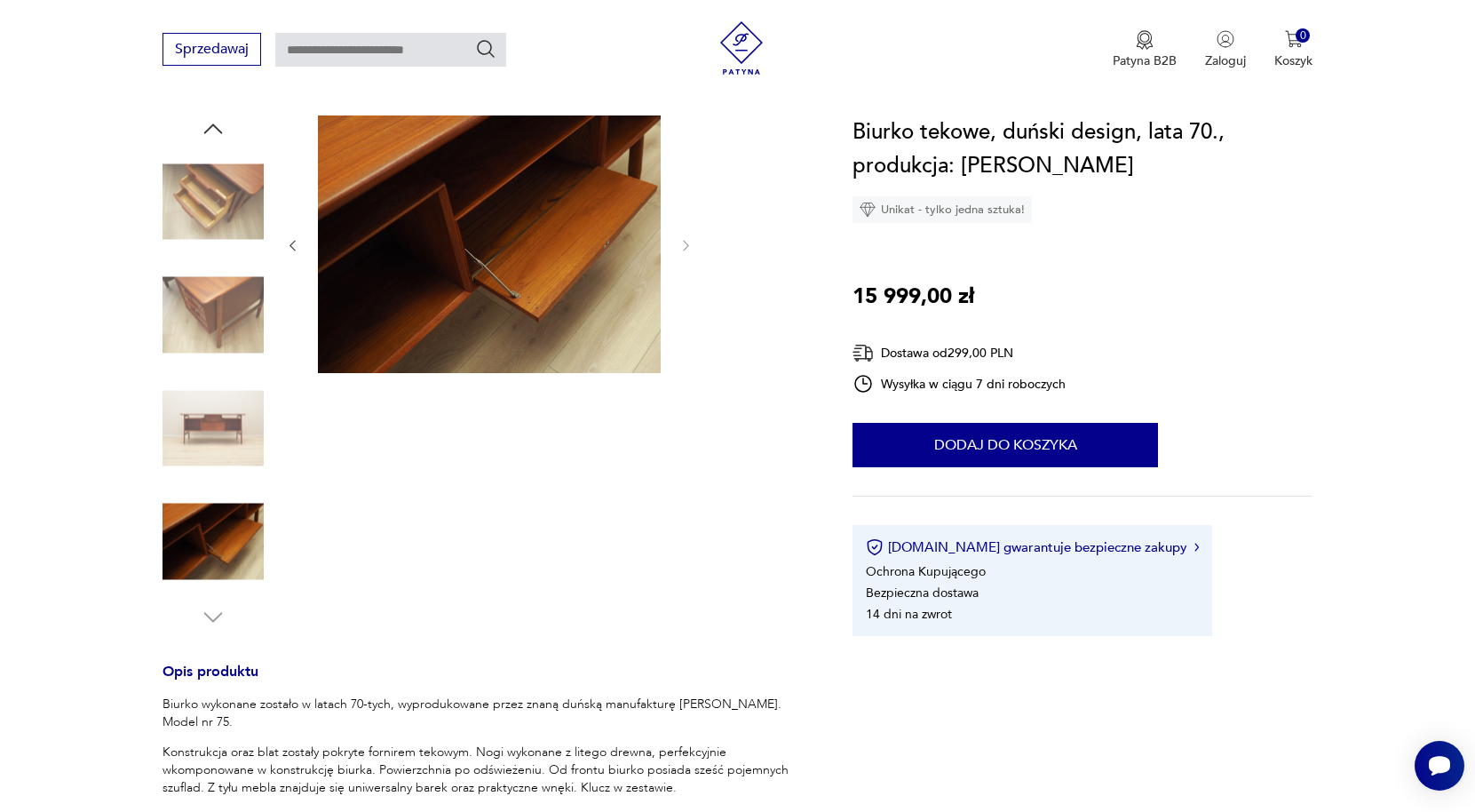
click at [213, 544] on img at bounding box center [213, 542] width 101 height 101
click at [193, 378] on img at bounding box center [213, 428] width 101 height 101
